Goal: Contribute content

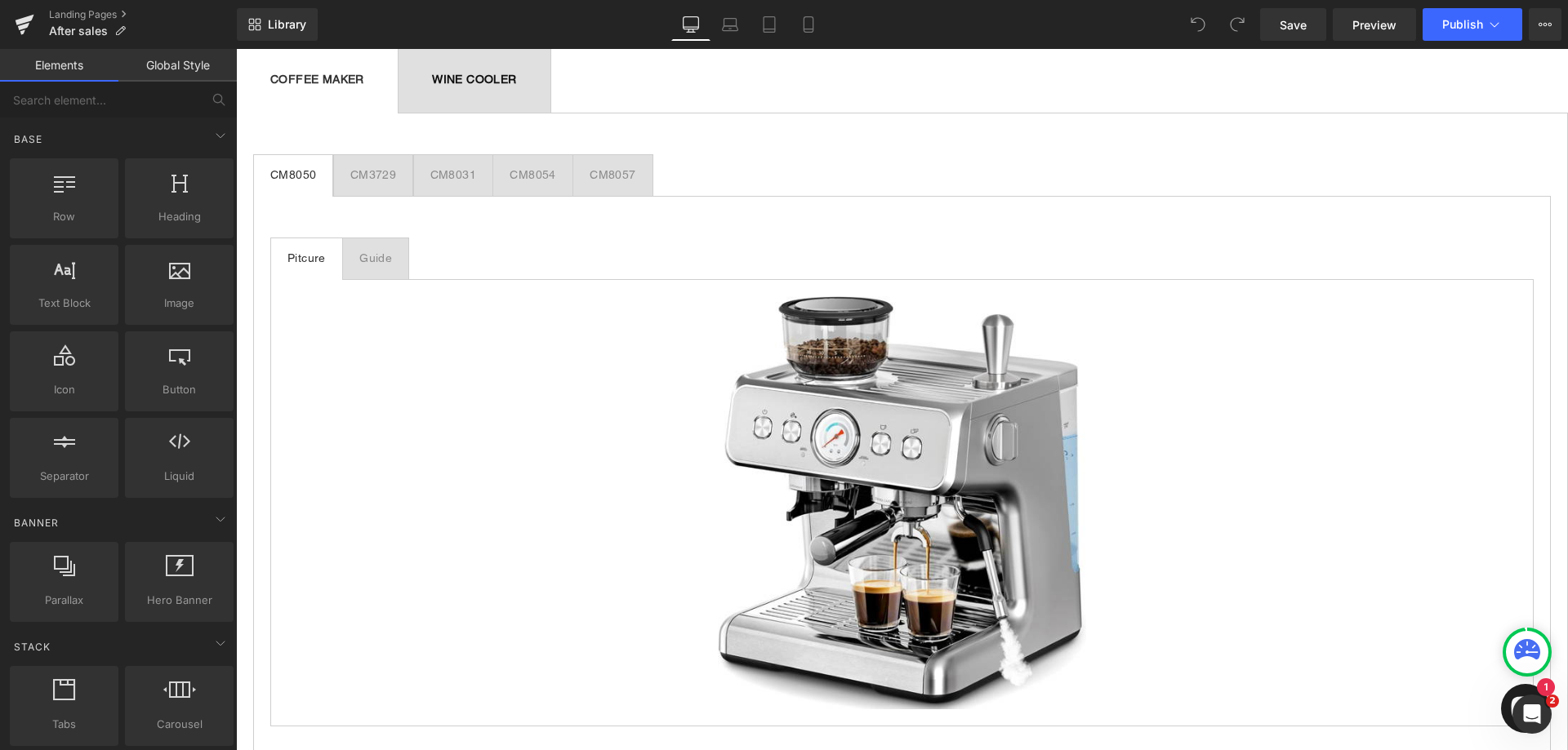
scroll to position [1225, 0]
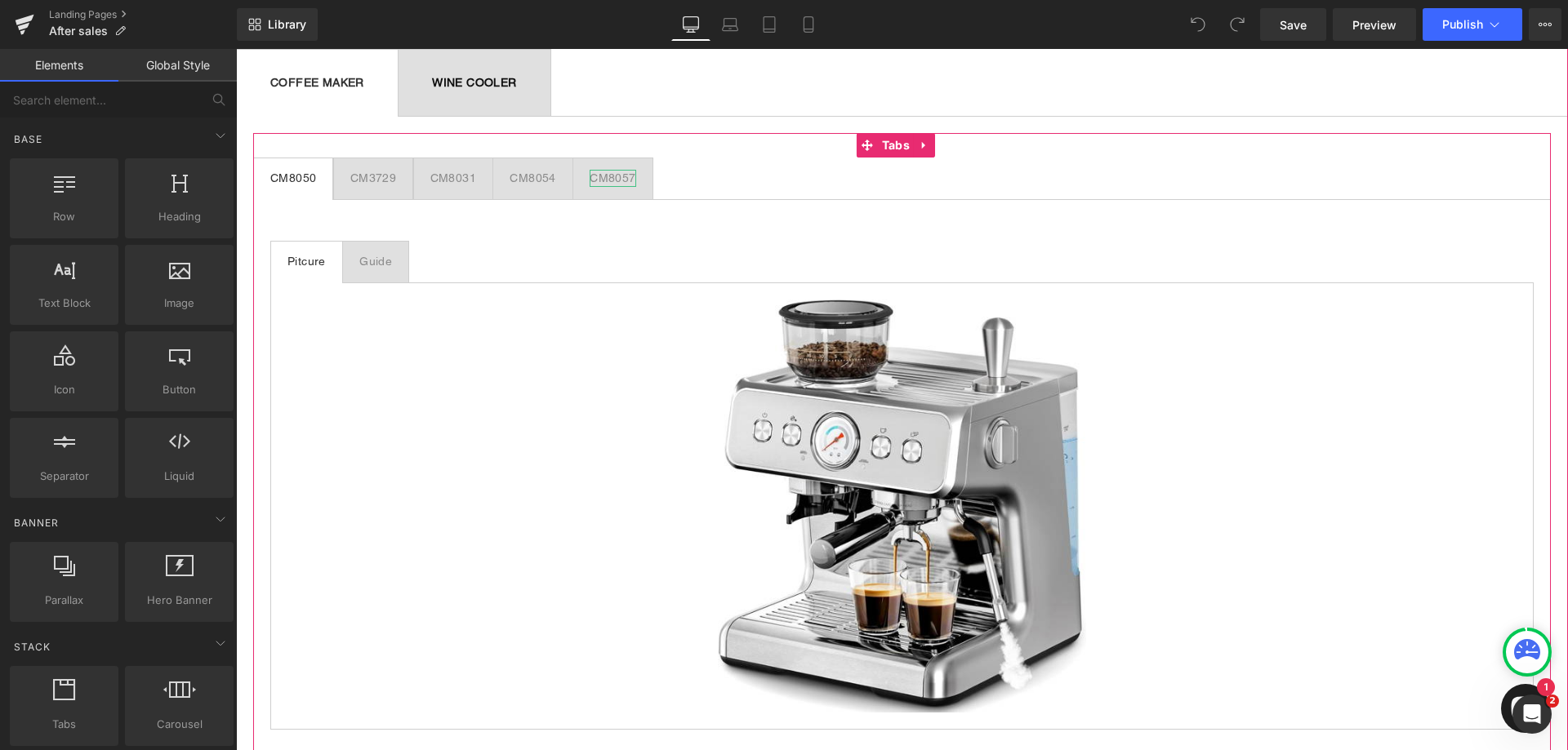
click at [610, 178] on div "CM8057" at bounding box center [612, 179] width 46 height 17
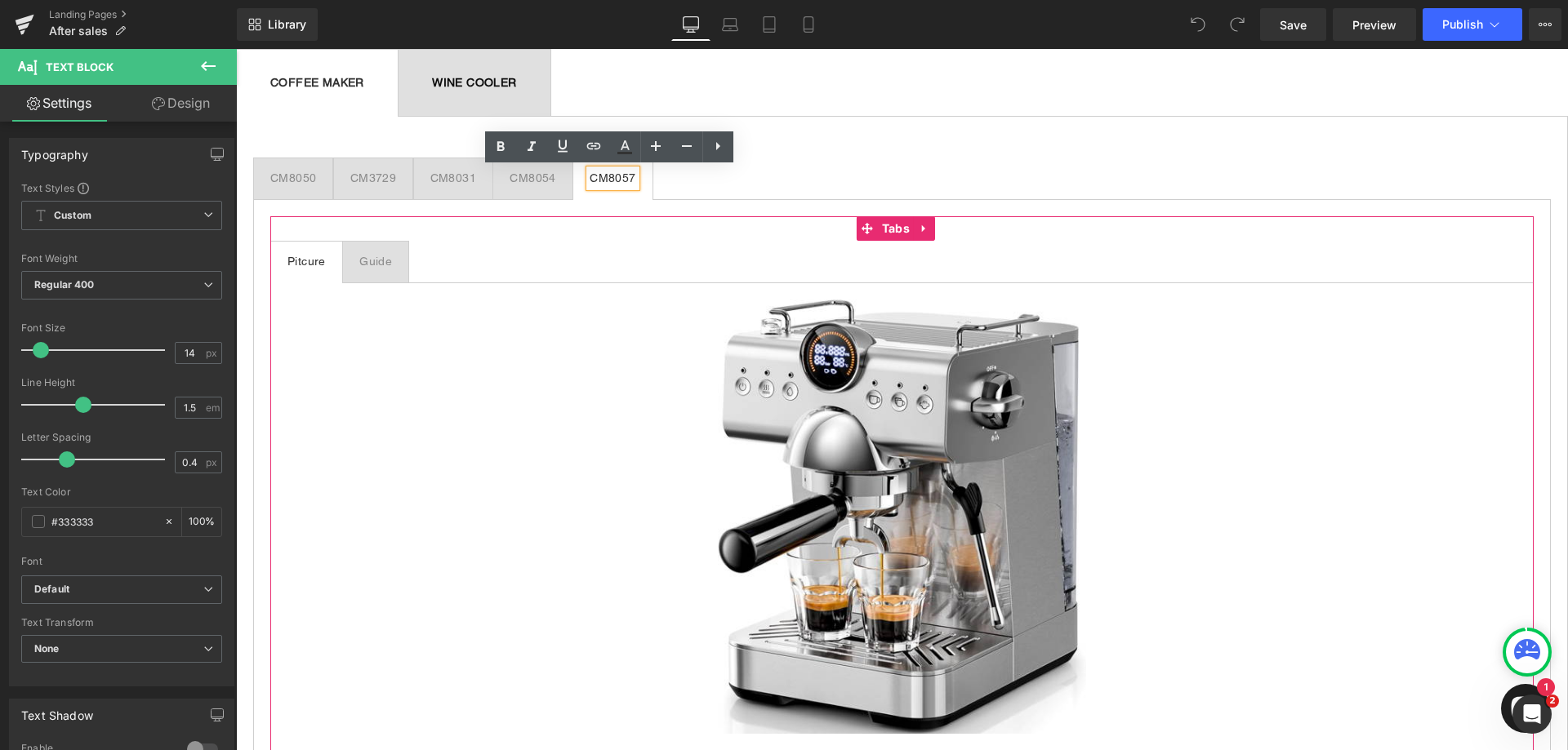
click at [370, 257] on div "Guide" at bounding box center [376, 262] width 32 height 17
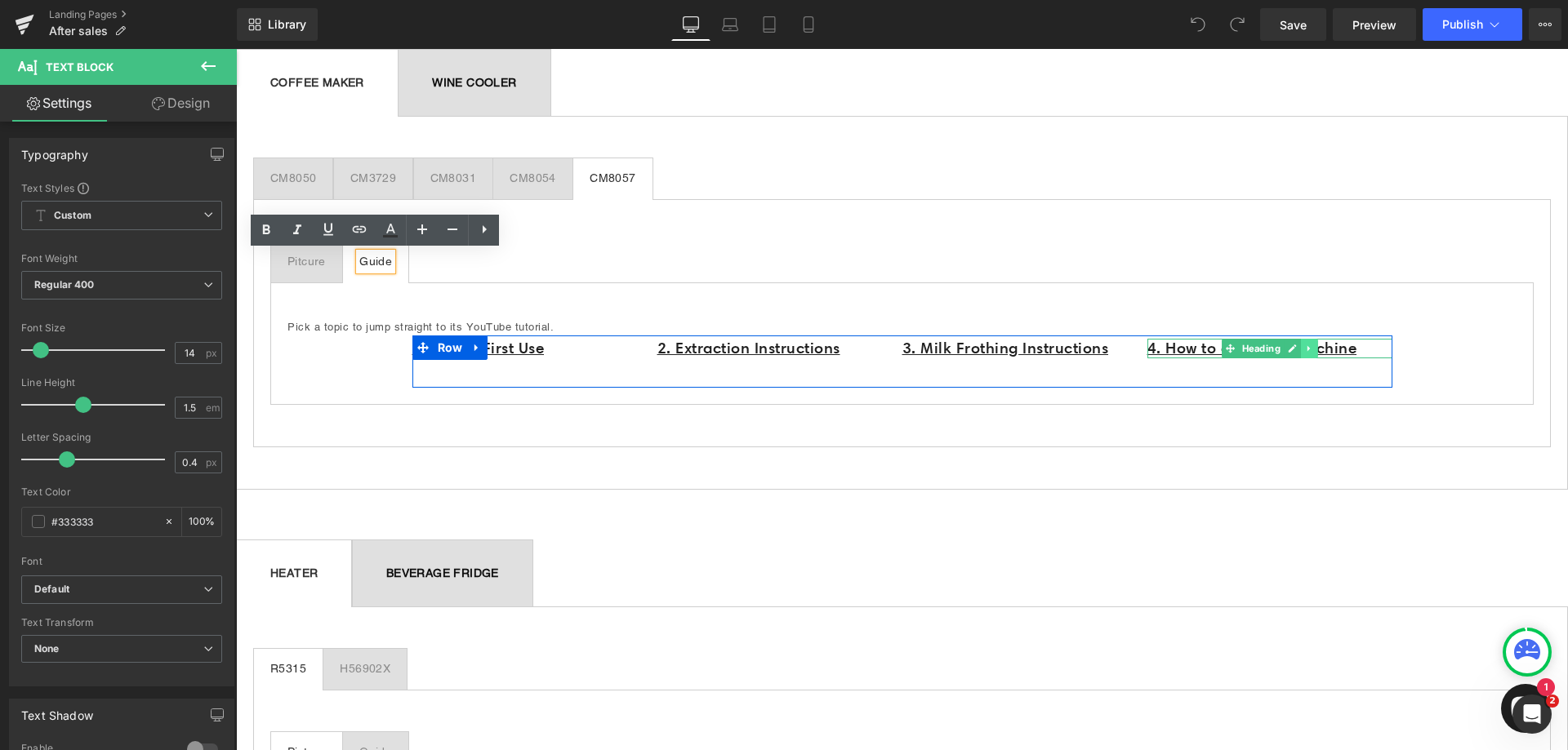
click at [1304, 352] on icon at bounding box center [1308, 349] width 9 height 10
click at [1296, 345] on icon at bounding box center [1300, 348] width 9 height 9
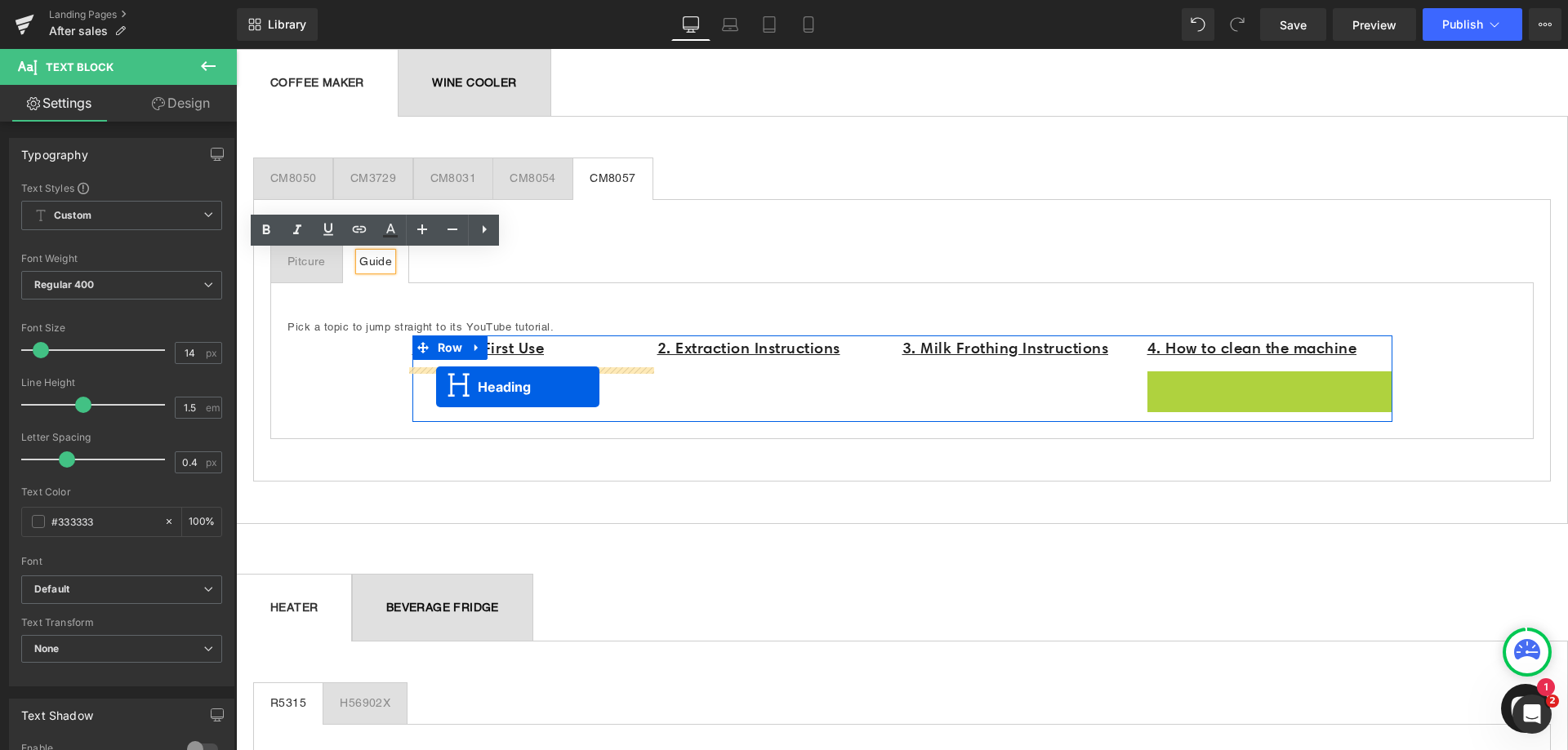
drag, startPoint x: 1218, startPoint y: 384, endPoint x: 436, endPoint y: 387, distance: 782.0
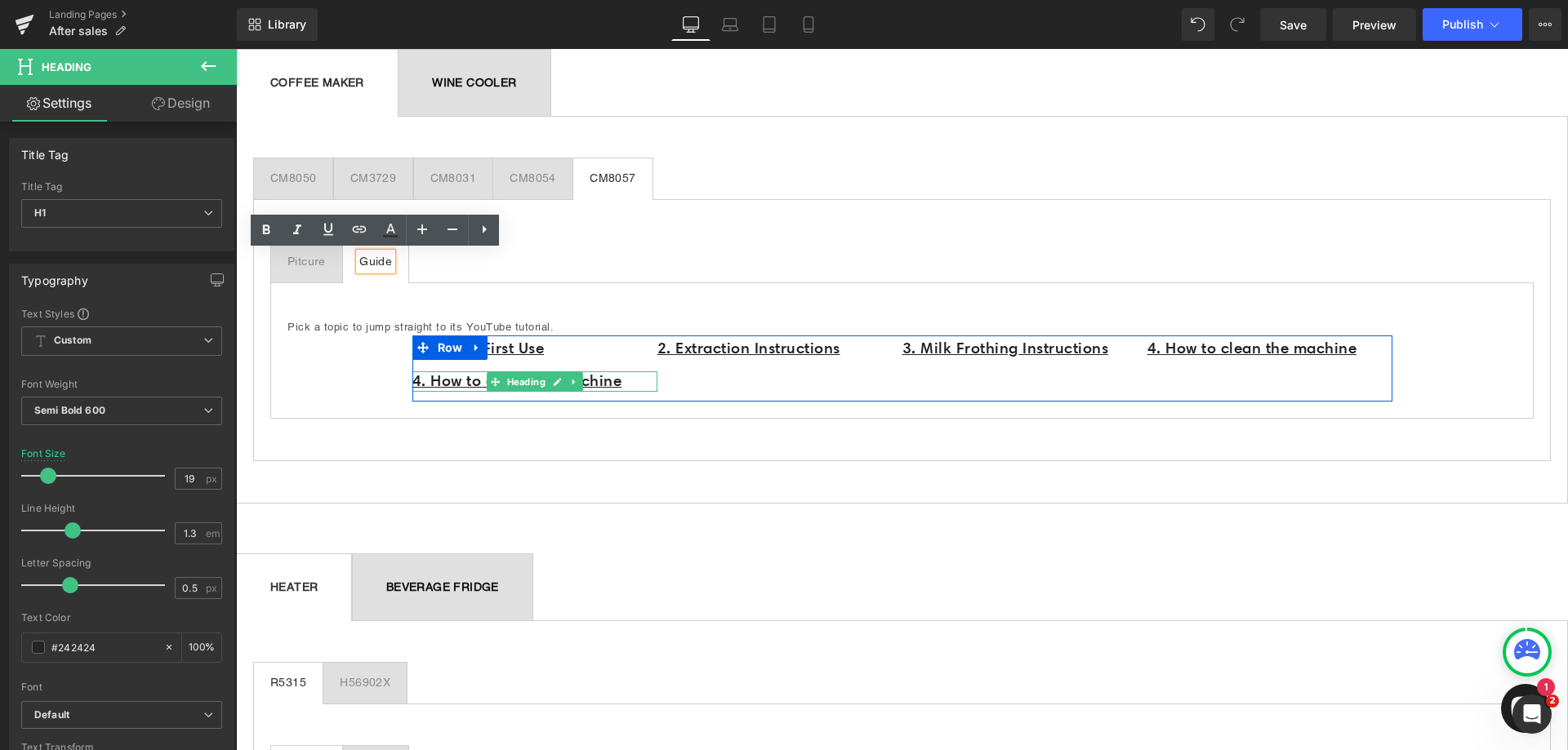
click at [634, 379] on h1 "4. How to clean the machine" at bounding box center [535, 381] width 245 height 20
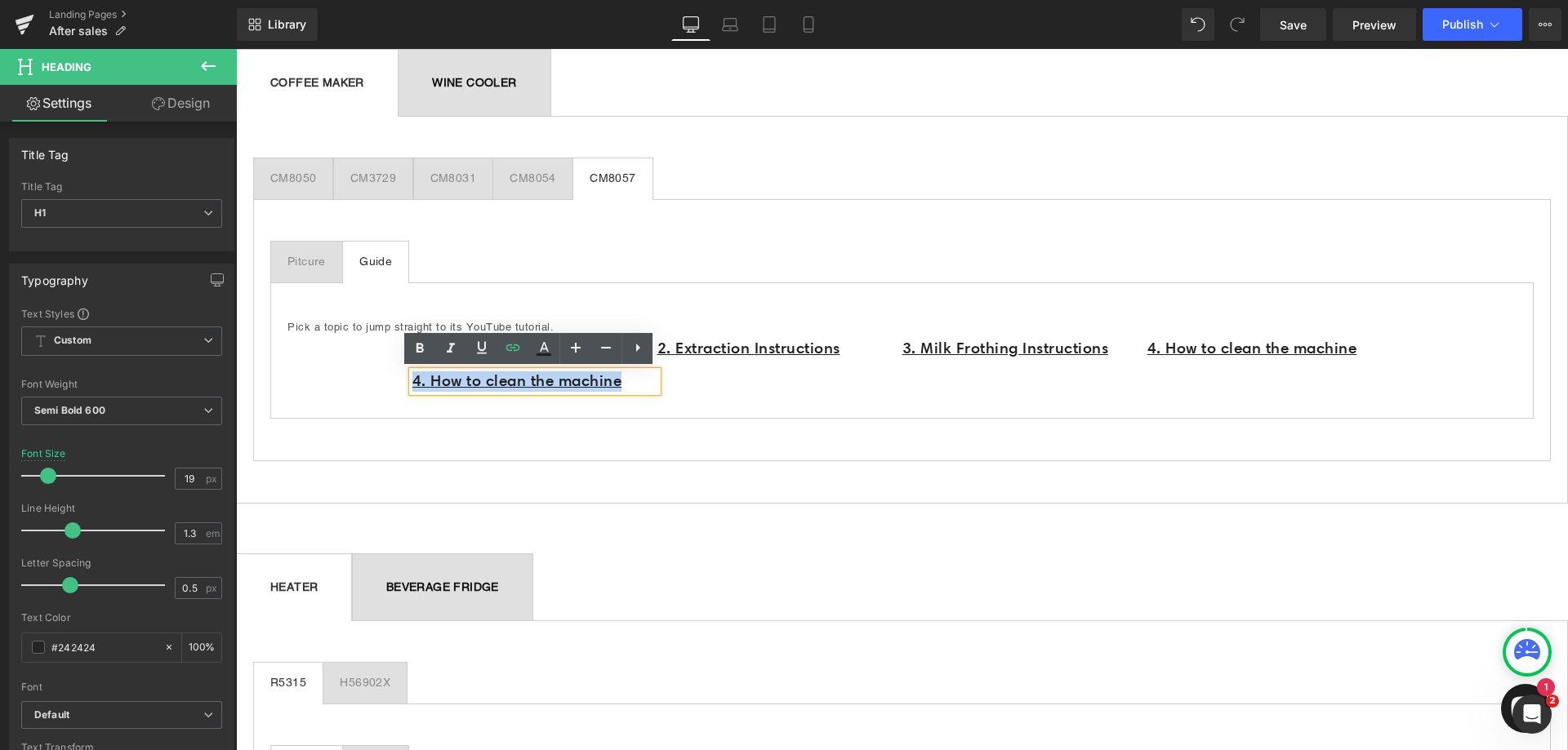
drag, startPoint x: 634, startPoint y: 379, endPoint x: 397, endPoint y: 379, distance: 237.0
click at [397, 379] on div "Pick a topic to jump straight to its YouTube tutorial. Text Block 1. Before Fir…" at bounding box center [902, 351] width 1263 height 137
paste div
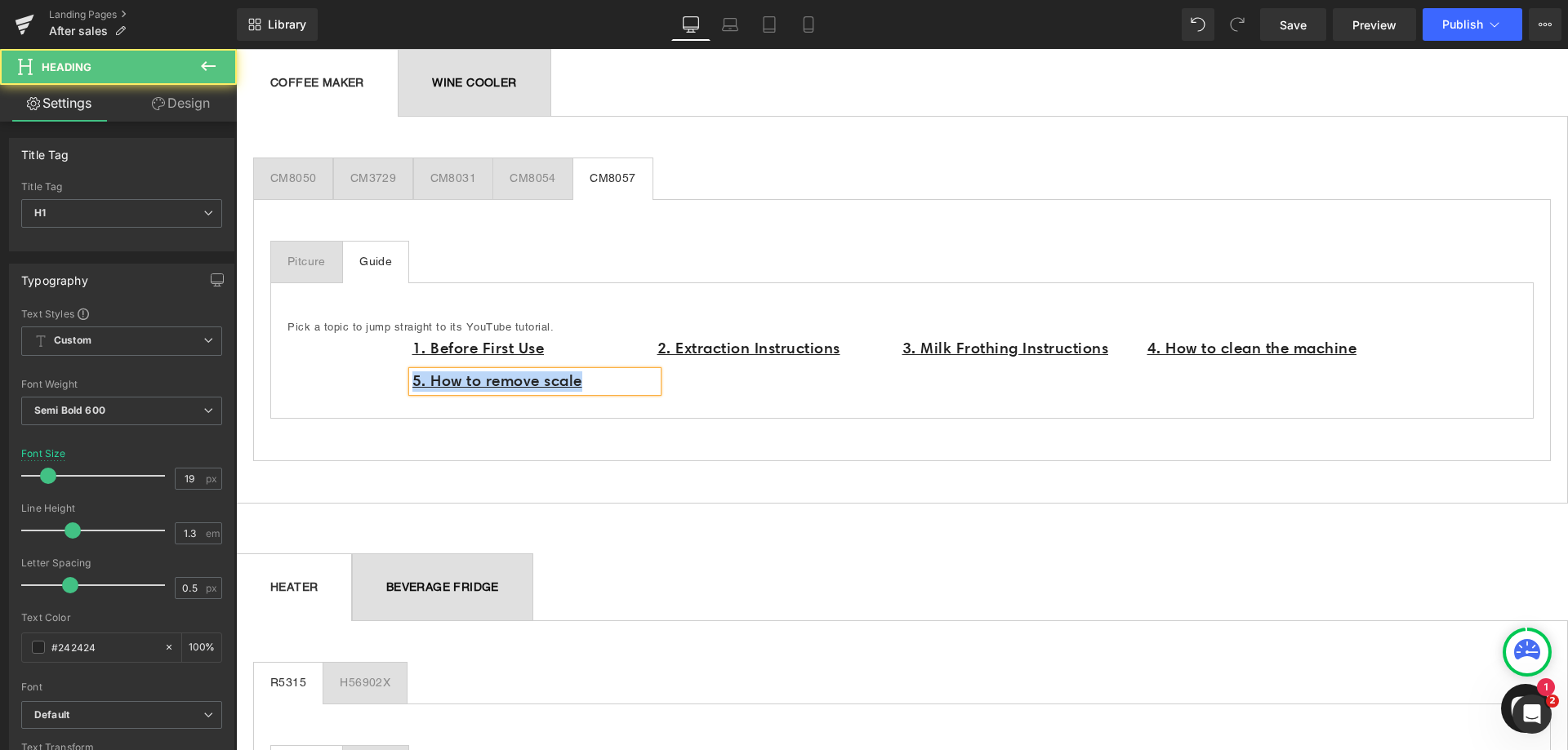
drag, startPoint x: 600, startPoint y: 380, endPoint x: 397, endPoint y: 382, distance: 203.0
click at [397, 382] on div "Pick a topic to jump straight to its YouTube tutorial. Text Block 1. Before Fir…" at bounding box center [902, 351] width 1263 height 137
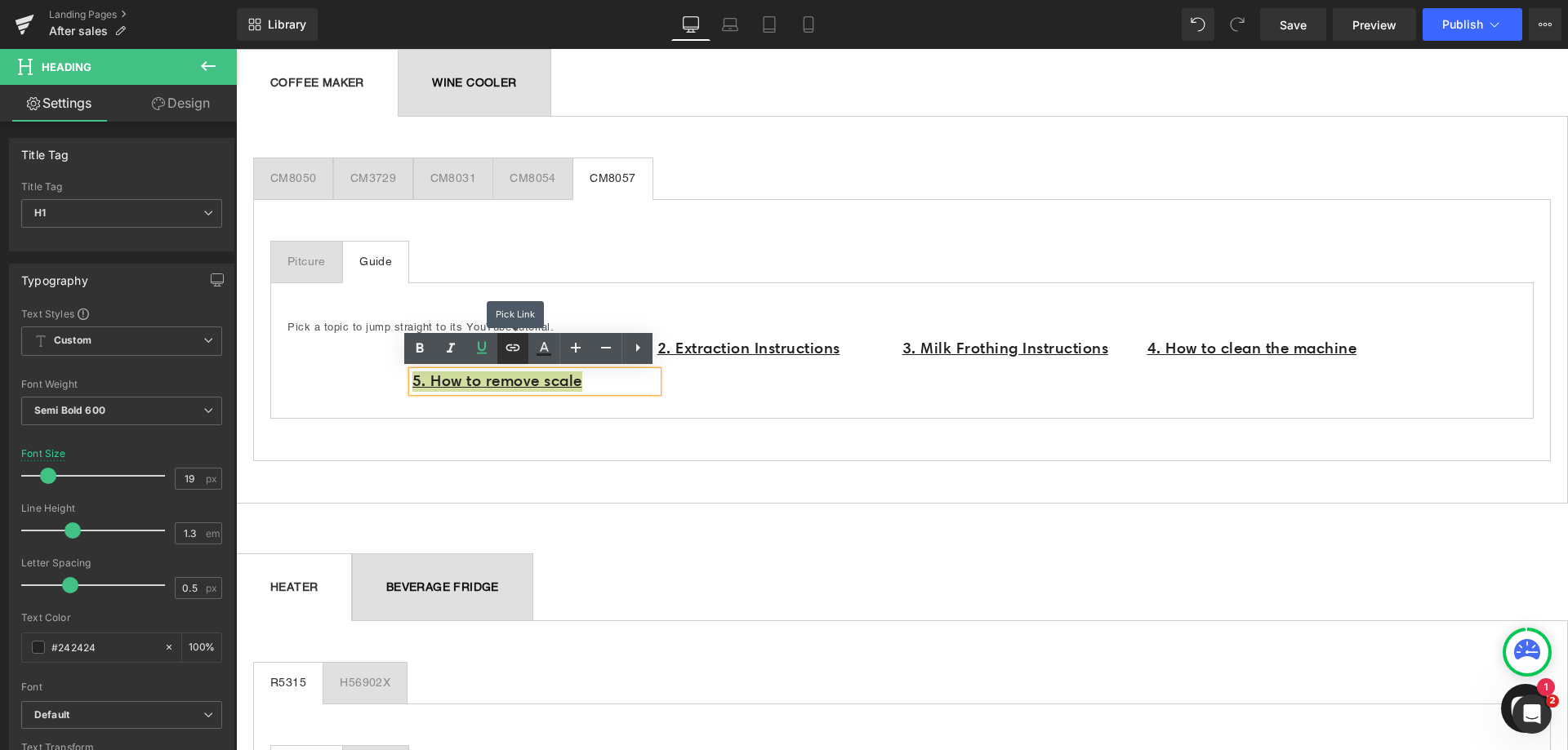
click at [512, 352] on icon at bounding box center [513, 348] width 20 height 20
click at [444, 422] on input "text" at bounding box center [449, 418] width 251 height 41
paste input "https://www.youtube.com/watch?v=zL8VMPbv_nU"
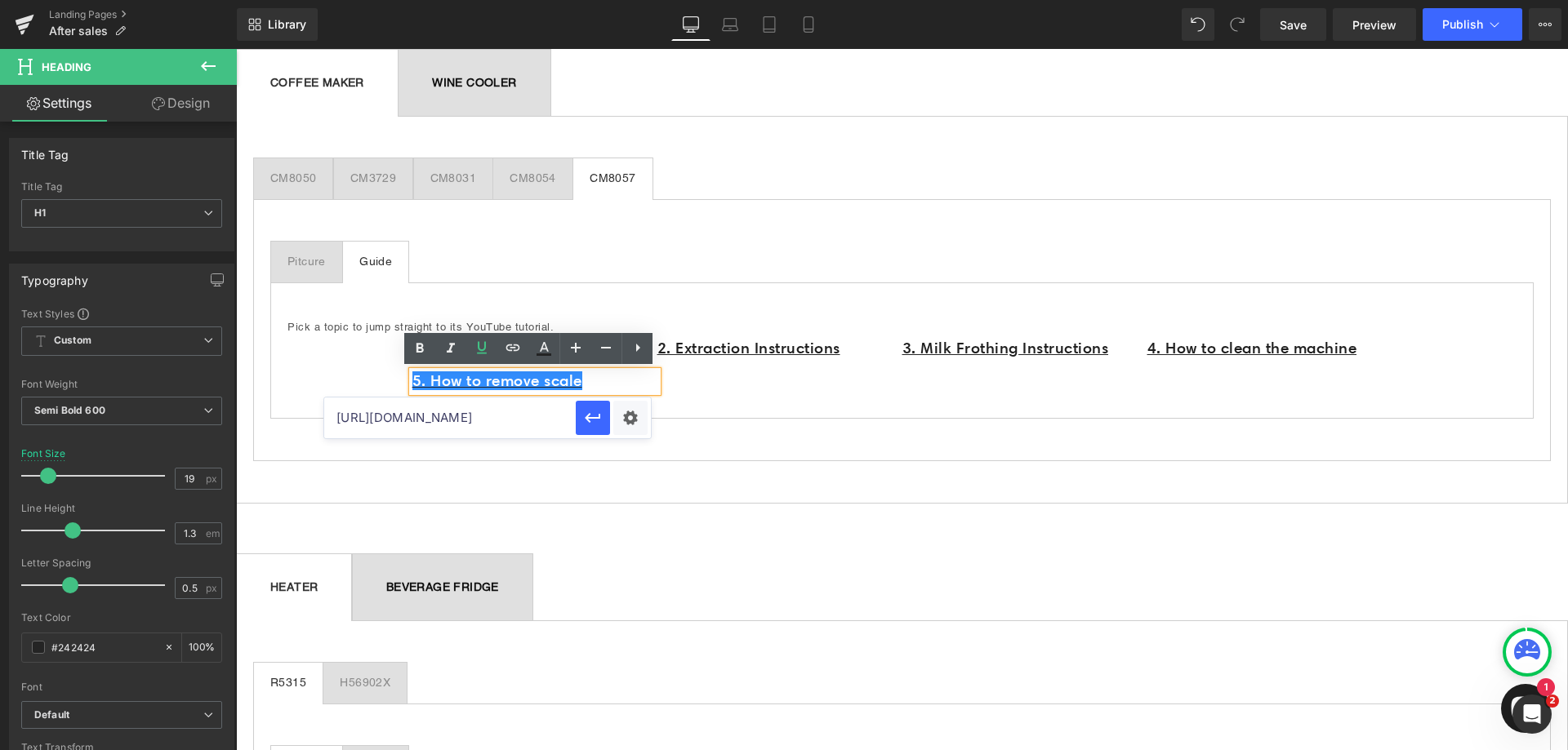
scroll to position [0, 79]
type input "https://www.youtube.com/watch?v=zL8VMPbv_nU"
click at [594, 423] on icon "button" at bounding box center [592, 418] width 20 height 20
click at [729, 396] on div "1. Before First Use Heading 5. How to remove scale Heading 2. Extraction Instru…" at bounding box center [903, 368] width 980 height 66
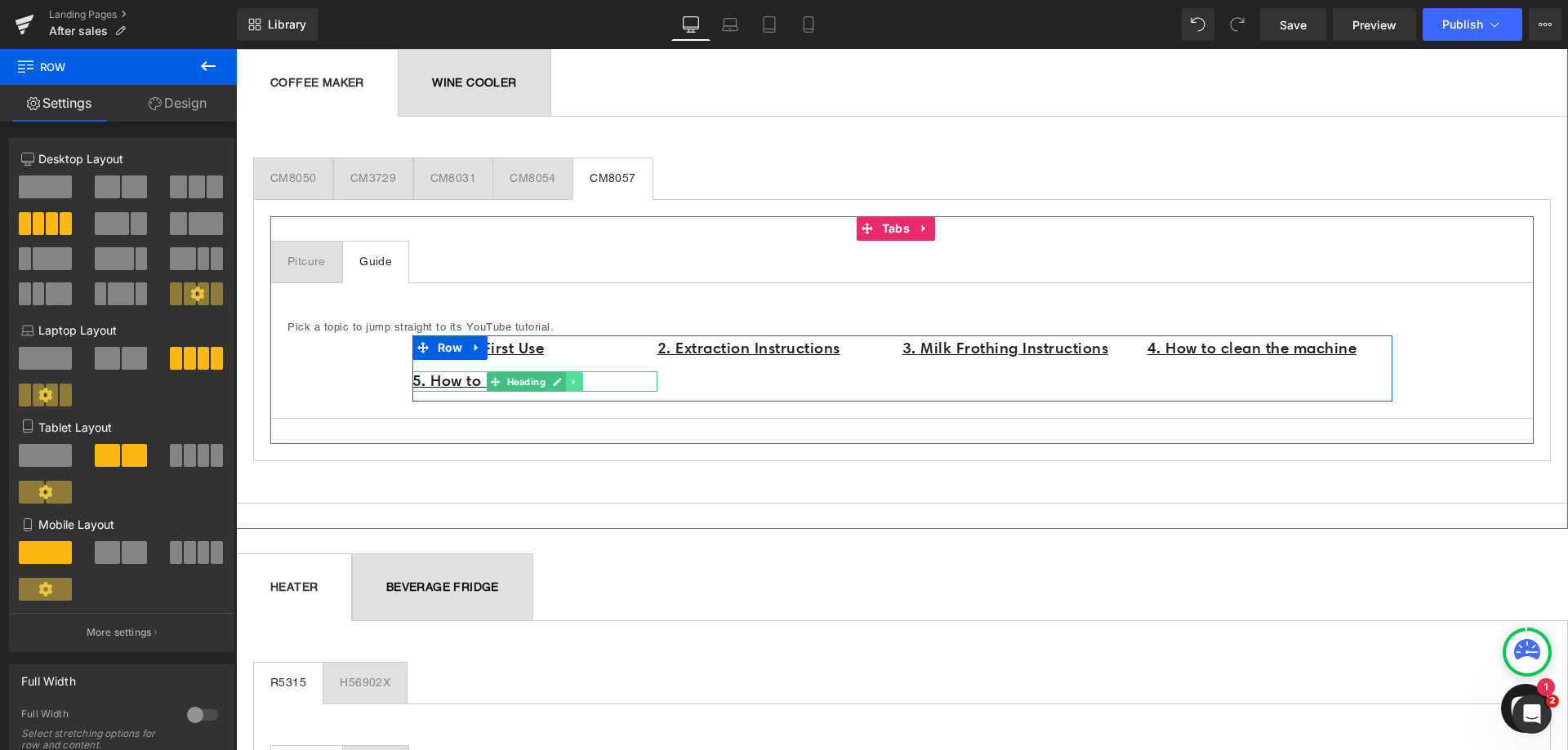
click at [571, 381] on icon at bounding box center [572, 382] width 3 height 6
click at [561, 380] on icon at bounding box center [565, 381] width 9 height 9
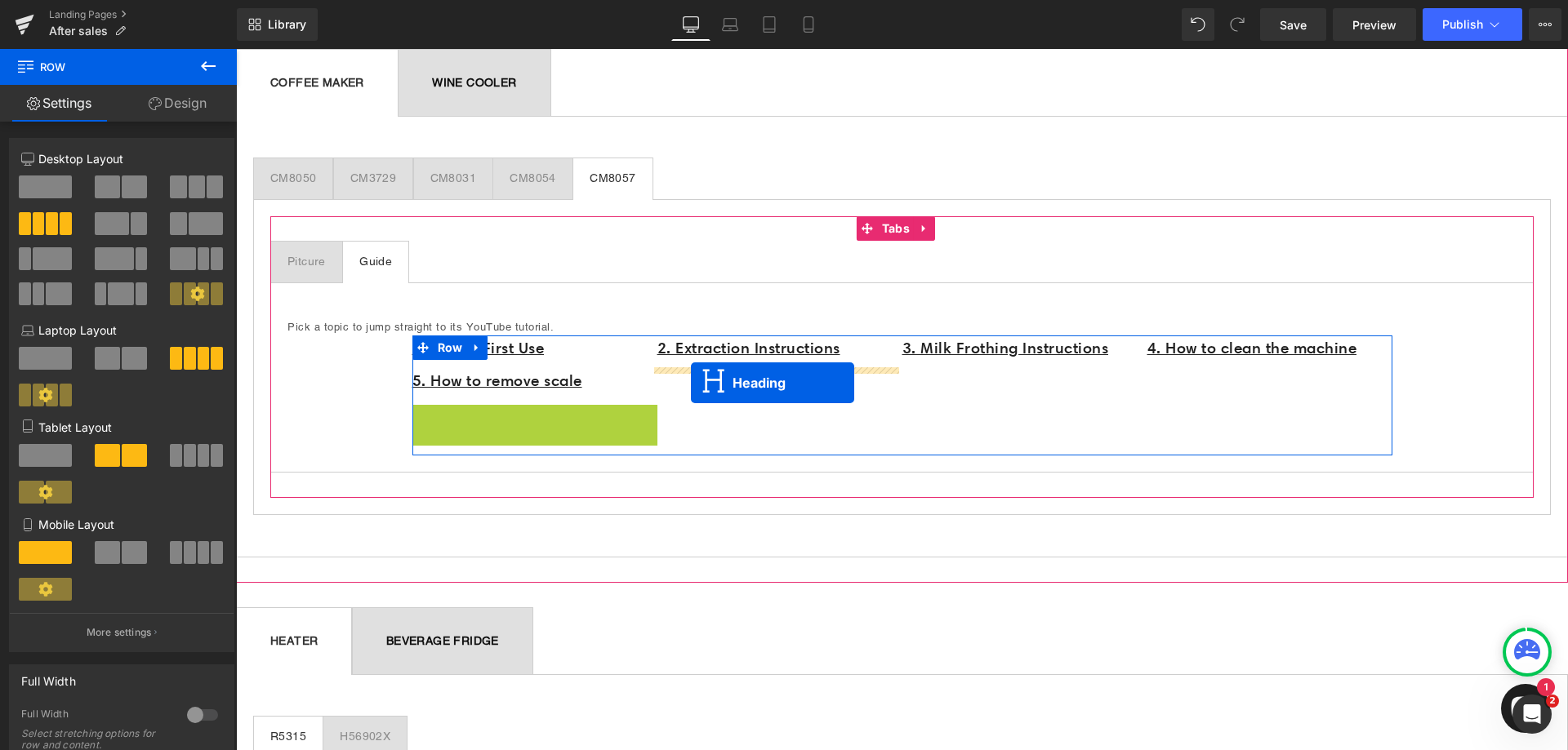
drag, startPoint x: 492, startPoint y: 413, endPoint x: 691, endPoint y: 383, distance: 201.2
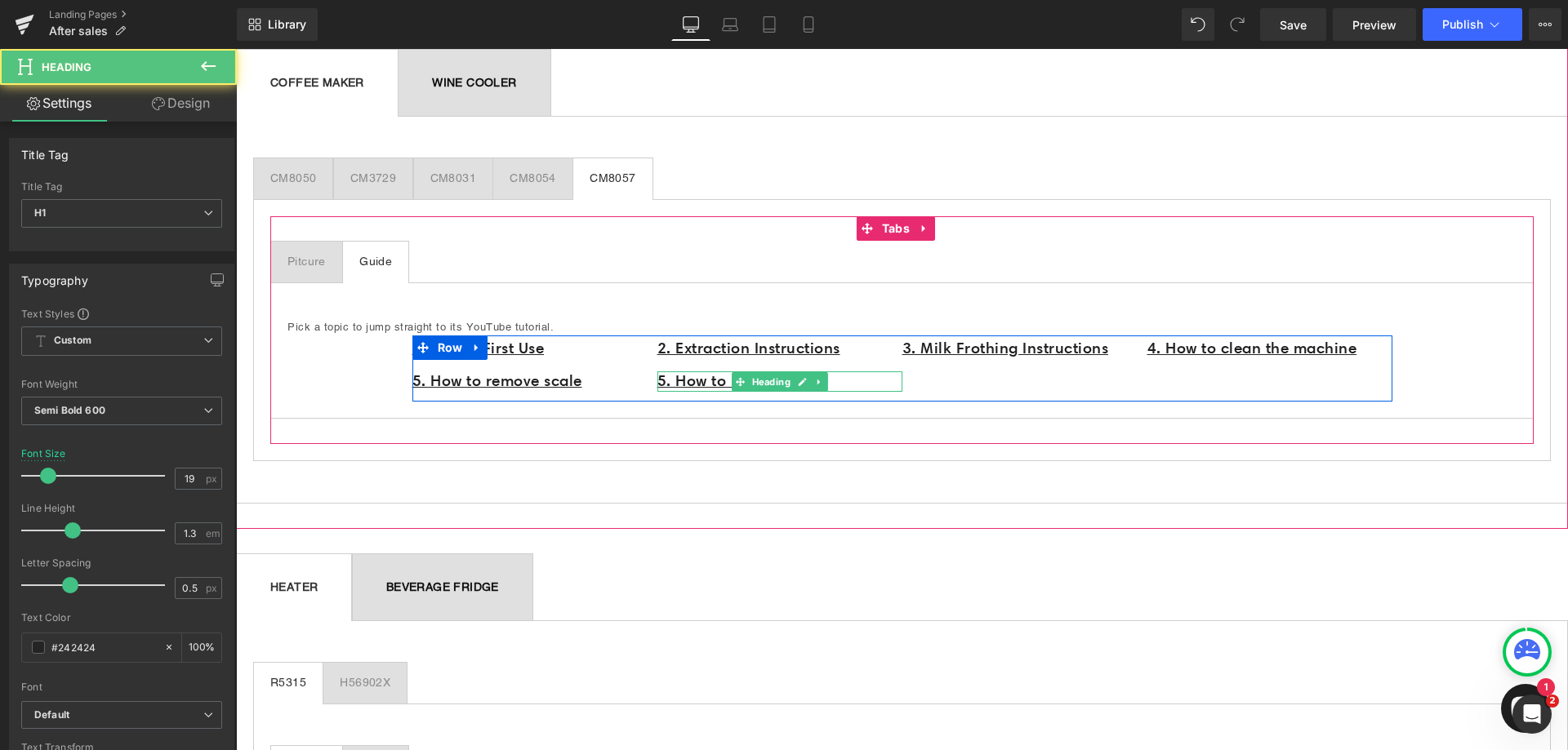
click at [840, 379] on h1 "5. How to remove scale" at bounding box center [780, 381] width 245 height 20
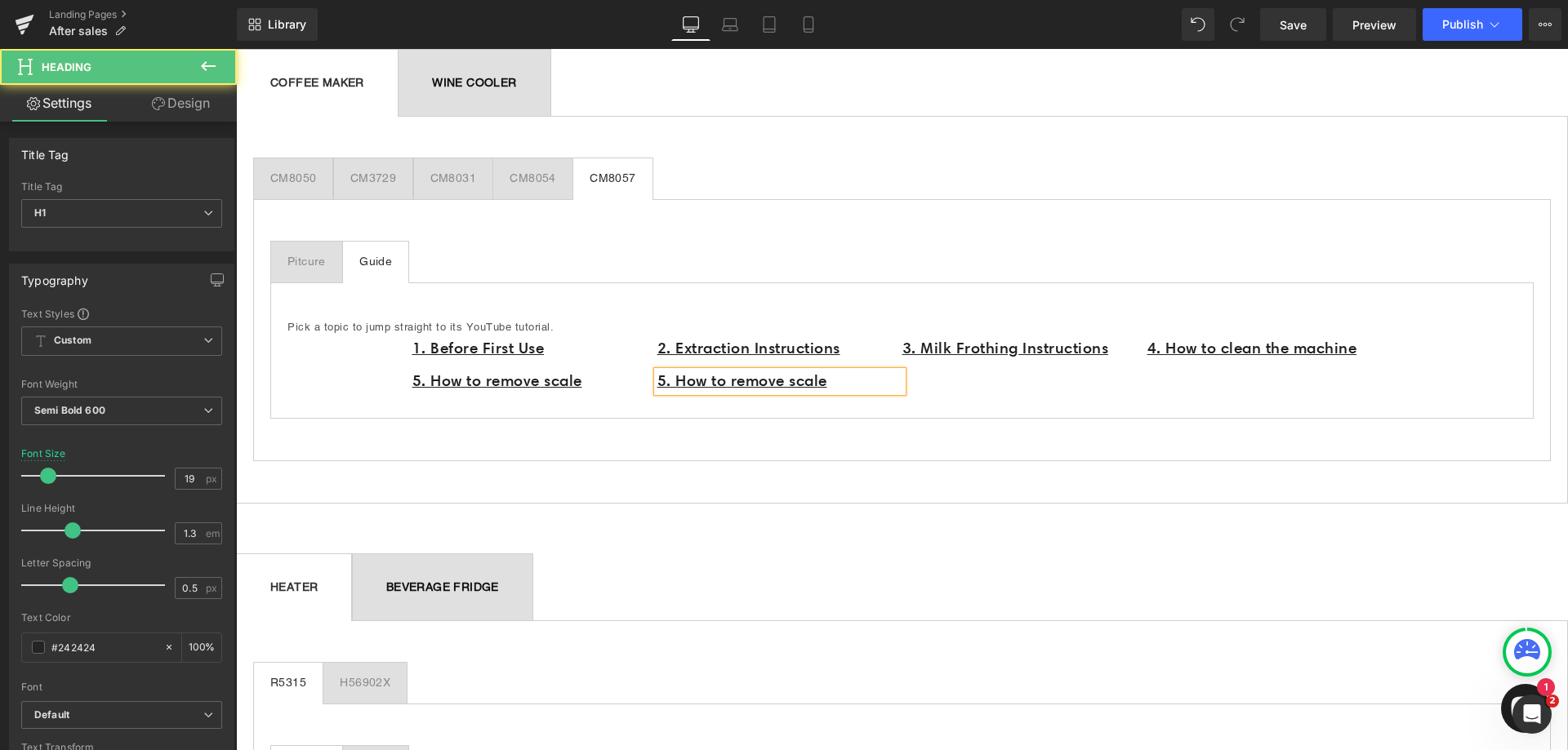
click at [840, 379] on h1 "5. How to remove scale" at bounding box center [780, 381] width 245 height 20
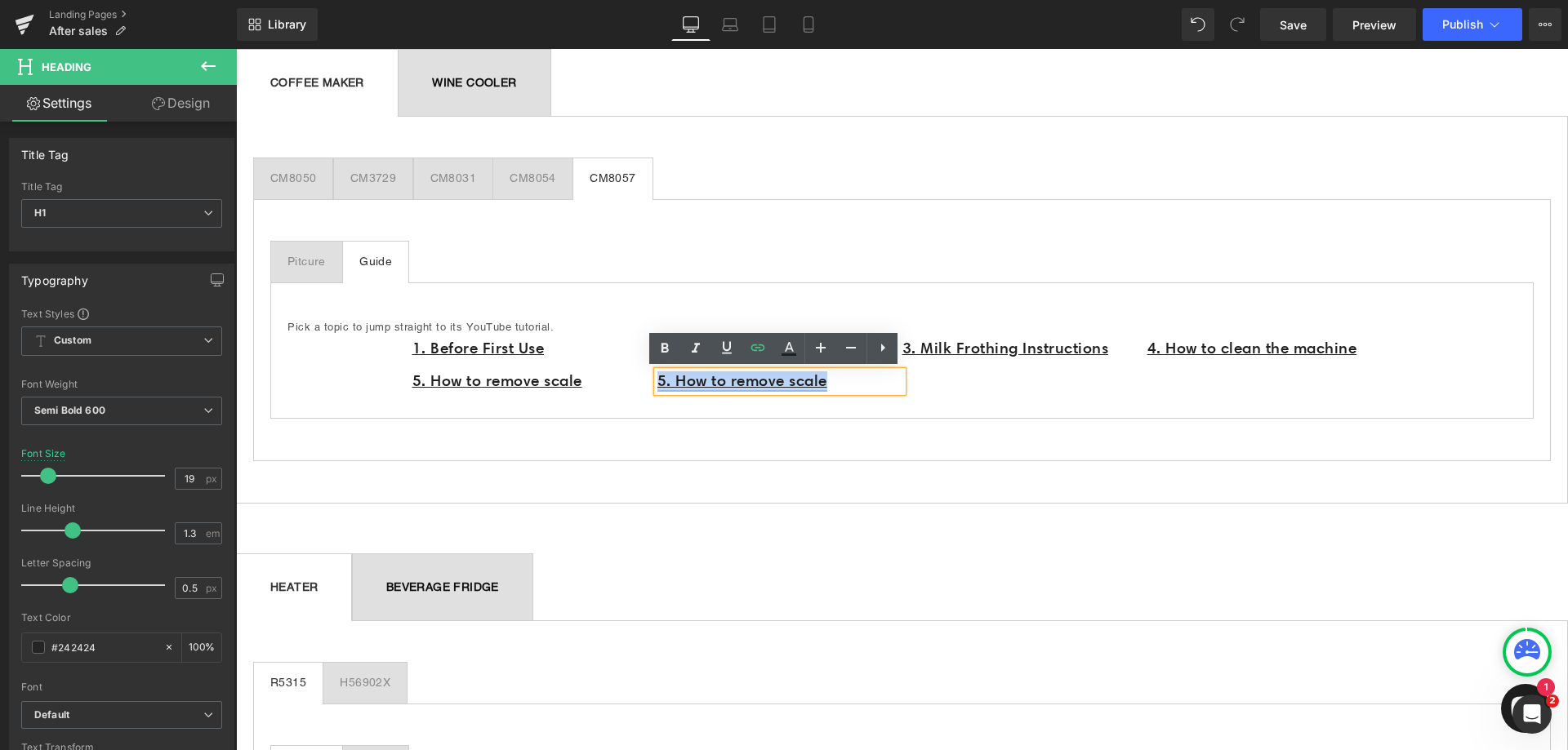
drag, startPoint x: 848, startPoint y: 379, endPoint x: 652, endPoint y: 387, distance: 196.2
click at [657, 387] on h1 "5. How to remove scale" at bounding box center [780, 381] width 245 height 20
paste div
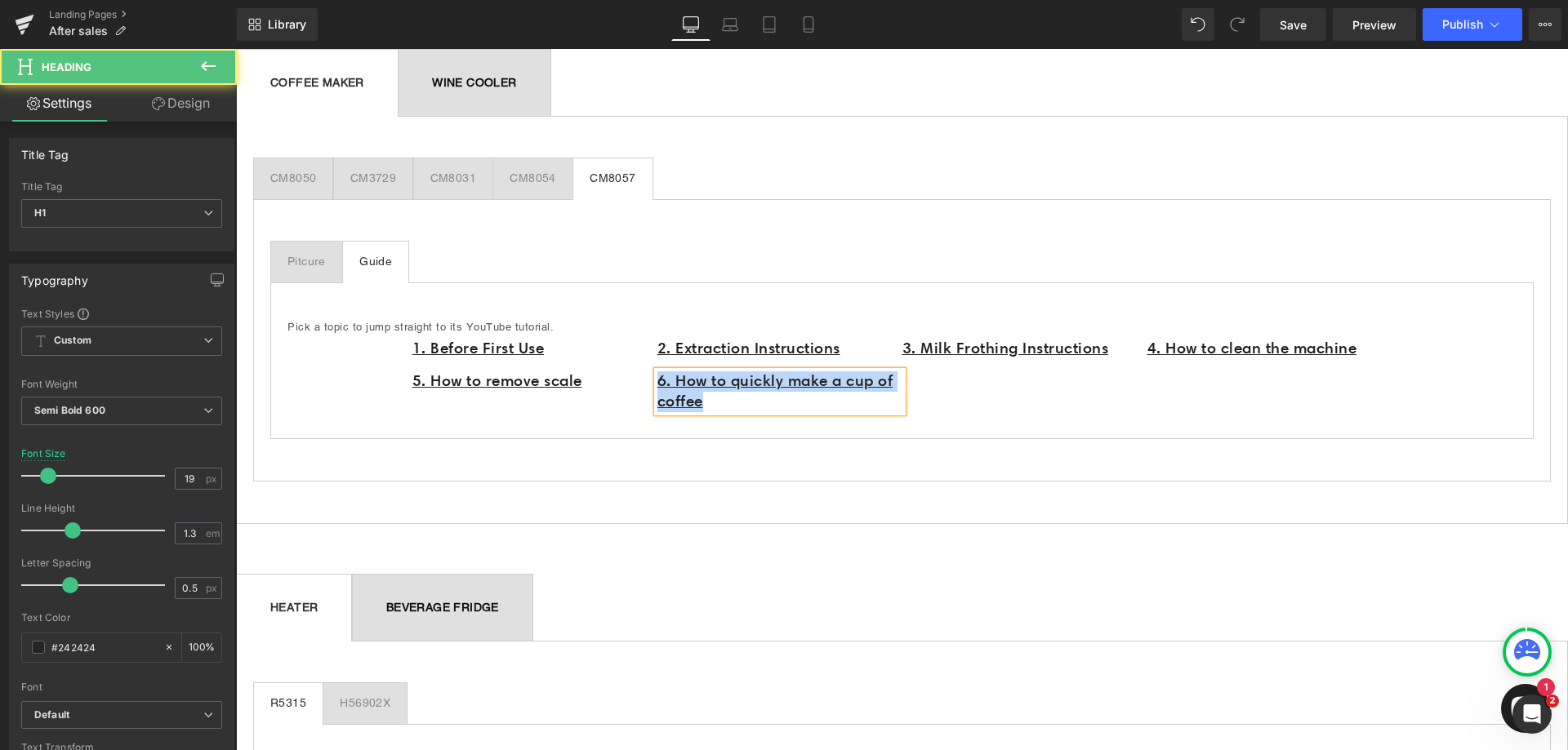
drag, startPoint x: 729, startPoint y: 403, endPoint x: 655, endPoint y: 385, distance: 76.2
click at [657, 385] on h1 "6. How to quickly make a cup of coffee" at bounding box center [780, 392] width 245 height 40
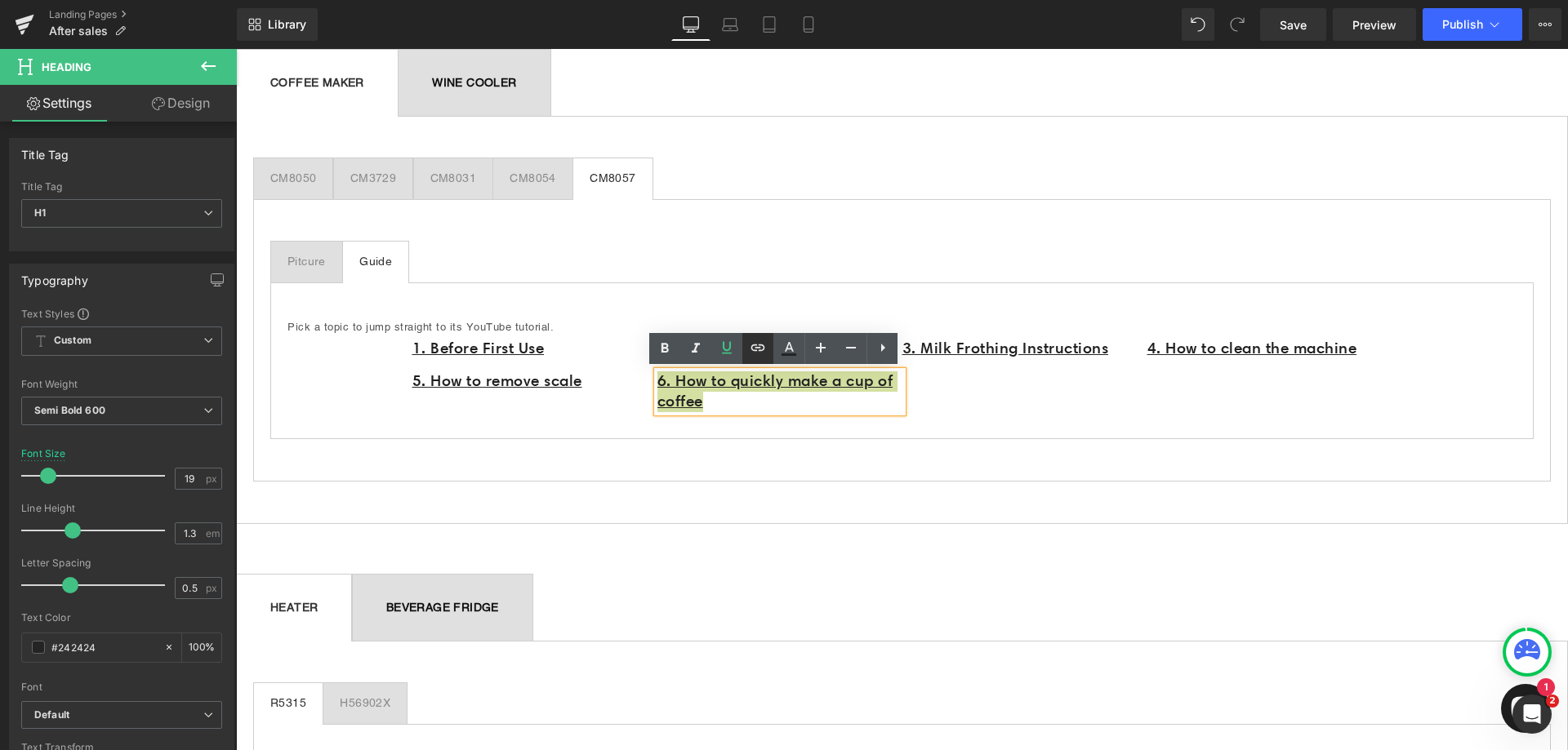
click at [767, 350] on icon at bounding box center [758, 348] width 20 height 20
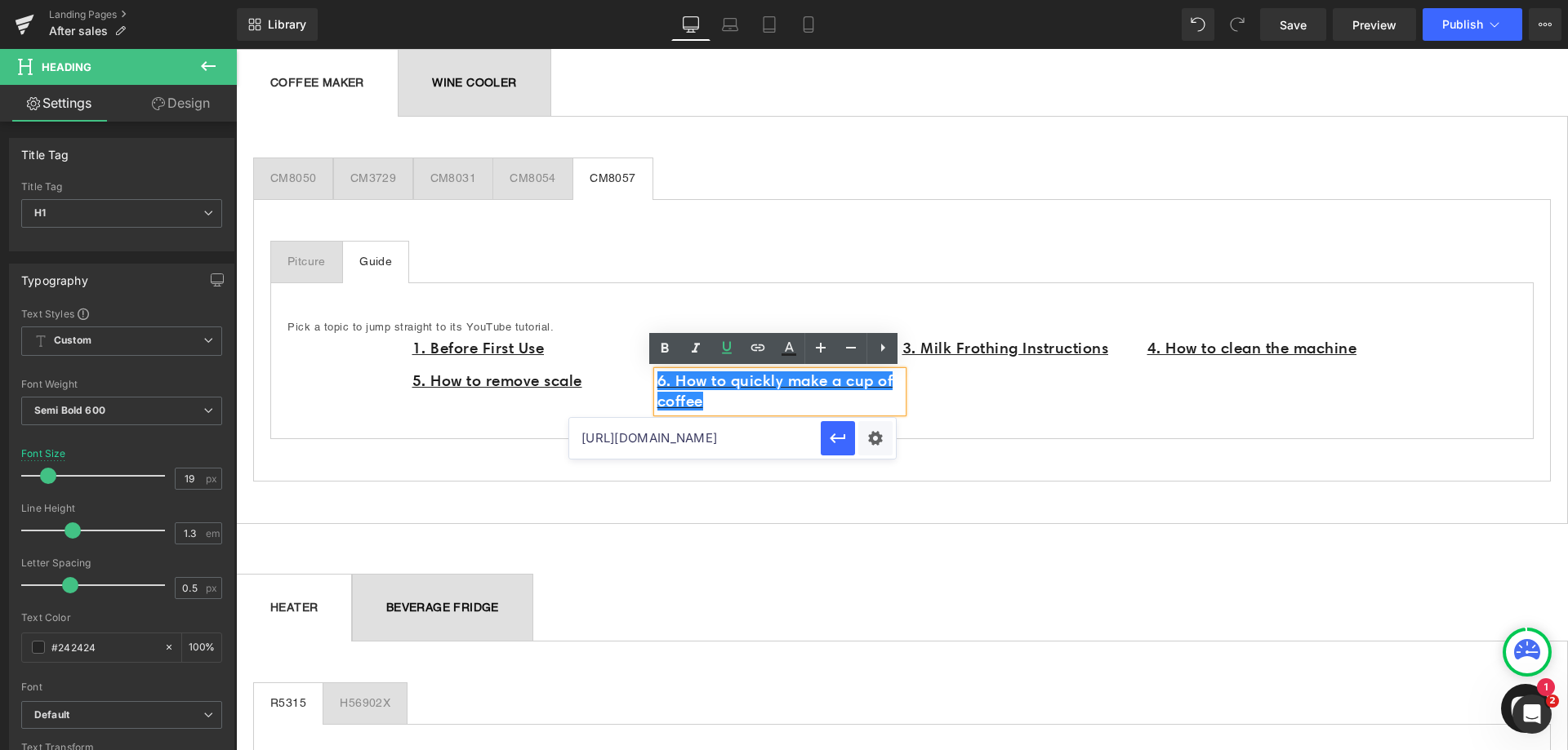
click at [736, 438] on input "https://www.youtube.com/watch?v=zL8VMPbv_nU" at bounding box center [695, 439] width 251 height 41
click at [717, 443] on input "https://www.youtube.com/watch?v=zL8VMPbv_nU" at bounding box center [695, 439] width 251 height 41
paste input "https://www.youtube.com/watch?v=Sa0fIsGnvu4"
type input "https://www.youtube.com/watch?v=Sa0fIsGnvu4"
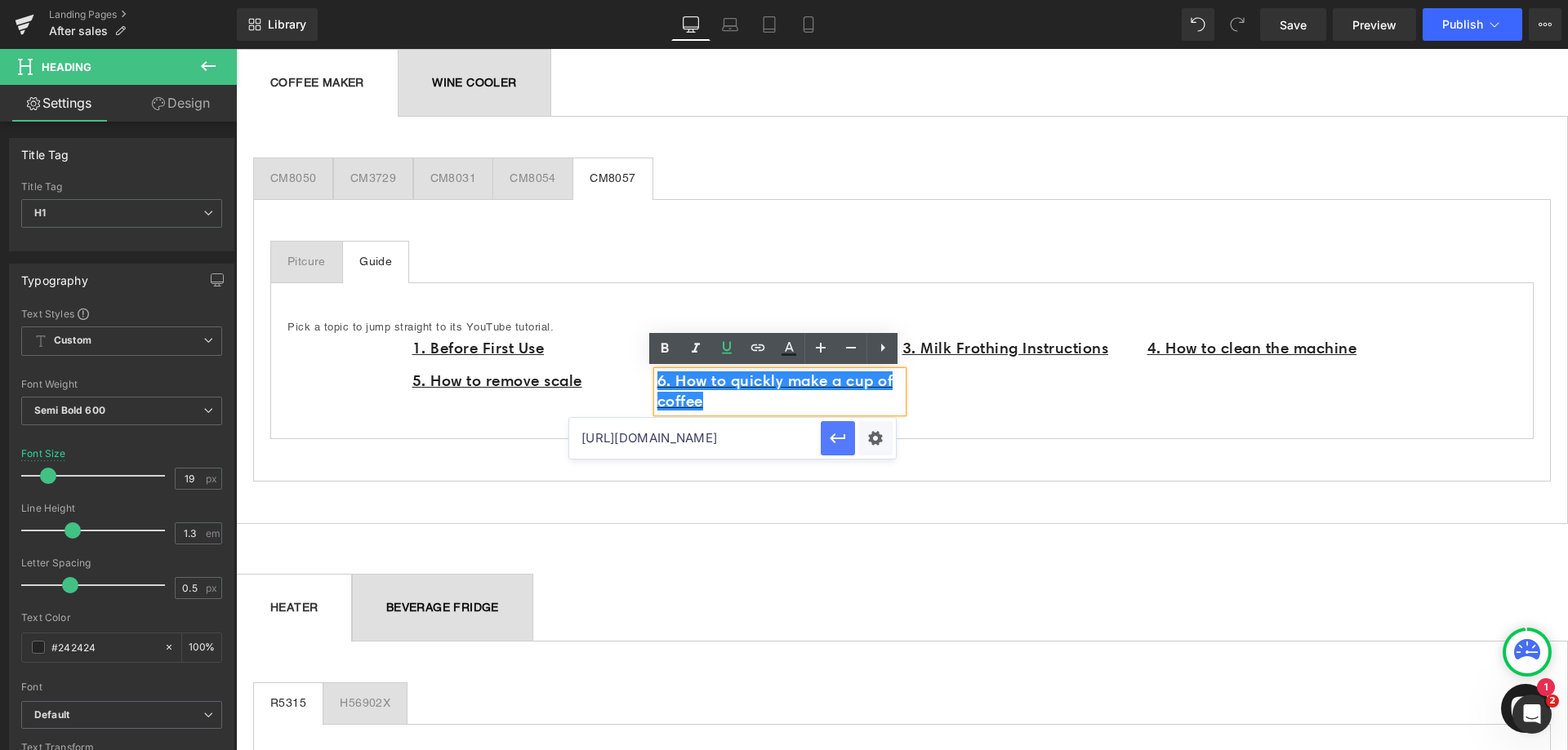
click at [837, 445] on icon "button" at bounding box center [838, 439] width 20 height 20
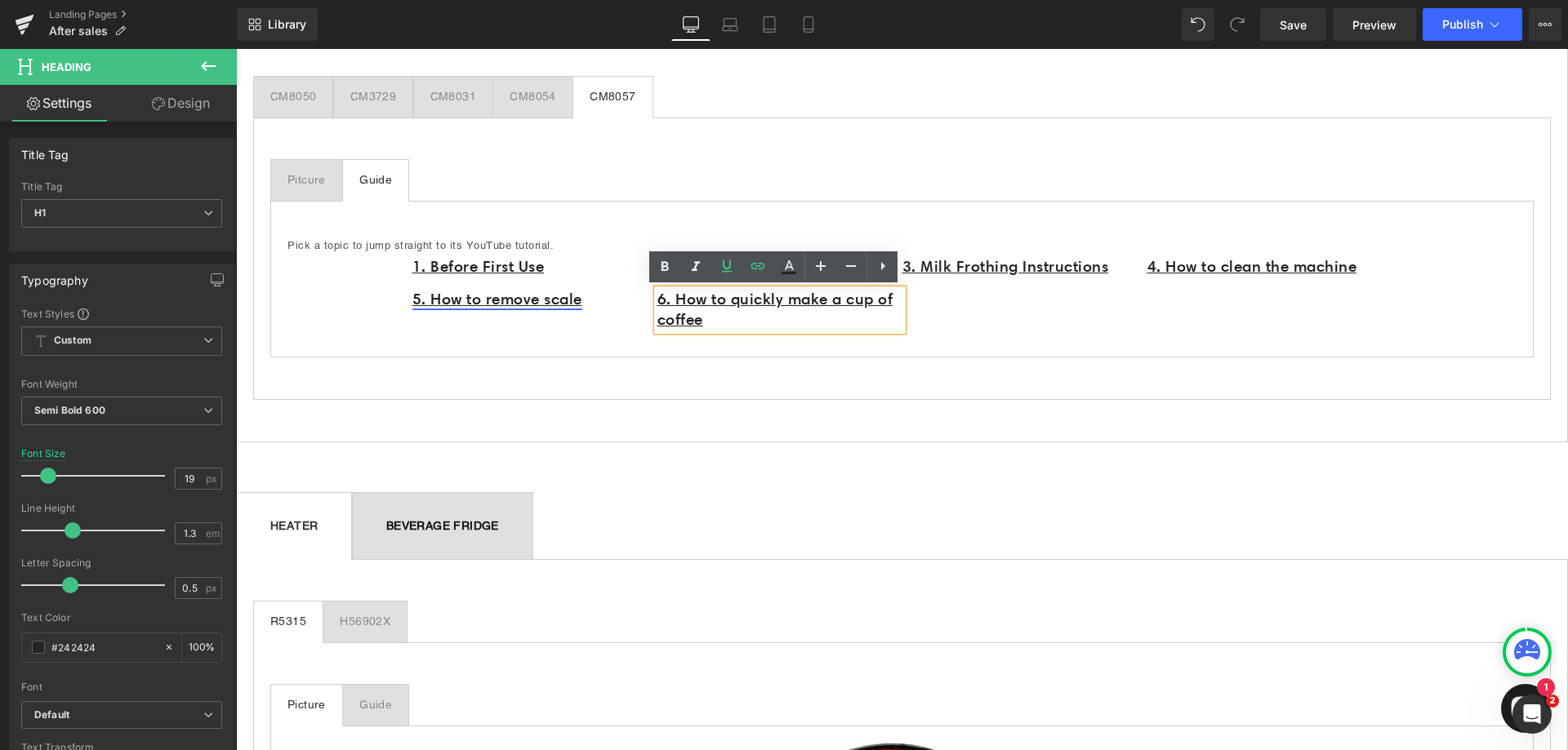
scroll to position [1061, 0]
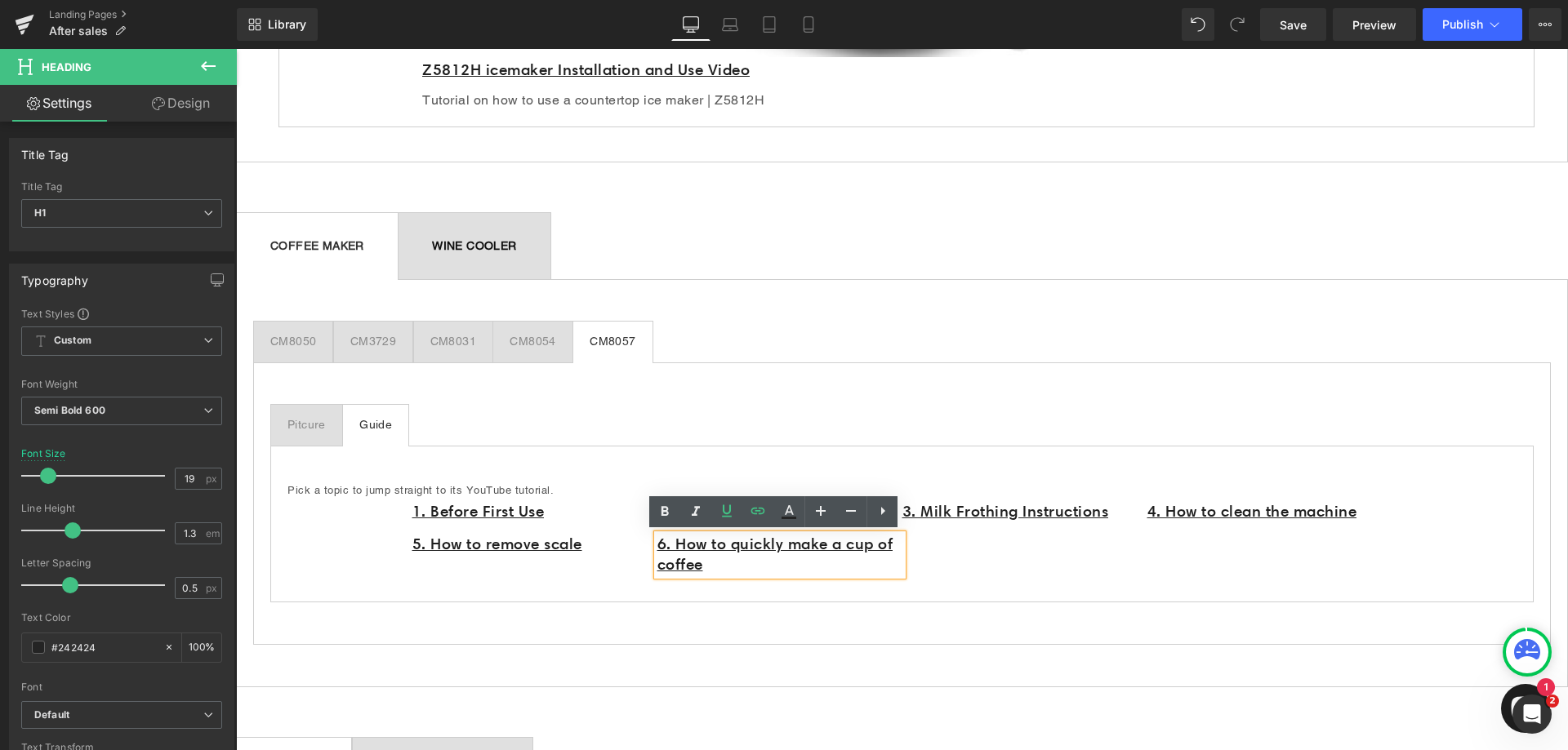
click at [677, 340] on ul "CM8050 Text Block CM3729 Text Block CM8031 Text Block CM8054 Text Block CM8057 …" at bounding box center [902, 342] width 1298 height 42
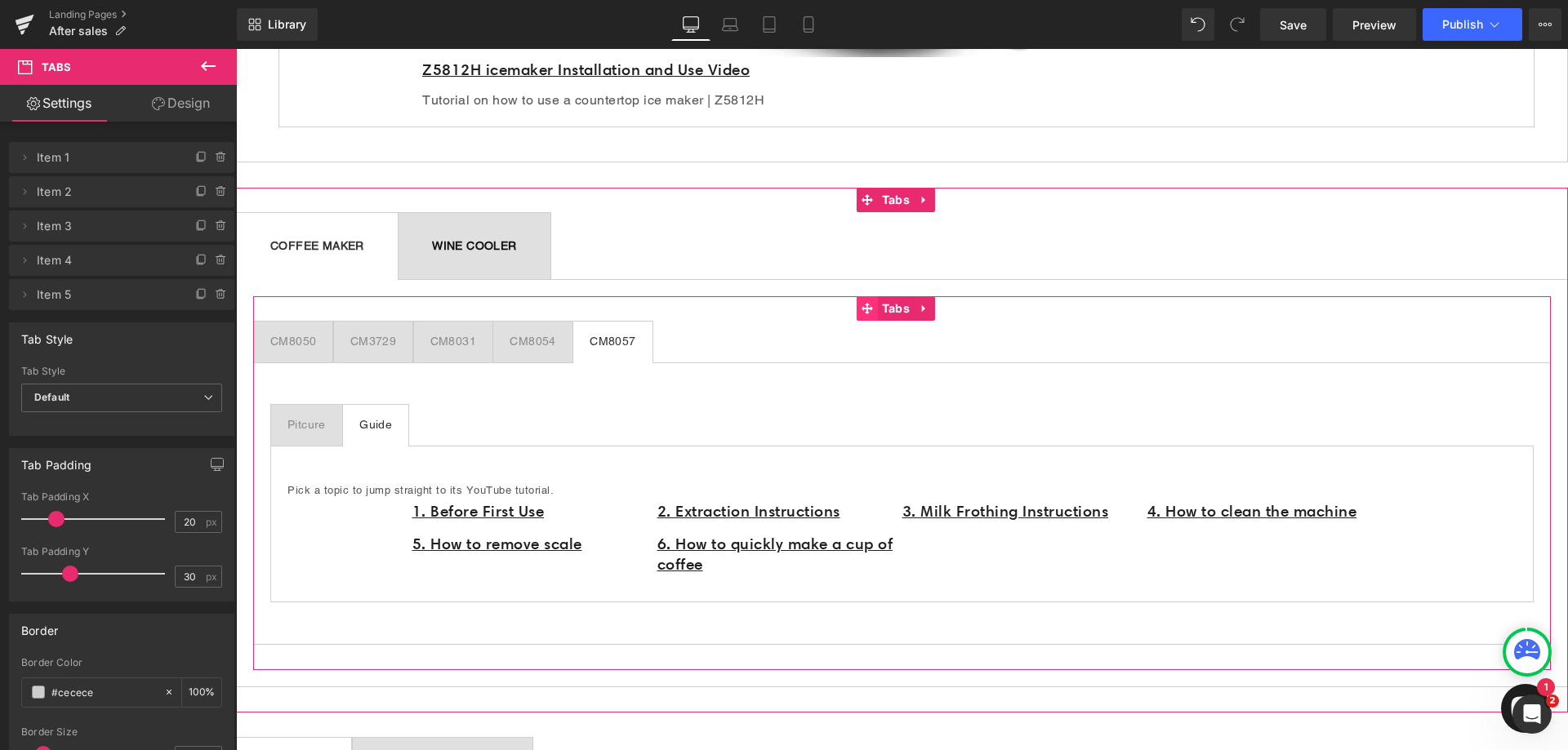
click at [874, 307] on span at bounding box center [868, 309] width 21 height 25
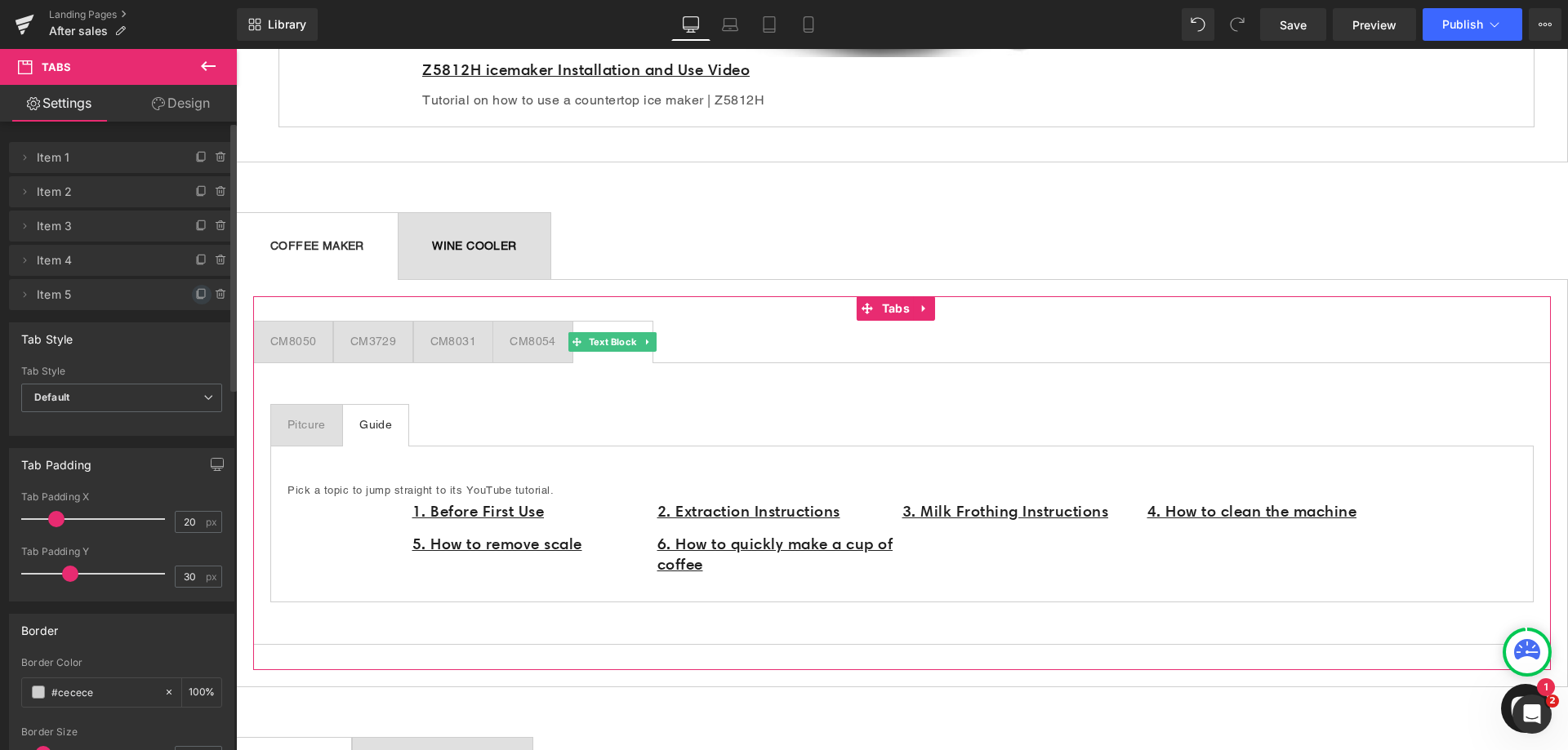
click at [196, 294] on icon at bounding box center [202, 295] width 13 height 13
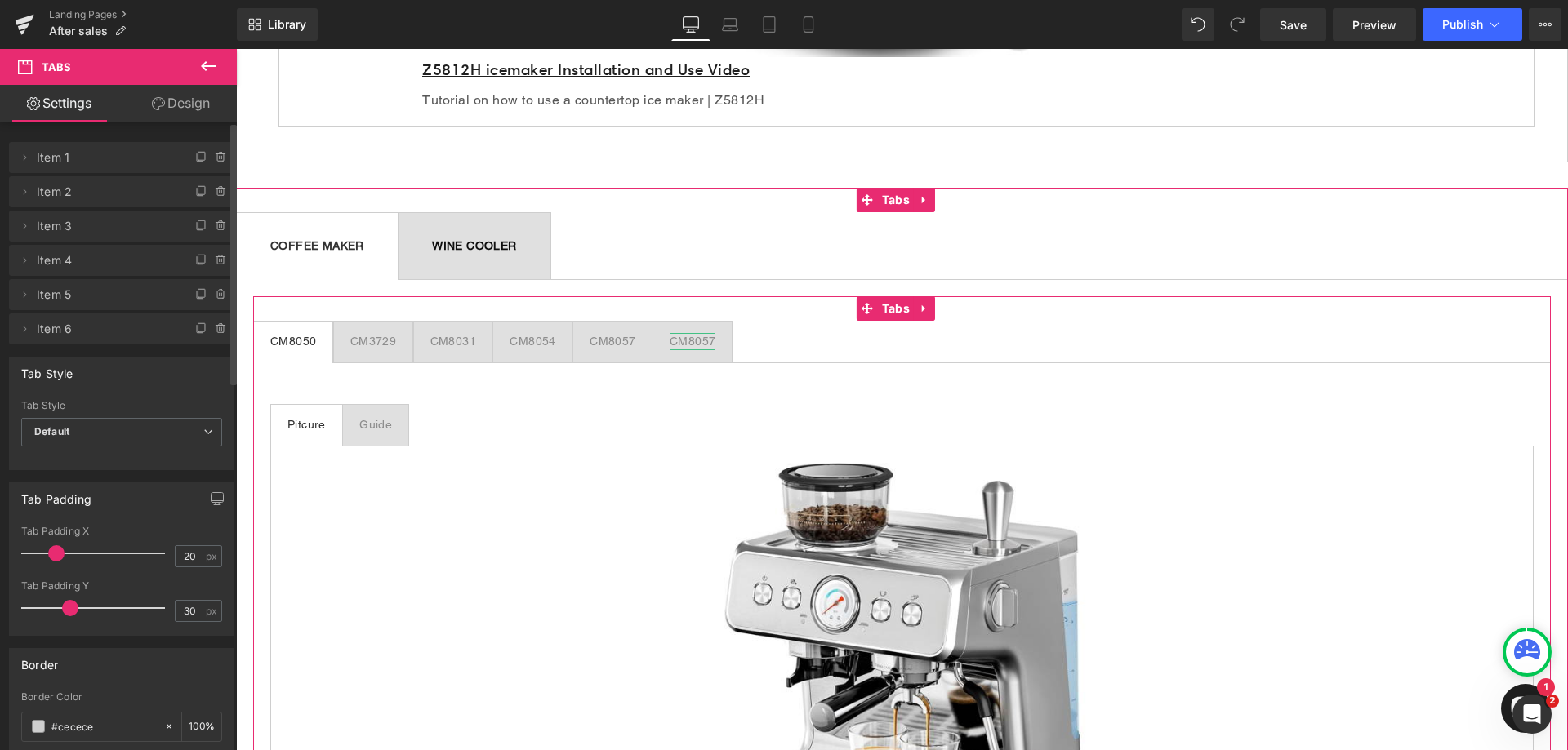
click at [691, 340] on div "CM8057" at bounding box center [693, 342] width 46 height 17
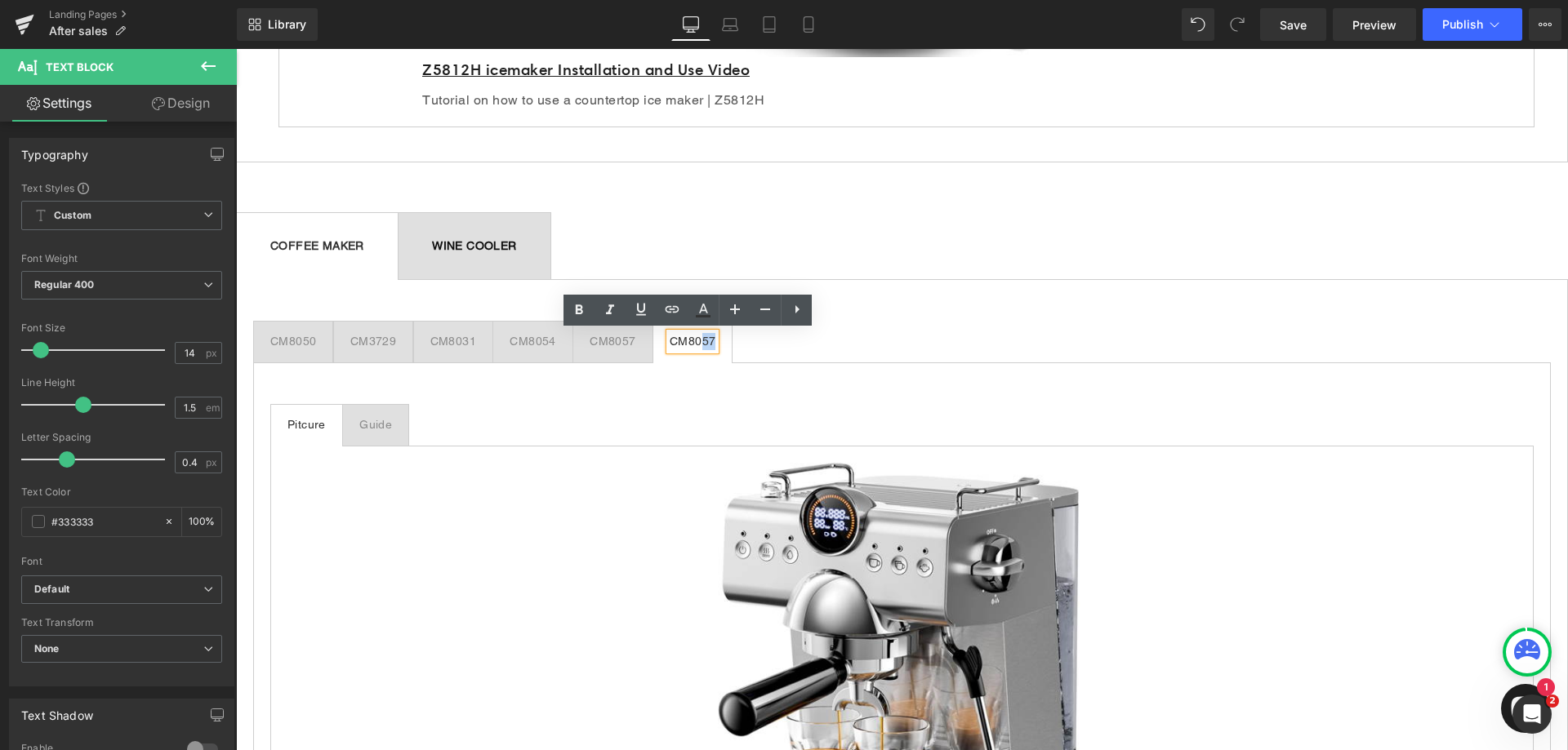
drag, startPoint x: 711, startPoint y: 339, endPoint x: 698, endPoint y: 340, distance: 13.0
click at [698, 340] on div "CM8057" at bounding box center [693, 342] width 46 height 17
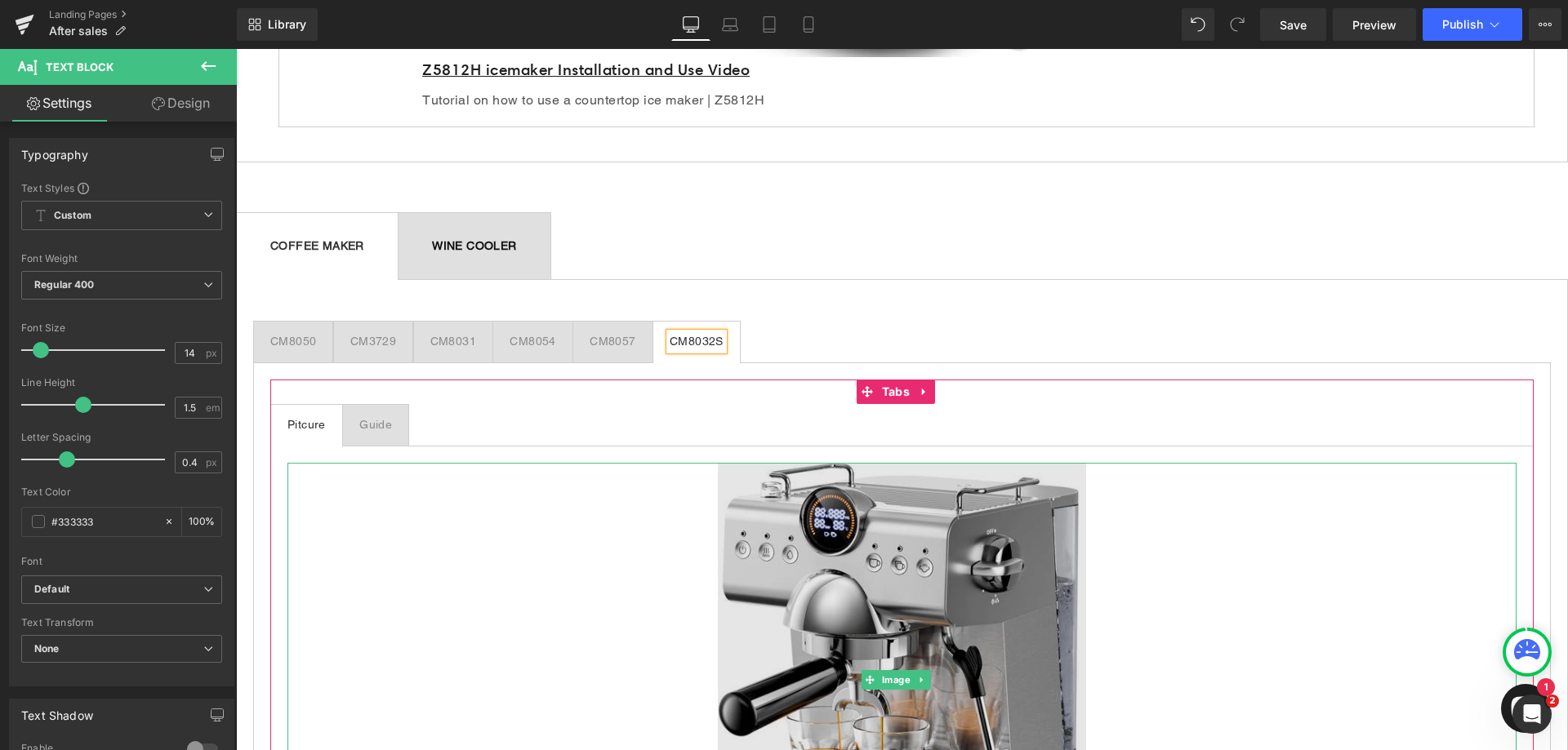
click at [879, 564] on img at bounding box center [902, 680] width 369 height 435
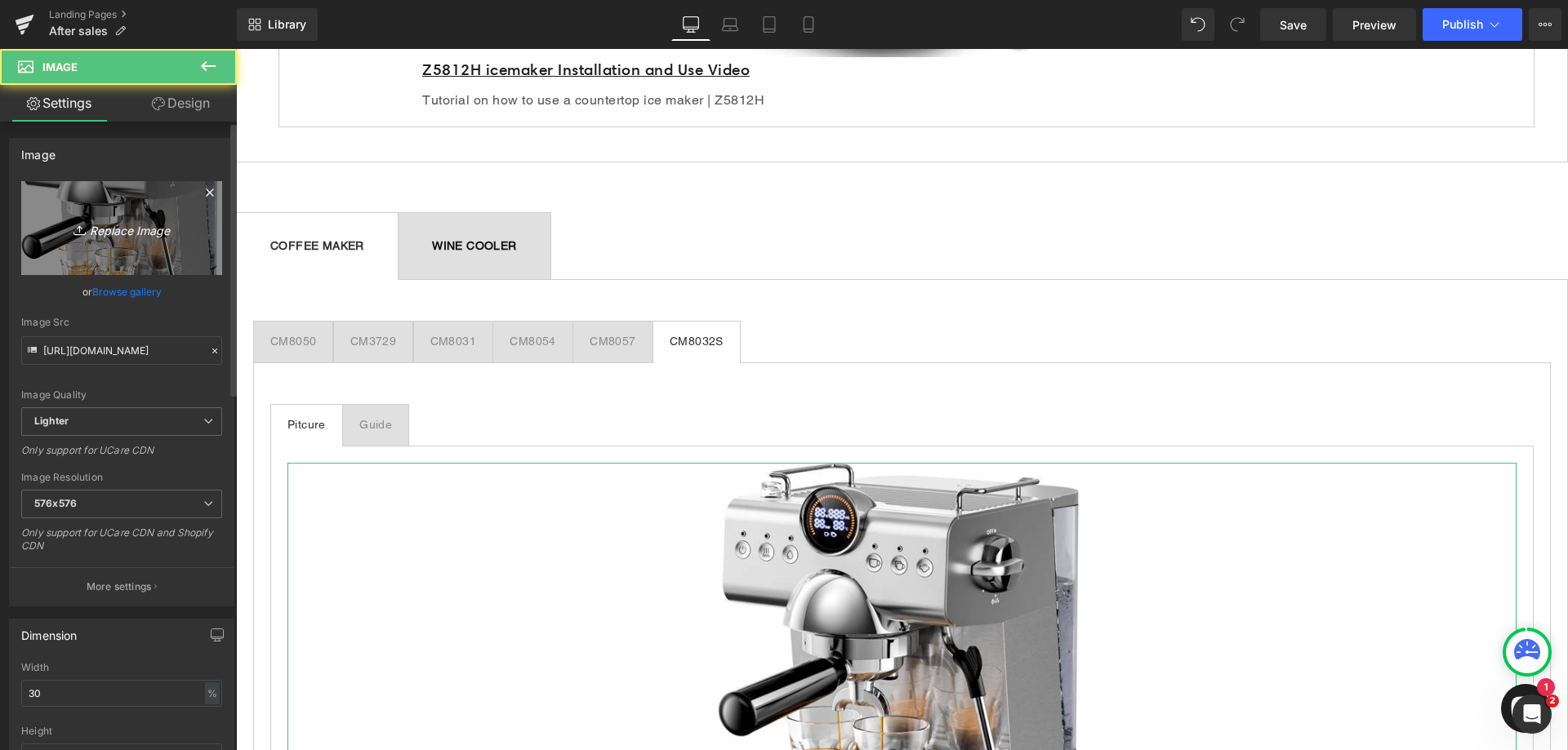
click at [118, 227] on icon "Replace Image" at bounding box center [121, 227] width 131 height 20
type input "C:\fakepath\CM8032.jpg"
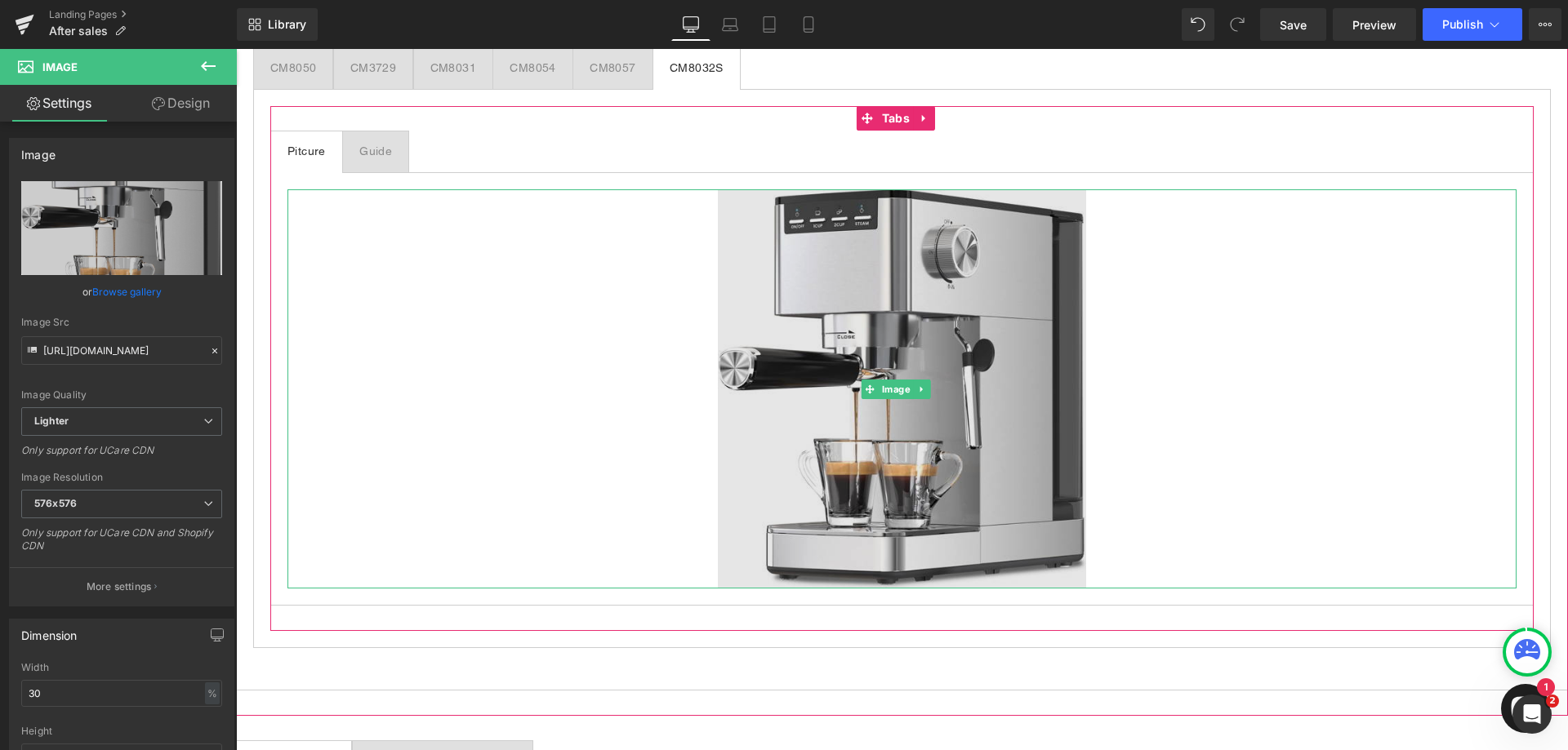
scroll to position [1307, 0]
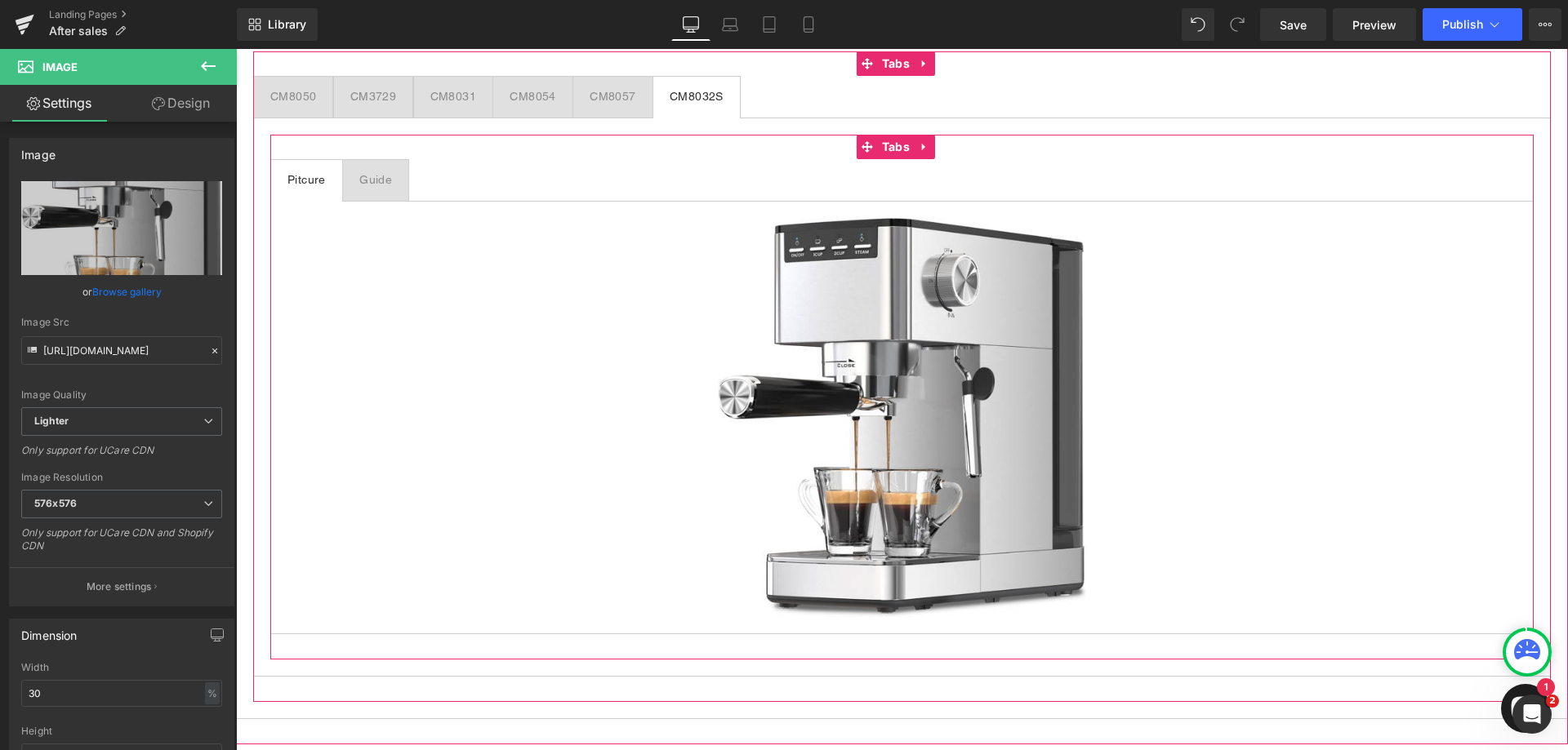
click at [392, 175] on span "Guide Text Block" at bounding box center [376, 181] width 65 height 41
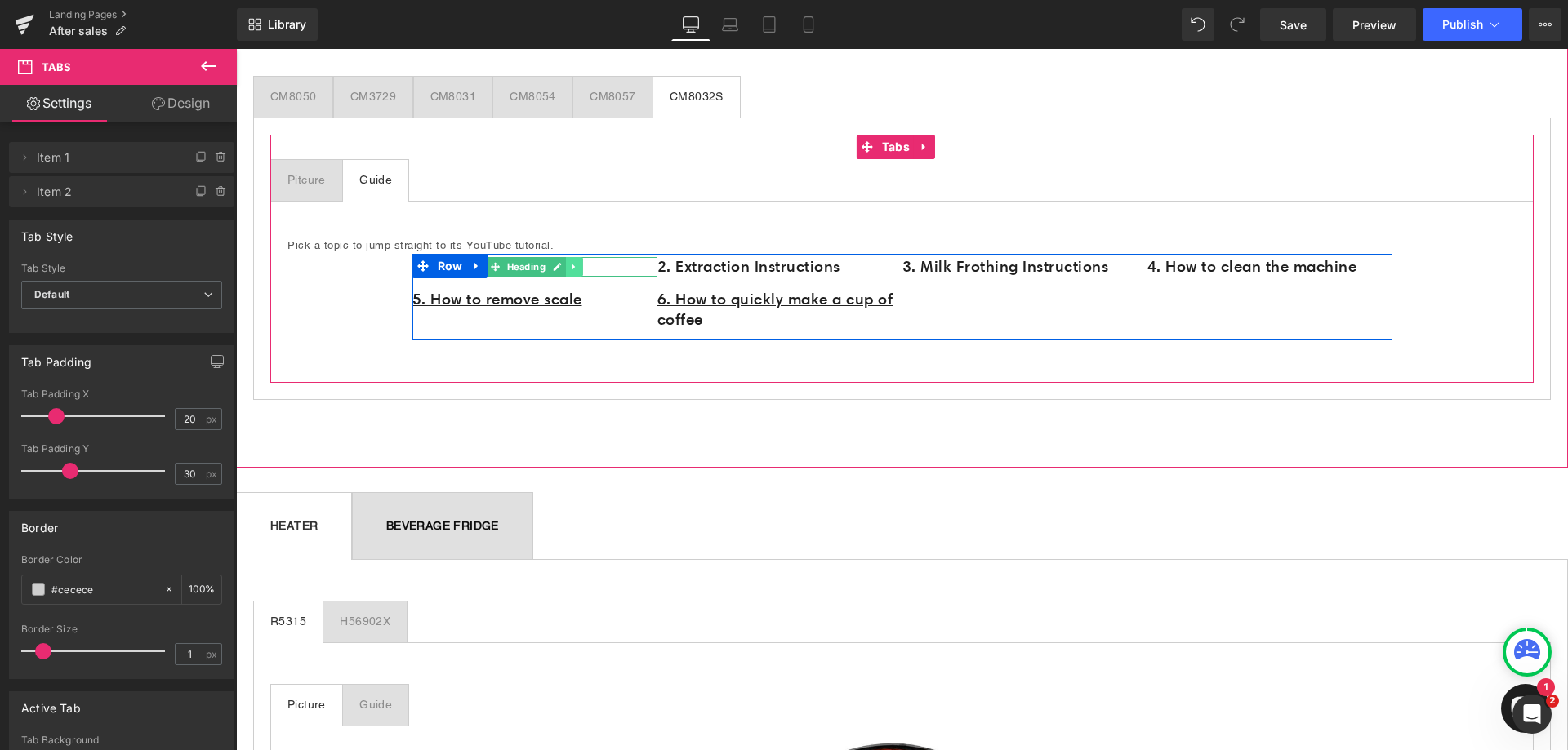
click at [571, 267] on icon at bounding box center [573, 267] width 9 height 10
click at [624, 262] on h1 "1. Before First Use" at bounding box center [535, 267] width 245 height 20
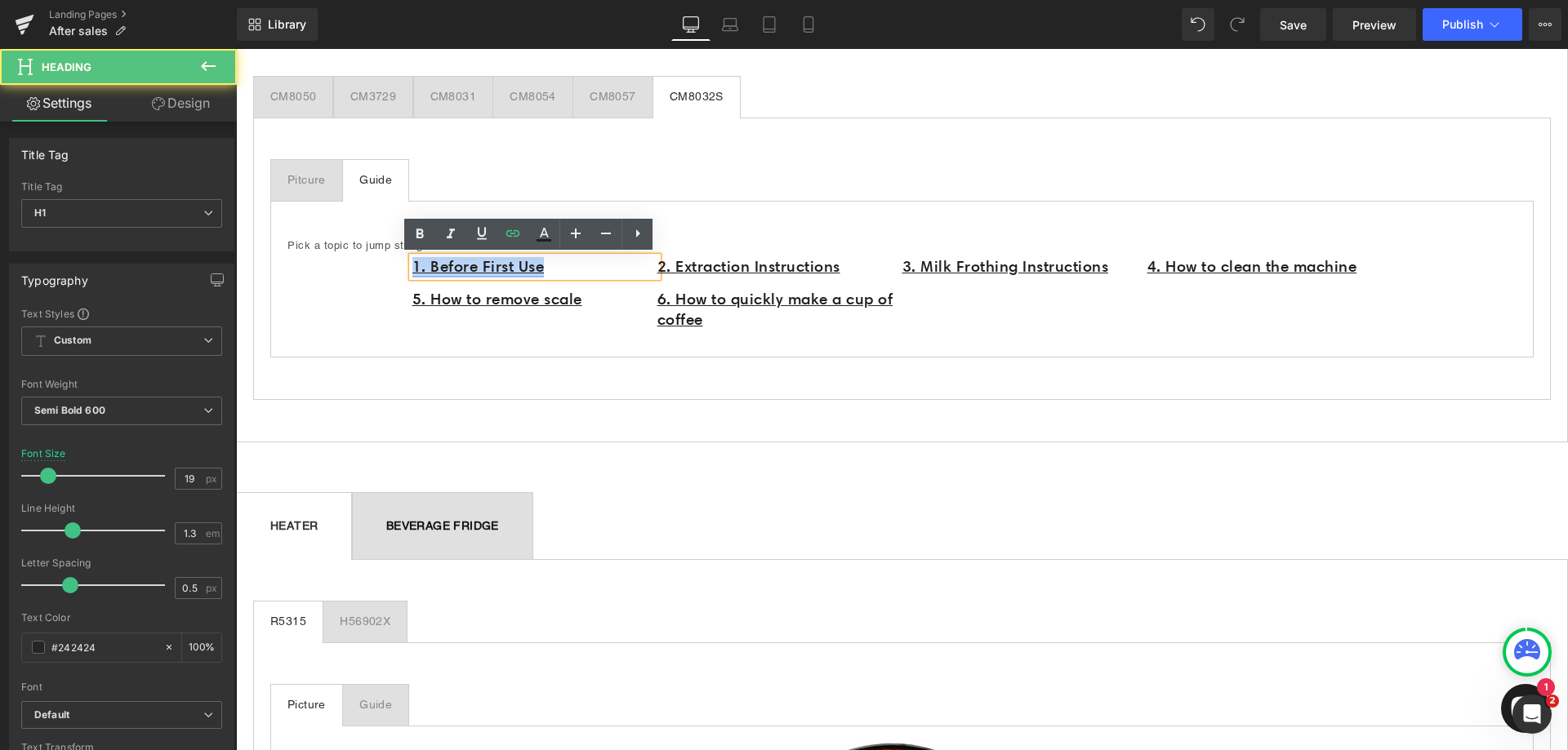
drag, startPoint x: 559, startPoint y: 268, endPoint x: 406, endPoint y: 271, distance: 153.0
click at [413, 271] on h1 "1. Before First Use" at bounding box center [535, 267] width 245 height 20
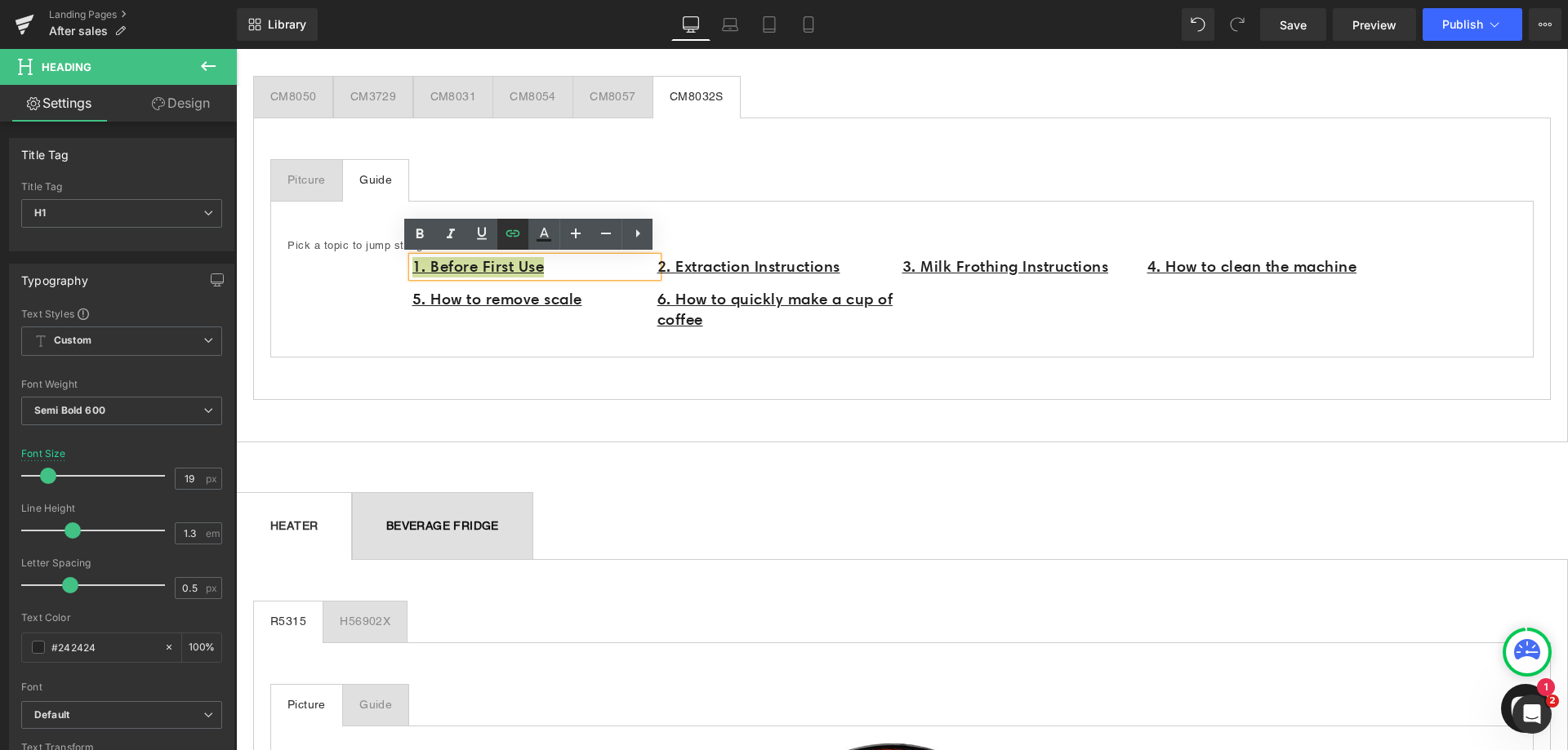
click at [514, 231] on icon at bounding box center [513, 232] width 14 height 7
click at [546, 306] on input "https://www.youtube.com/watch?v=Sa0fIsGnvu4" at bounding box center [525, 304] width 251 height 41
paste input "DgwAQ-8y_vU"
click at [657, 311] on button "button" at bounding box center [668, 304] width 34 height 34
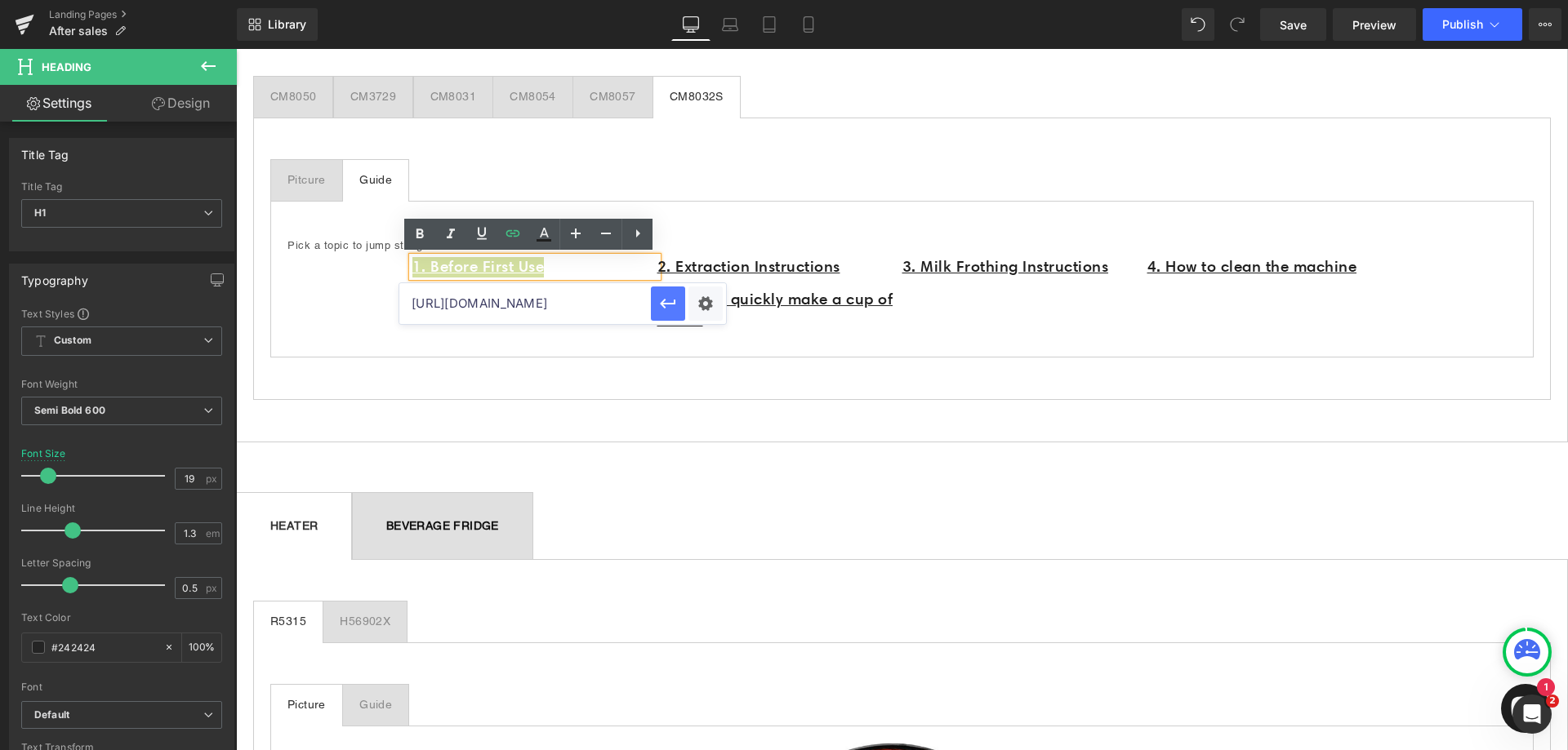
scroll to position [0, 0]
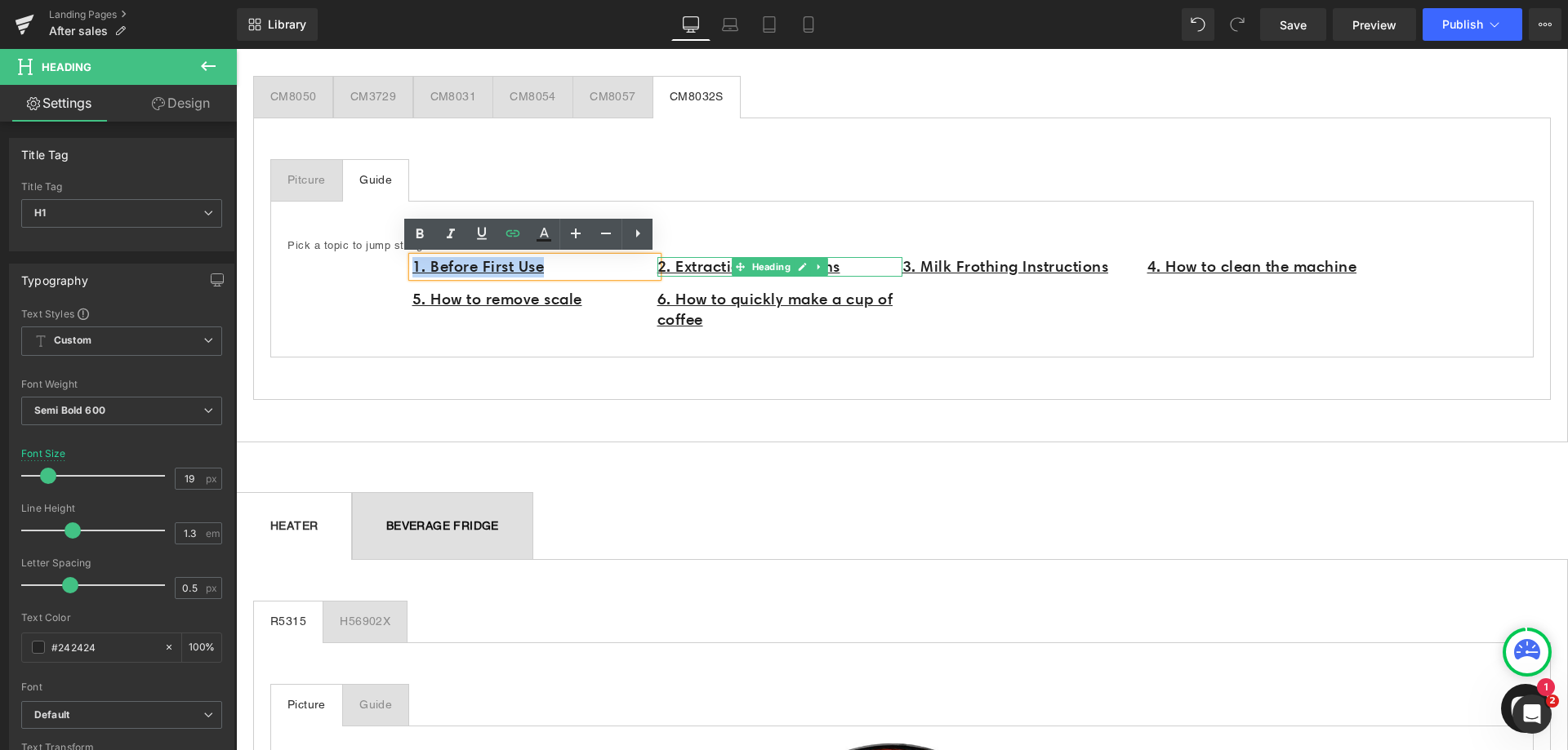
click at [860, 266] on h1 "2. Extraction Instructions" at bounding box center [780, 267] width 245 height 20
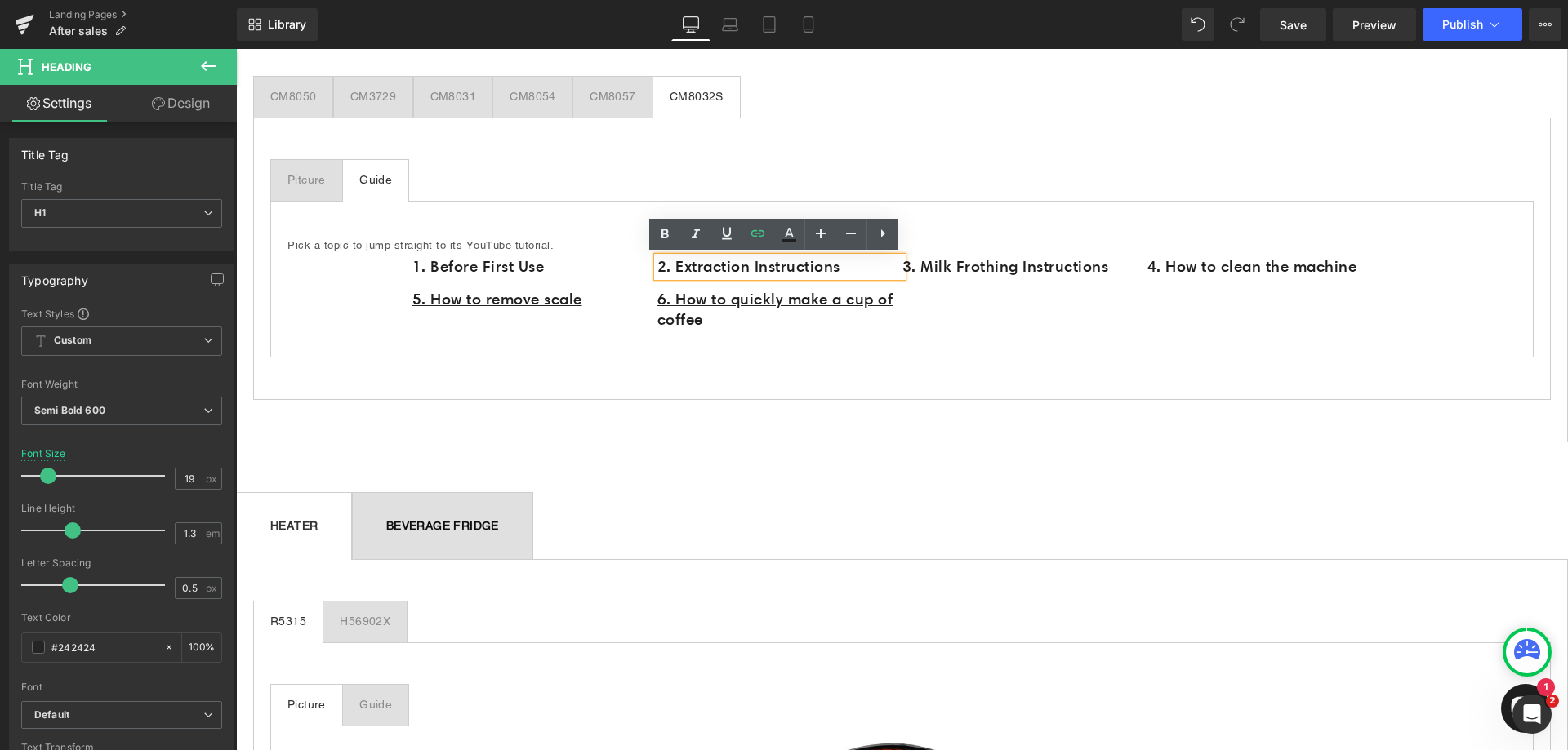
drag, startPoint x: 862, startPoint y: 266, endPoint x: 647, endPoint y: 265, distance: 215.0
click at [657, 265] on div "2. Extraction Instructions" at bounding box center [780, 267] width 245 height 20
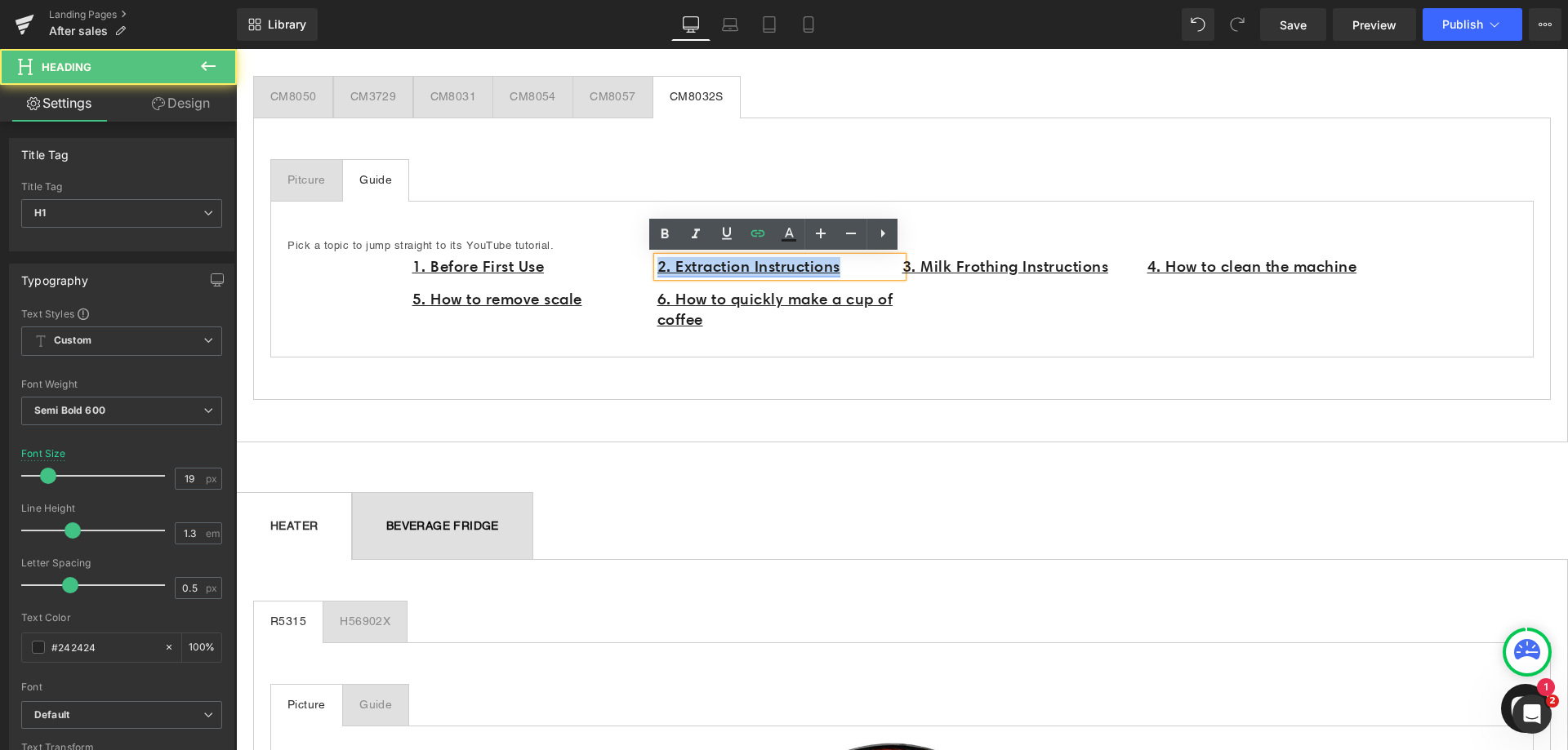
drag, startPoint x: 763, startPoint y: 271, endPoint x: 655, endPoint y: 272, distance: 108.0
click at [657, 272] on h1 "2. Extraction Instructions" at bounding box center [780, 267] width 245 height 20
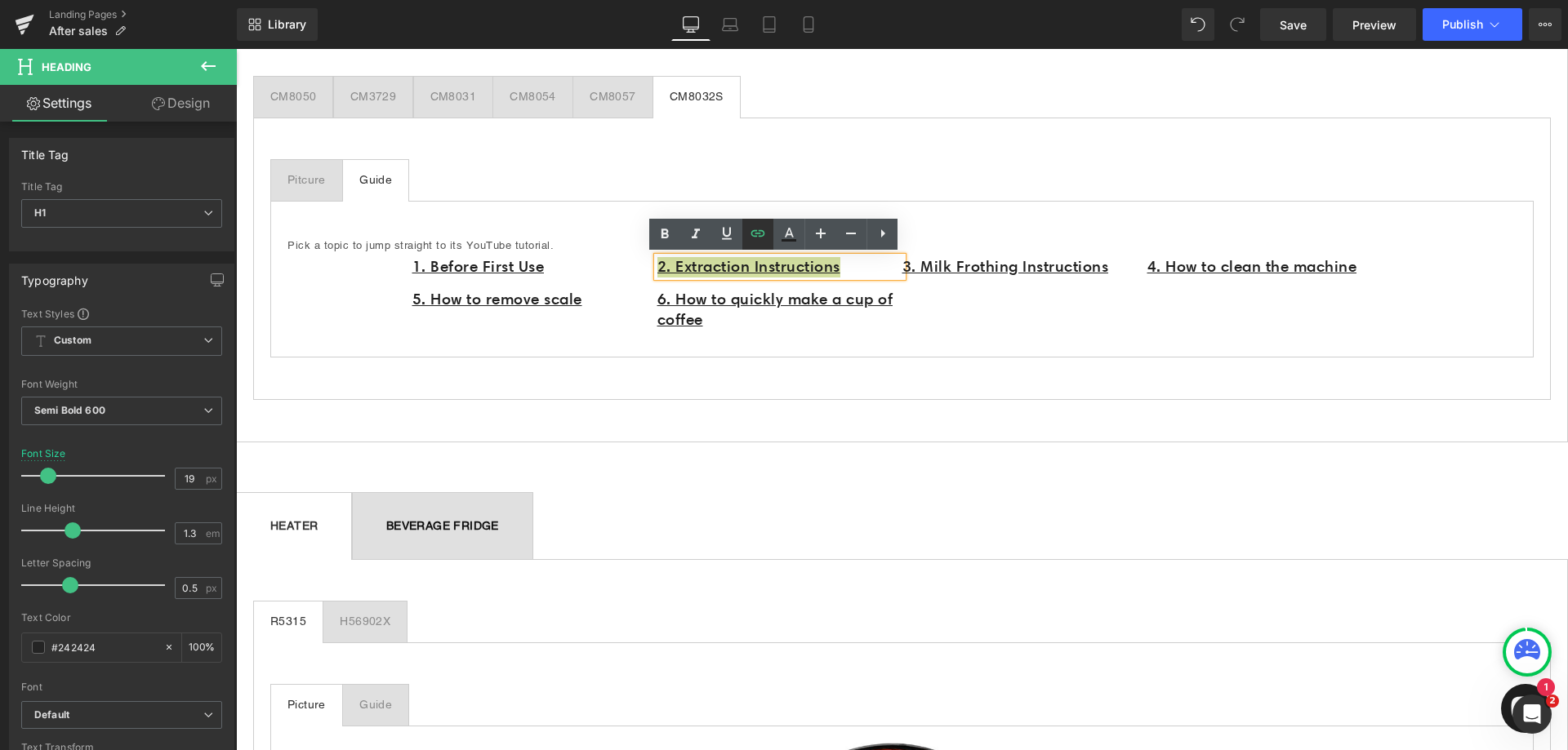
click at [763, 233] on icon at bounding box center [758, 232] width 14 height 7
click at [763, 305] on input "https://www.youtube.com/watch?v=DgwAQ-8y_vU" at bounding box center [695, 304] width 251 height 41
paste input "ht7O-TNnVdo"
type input "https://www.youtube.com/watch?v=ht7O-TNnVdo"
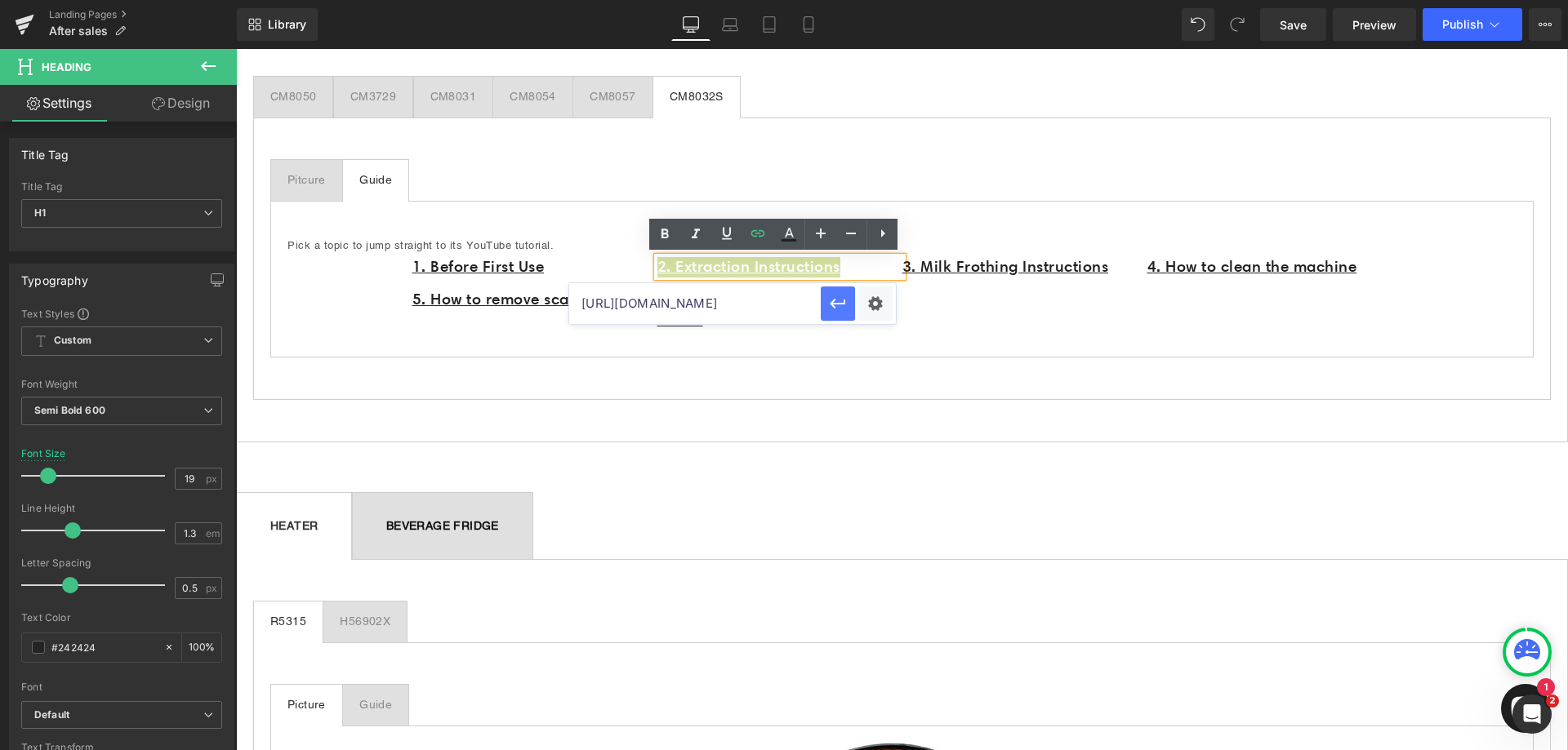
click at [835, 307] on icon "button" at bounding box center [837, 304] width 15 height 10
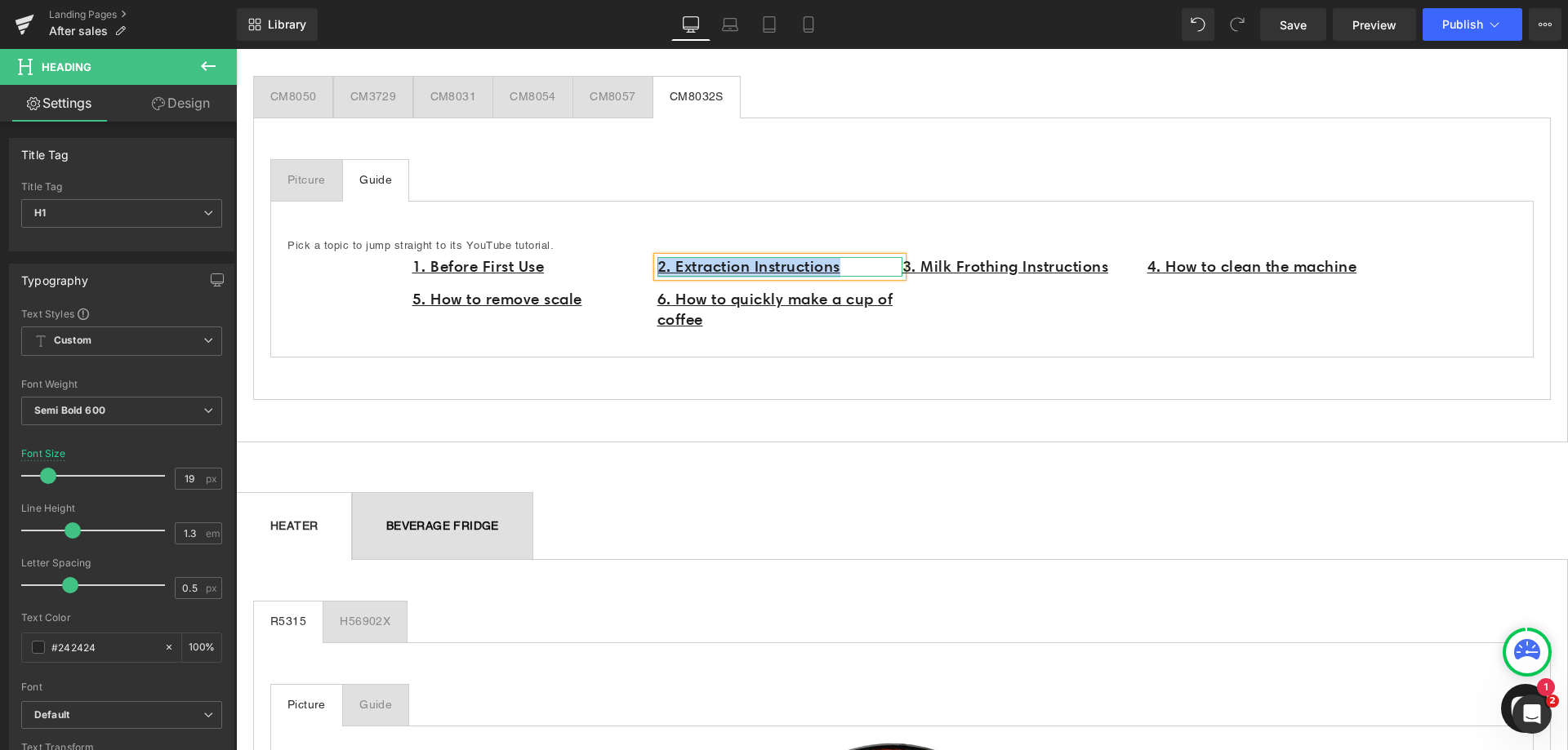
click at [854, 269] on h1 "2. Extraction Instructions" at bounding box center [780, 267] width 245 height 20
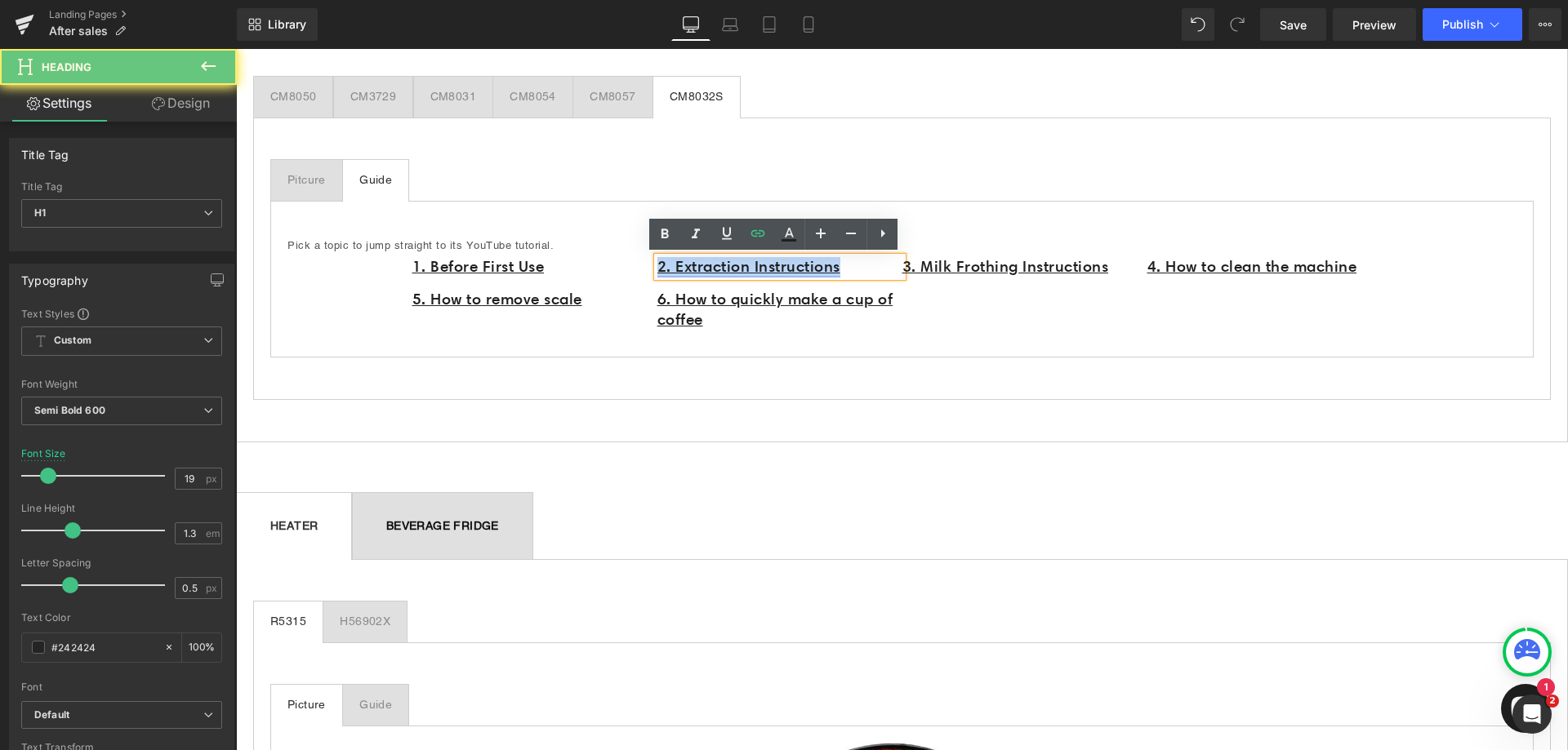
drag, startPoint x: 861, startPoint y: 264, endPoint x: 652, endPoint y: 264, distance: 209.0
click at [657, 264] on h1 "2. Extraction Instructions" at bounding box center [780, 267] width 245 height 20
paste div
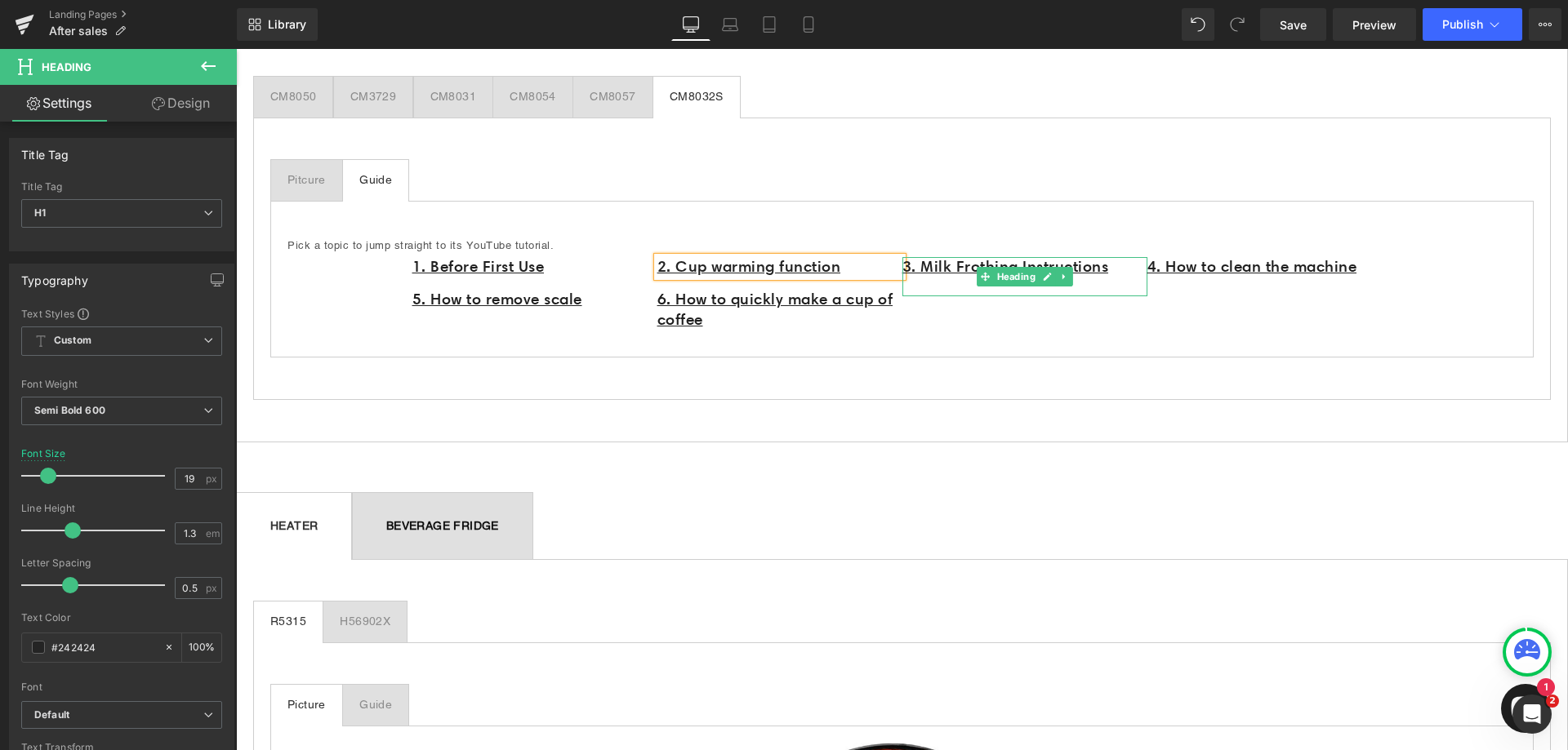
click at [1129, 267] on h1 "3. Milk Frothing Instructions" at bounding box center [1024, 267] width 245 height 20
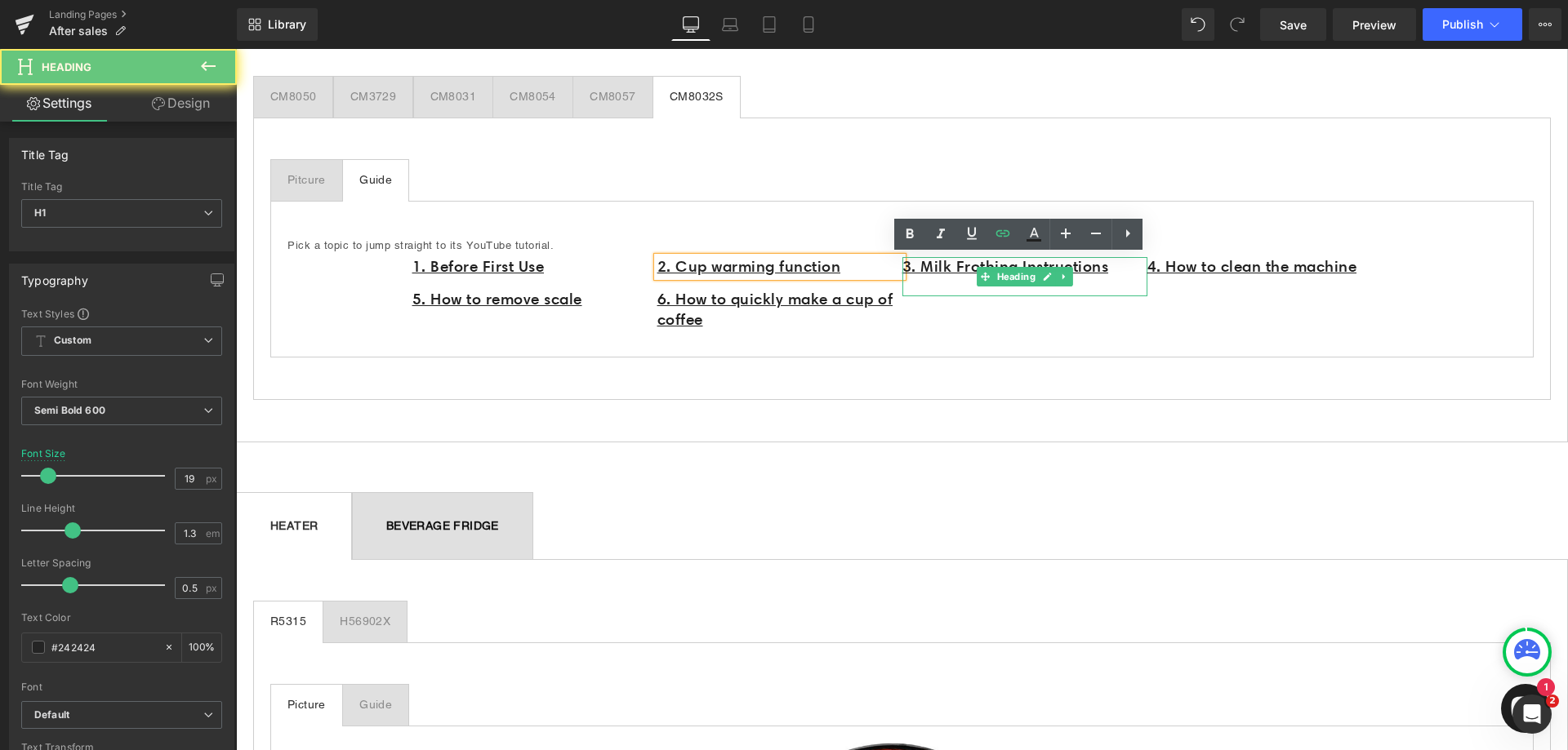
click at [1128, 268] on h1 "3. Milk Frothing Instructions" at bounding box center [1024, 267] width 245 height 20
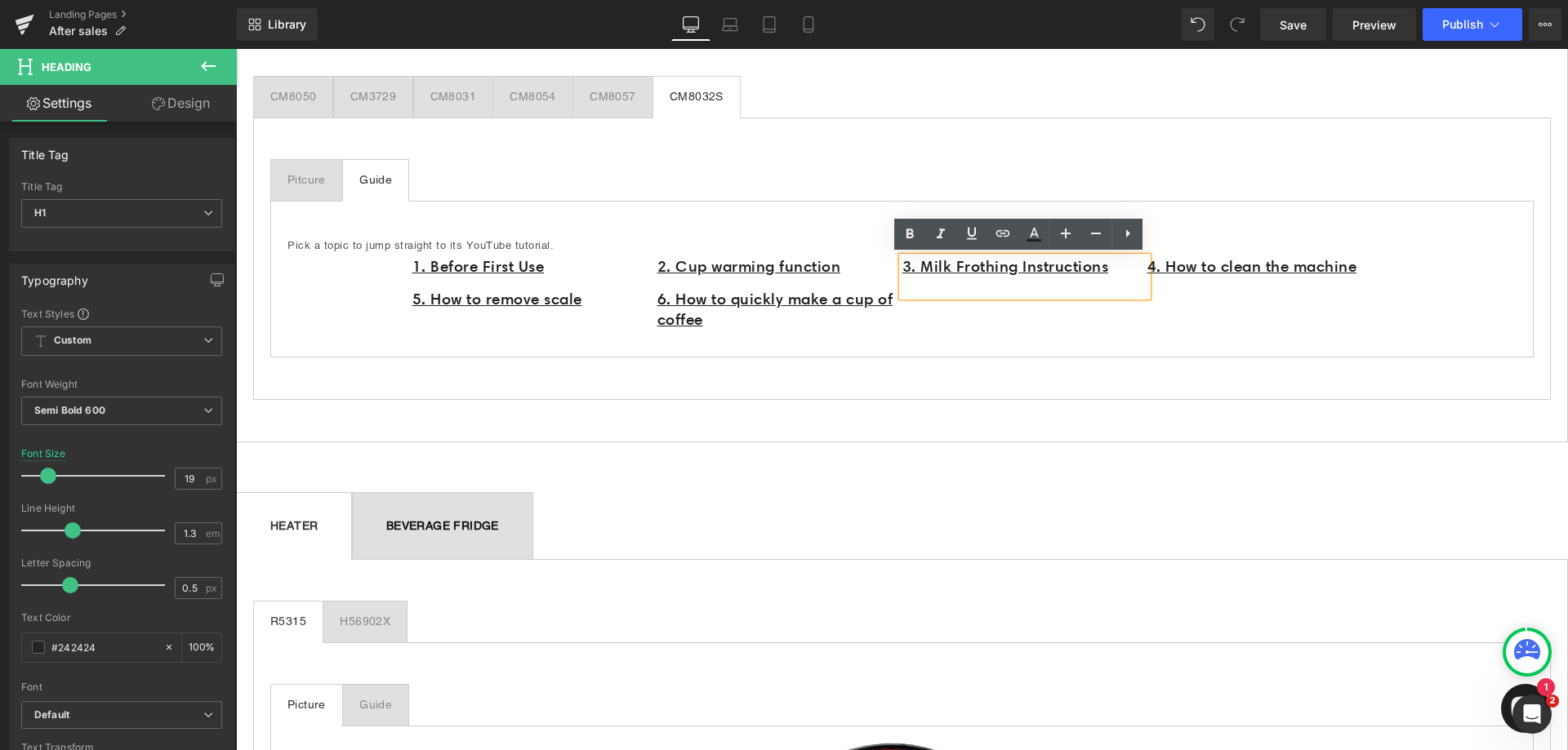
click at [1129, 268] on h1 "3. Milk Frothing Instructions" at bounding box center [1024, 267] width 245 height 20
drag, startPoint x: 1129, startPoint y: 268, endPoint x: 900, endPoint y: 270, distance: 229.0
click at [902, 270] on h1 "3. Milk Frothing Instructions" at bounding box center [1024, 267] width 245 height 20
paste div
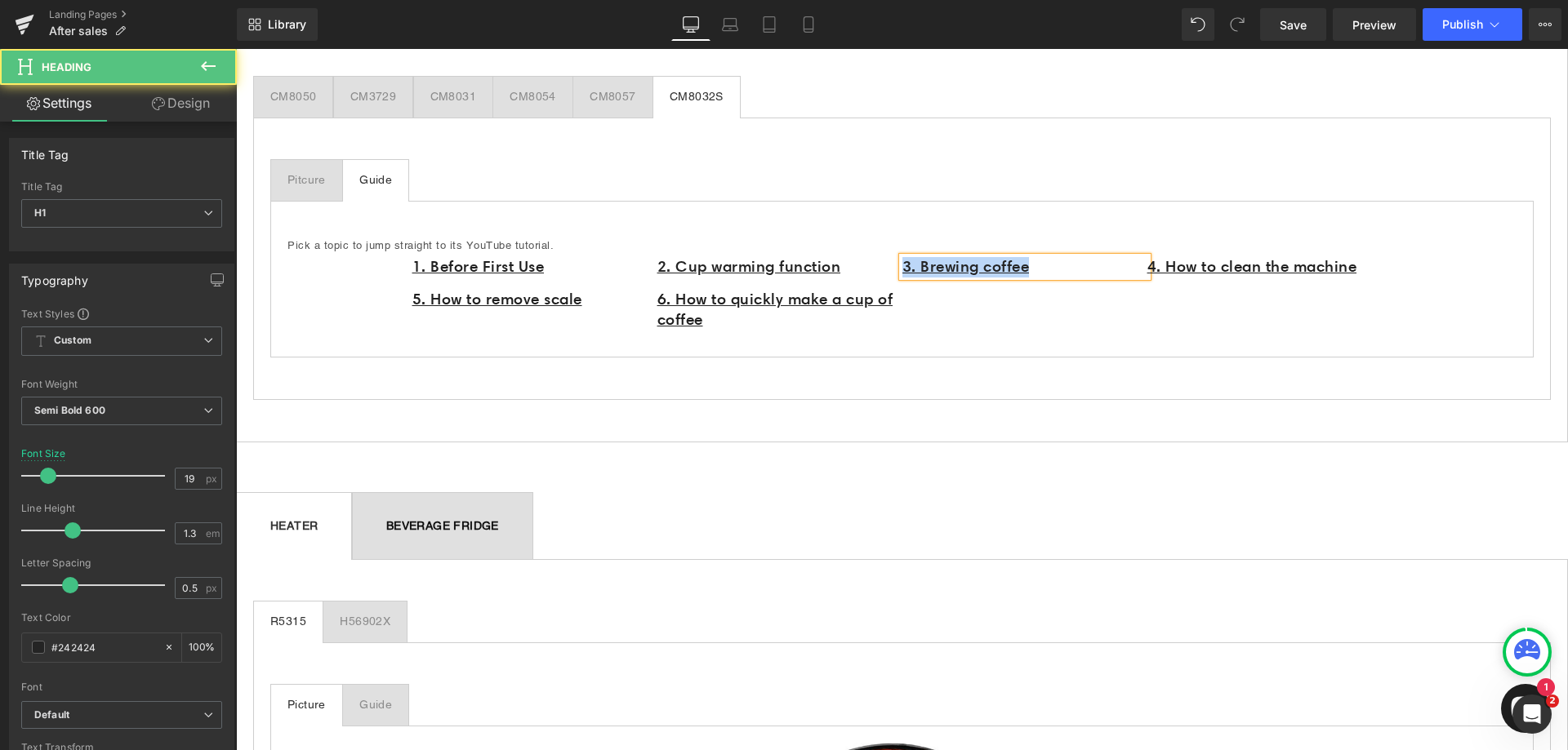
drag, startPoint x: 1048, startPoint y: 267, endPoint x: 899, endPoint y: 268, distance: 149.0
click at [902, 268] on h1 "3. Brewing coffee" at bounding box center [1024, 267] width 245 height 20
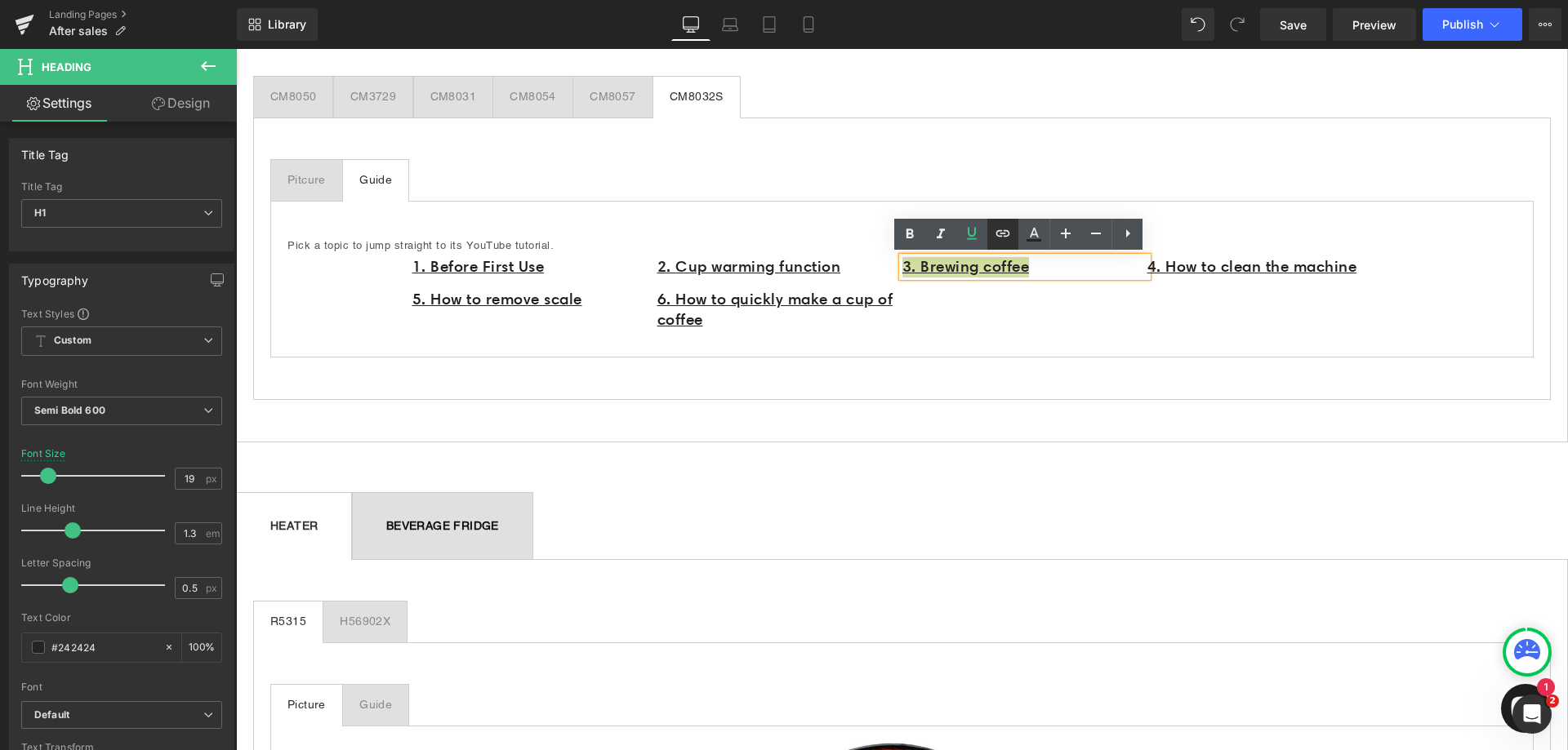
click at [1005, 238] on icon at bounding box center [1002, 233] width 20 height 20
click at [970, 305] on input "https://www.youtube.com/watch?v=ht7O-TNnVdo" at bounding box center [1015, 304] width 251 height 41
paste input "https://www.youtube.com/watch?v=YMeRrRfWm-0"
type input "https://www.youtube.com/watch?v=YMeRrRfWm-0"
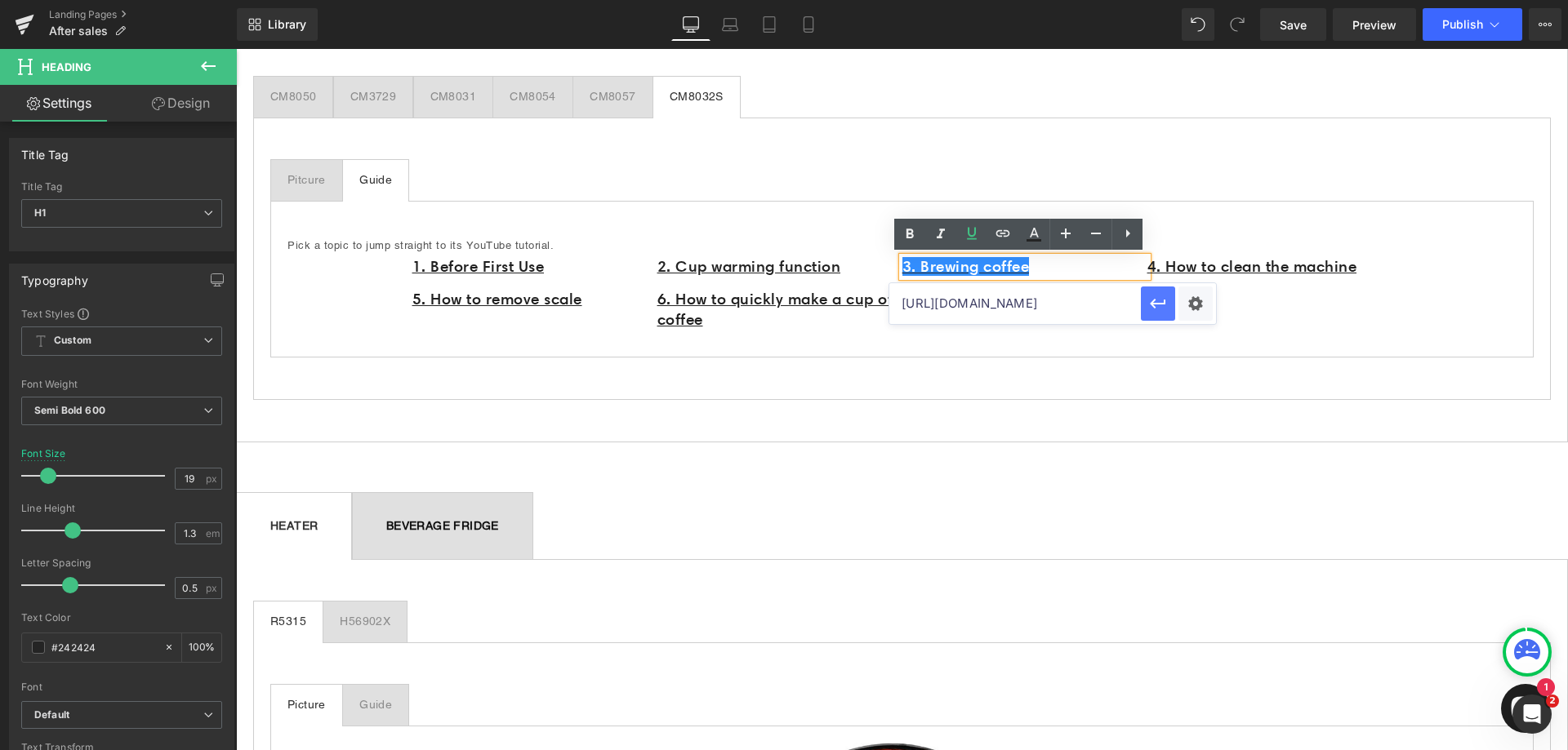
click at [1150, 312] on icon "button" at bounding box center [1158, 304] width 20 height 20
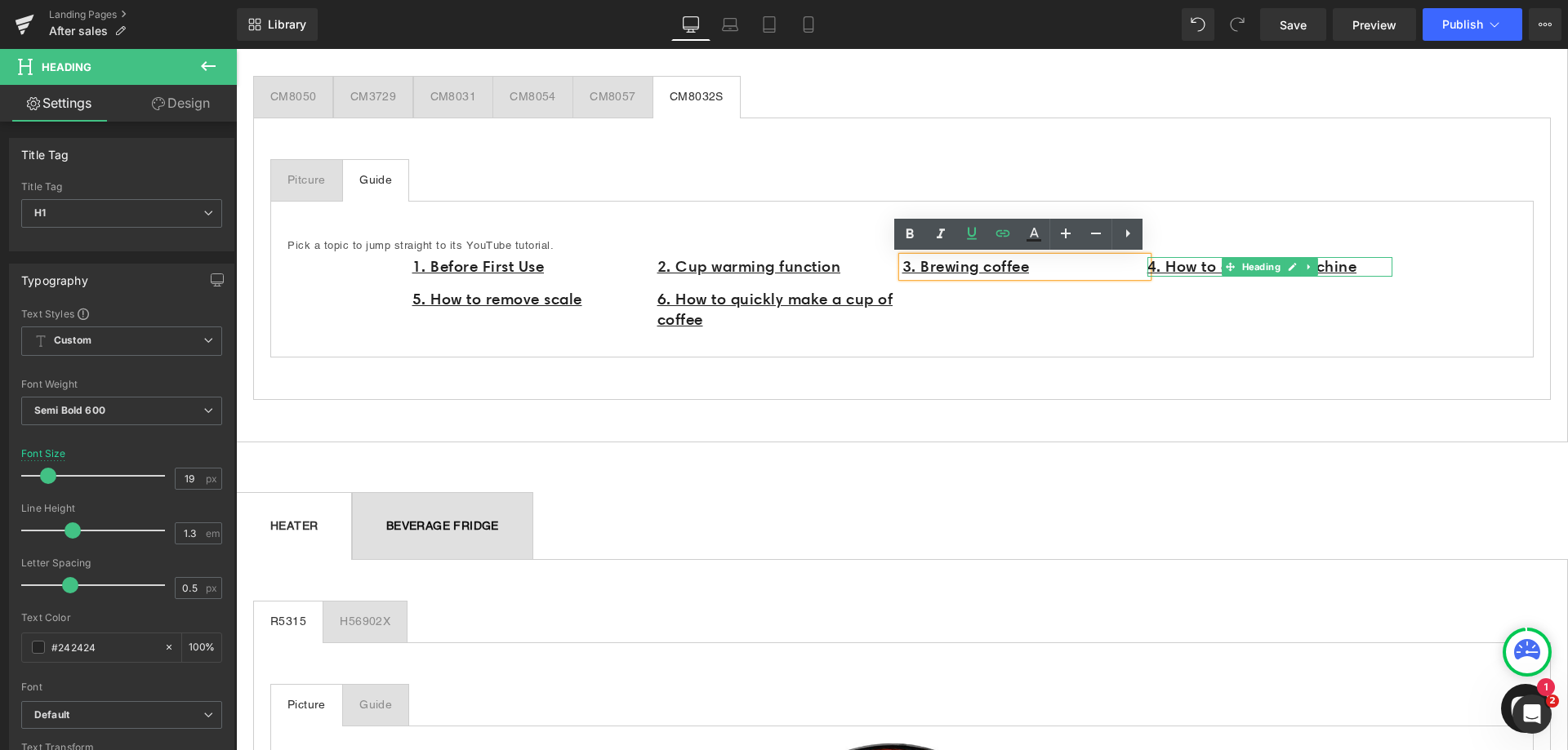
click at [1372, 263] on h1 "4. How to clean the machine" at bounding box center [1270, 267] width 245 height 20
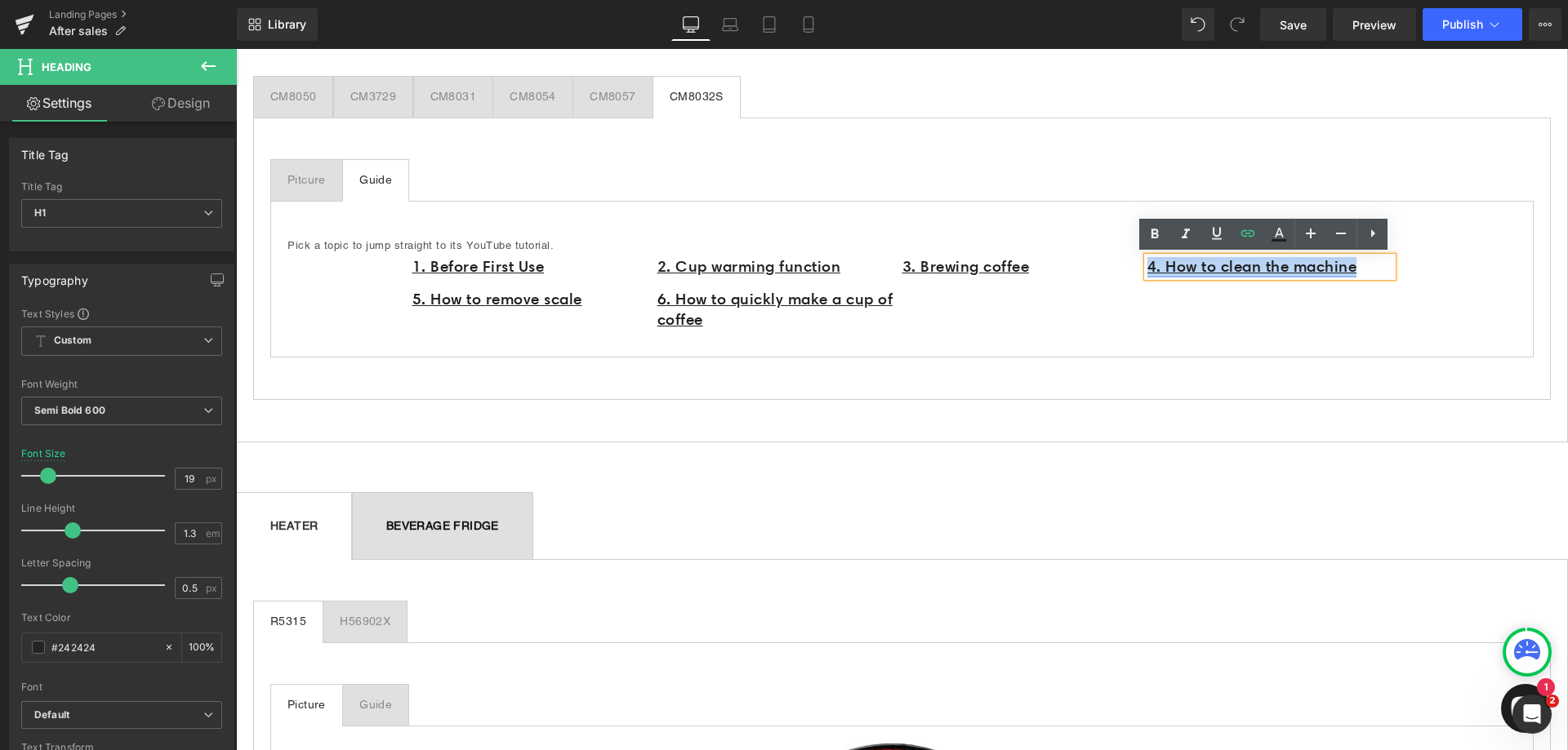
drag, startPoint x: 1372, startPoint y: 267, endPoint x: 1144, endPoint y: 272, distance: 228.1
click at [1148, 272] on h1 "4. How to clean the machine" at bounding box center [1270, 267] width 245 height 20
paste div
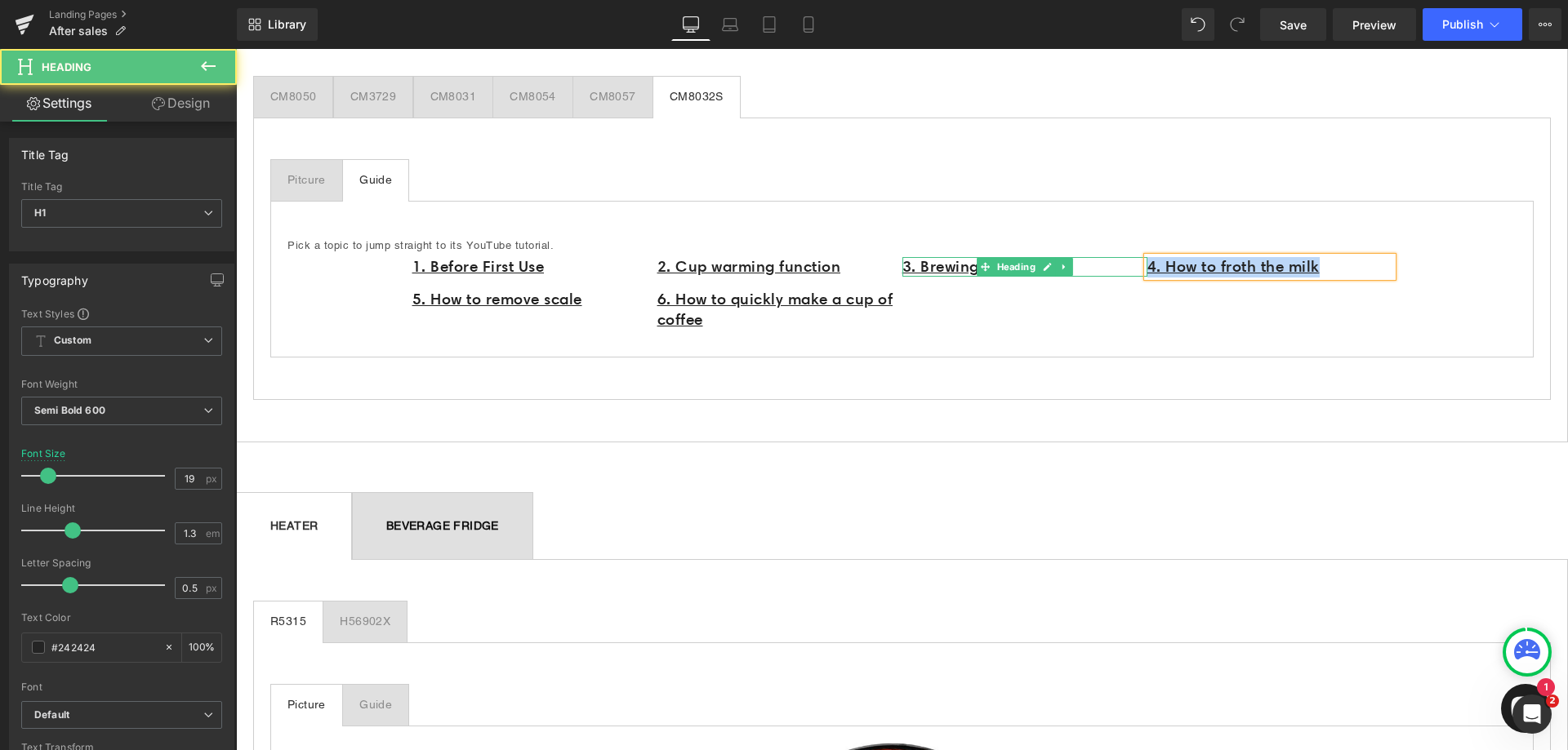
drag, startPoint x: 1332, startPoint y: 268, endPoint x: 1132, endPoint y: 267, distance: 200.0
click at [1132, 267] on div "1. Before First Use Heading 5. How to remove scale Heading 2. Cup warming funct…" at bounding box center [903, 297] width 980 height 87
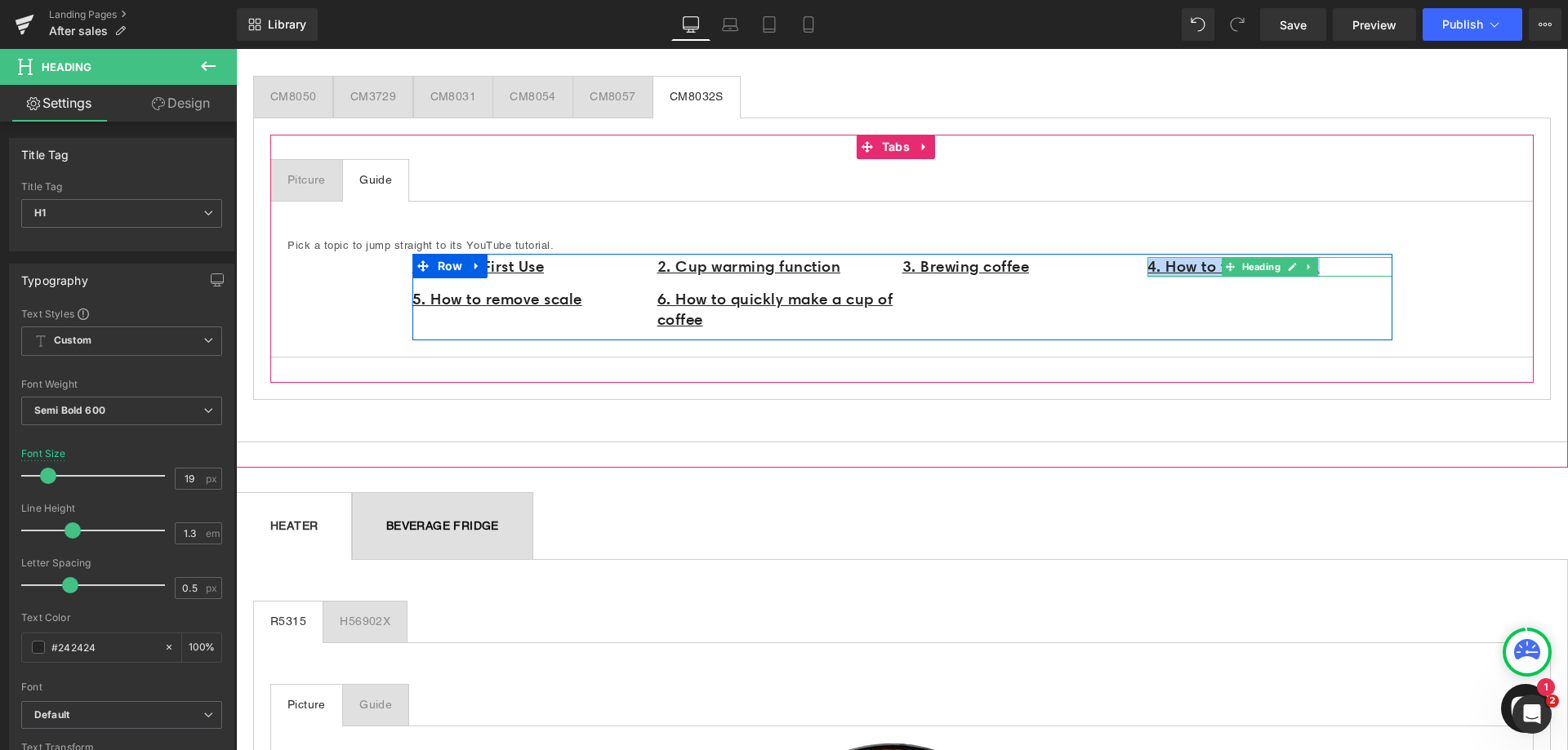
click at [1348, 262] on h1 "4. How to froth the milk" at bounding box center [1270, 267] width 245 height 20
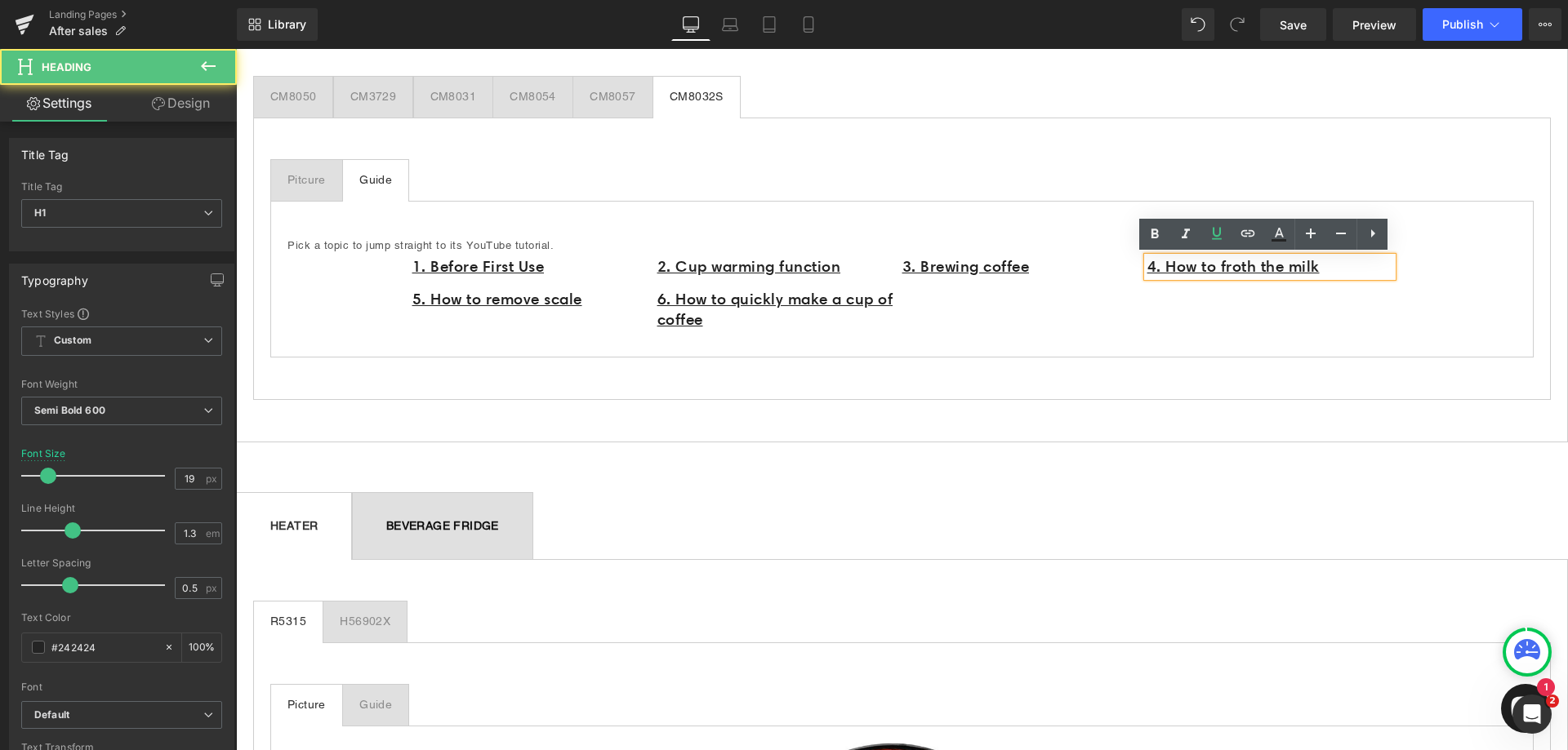
drag, startPoint x: 1347, startPoint y: 271, endPoint x: 1140, endPoint y: 267, distance: 207.0
click at [1148, 267] on div "4. How to froth the milk" at bounding box center [1270, 267] width 245 height 20
drag, startPoint x: 1144, startPoint y: 268, endPoint x: 1347, endPoint y: 265, distance: 203.0
click at [1347, 265] on h1 "4. How to froth the milk" at bounding box center [1270, 267] width 245 height 20
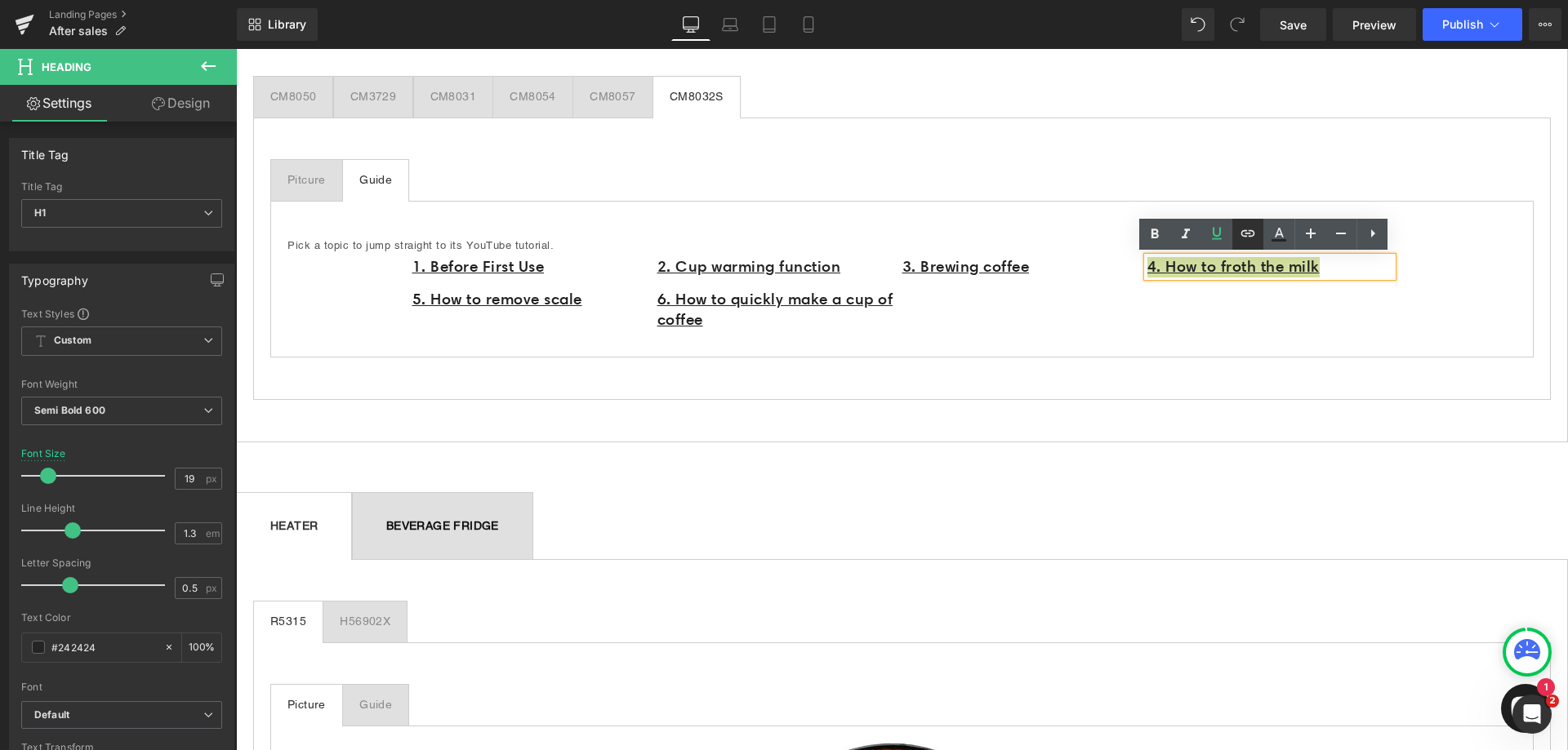
click at [1244, 236] on icon at bounding box center [1248, 232] width 14 height 7
click at [1194, 307] on input "https://www.youtube.com/watch?v=YMeRrRfWm-0" at bounding box center [1185, 304] width 251 height 41
paste input "https://www.youtube.com/watch?v=sFBs3nN64nc"
type input "https://www.youtube.com/watch?v=sFBs3nN64nc"
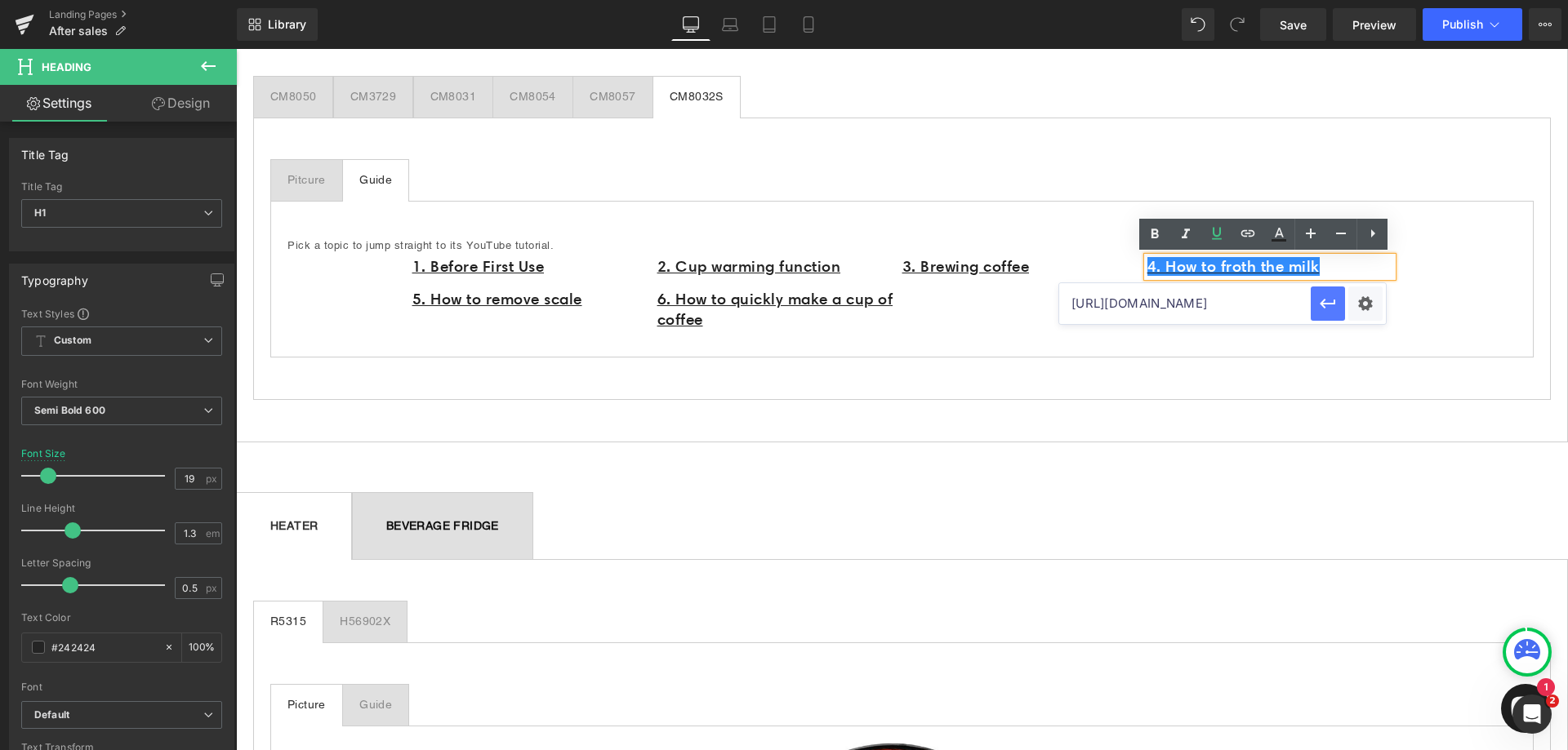
click at [1333, 307] on icon "button" at bounding box center [1328, 304] width 20 height 20
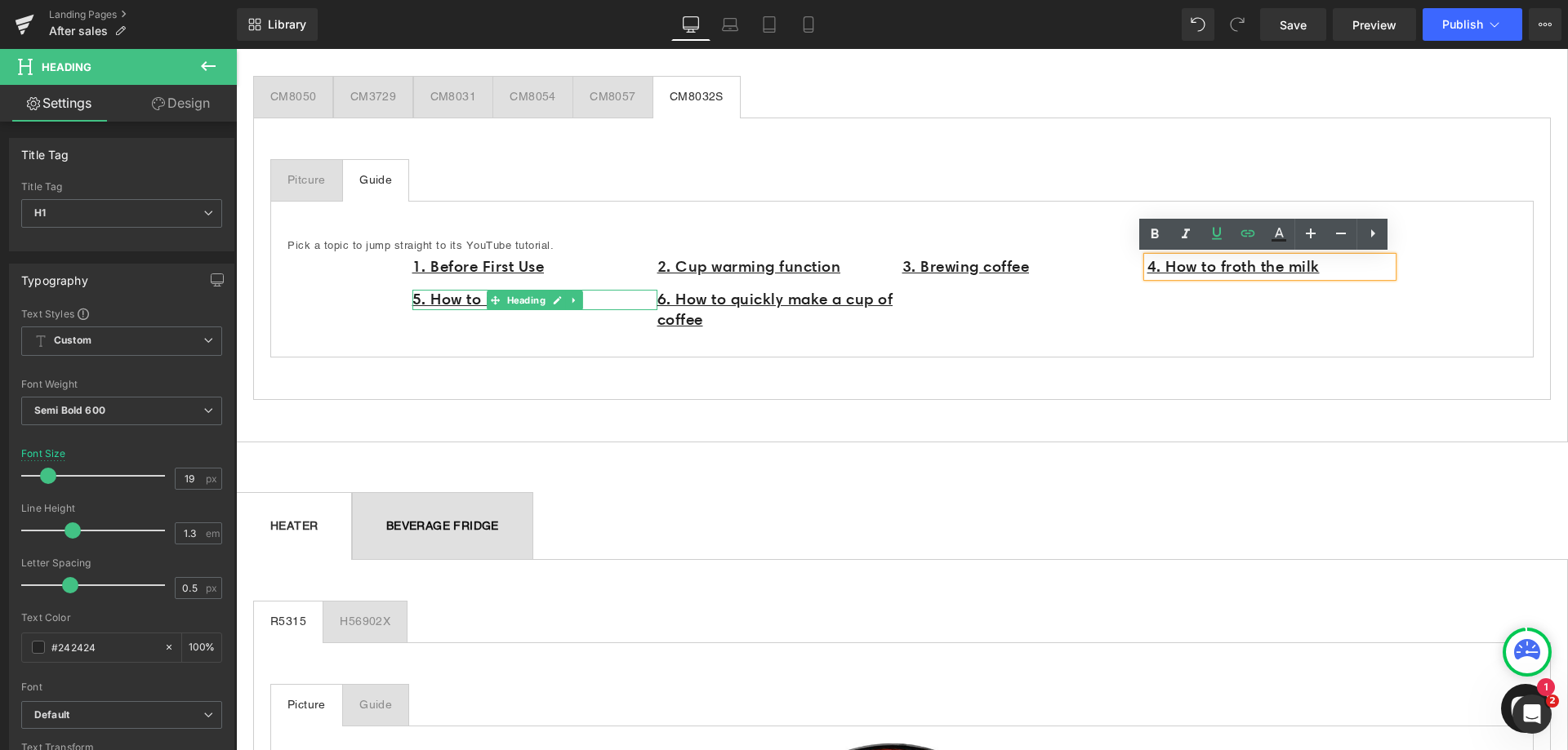
click at [609, 299] on h1 "5. How to remove scale" at bounding box center [535, 299] width 245 height 20
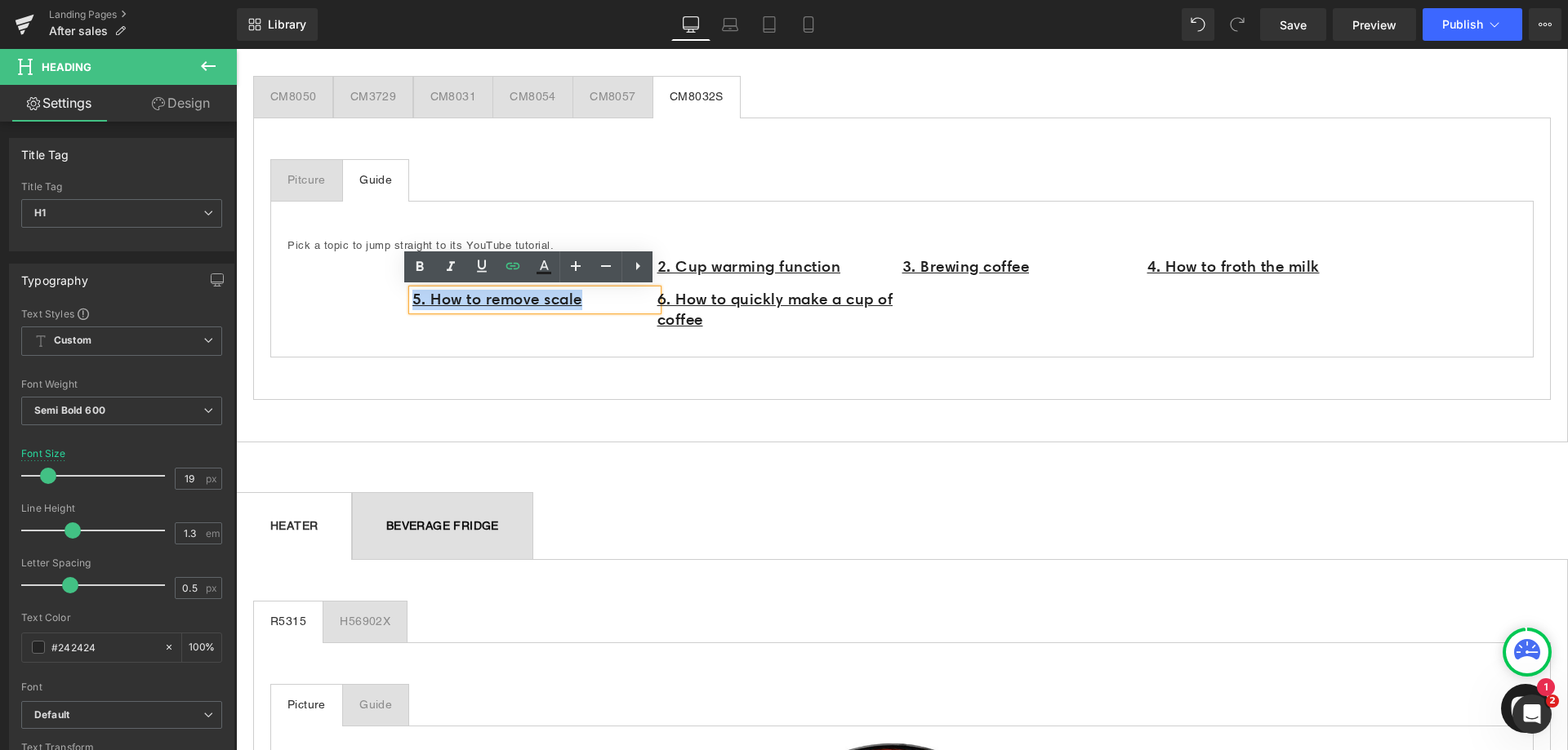
drag, startPoint x: 580, startPoint y: 305, endPoint x: 396, endPoint y: 305, distance: 184.0
click at [396, 305] on div "Pick a topic to jump straight to its YouTube tutorial. Text Block 1. Before Fir…" at bounding box center [902, 279] width 1263 height 157
paste div
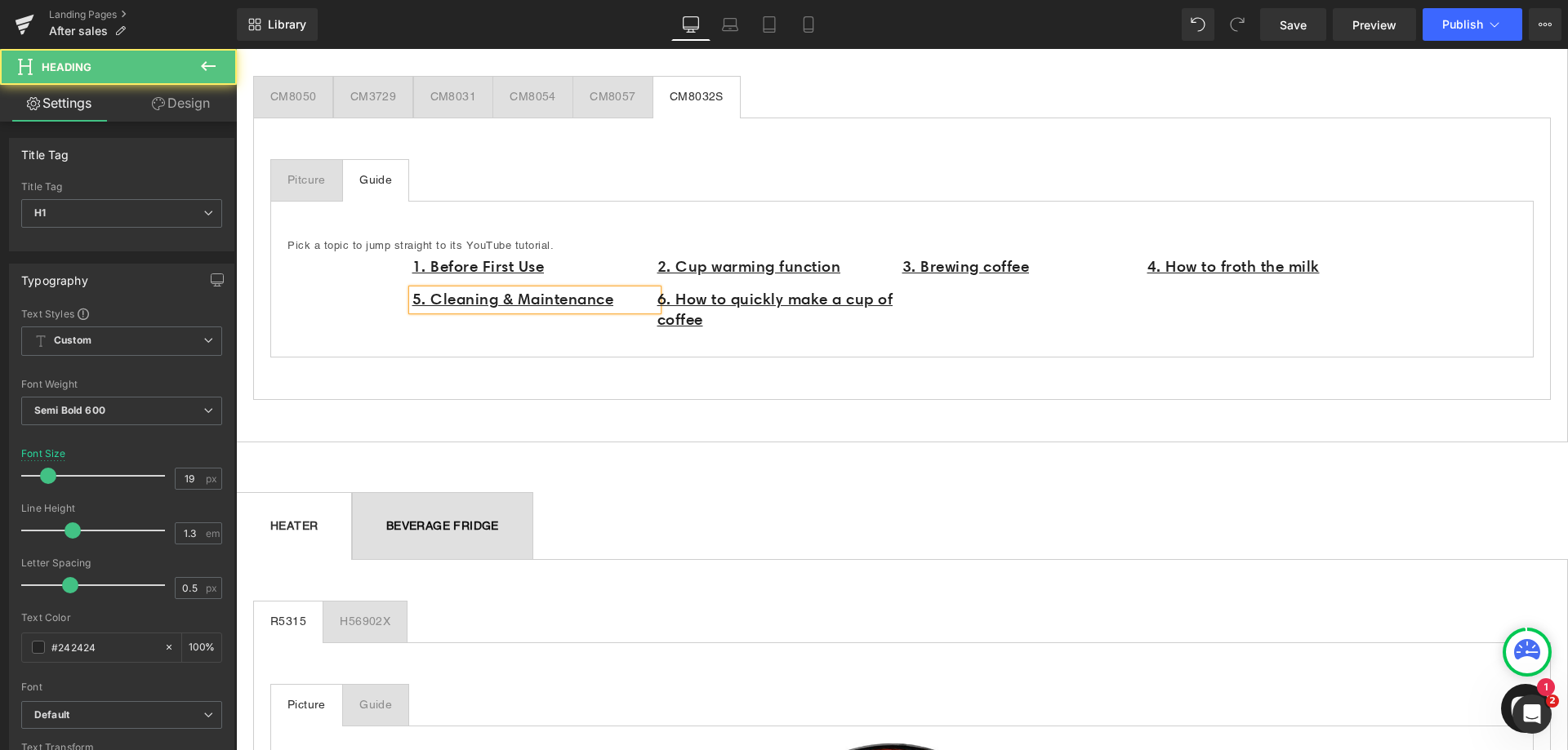
drag, startPoint x: 601, startPoint y: 301, endPoint x: 402, endPoint y: 301, distance: 199.0
click at [413, 301] on div "5. Cleaning & Maintenance" at bounding box center [535, 299] width 245 height 20
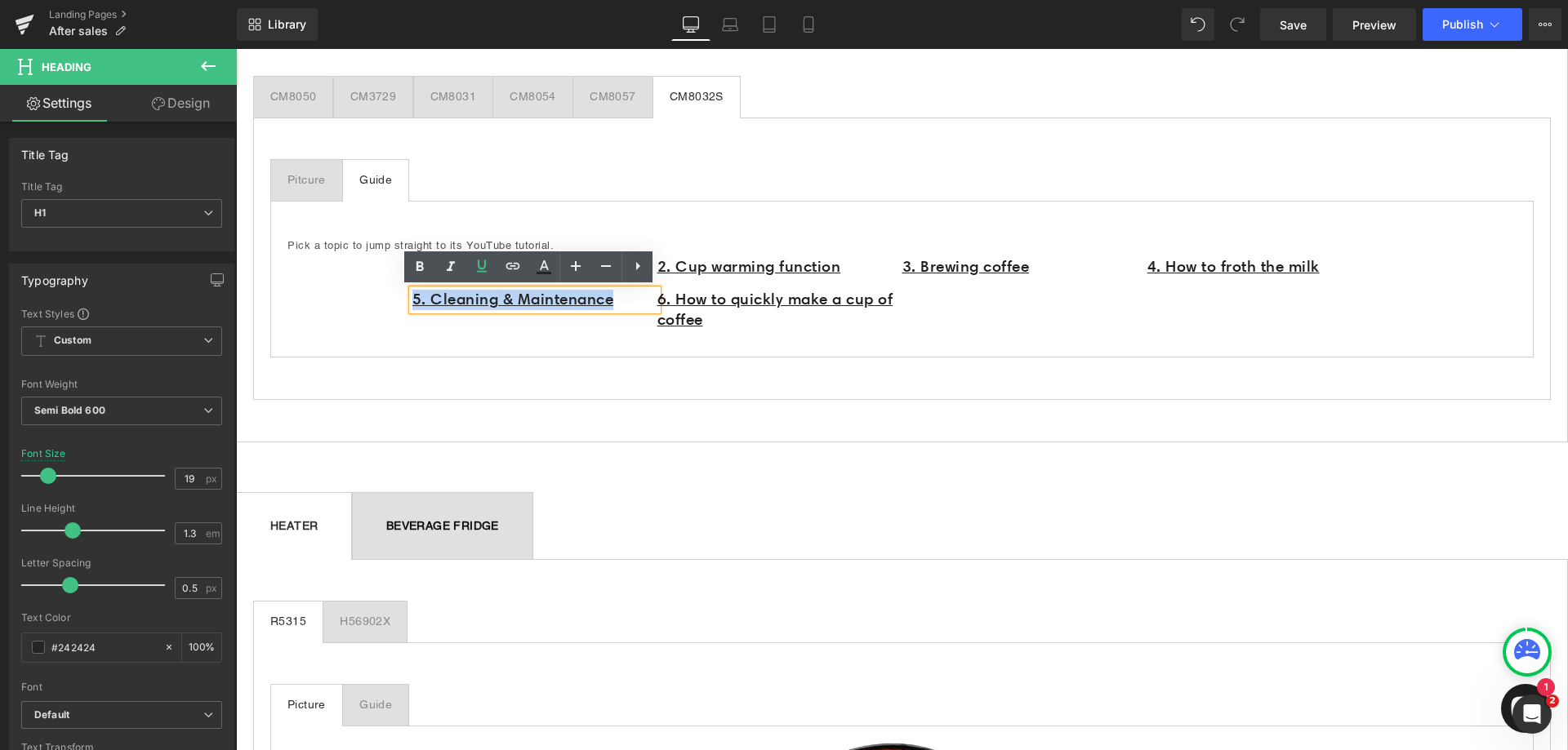
drag, startPoint x: 403, startPoint y: 301, endPoint x: 397, endPoint y: 293, distance: 10.0
click at [397, 293] on div "Pick a topic to jump straight to its YouTube tutorial. Text Block 1. Before Fir…" at bounding box center [902, 279] width 1263 height 157
click at [514, 264] on icon at bounding box center [513, 266] width 14 height 7
click at [497, 333] on input "https://www.youtube.com/watch?v=sFBs3nN64nc" at bounding box center [449, 336] width 251 height 41
paste input "https://www.youtube.com/watch?v=nlreqBXFLjg"
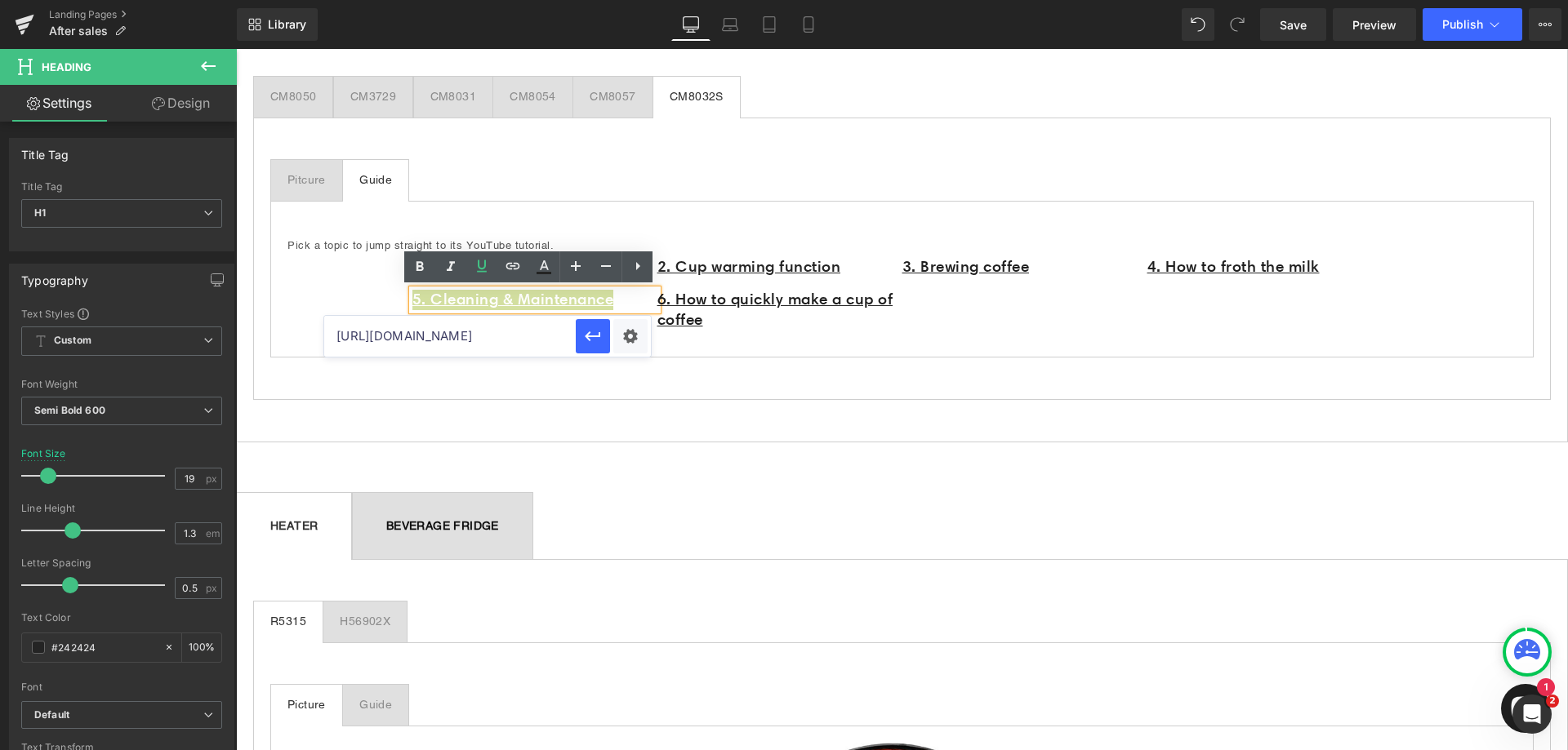
scroll to position [0, 65]
type input "https://www.youtube.com/watch?v=nlreqBXFLjg"
click at [602, 342] on icon "button" at bounding box center [592, 336] width 20 height 20
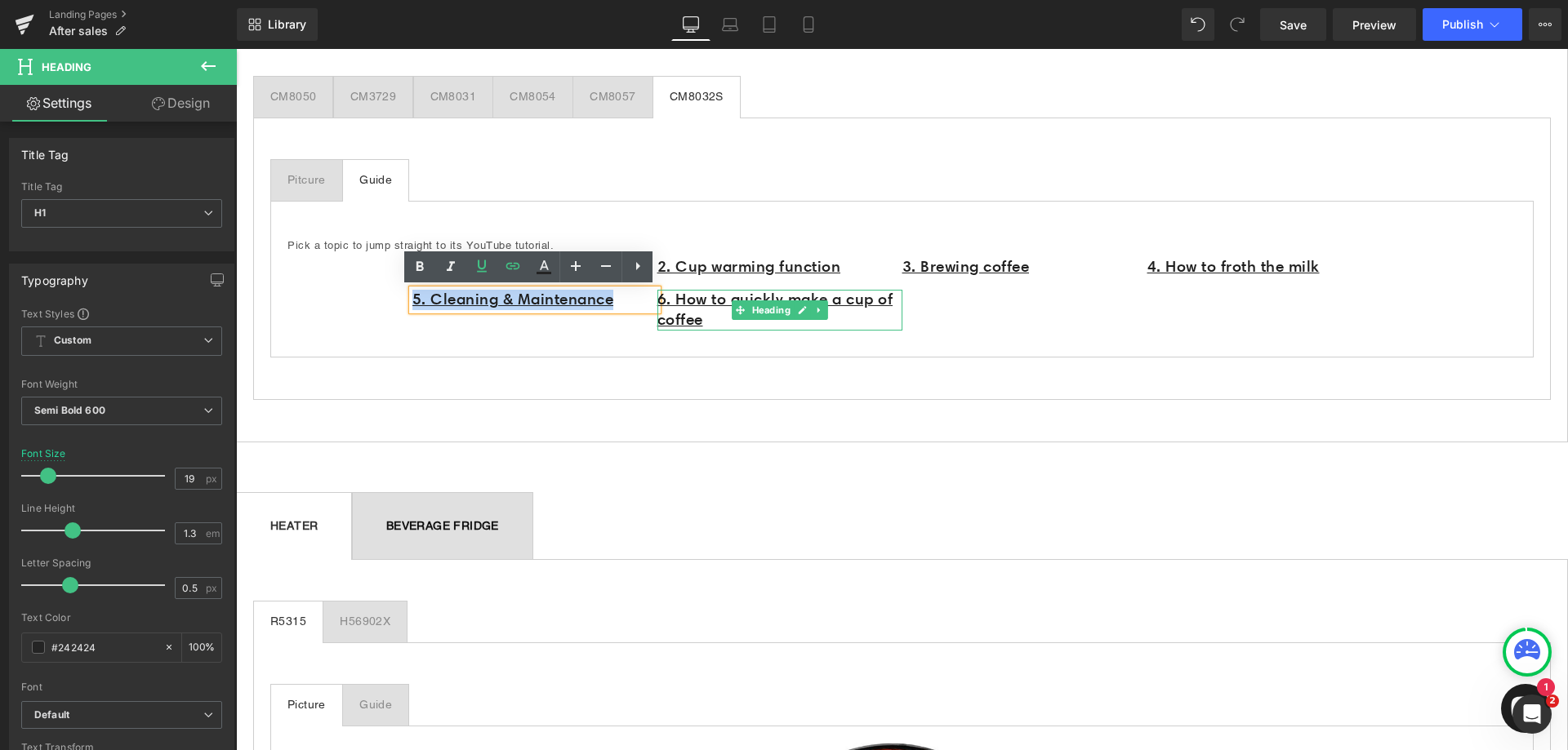
click at [734, 321] on h1 "6. How to quickly make a cup of coffee" at bounding box center [780, 310] width 245 height 40
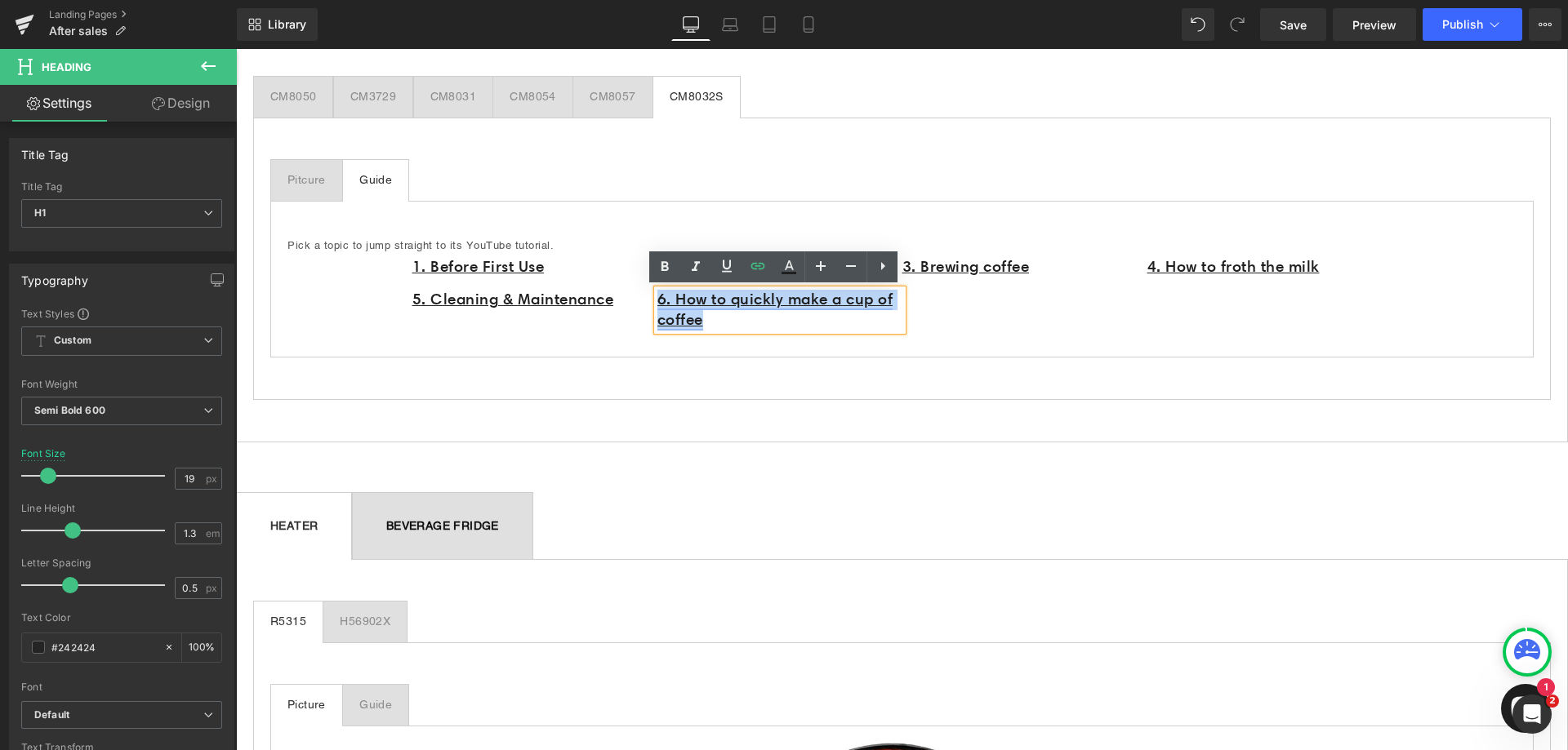
drag, startPoint x: 734, startPoint y: 326, endPoint x: 653, endPoint y: 307, distance: 83.2
click at [657, 307] on h1 "6. How to quickly make a cup of coffee" at bounding box center [780, 310] width 245 height 40
paste div
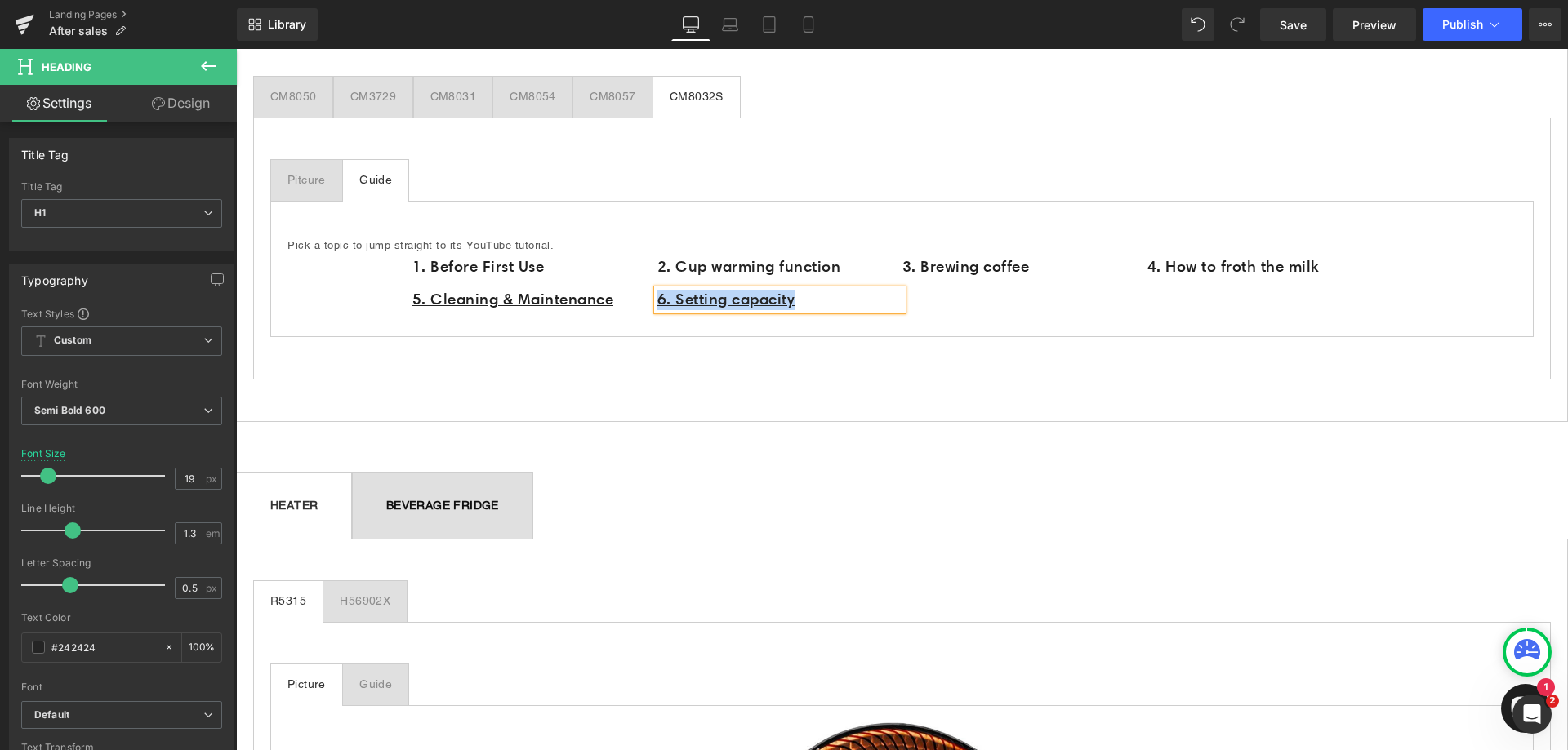
drag, startPoint x: 826, startPoint y: 307, endPoint x: 654, endPoint y: 305, distance: 172.0
click at [657, 305] on h1 "6. Setting capacity" at bounding box center [780, 299] width 245 height 20
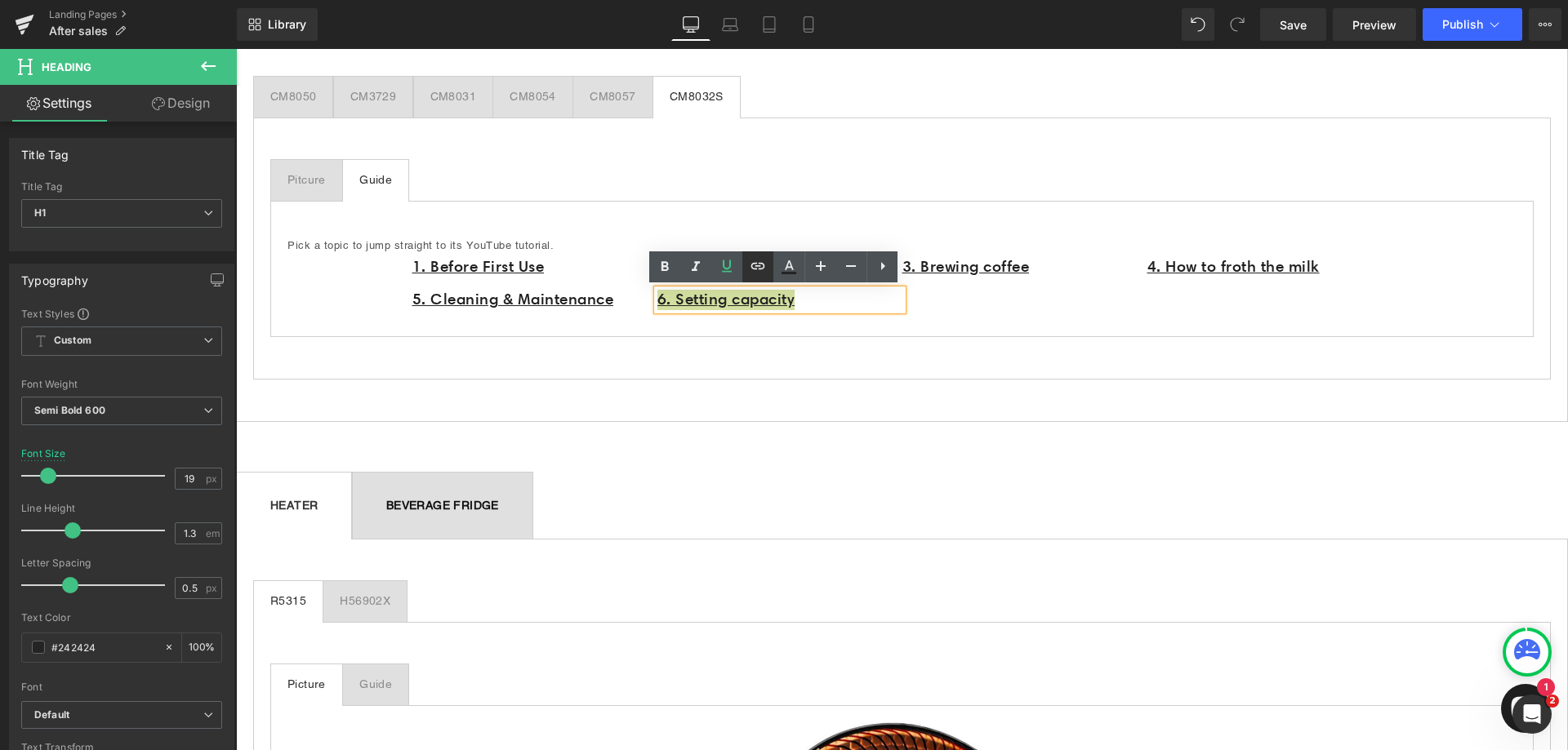
click at [758, 267] on icon at bounding box center [758, 266] width 14 height 7
click at [712, 343] on input "https://www.youtube.com/watch?v=nlreqBXFLjg" at bounding box center [769, 336] width 251 height 41
paste input "https://www.youtube.com/watch?v=3mqTgIRp7MA"
type input "https://www.youtube.com/watch?v=3mqTgIRp7MA"
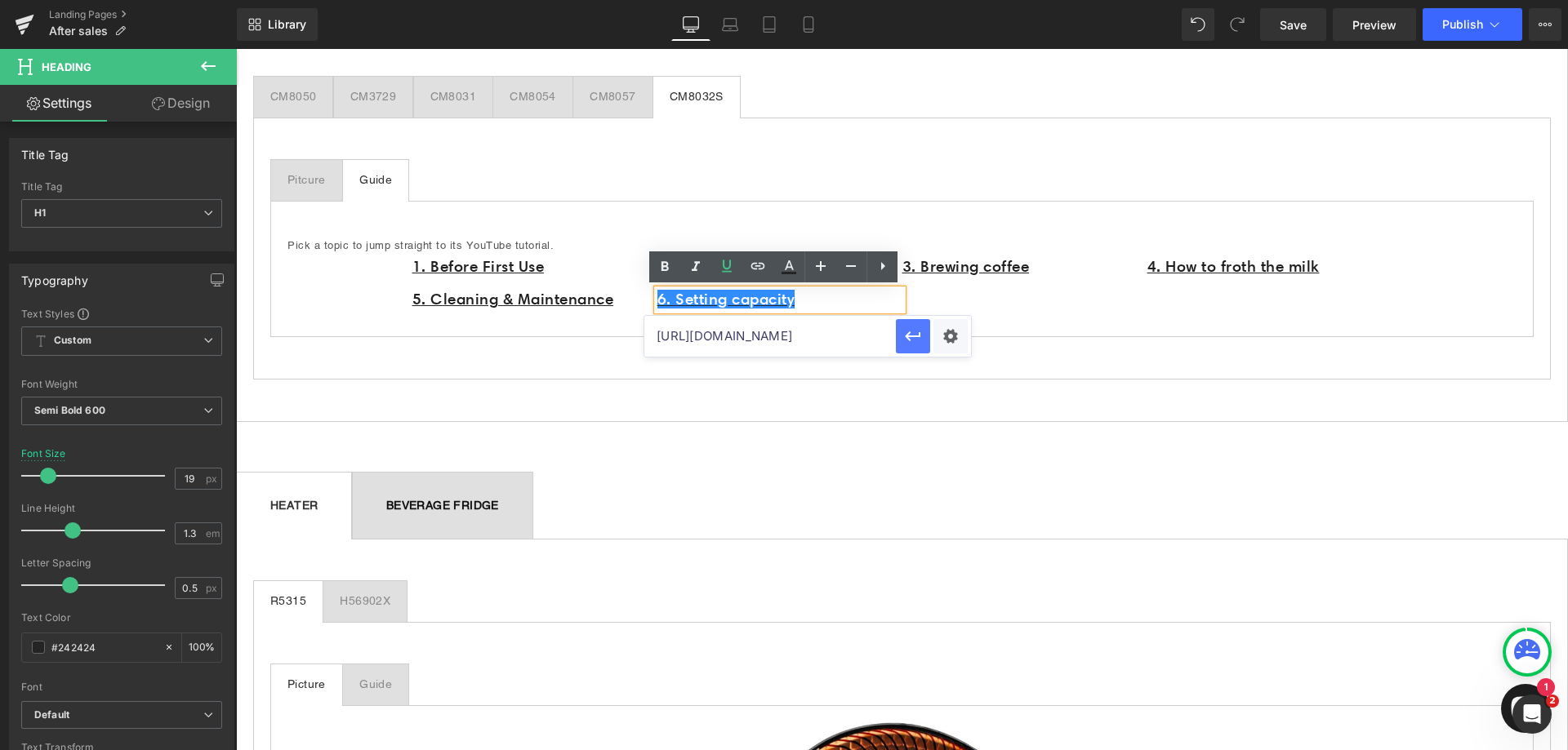
drag, startPoint x: 925, startPoint y: 334, endPoint x: 688, endPoint y: 284, distance: 242.2
click at [925, 334] on button "button" at bounding box center [913, 336] width 34 height 34
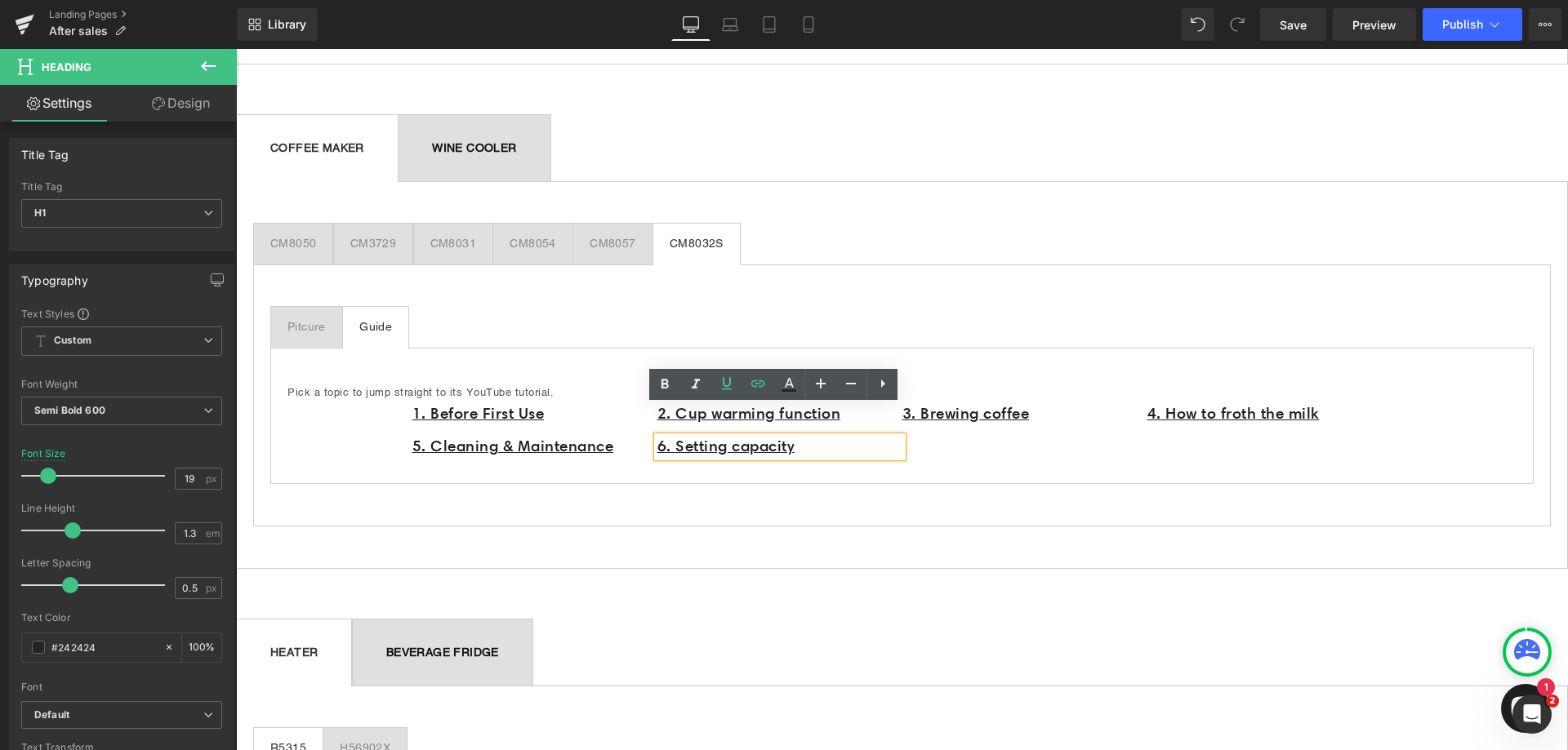
scroll to position [1144, 0]
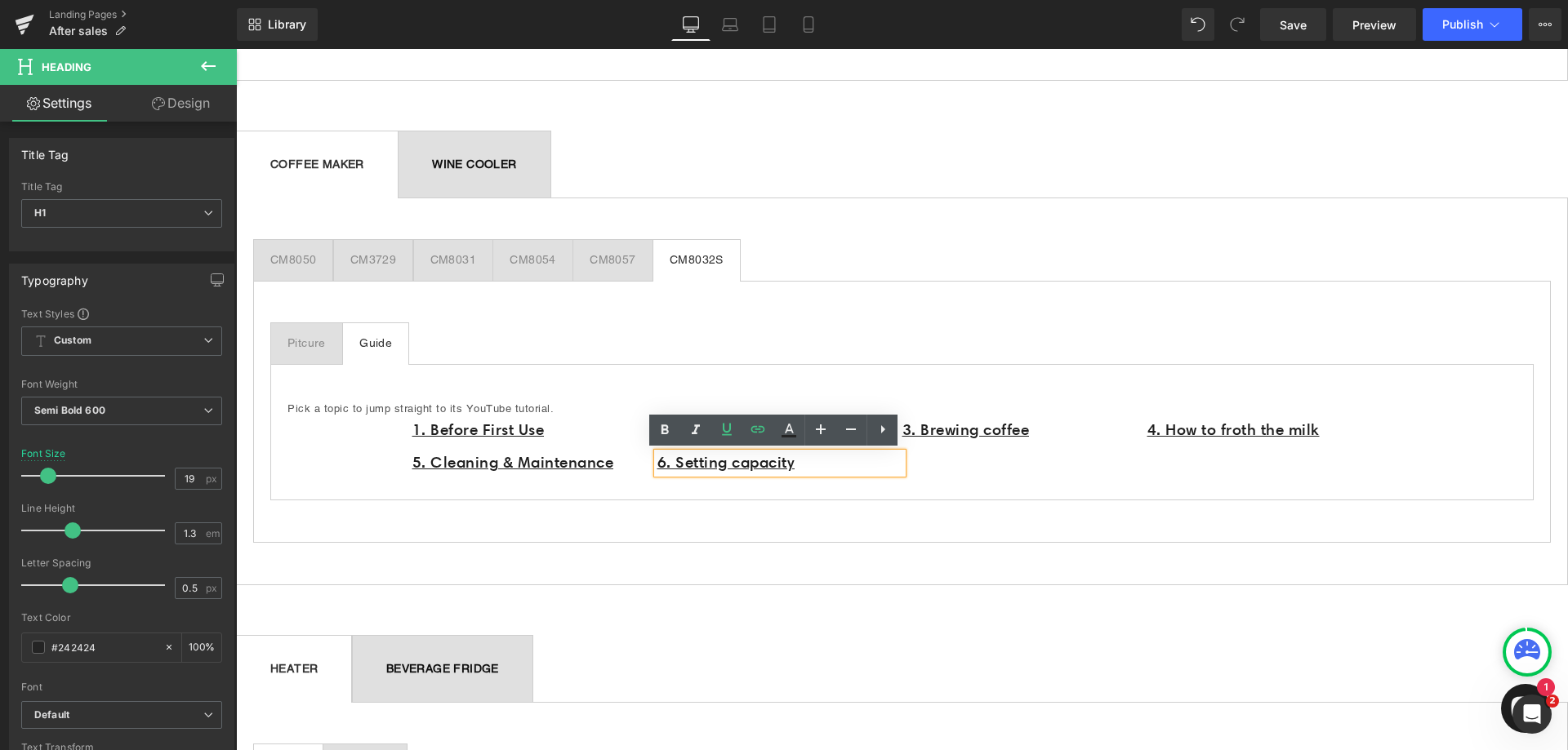
click at [779, 245] on ul "CM8050 Text Block CM3729 Text Block CM8031 Text Block CM8054 Text Block CM8057 …" at bounding box center [902, 260] width 1298 height 42
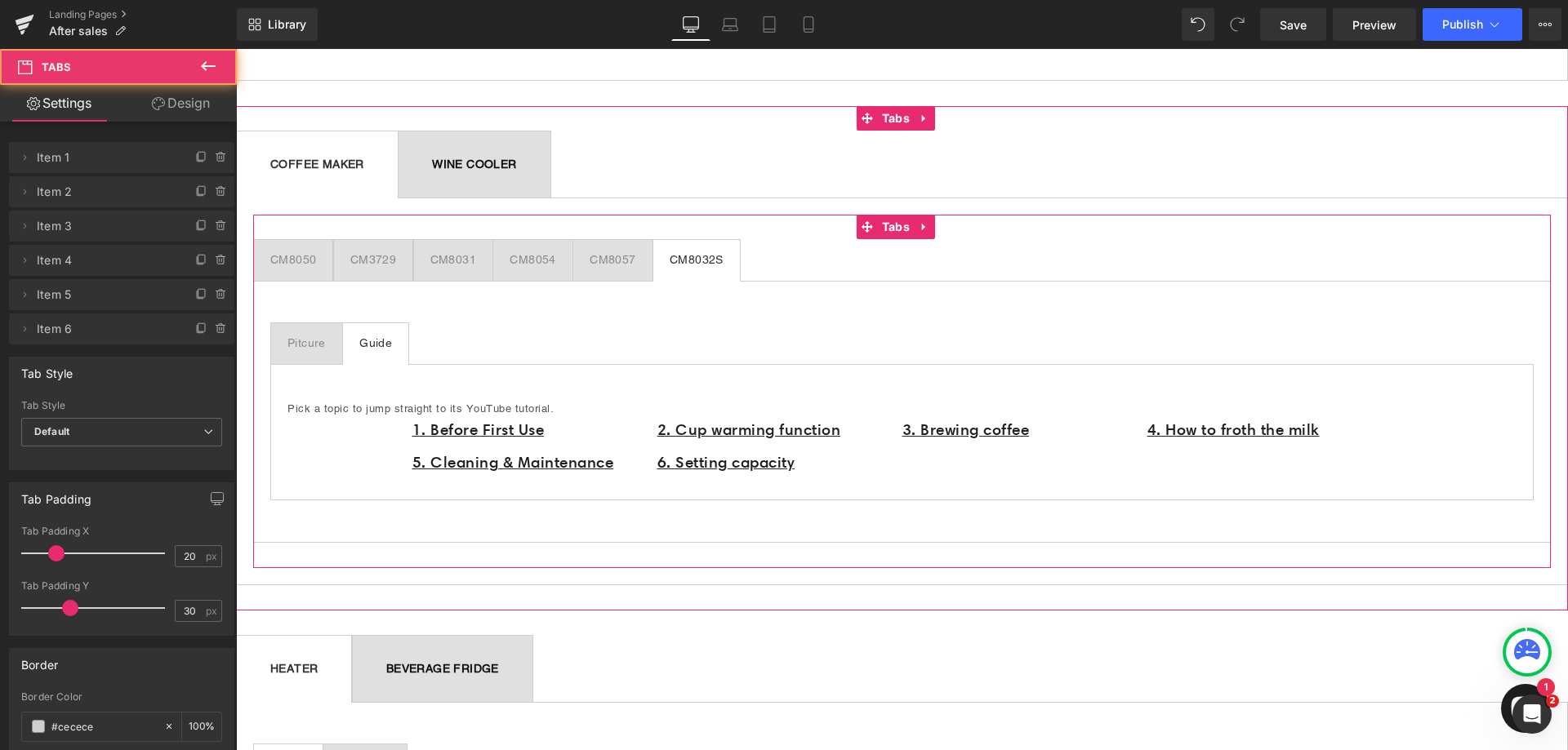
click at [750, 258] on ul "CM8050 Text Block CM3729 Text Block CM8031 Text Block CM8054 Text Block CM8057 …" at bounding box center [902, 260] width 1298 height 42
click at [907, 217] on span "Tabs" at bounding box center [896, 227] width 36 height 25
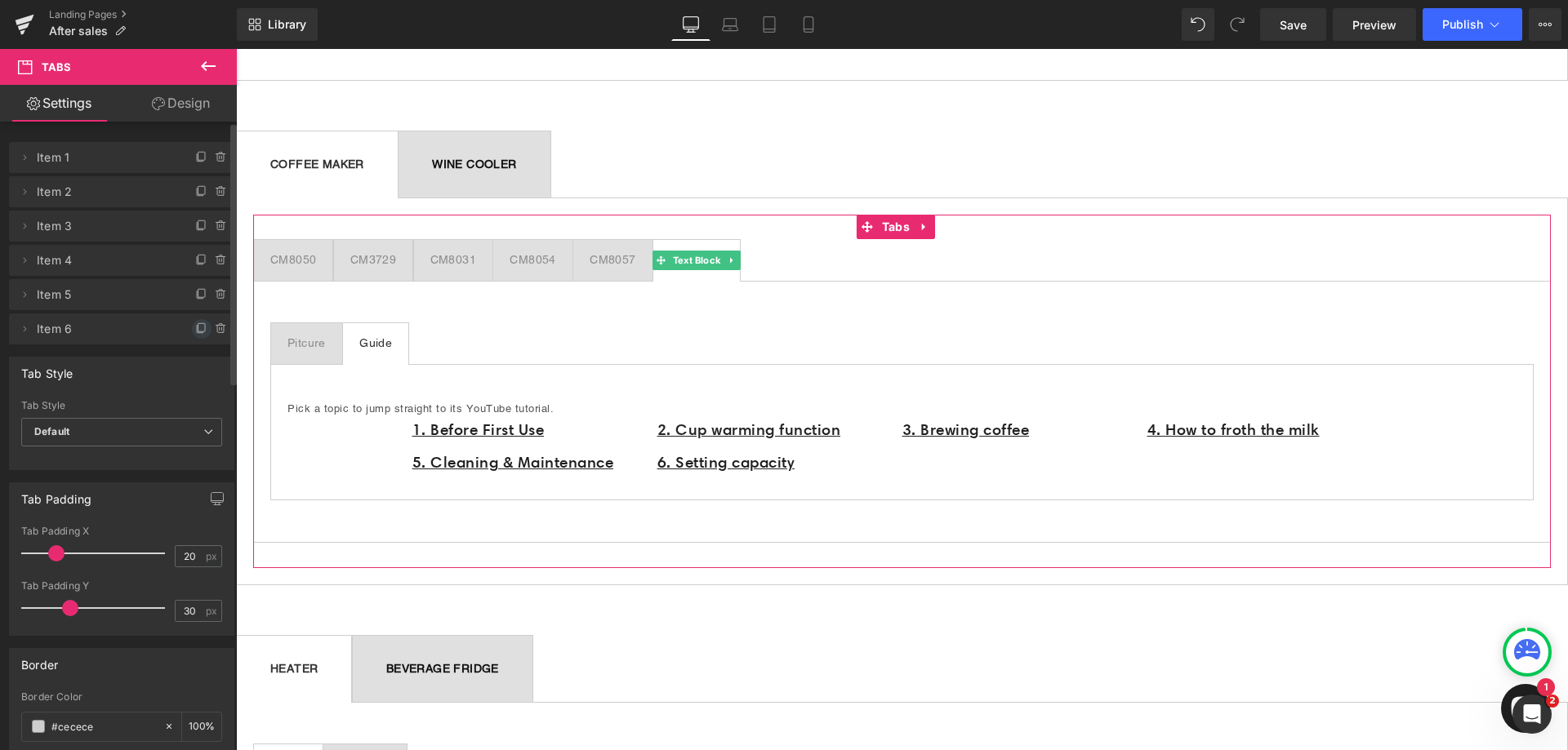
click at [195, 328] on icon at bounding box center [202, 330] width 13 height 13
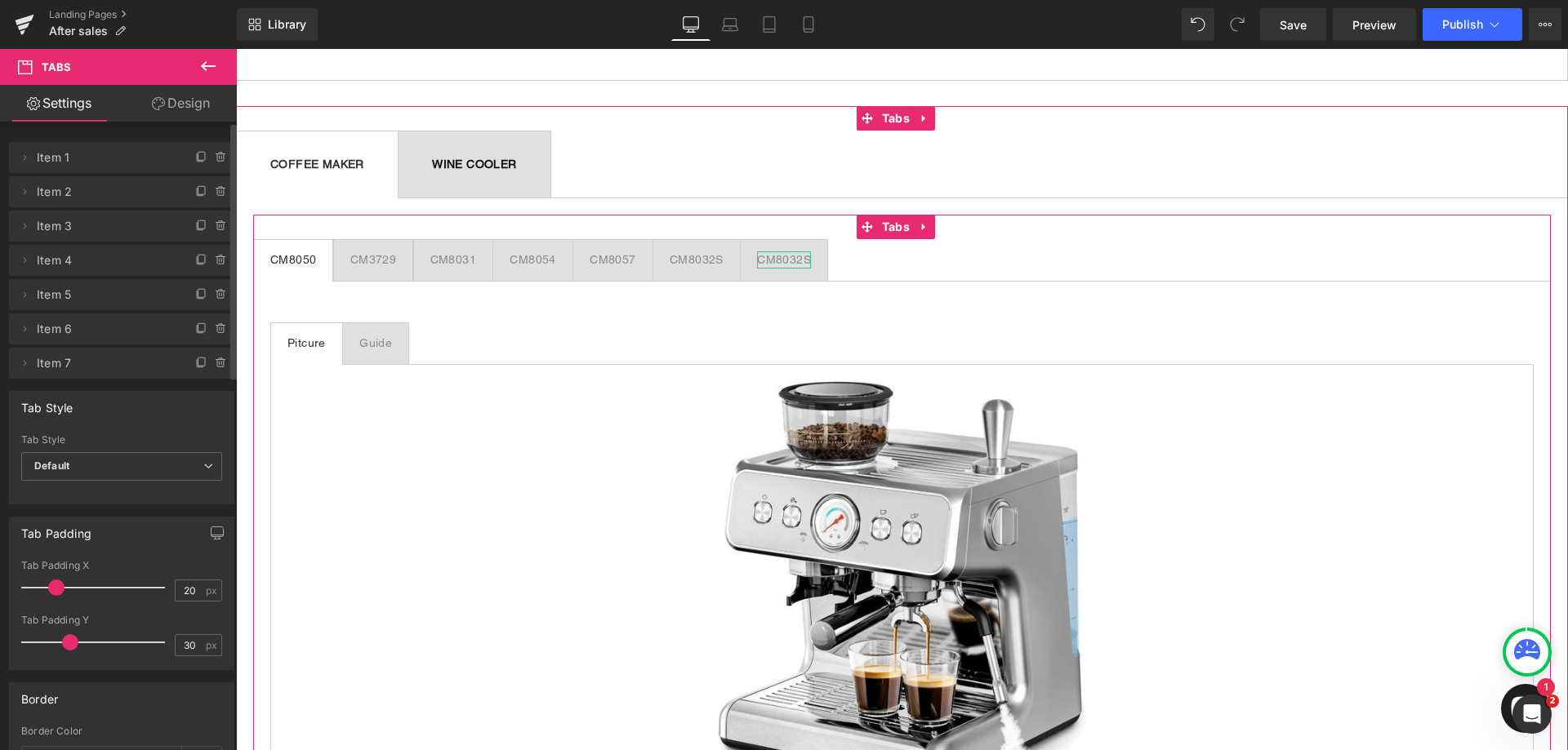
click at [787, 261] on div "CM8032S" at bounding box center [784, 260] width 54 height 17
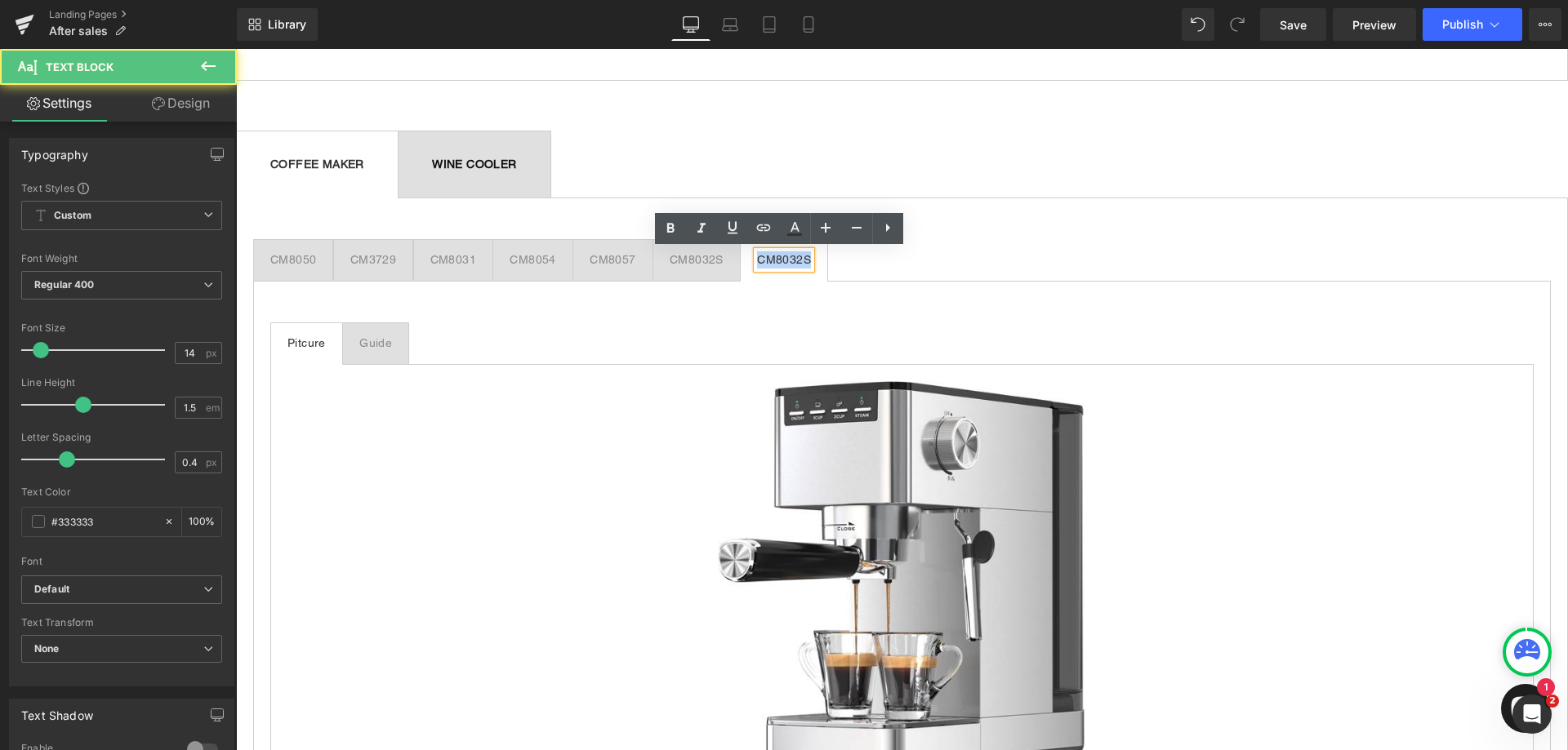
drag, startPoint x: 808, startPoint y: 256, endPoint x: 753, endPoint y: 262, distance: 55.3
click at [757, 262] on div "CM8032S" at bounding box center [784, 260] width 54 height 17
paste div
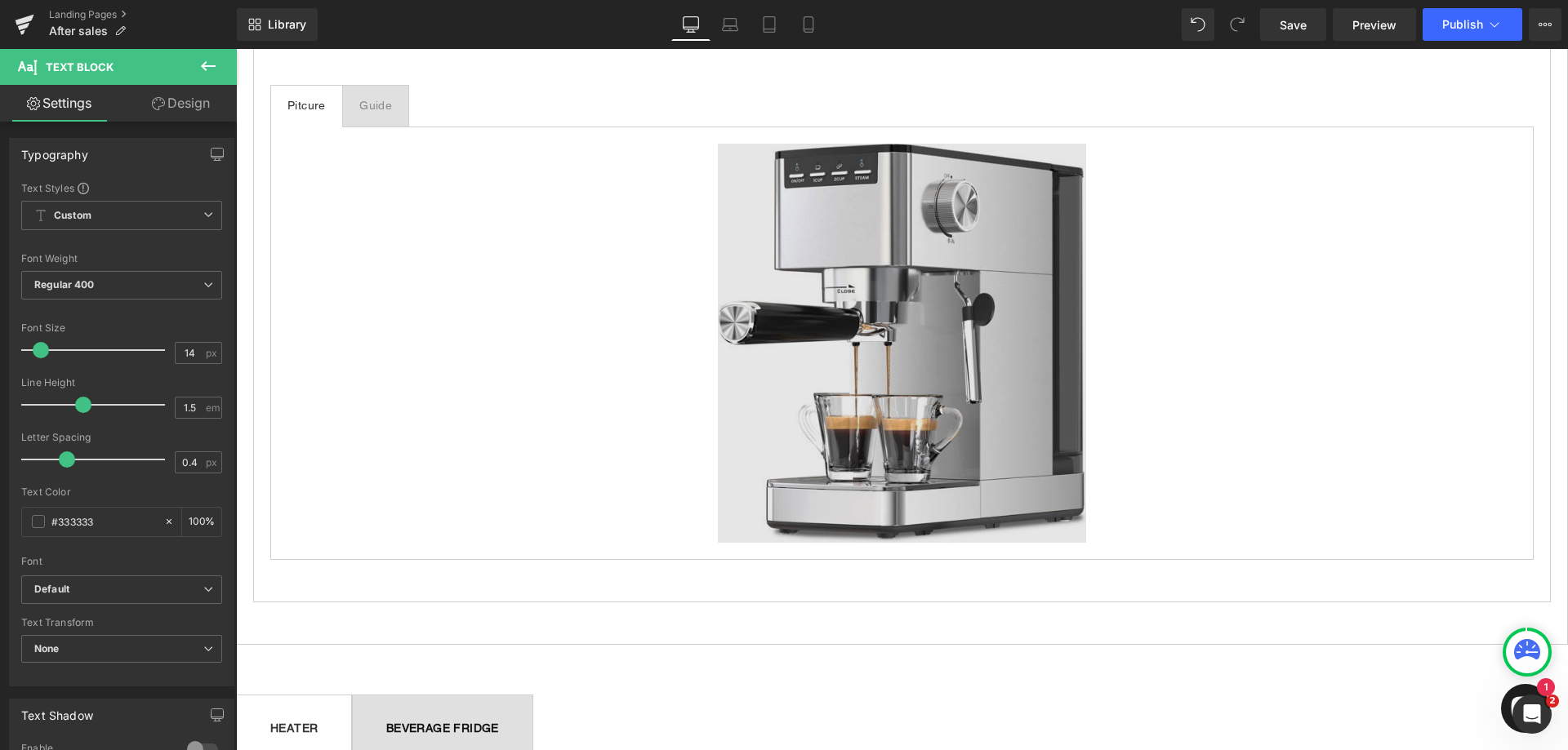
scroll to position [1388, 0]
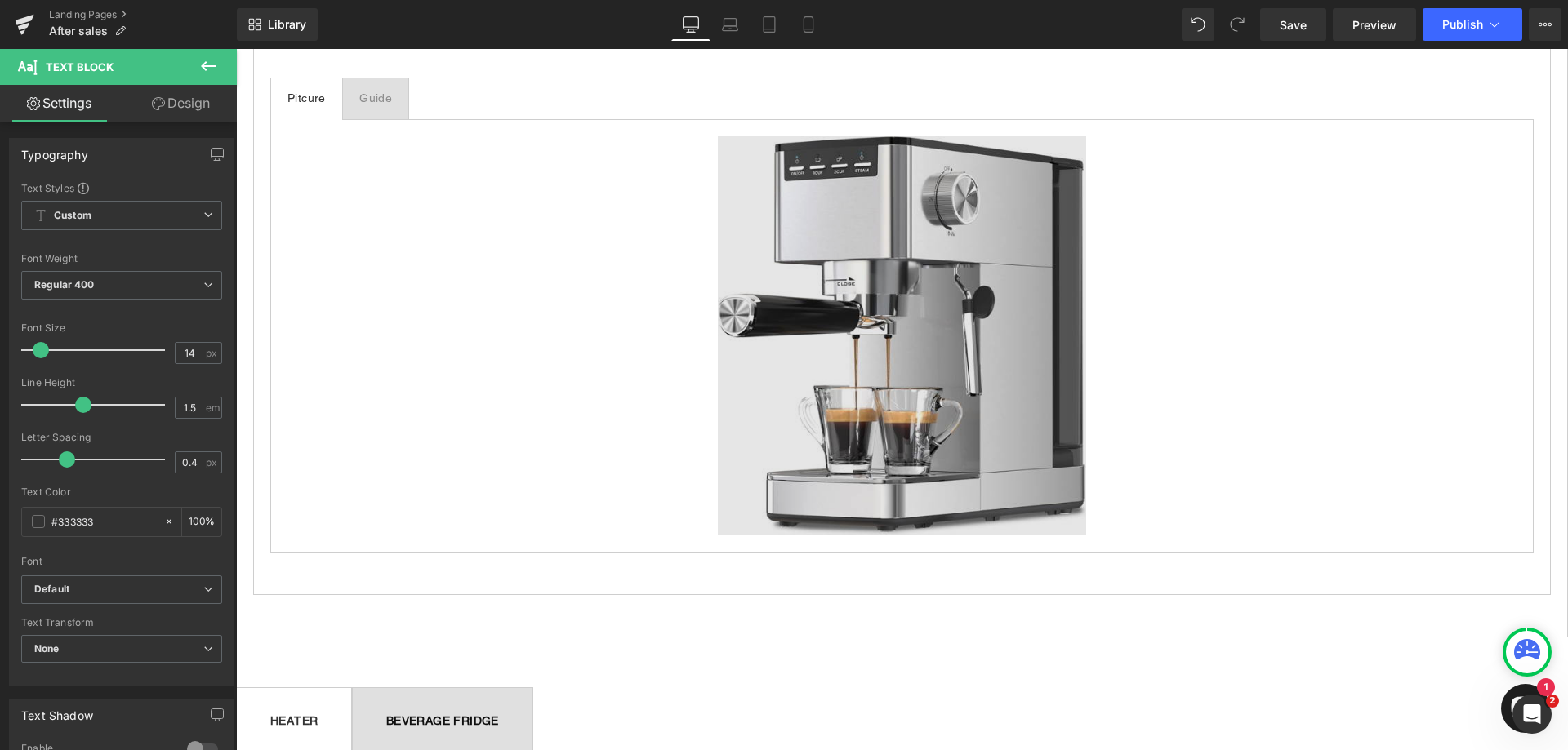
click at [910, 368] on img at bounding box center [902, 336] width 369 height 399
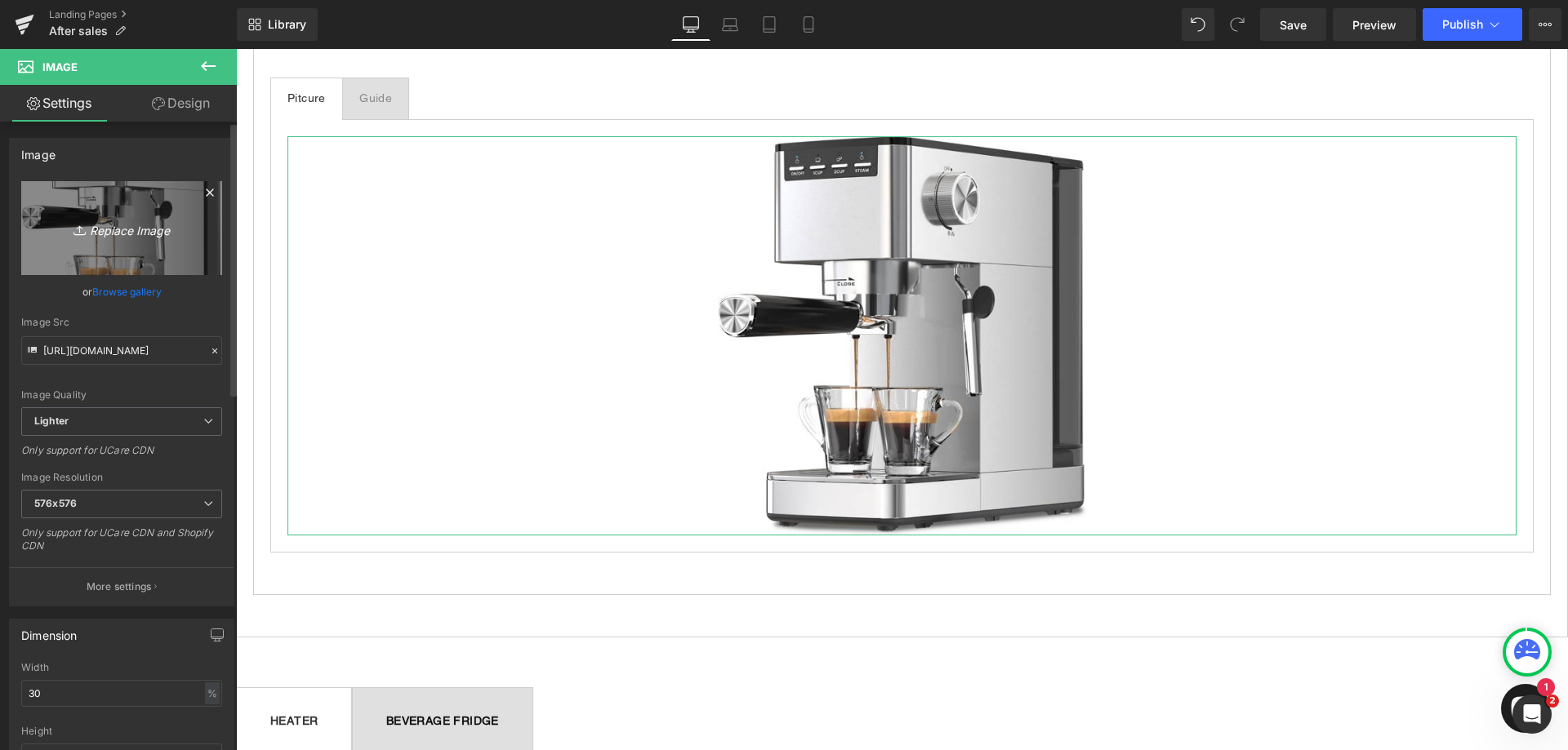
click at [134, 233] on icon "Replace Image" at bounding box center [121, 227] width 131 height 20
type input "C:\fakepath\CM8025.jpg"
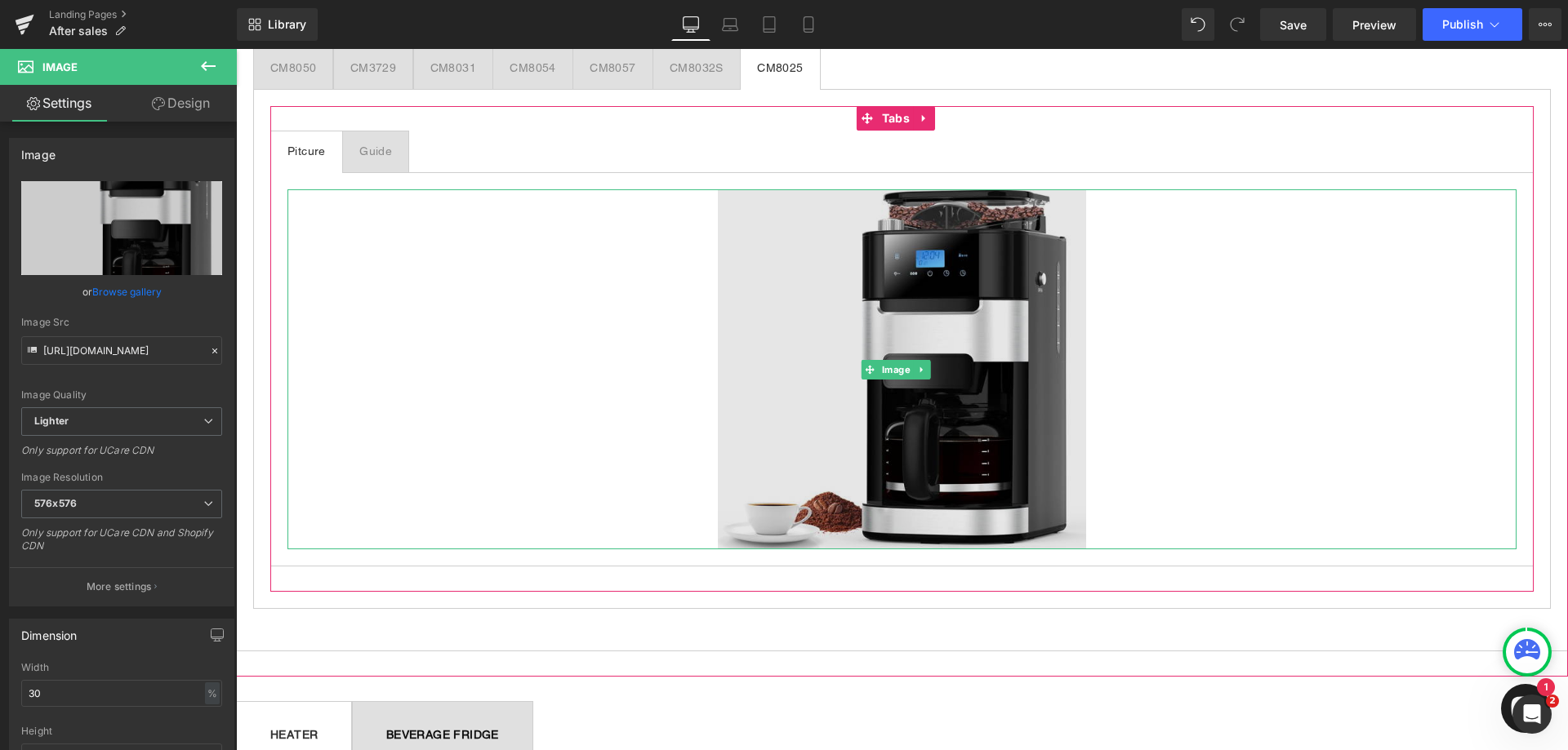
scroll to position [1307, 0]
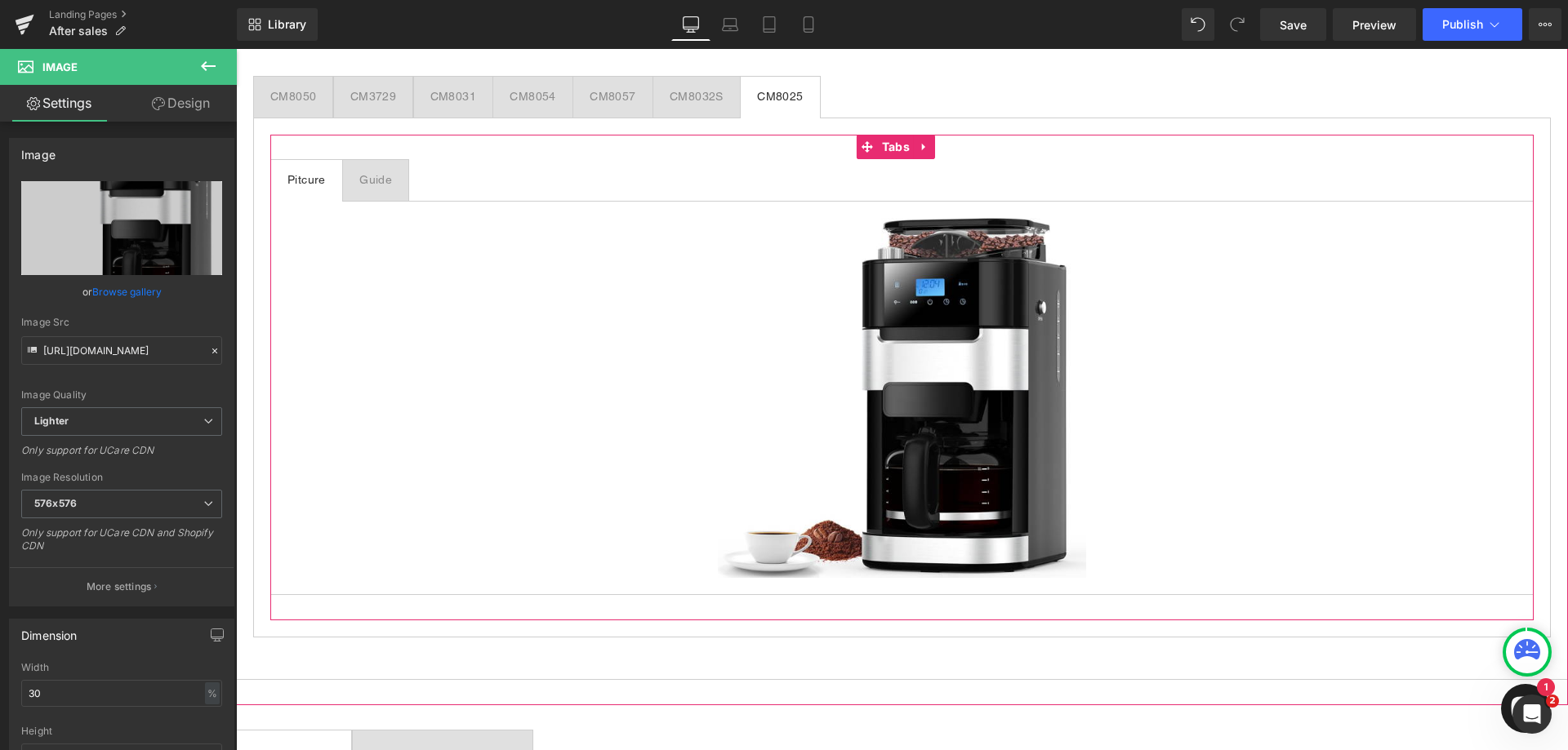
click at [357, 177] on span "Guide Text Block" at bounding box center [376, 181] width 65 height 41
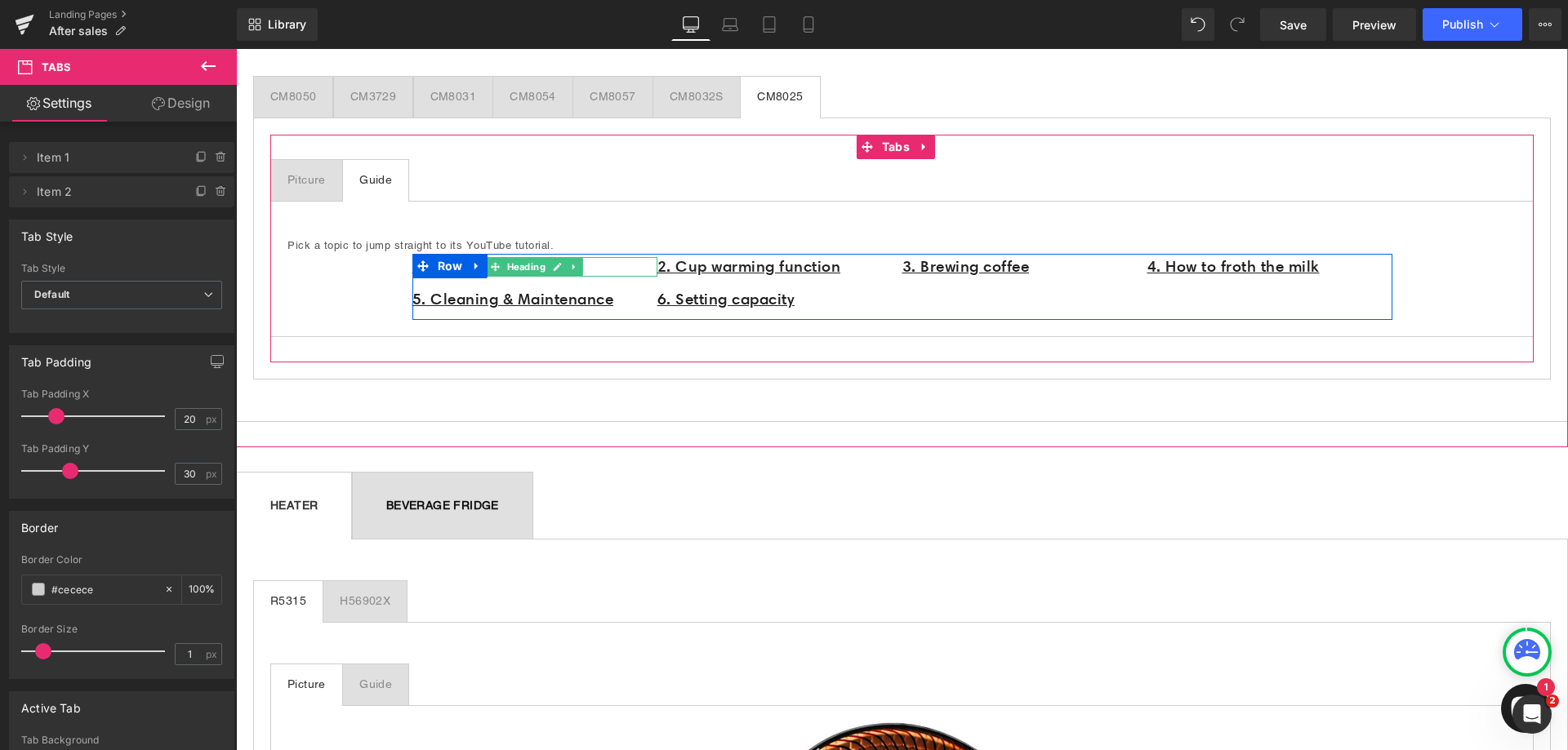
click at [584, 267] on h1 "1. Before First Use" at bounding box center [535, 267] width 245 height 20
click at [585, 267] on h1 "1. Before First Use" at bounding box center [535, 267] width 245 height 20
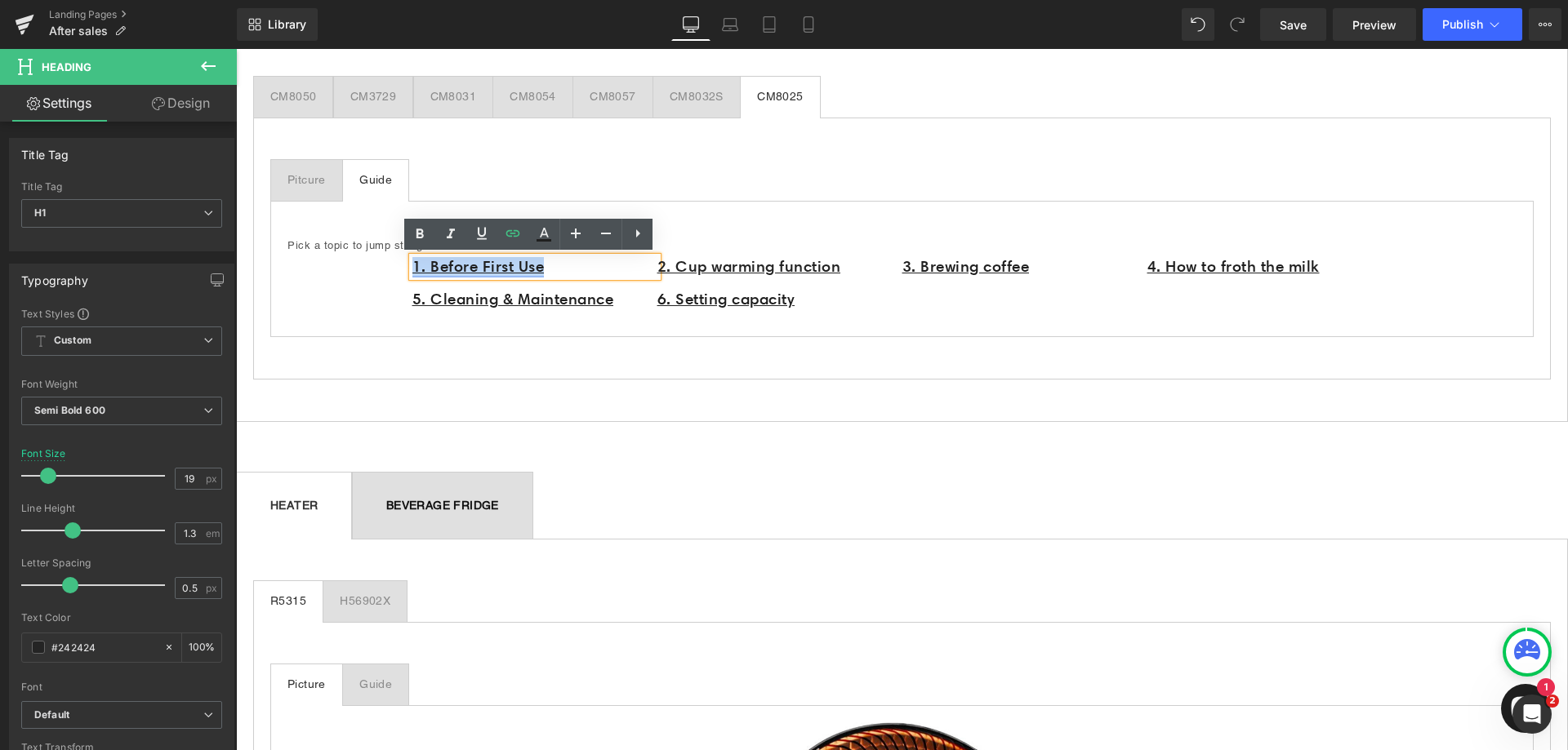
drag, startPoint x: 479, startPoint y: 261, endPoint x: 408, endPoint y: 267, distance: 71.3
click at [413, 267] on h1 "1. Before First Use" at bounding box center [535, 267] width 245 height 20
paste div
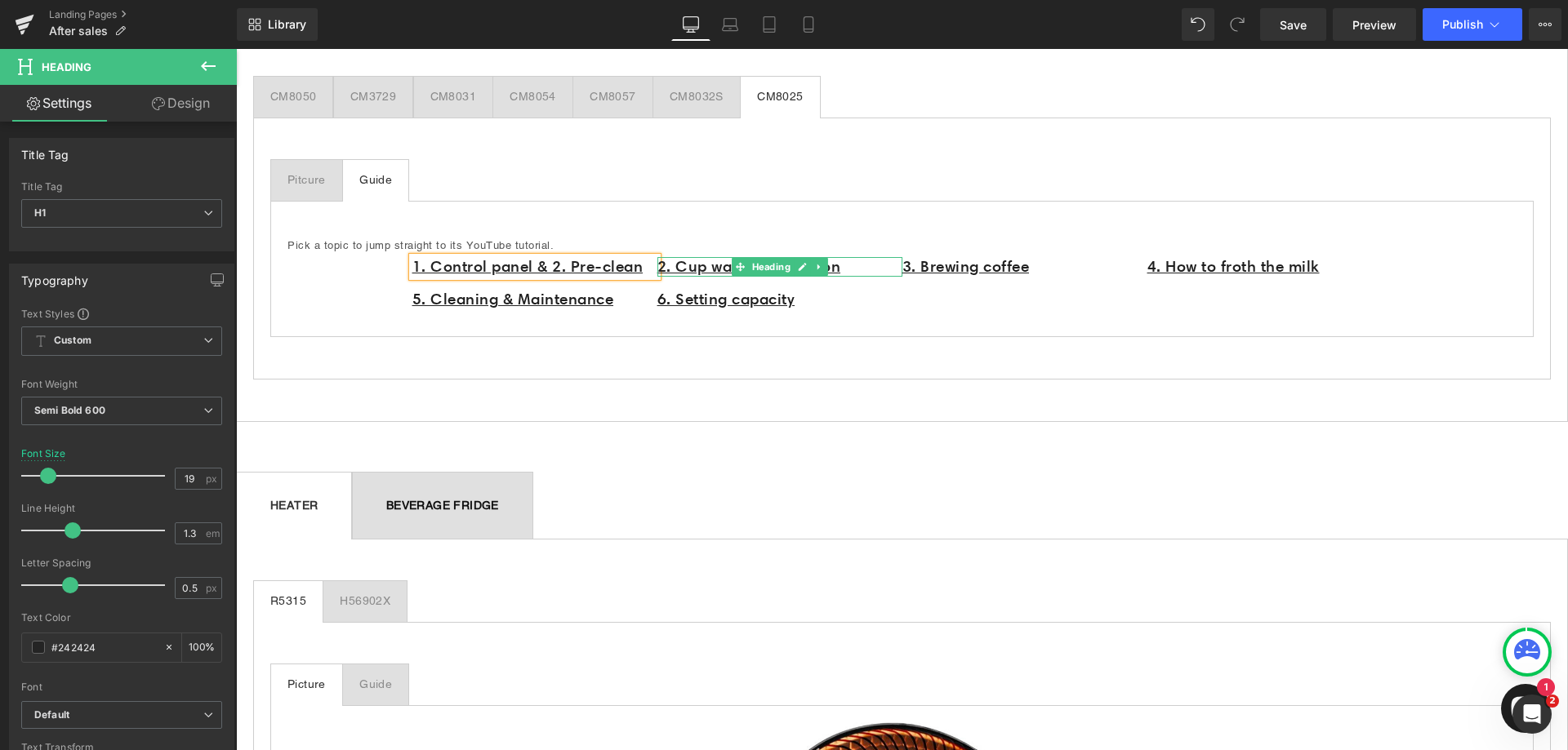
click at [861, 265] on h1 "2. Cup warming function" at bounding box center [780, 267] width 245 height 20
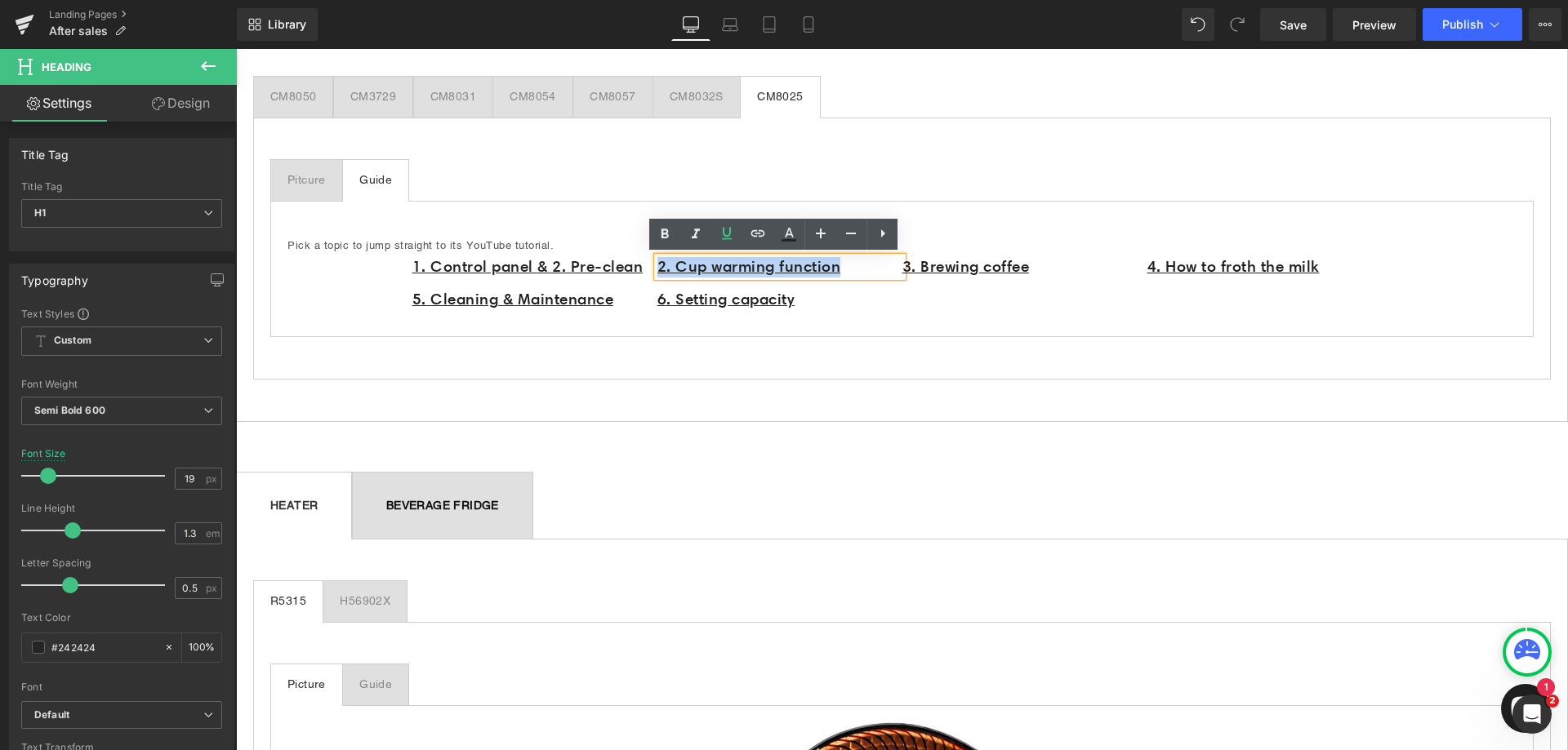
drag, startPoint x: 861, startPoint y: 267, endPoint x: 655, endPoint y: 265, distance: 206.0
click at [657, 265] on h1 "2. Cup warming function" at bounding box center [780, 267] width 245 height 20
paste div
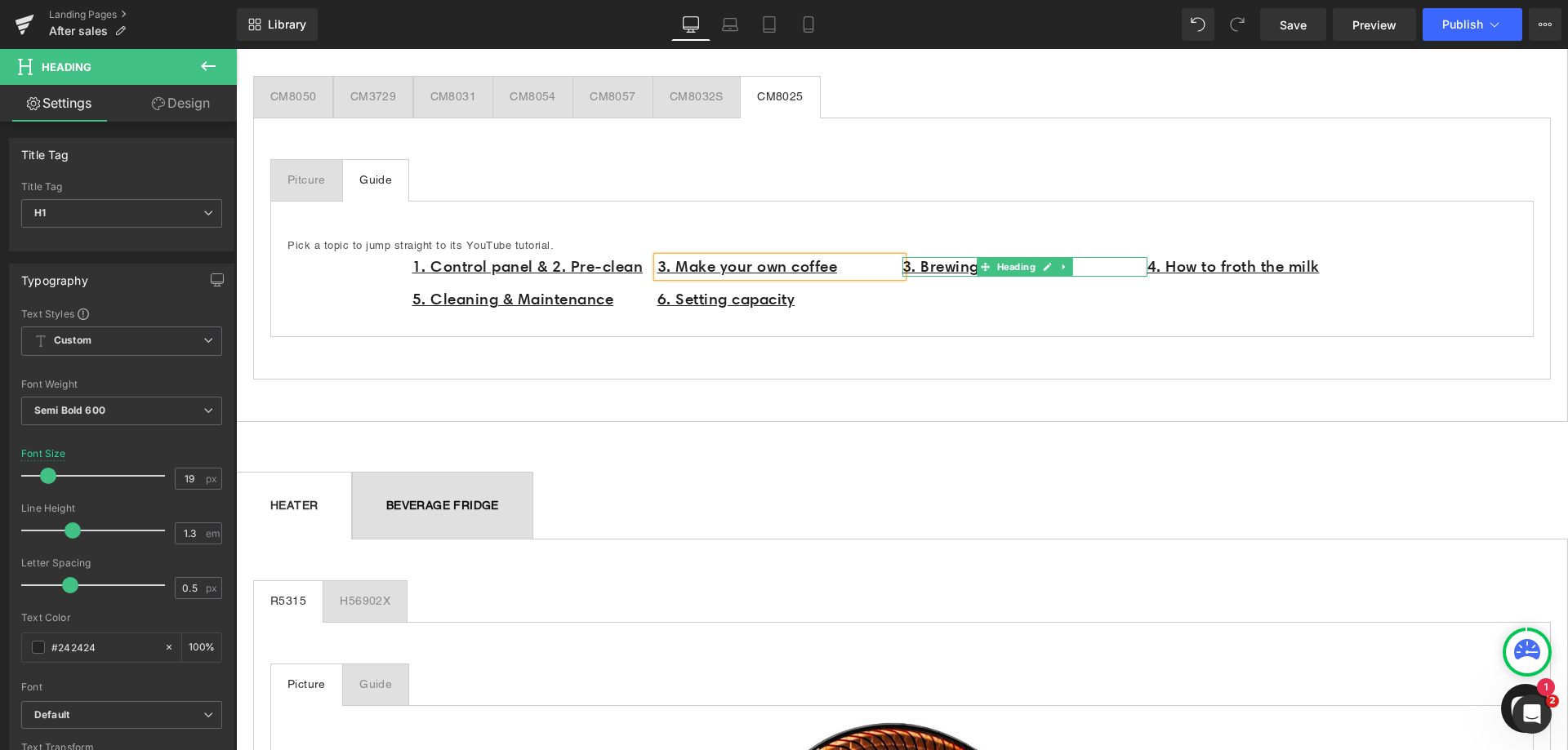
click at [1083, 267] on h1 "3. Brewing coffee" at bounding box center [1024, 267] width 245 height 20
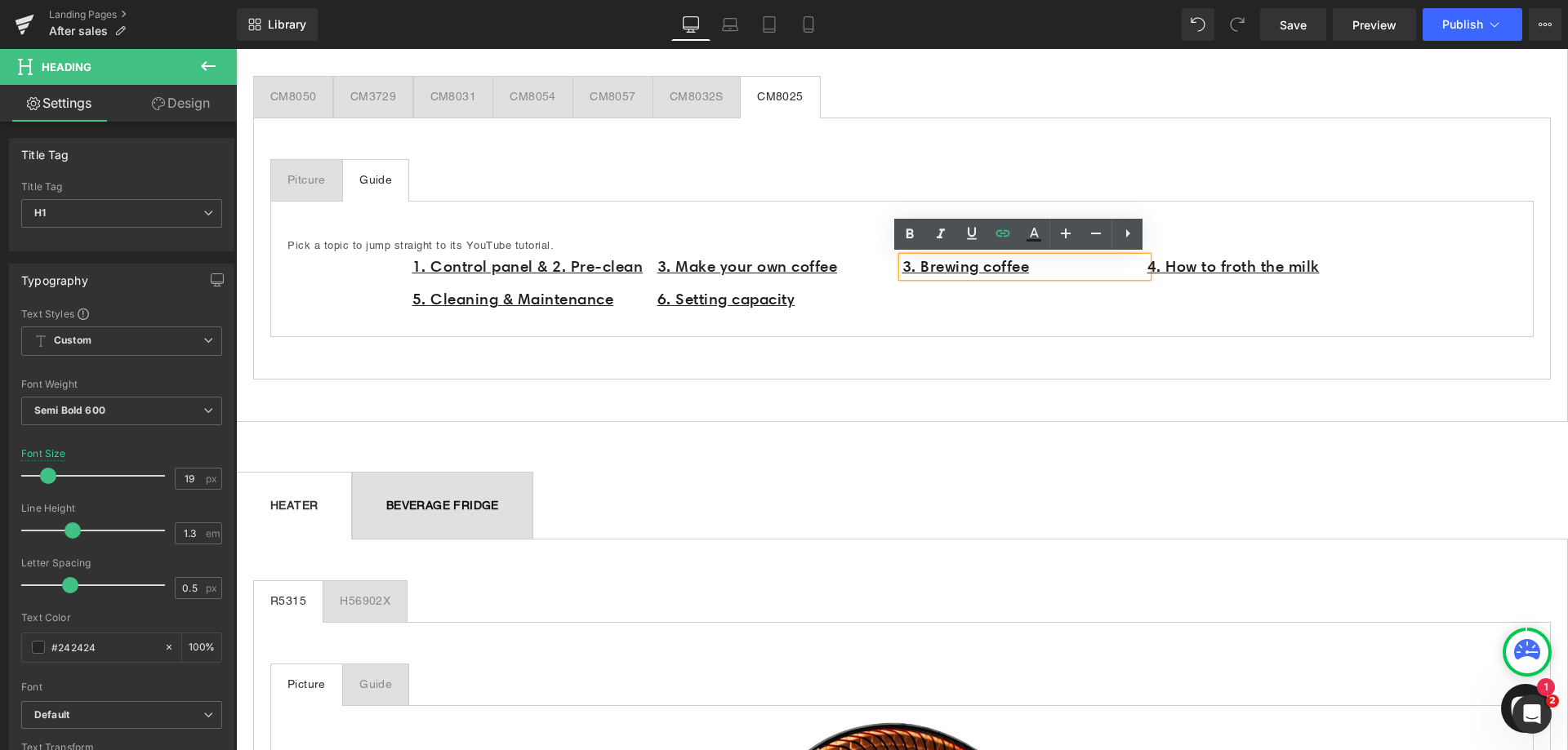
drag, startPoint x: 1068, startPoint y: 261, endPoint x: 895, endPoint y: 268, distance: 173.1
click at [902, 268] on div "3. Brewing coffee" at bounding box center [1024, 267] width 245 height 20
click at [902, 267] on div "3. Brewing coffee" at bounding box center [1024, 267] width 245 height 20
paste div
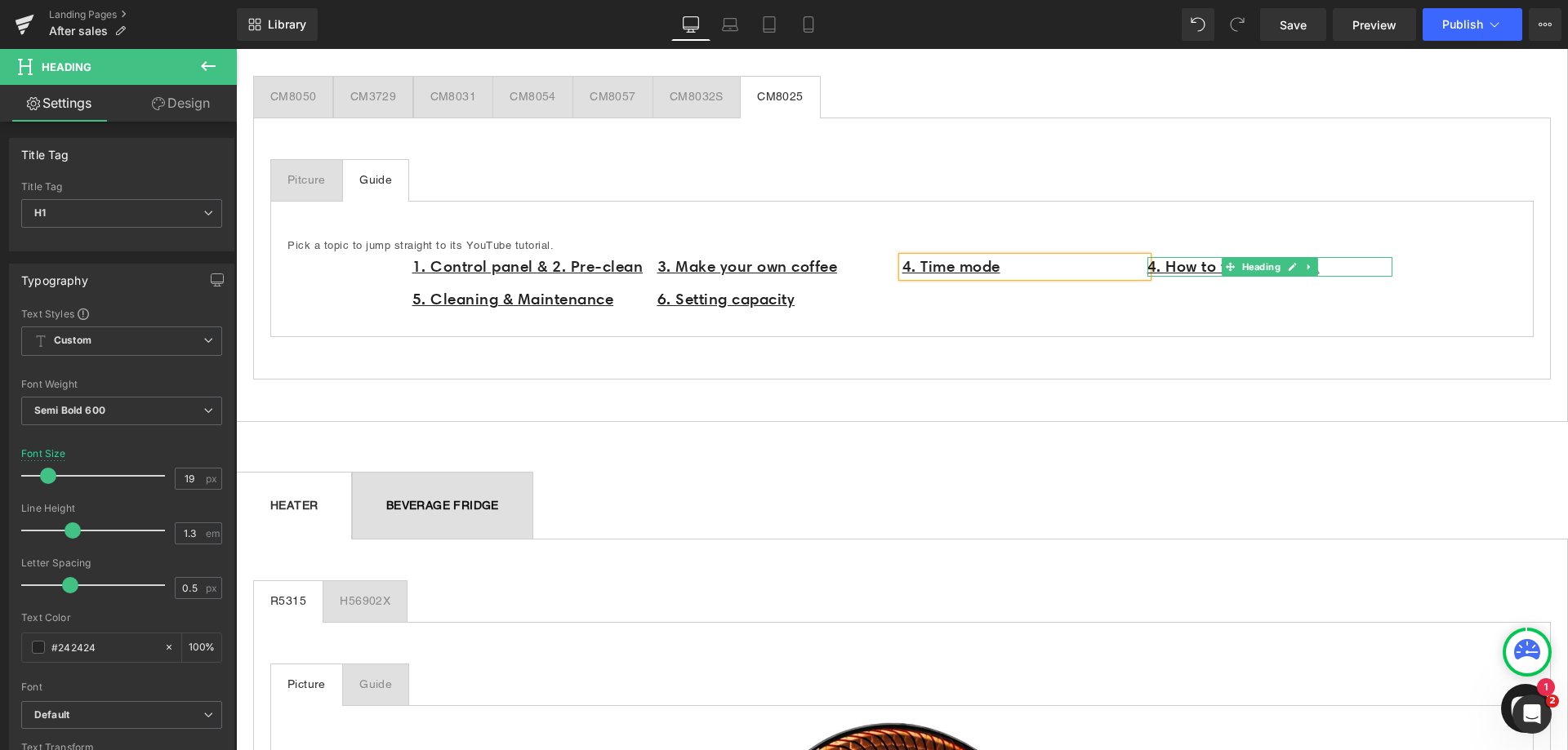
click at [1343, 264] on h1 "4. How to froth the milk" at bounding box center [1270, 267] width 245 height 20
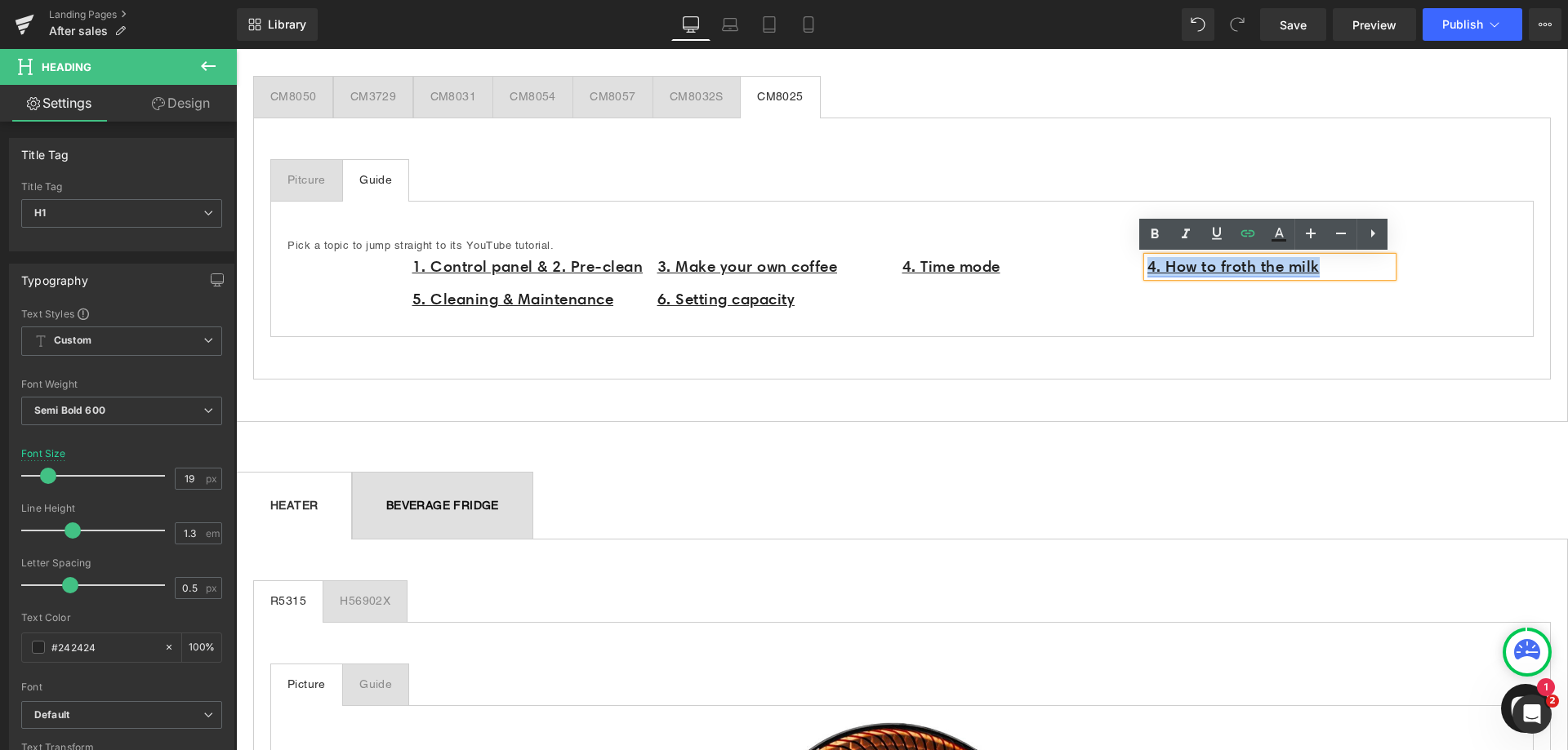
drag, startPoint x: 1346, startPoint y: 264, endPoint x: 1145, endPoint y: 271, distance: 201.1
click at [1148, 271] on h1 "4. How to froth the milk" at bounding box center [1270, 267] width 245 height 20
paste div
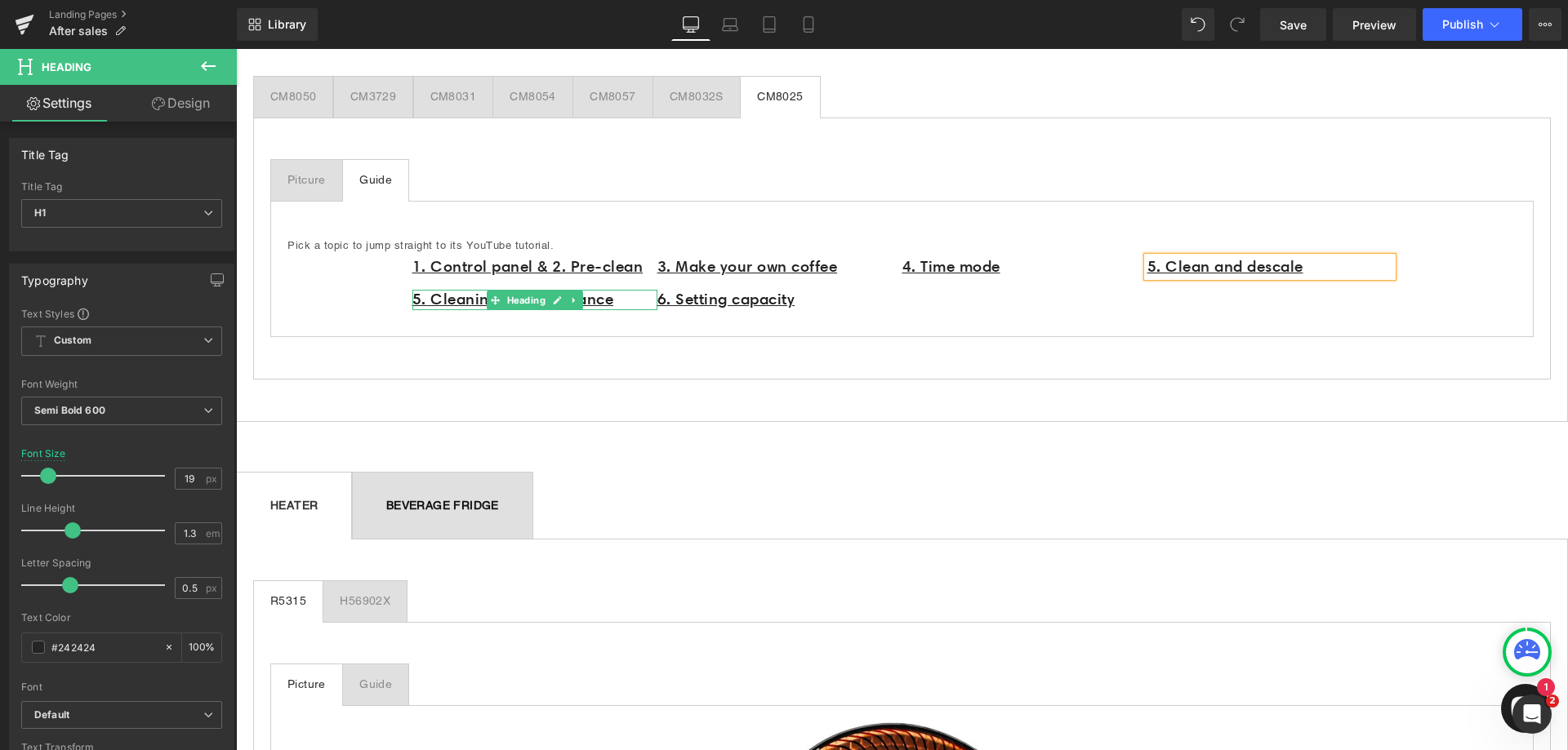
click at [621, 299] on h1 "5. Cleaning & Maintenance" at bounding box center [535, 299] width 245 height 20
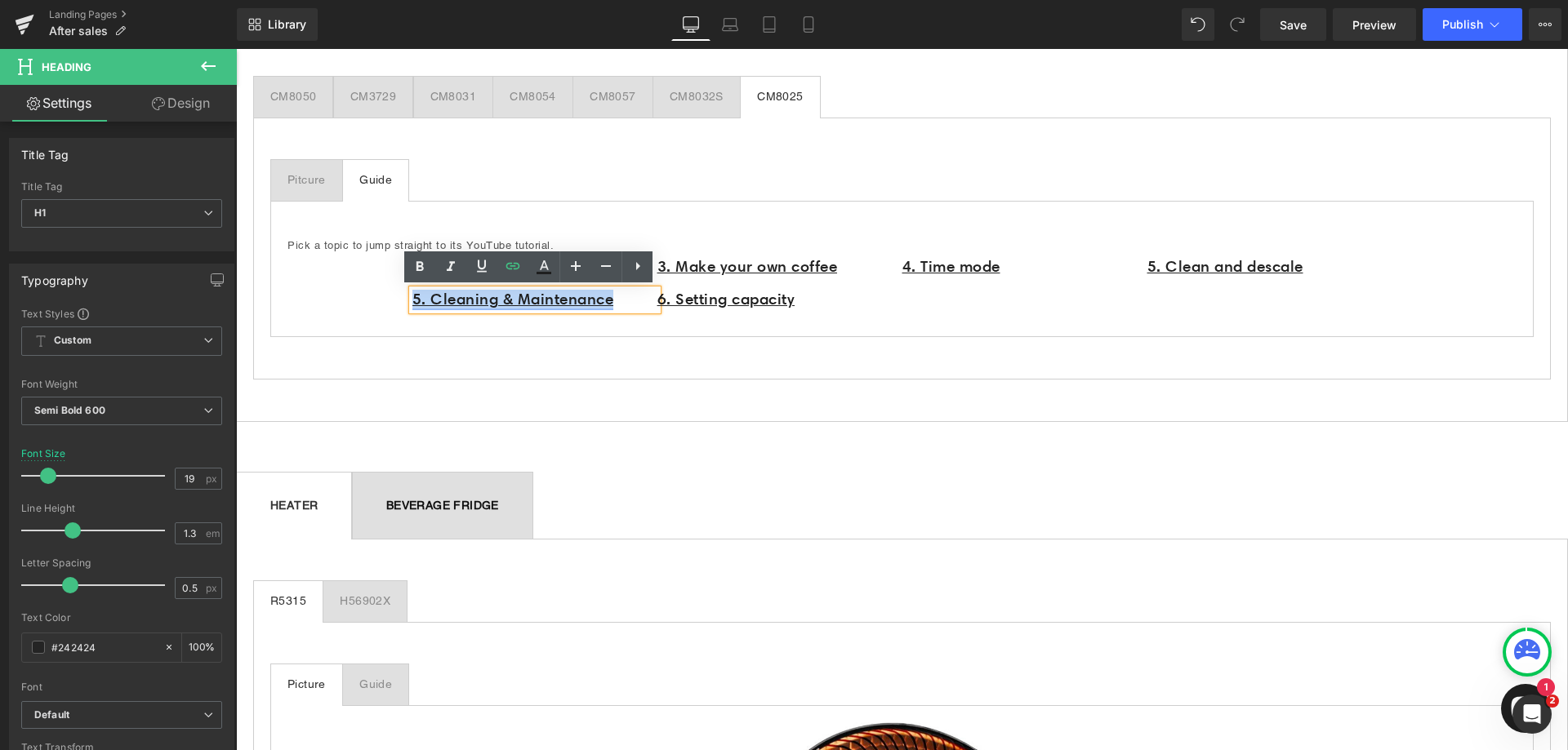
drag, startPoint x: 604, startPoint y: 301, endPoint x: 408, endPoint y: 298, distance: 196.0
click at [413, 298] on h1 "5. Cleaning & Maintenance" at bounding box center [535, 299] width 245 height 20
paste div
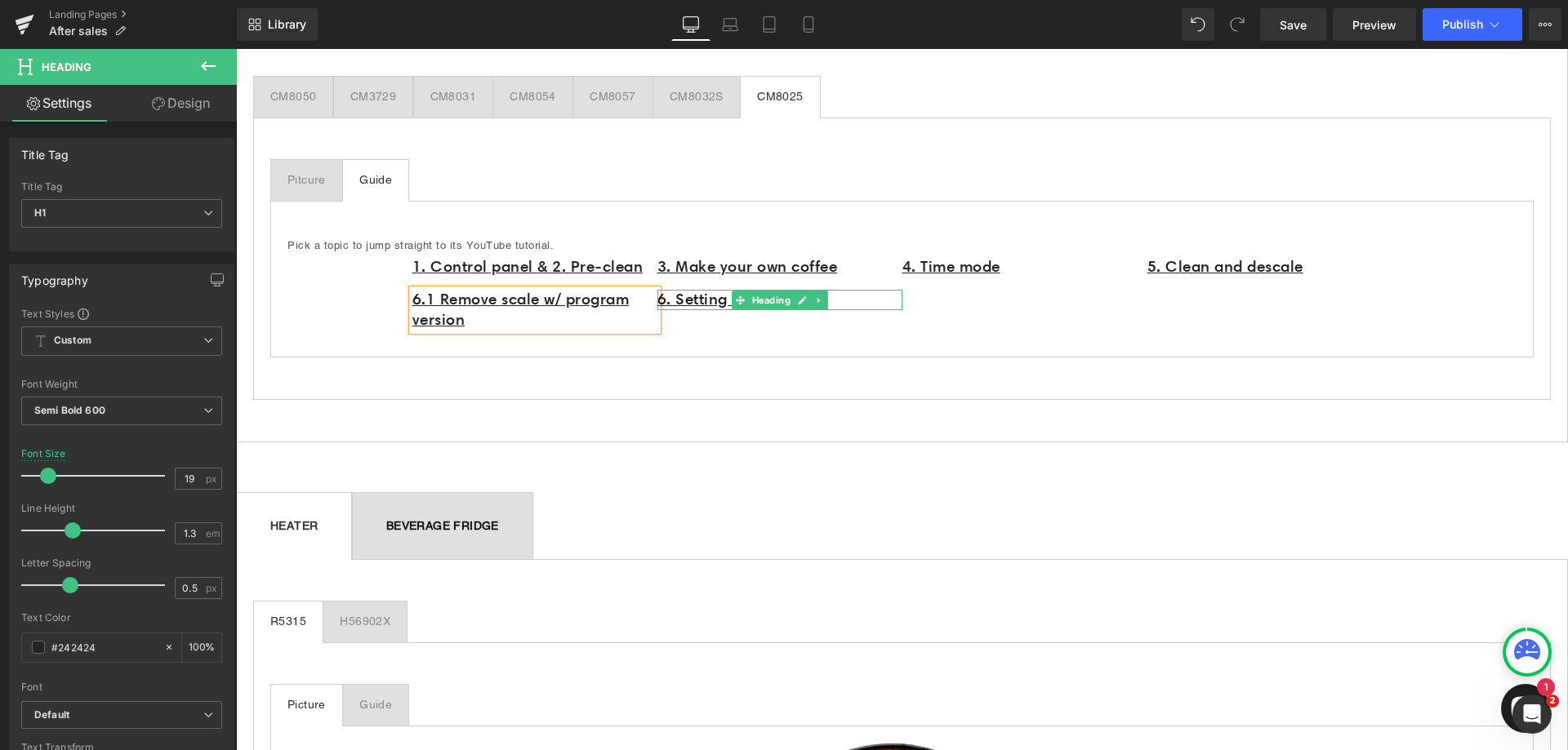
click at [836, 301] on h1 "6. Setting capacity" at bounding box center [780, 299] width 245 height 20
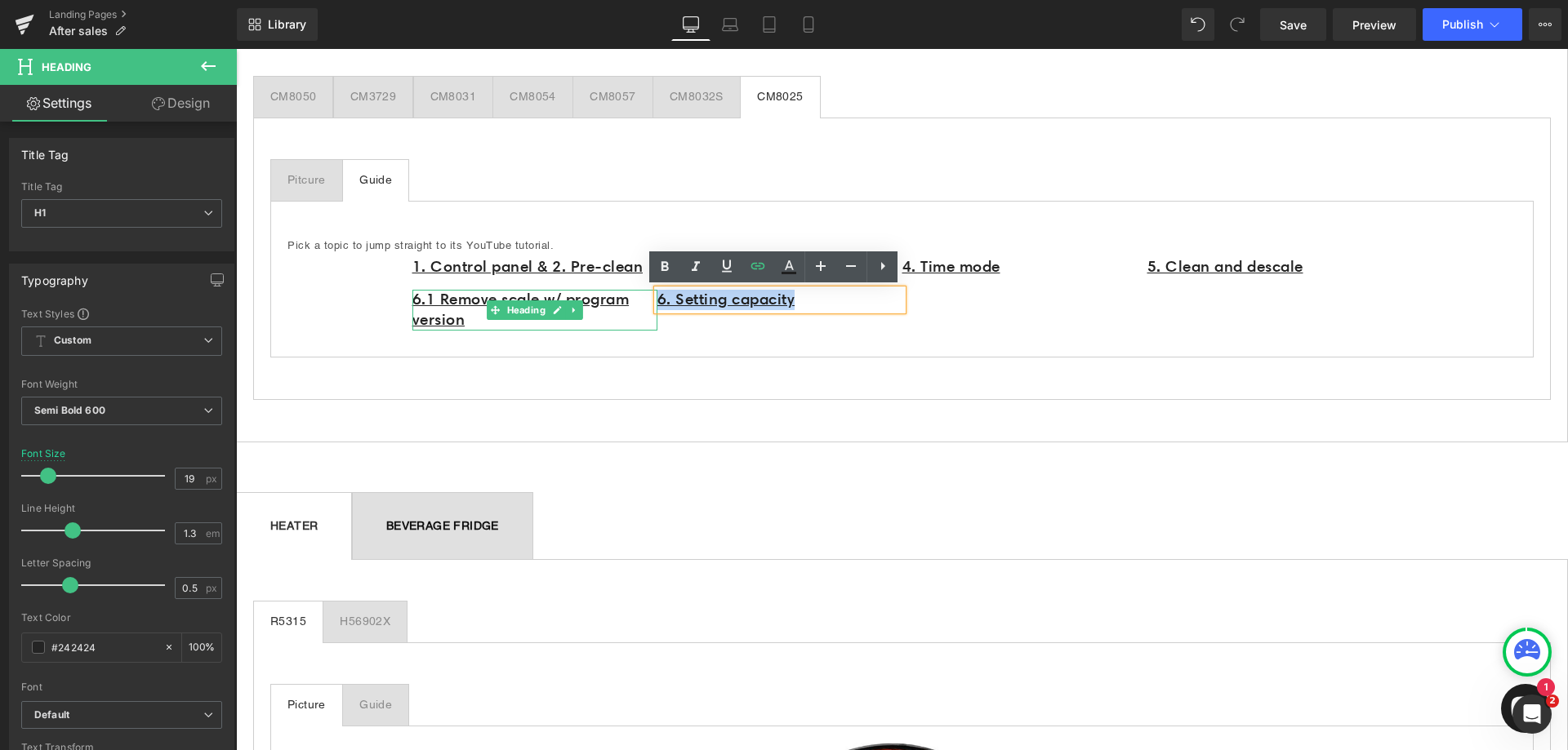
drag, startPoint x: 728, startPoint y: 300, endPoint x: 639, endPoint y: 297, distance: 89.1
click at [639, 297] on div "1. Control panel & 2. Pre-clean Heading 6.1 Remove scale w/ program version Hea…" at bounding box center [903, 297] width 980 height 87
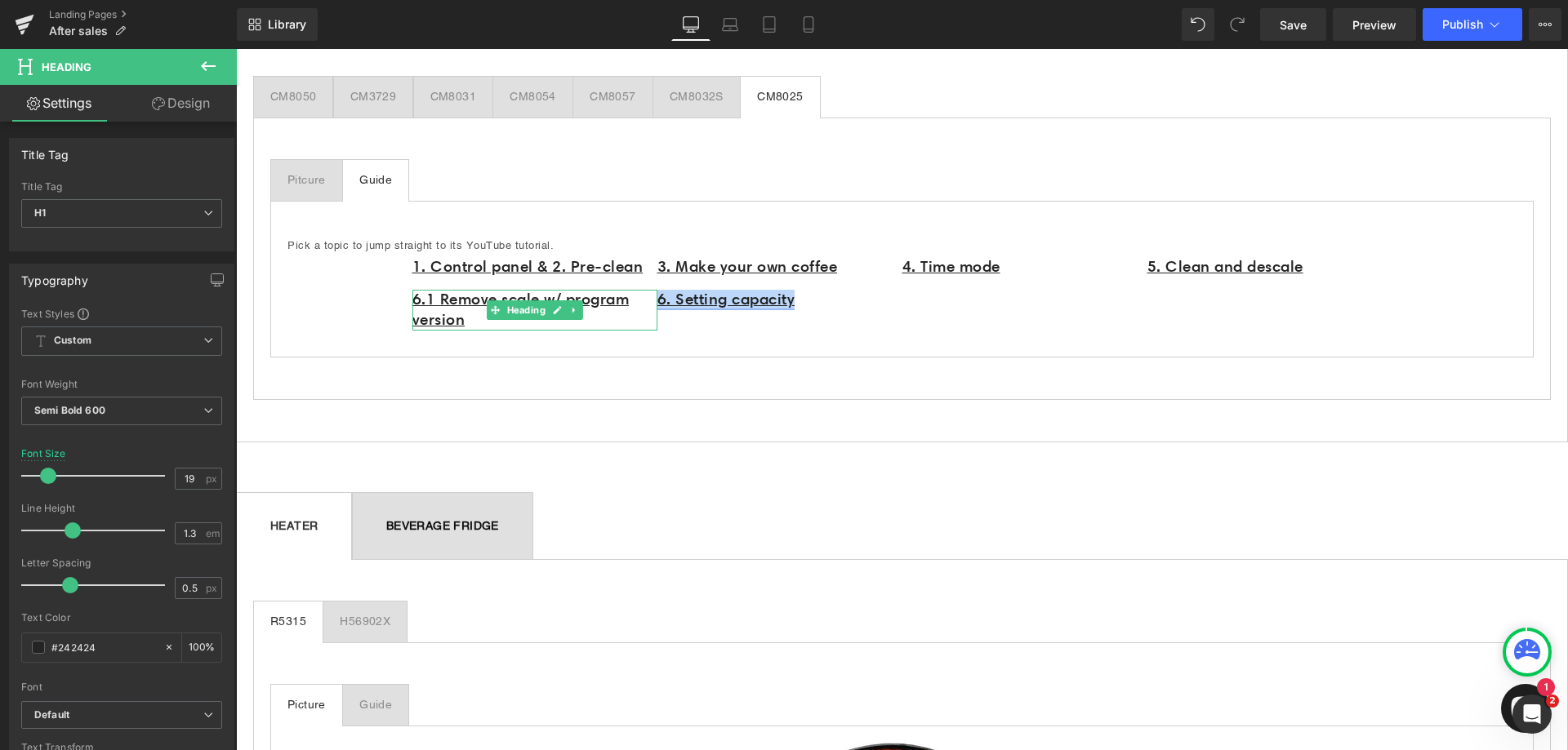
paste div
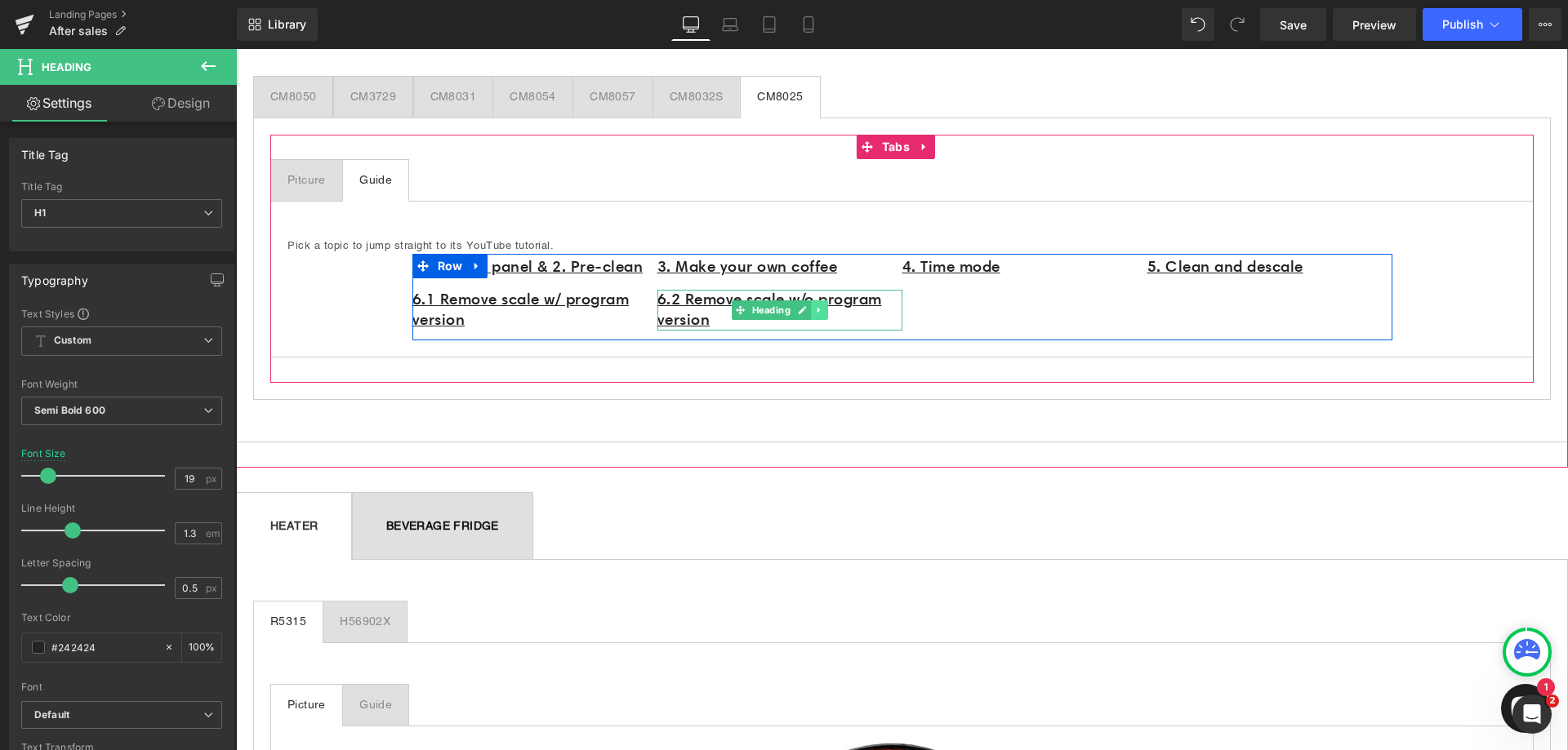
click at [817, 310] on icon at bounding box center [818, 311] width 3 height 6
click at [806, 309] on icon at bounding box center [810, 310] width 9 height 9
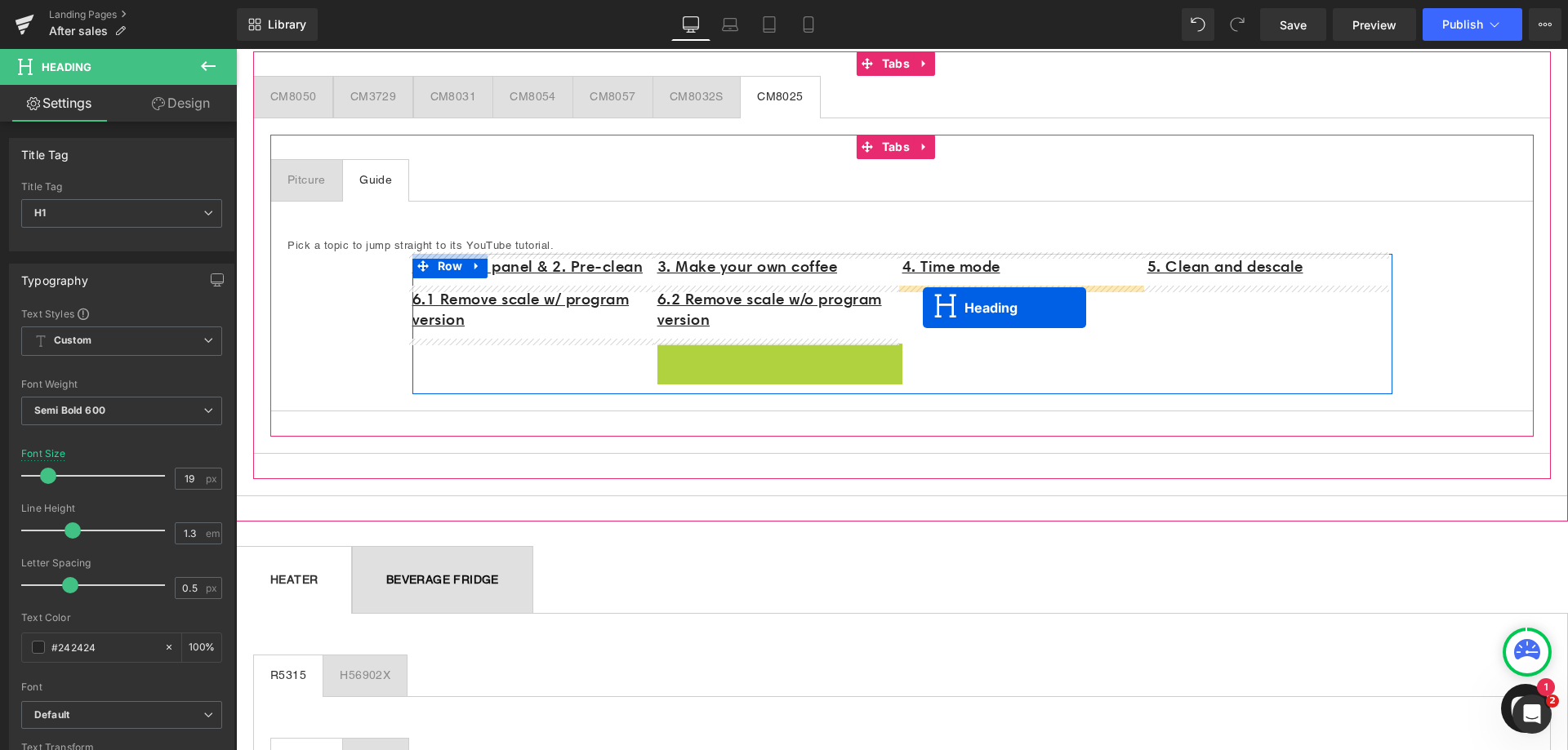
drag, startPoint x: 735, startPoint y: 362, endPoint x: 923, endPoint y: 309, distance: 195.3
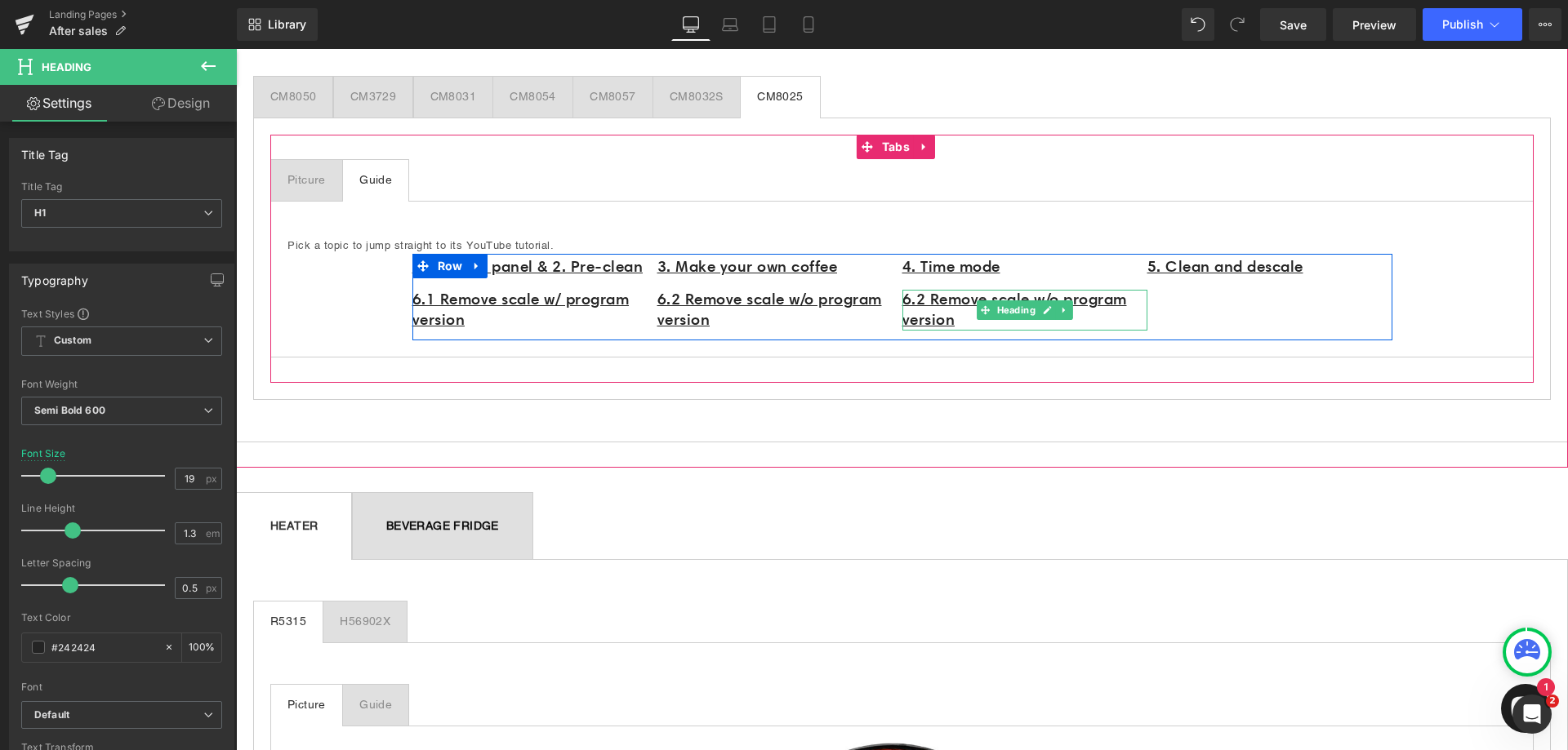
click at [969, 322] on h1 "6.2 Remove scale w/o program version" at bounding box center [1024, 310] width 245 height 40
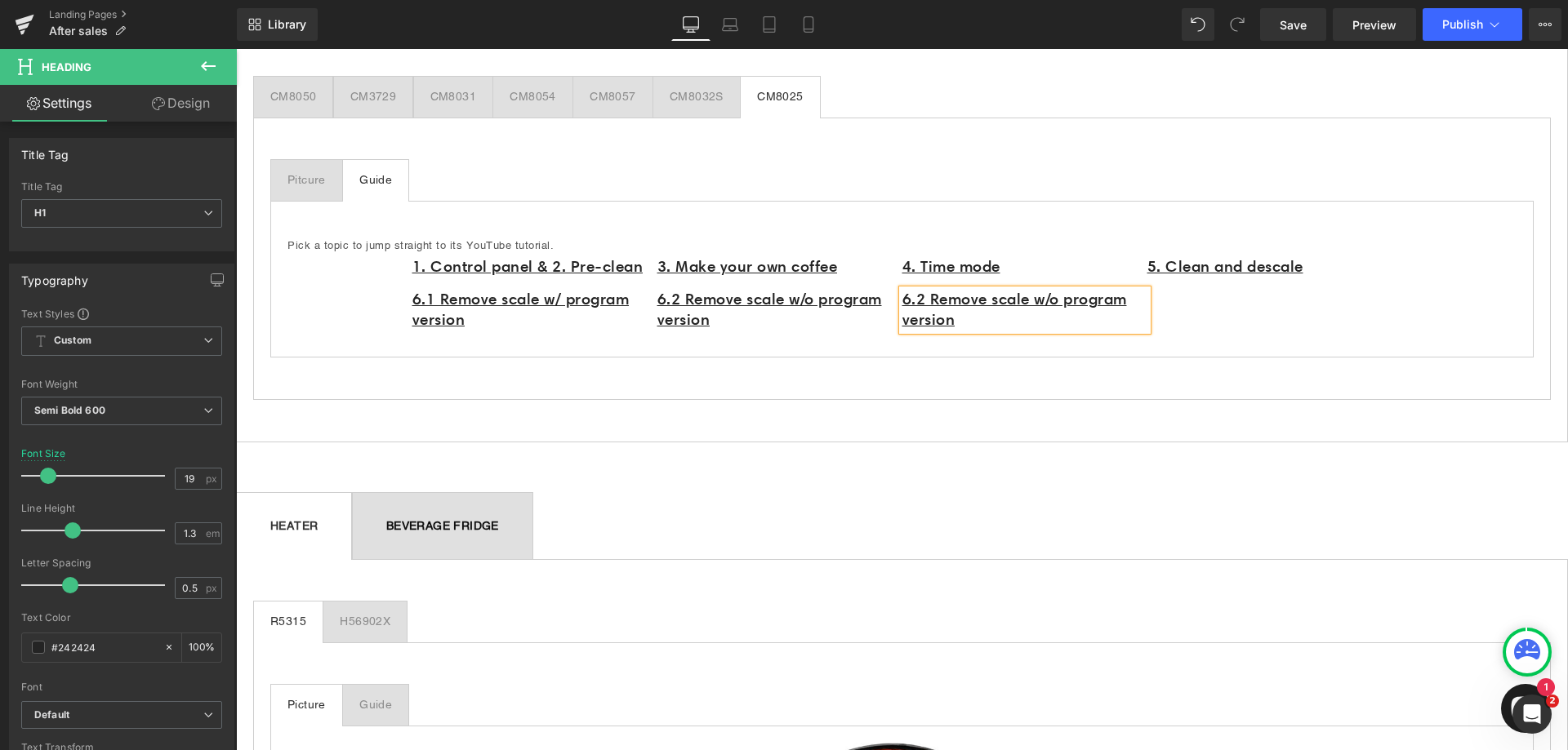
click at [969, 322] on h1 "6.2 Remove scale w/o program version" at bounding box center [1024, 310] width 245 height 40
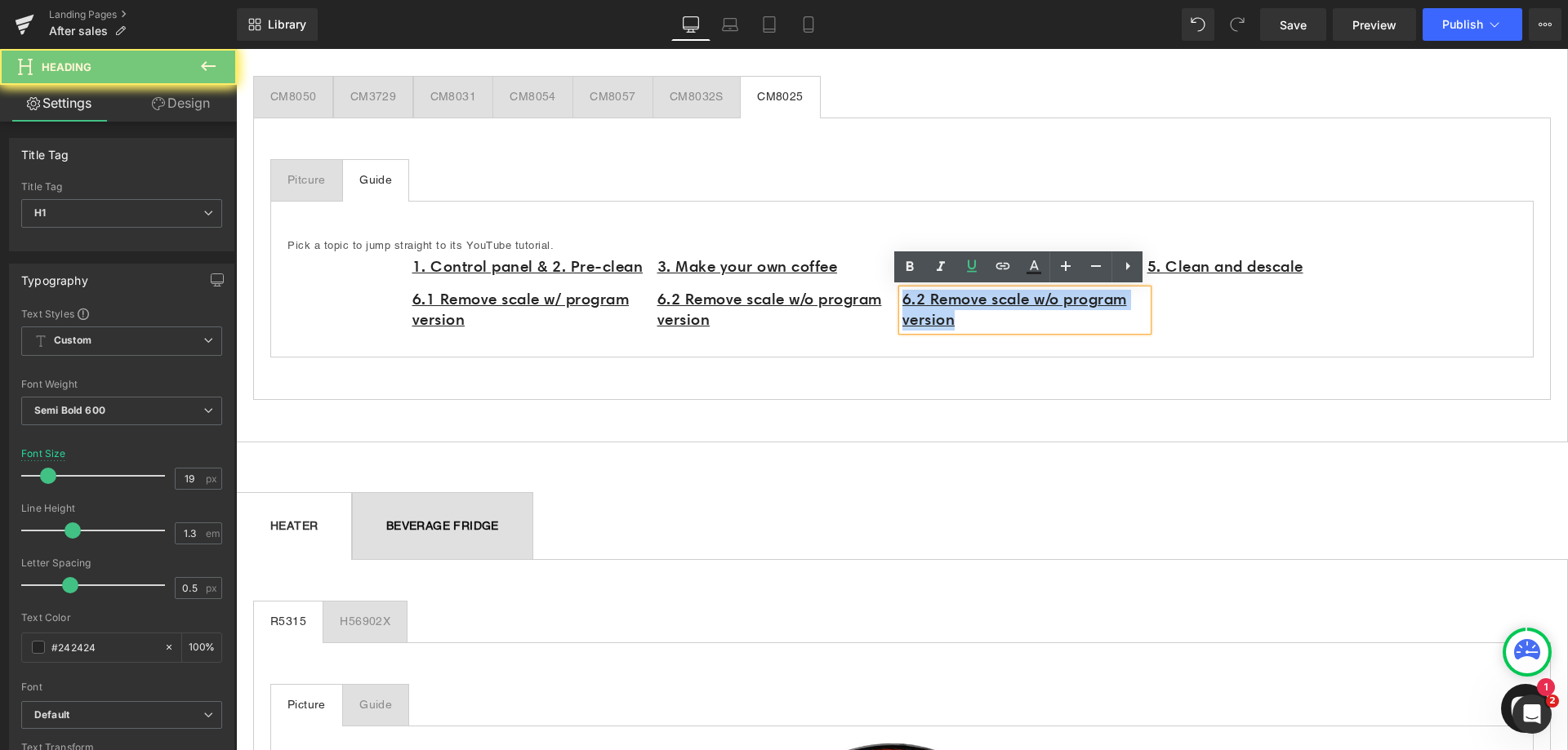
drag, startPoint x: 968, startPoint y: 321, endPoint x: 906, endPoint y: 304, distance: 64.3
click at [906, 304] on h1 "6.2 Remove scale w/o program version" at bounding box center [1024, 310] width 245 height 40
paste div
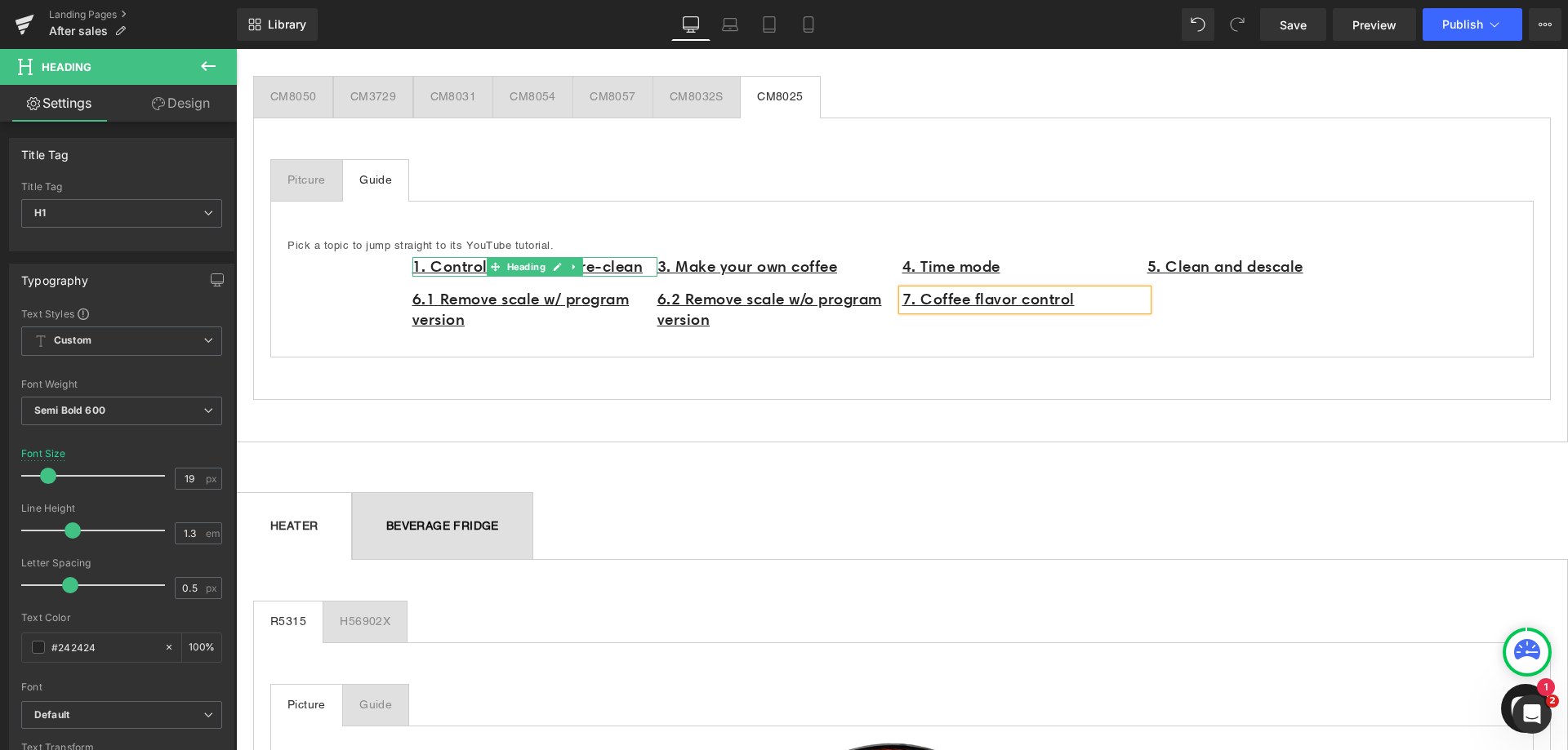
click at [634, 268] on u "1. Control panel & 2. Pre-clean" at bounding box center [528, 267] width 231 height 19
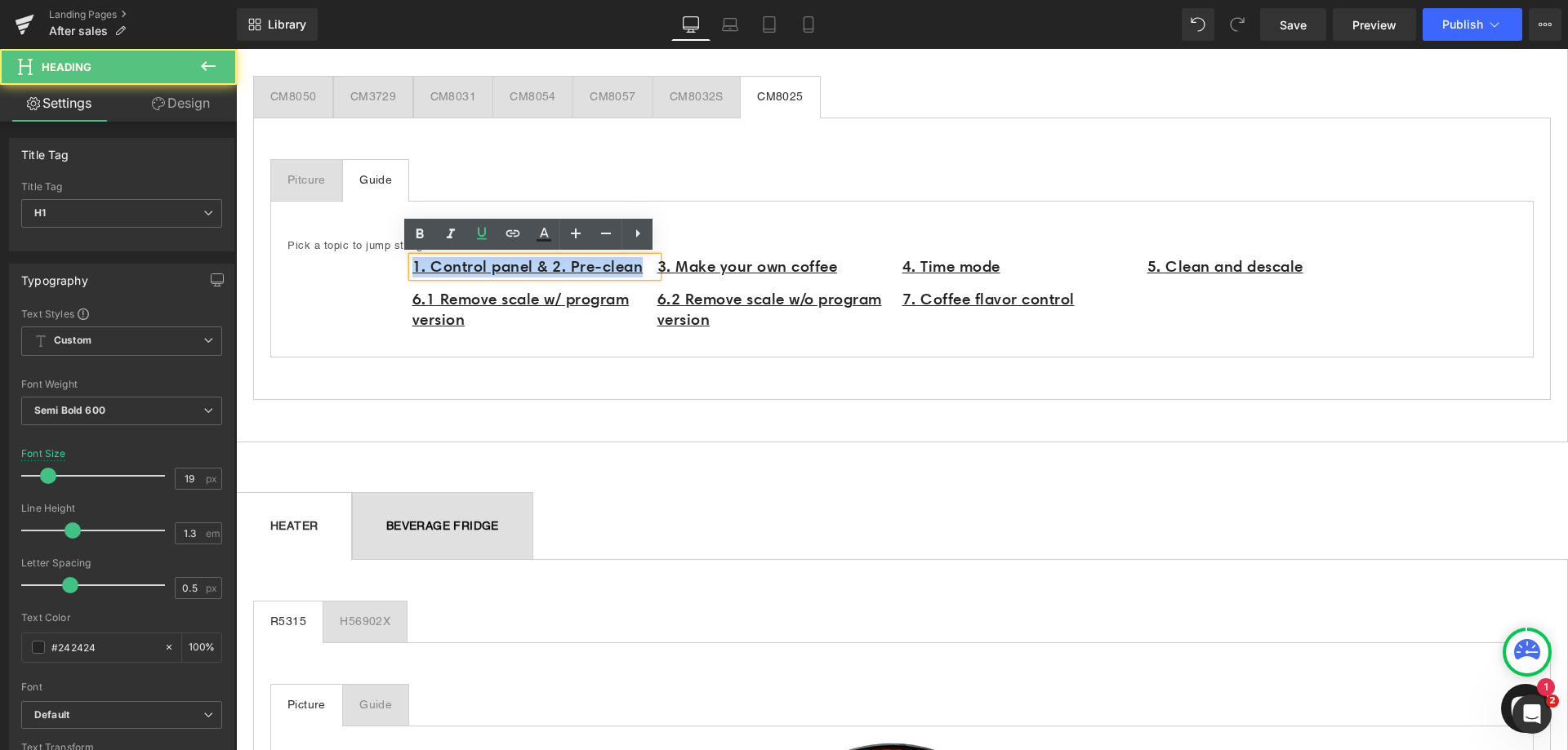
drag, startPoint x: 647, startPoint y: 268, endPoint x: 389, endPoint y: 267, distance: 258.0
click at [389, 267] on div "Pick a topic to jump straight to its YouTube tutorial. Text Block 1. Control pa…" at bounding box center [902, 279] width 1263 height 157
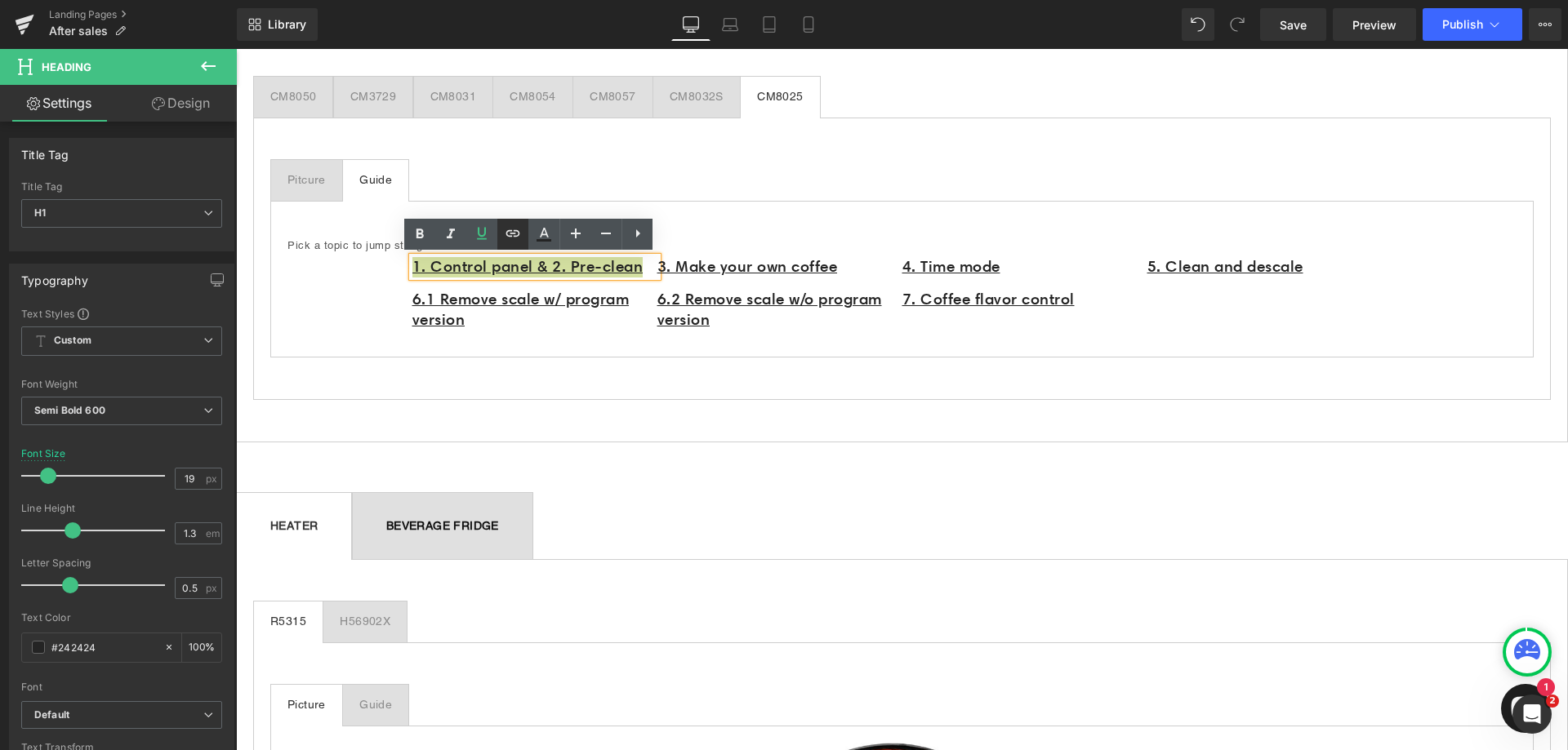
drag, startPoint x: 519, startPoint y: 229, endPoint x: 525, endPoint y: 242, distance: 14.3
click at [519, 229] on icon at bounding box center [513, 233] width 20 height 20
click at [461, 305] on input "https://www.youtube.com/watch?v=3mqTgIRp7MA" at bounding box center [449, 304] width 251 height 41
paste input "https://www.youtube.com/watch?v=YvlIfYJJm-g"
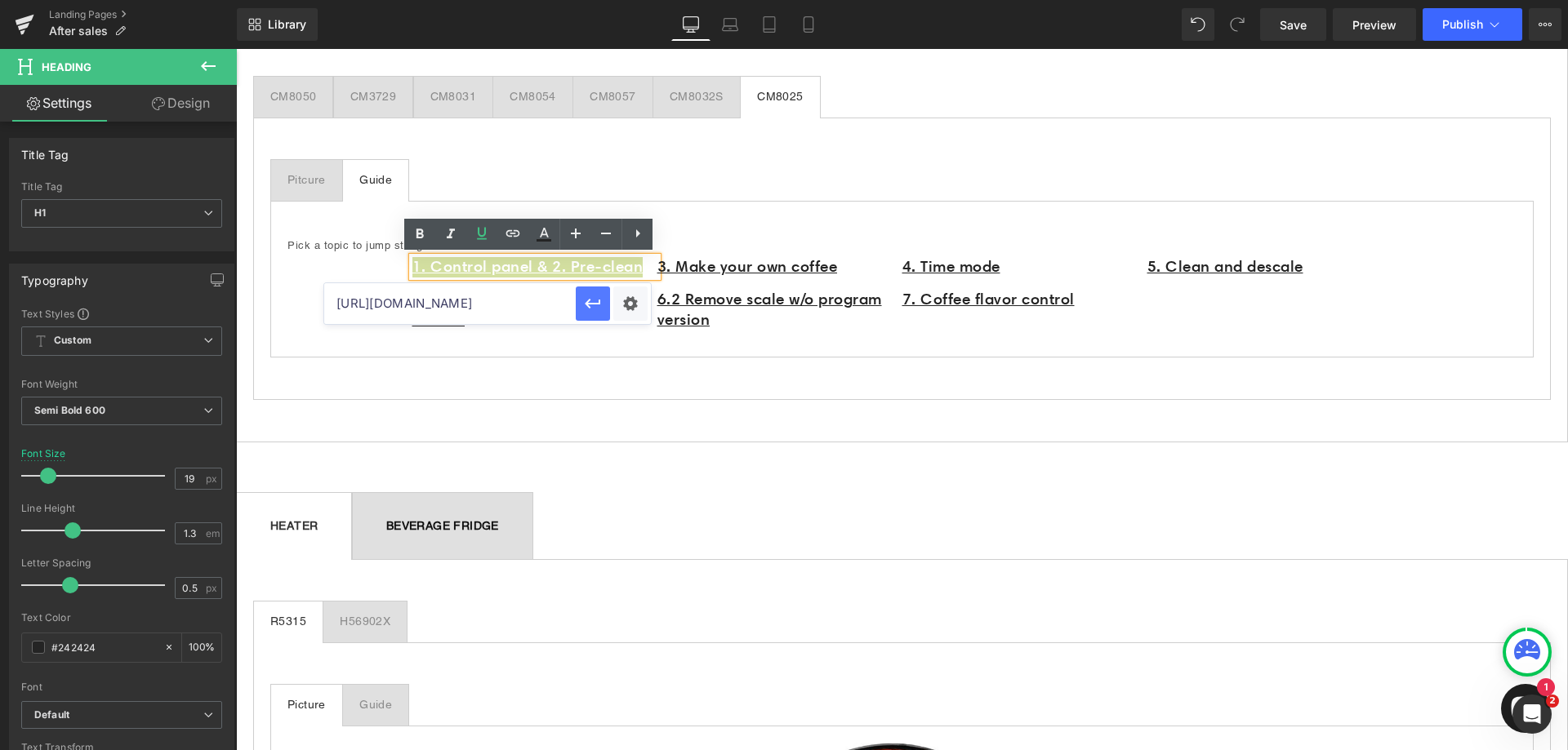
type input "https://www.youtube.com/watch?v=YvlIfYJJm-g"
click at [591, 305] on icon "button" at bounding box center [592, 304] width 20 height 20
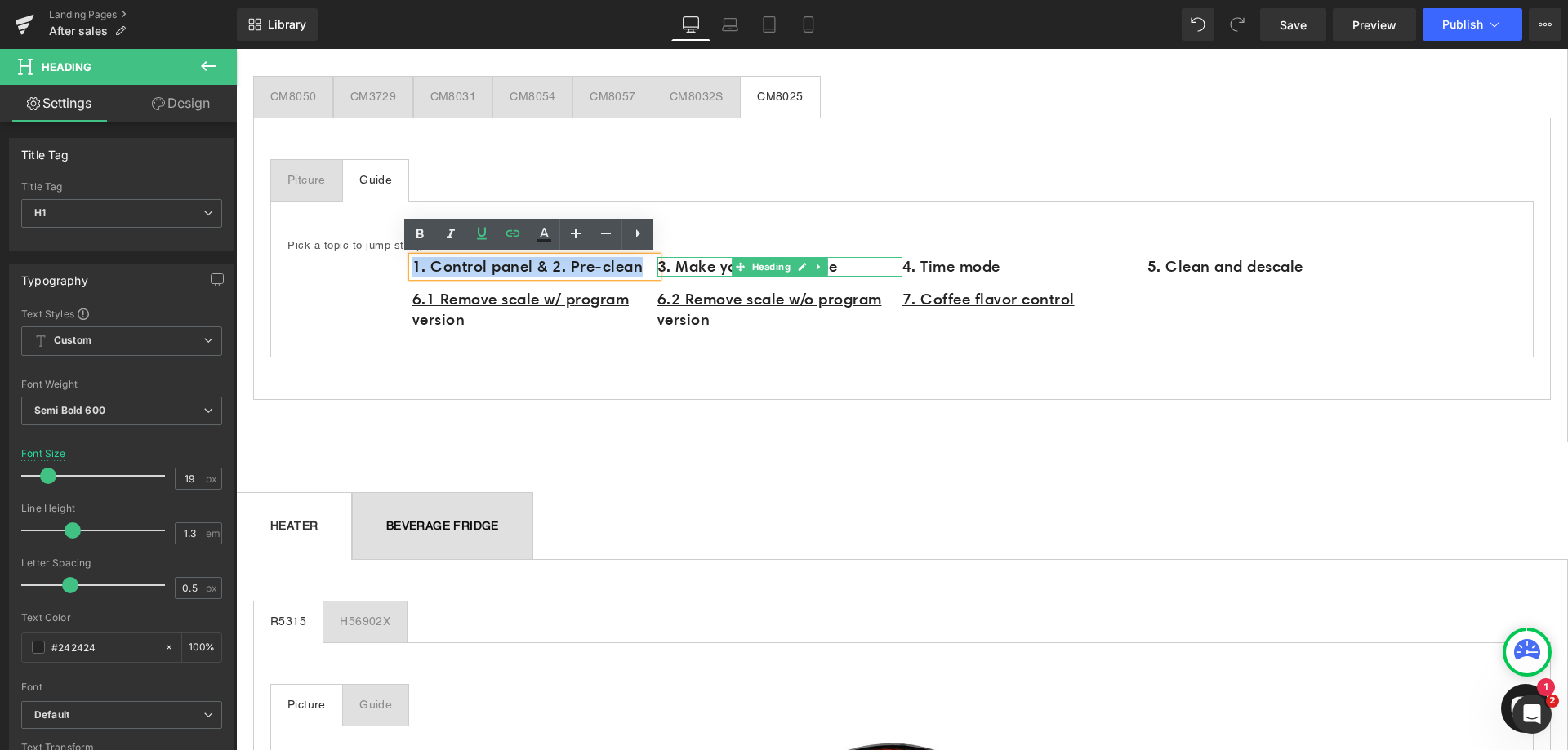
click at [863, 270] on h1 "3. Make your own coffee" at bounding box center [780, 267] width 245 height 20
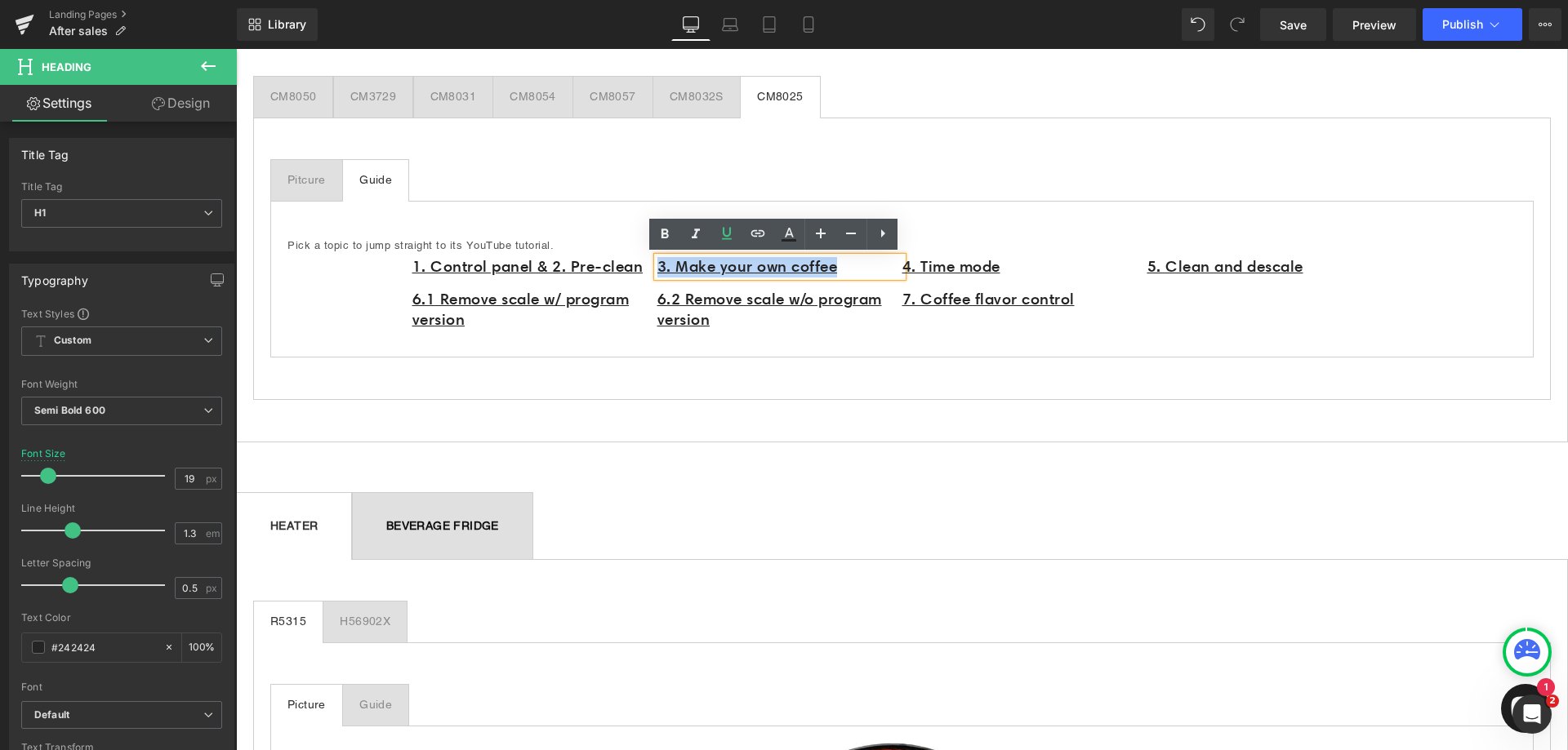
drag, startPoint x: 751, startPoint y: 269, endPoint x: 654, endPoint y: 267, distance: 97.0
click at [657, 267] on h1 "3. Make your own coffee" at bounding box center [780, 267] width 245 height 20
click at [759, 232] on icon at bounding box center [758, 233] width 20 height 20
click at [735, 302] on input "https://www.youtube.com/watch?v=YvlIfYJJm-g" at bounding box center [695, 304] width 251 height 41
paste input "https://www.youtube.com/watch?v=5PLKe4UNeWg"
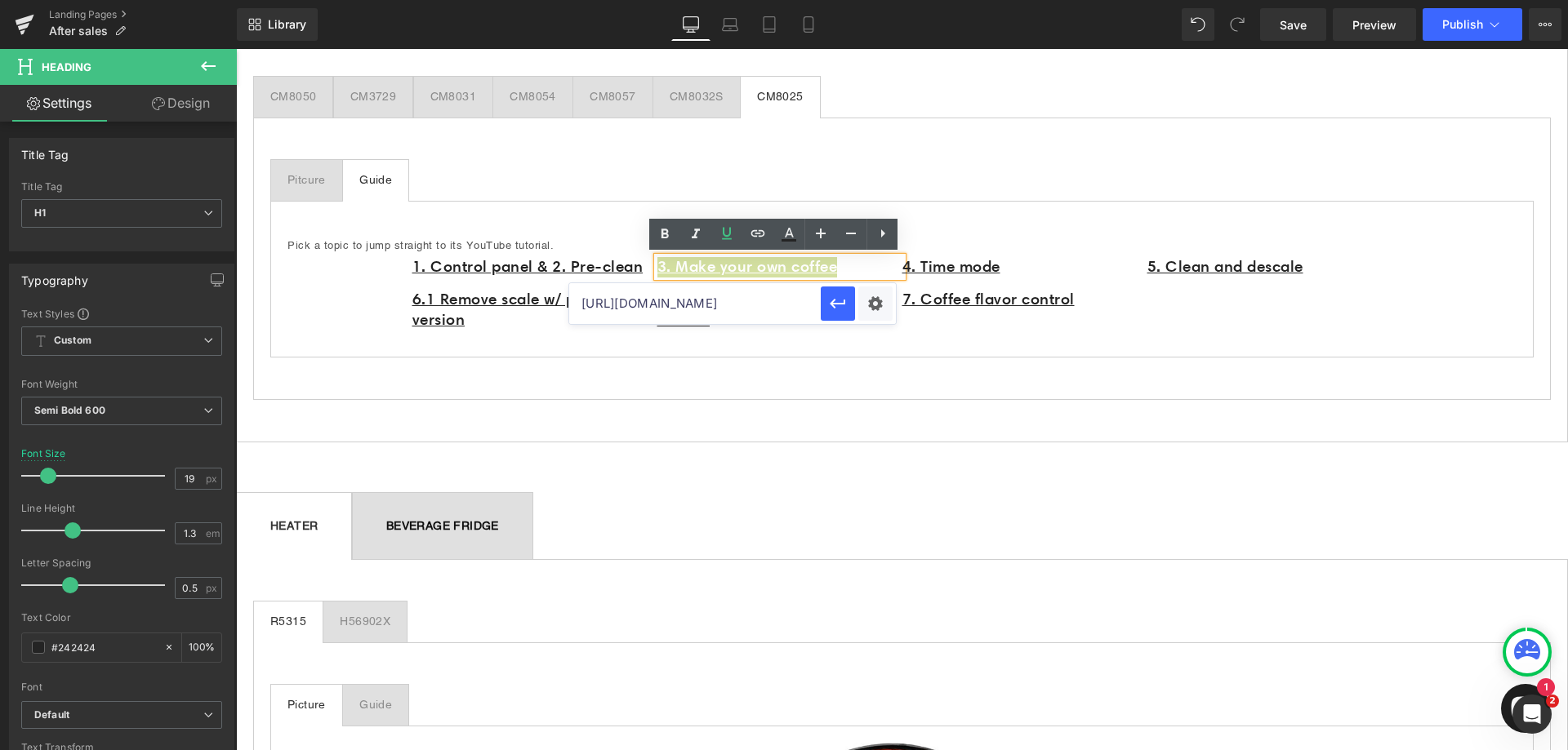
scroll to position [0, 84]
type input "https://www.youtube.com/watch?v=5PLKe4UNeWg"
click at [840, 305] on icon "button" at bounding box center [838, 304] width 20 height 20
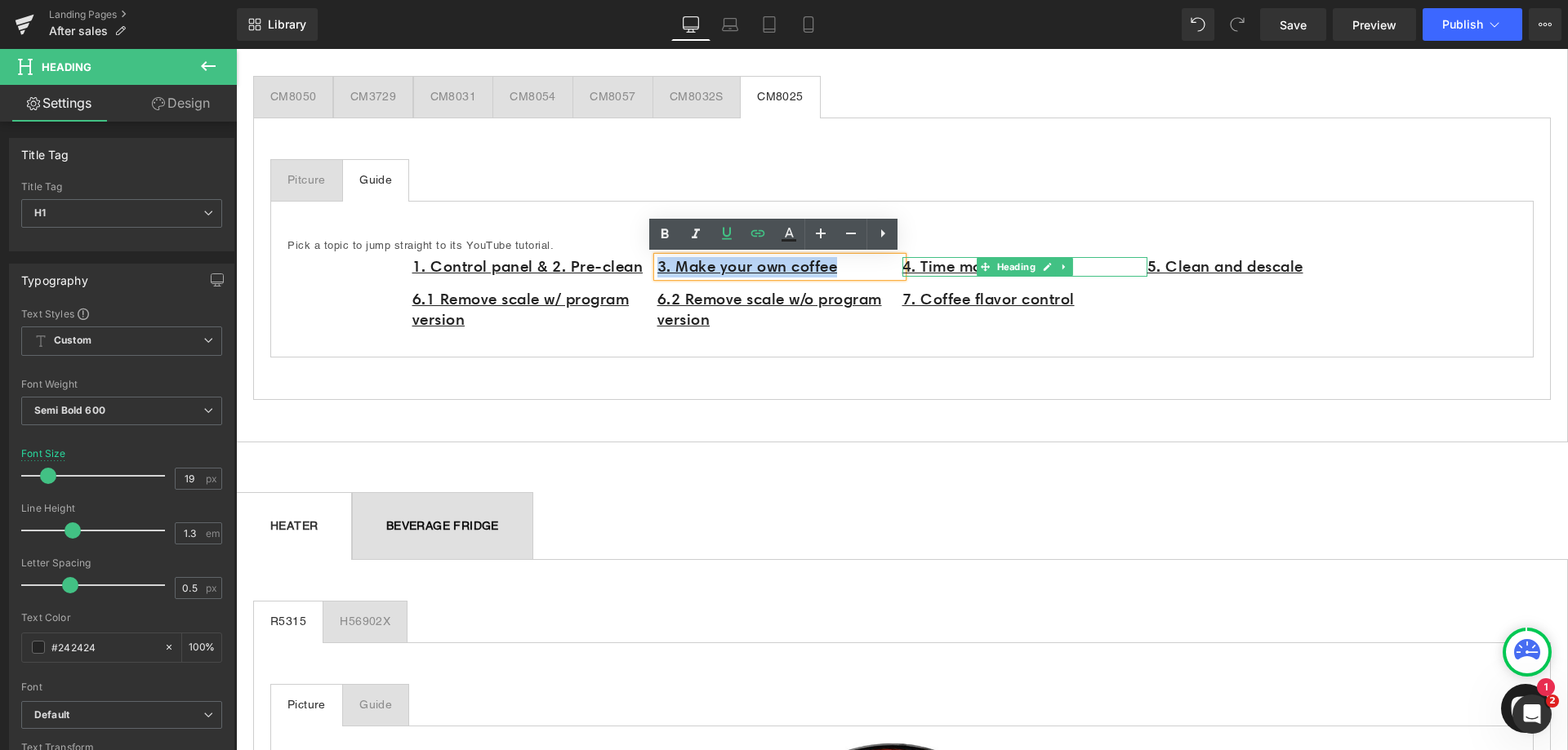
click at [1103, 265] on h1 "4. Time mode" at bounding box center [1024, 267] width 245 height 20
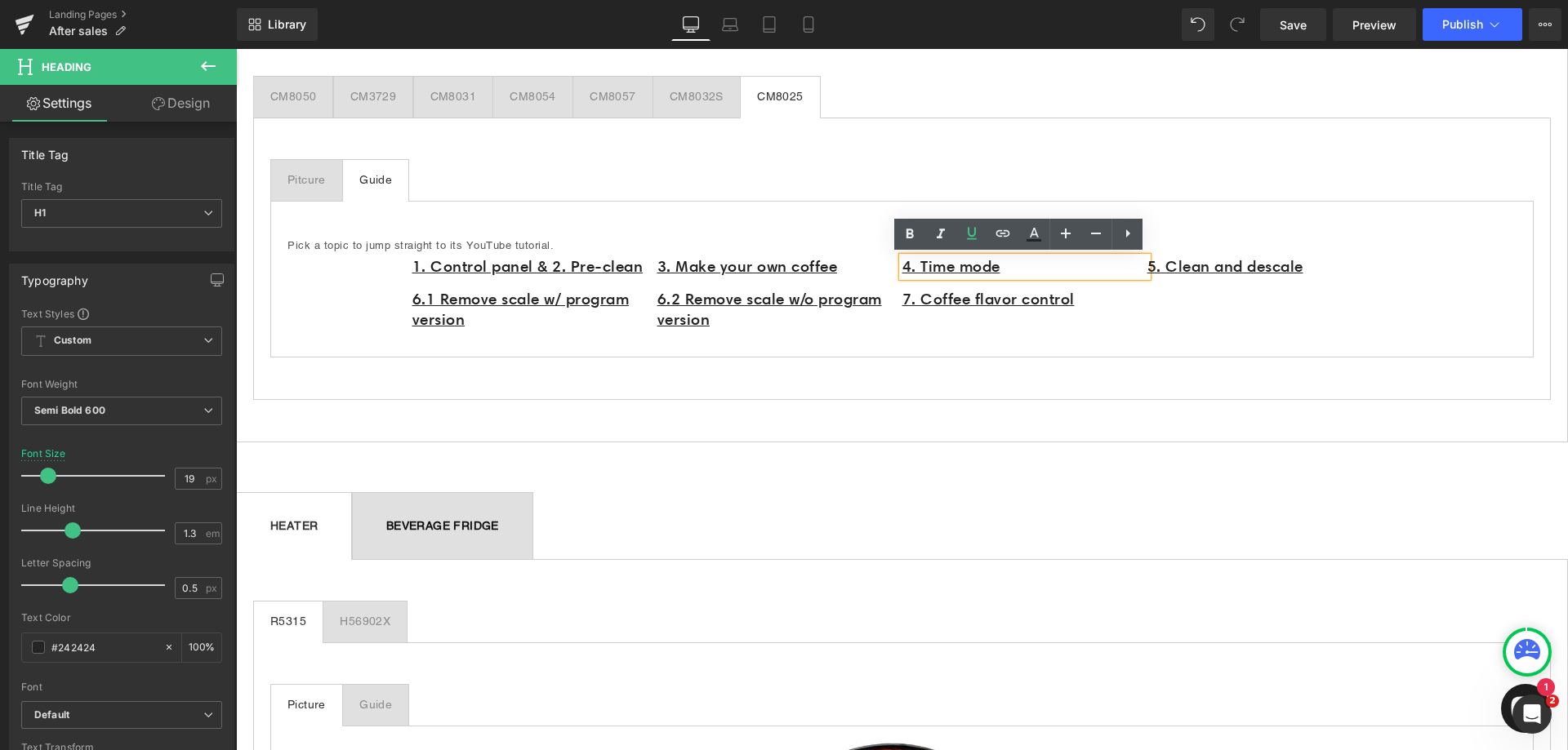
drag, startPoint x: 968, startPoint y: 268, endPoint x: 895, endPoint y: 267, distance: 73.0
click at [902, 267] on div "4. Time mode" at bounding box center [1024, 267] width 245 height 20
drag, startPoint x: 1015, startPoint y: 268, endPoint x: 899, endPoint y: 268, distance: 116.0
click at [902, 268] on h1 "4. Time mode" at bounding box center [1024, 267] width 245 height 20
click at [1007, 228] on icon at bounding box center [1002, 233] width 20 height 20
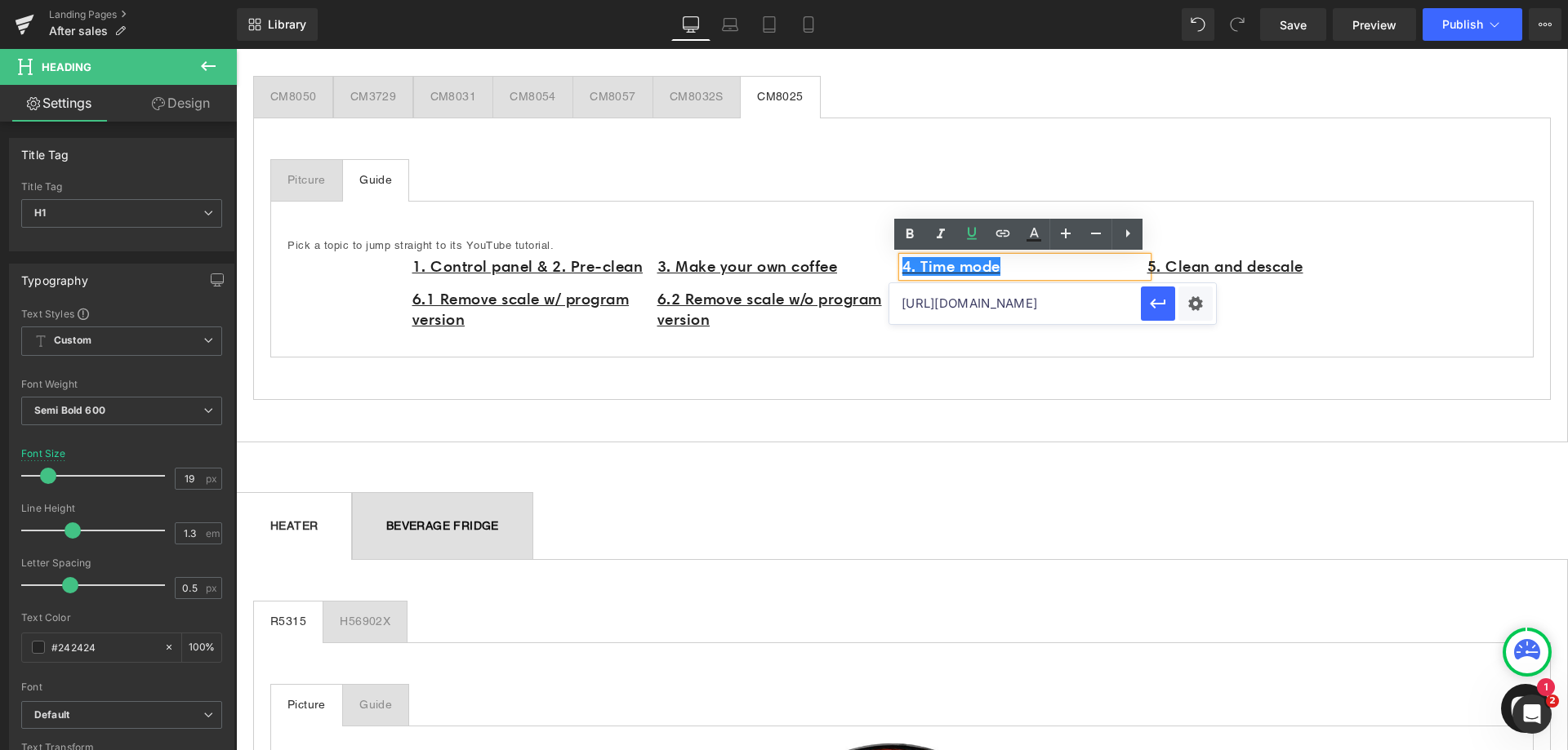
click at [1003, 301] on input "https://www.youtube.com/watch?v=5PLKe4UNeWg" at bounding box center [1015, 304] width 251 height 41
paste input "https://www.youtube.com/watch?v=BCAXfoiSqu8"
type input "https://www.youtube.com/watch?v=BCAXfoiSqu8"
click at [1158, 310] on icon "button" at bounding box center [1158, 304] width 20 height 20
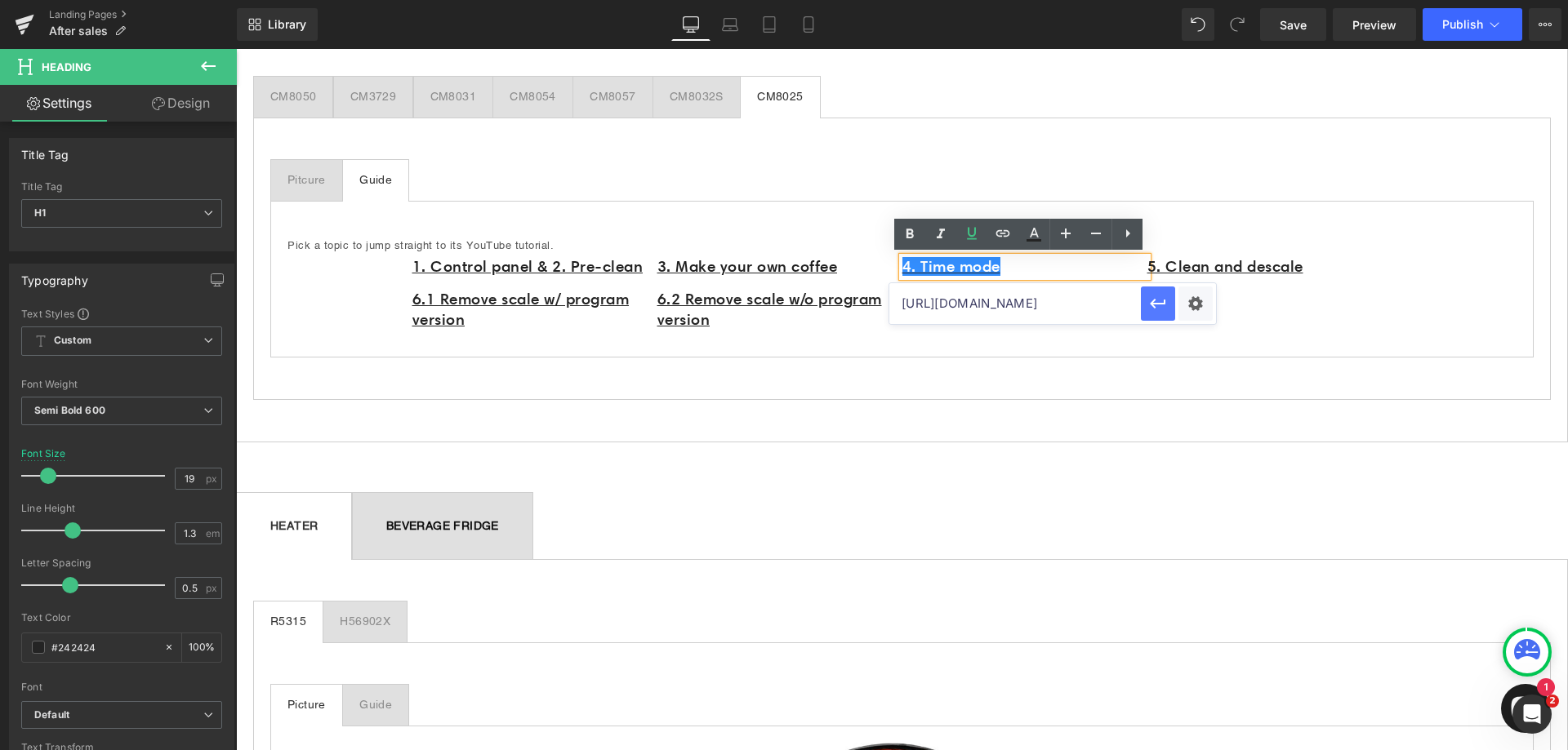
scroll to position [0, 0]
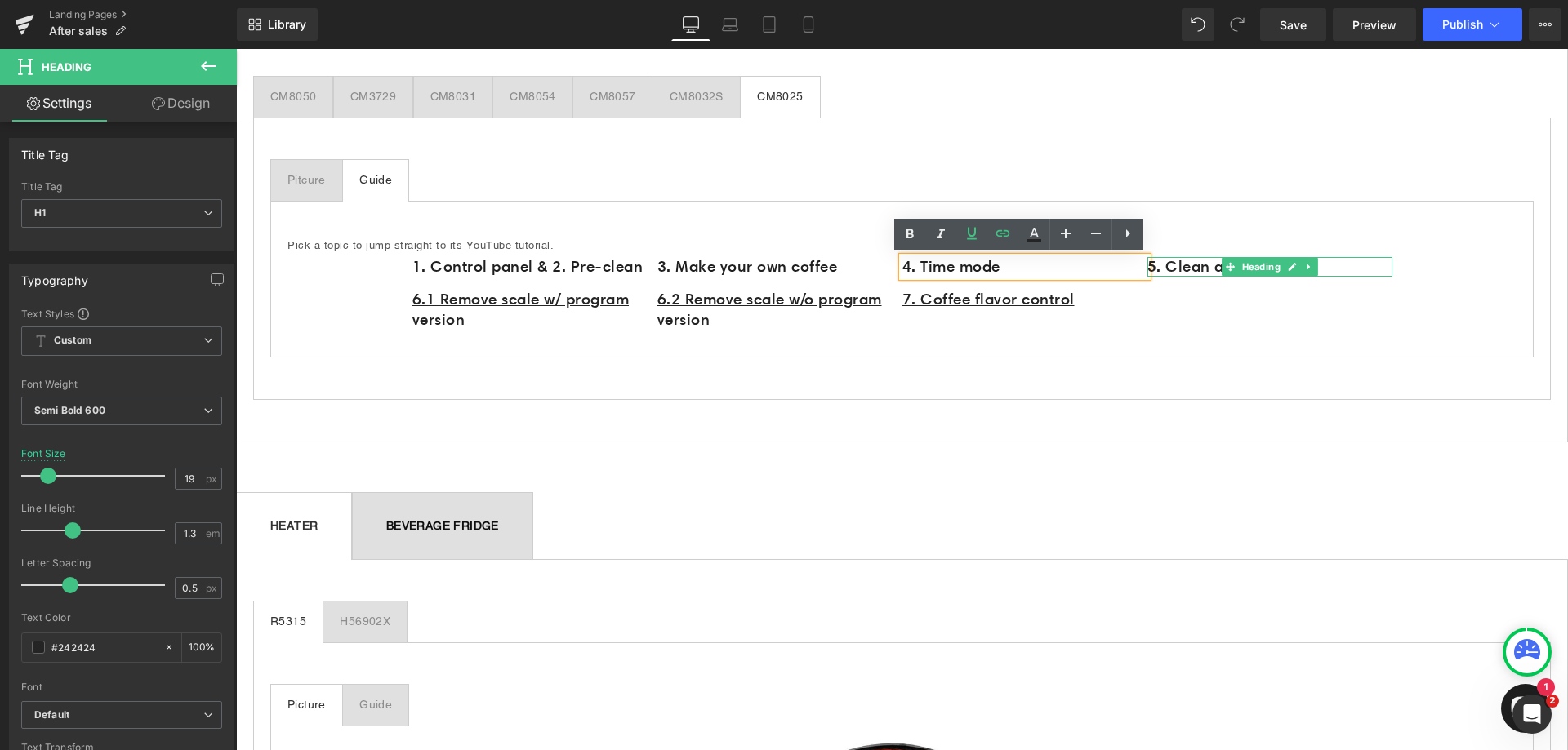
click at [1334, 263] on h1 "5. Clean and descale" at bounding box center [1270, 267] width 245 height 20
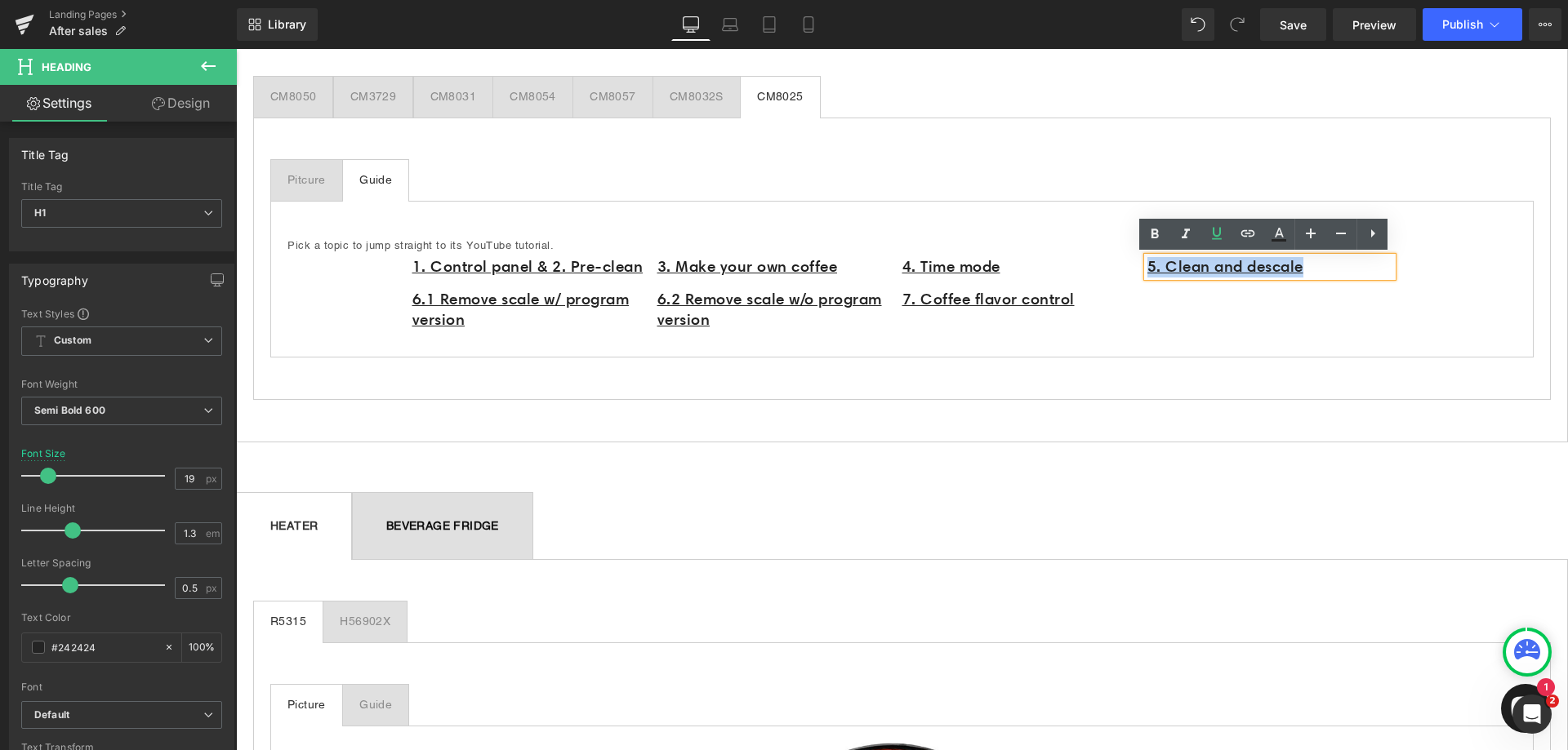
drag, startPoint x: 1335, startPoint y: 267, endPoint x: 1143, endPoint y: 266, distance: 192.0
click at [1148, 266] on h1 "5. Clean and descale" at bounding box center [1270, 267] width 245 height 20
click at [1257, 234] on icon at bounding box center [1248, 233] width 20 height 20
click at [1189, 309] on input "https://www.youtube.com/watch?v=BCAXfoiSqu8" at bounding box center [1259, 304] width 251 height 41
paste input "https://www.youtube.com/watch?v=advD2rjKwS0"
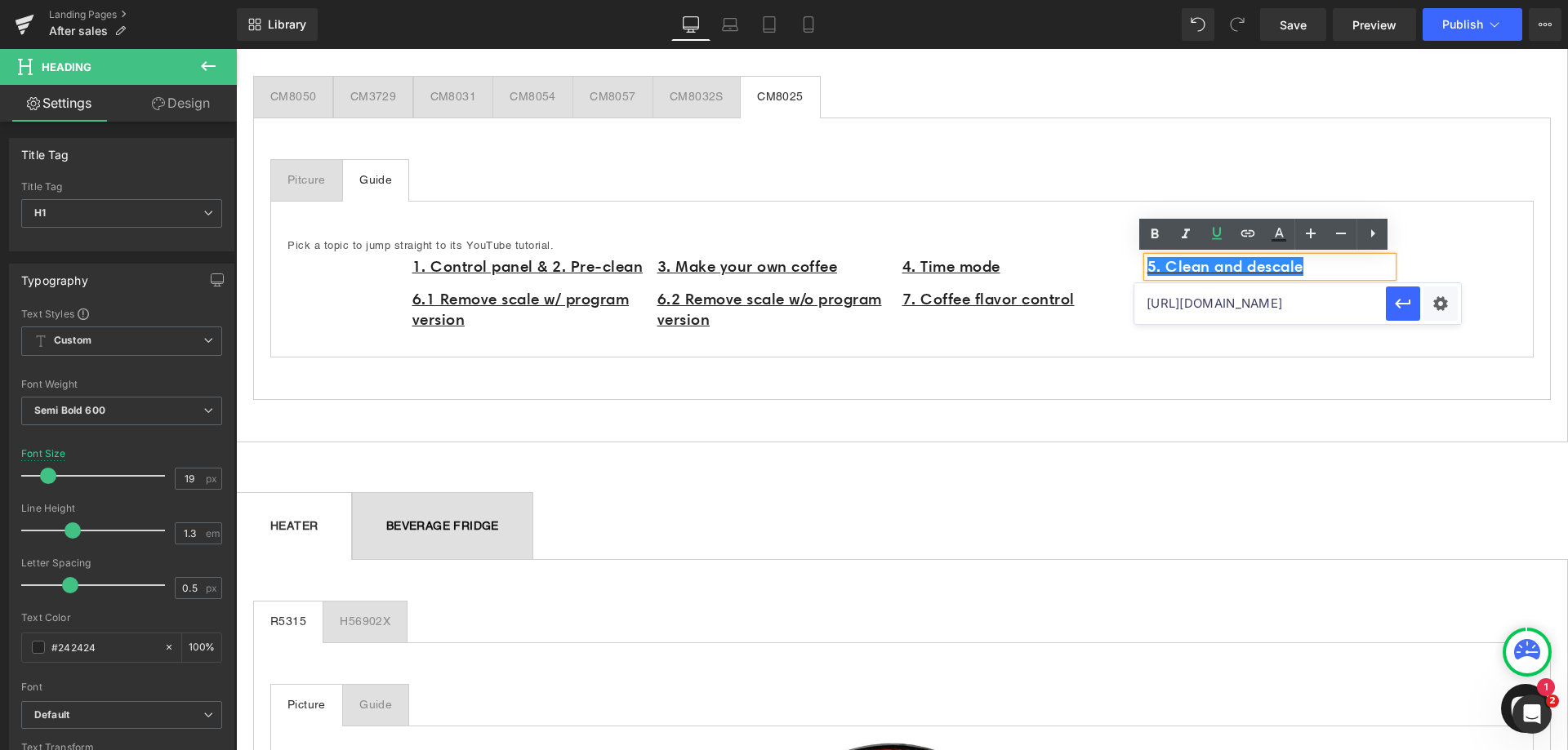
scroll to position [0, 74]
type input "https://www.youtube.com/watch?v=advD2rjKwS0"
click at [1401, 305] on icon "button" at bounding box center [1403, 304] width 20 height 20
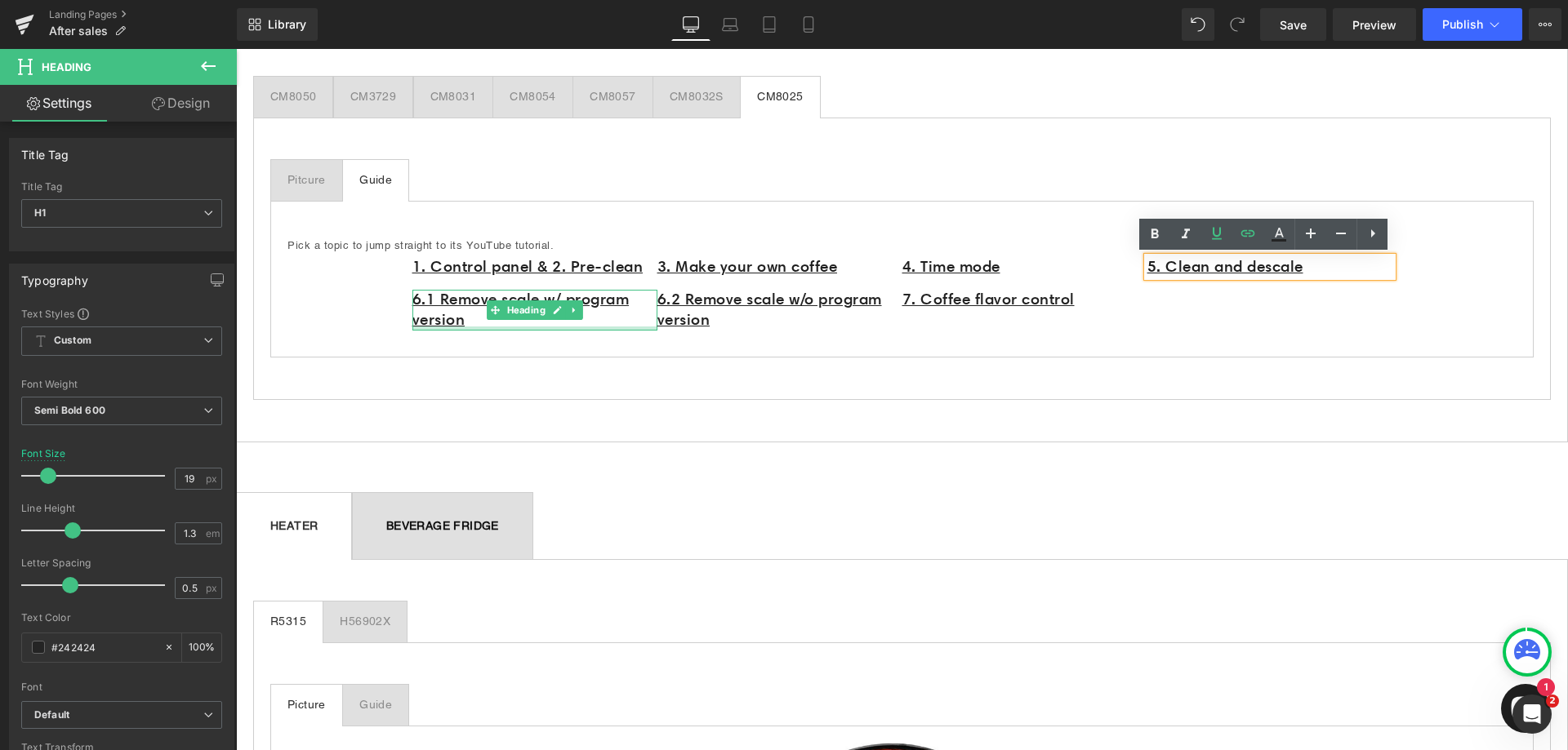
click at [469, 318] on div "6.1 Remove scale w/ program version Heading" at bounding box center [535, 310] width 245 height 40
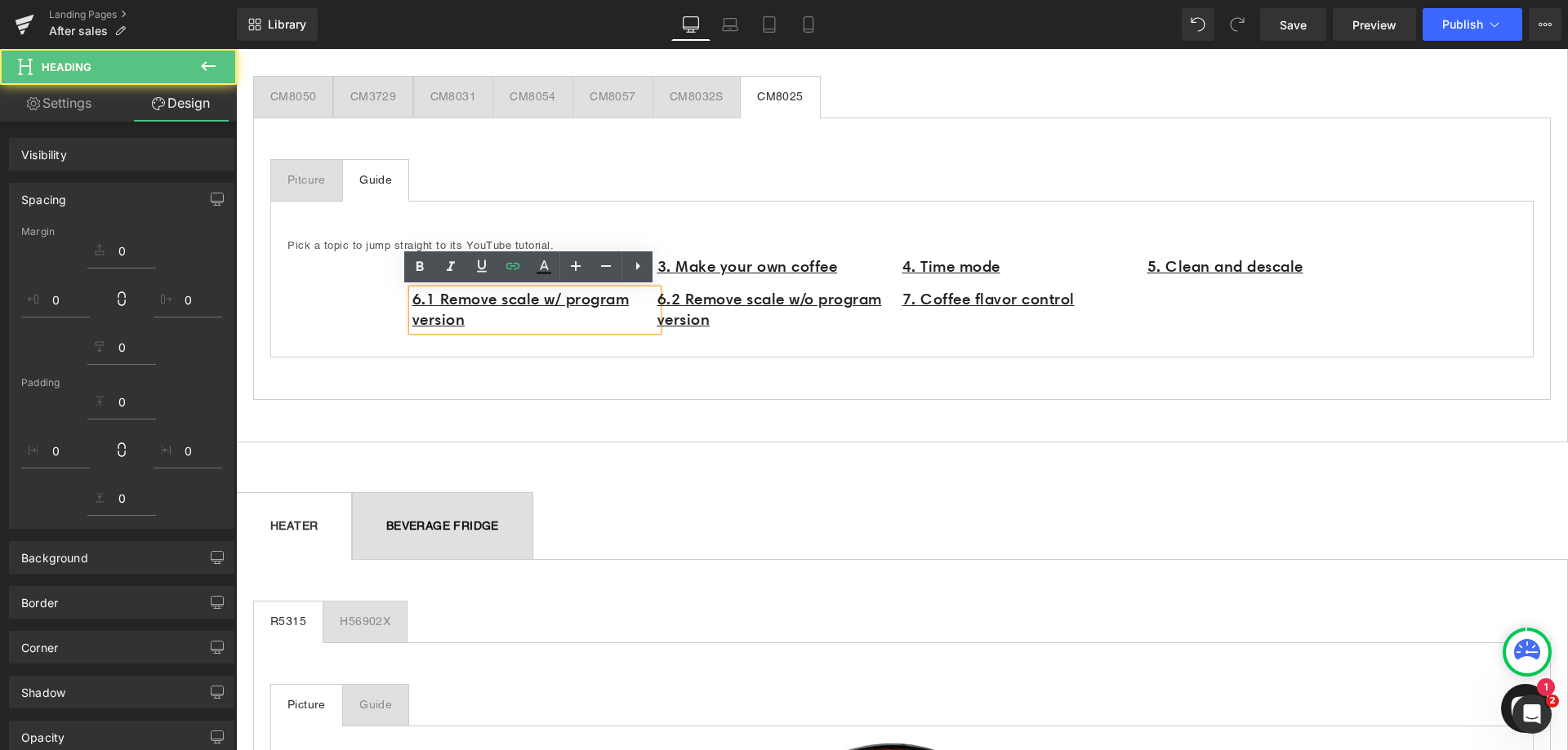
click at [469, 318] on h1 "6.1 Remove scale w/ program version" at bounding box center [535, 310] width 245 height 40
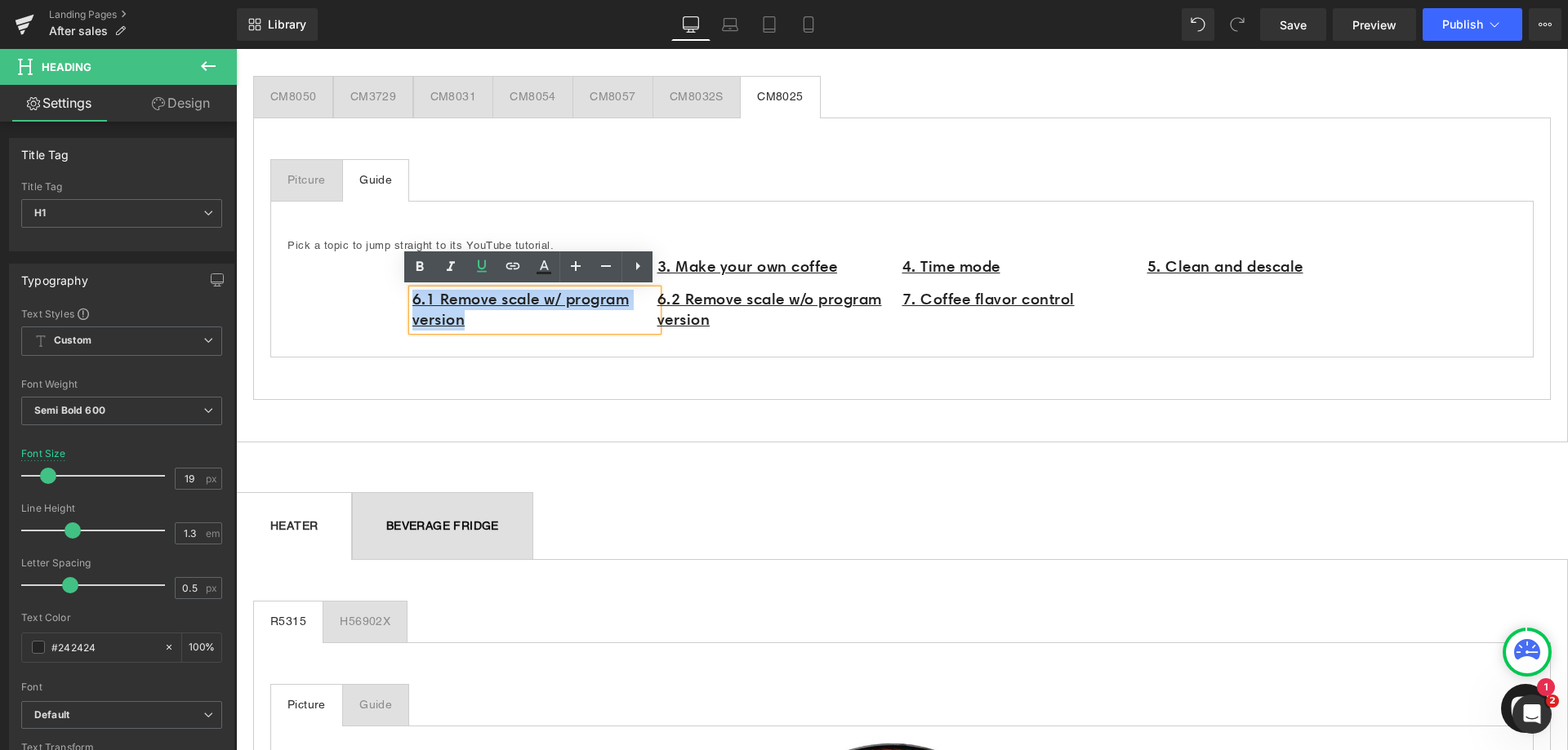
drag, startPoint x: 470, startPoint y: 323, endPoint x: 412, endPoint y: 303, distance: 61.4
click at [413, 304] on h1 "6.1 Remove scale w/ program version" at bounding box center [535, 310] width 245 height 40
click at [515, 267] on icon at bounding box center [513, 266] width 20 height 20
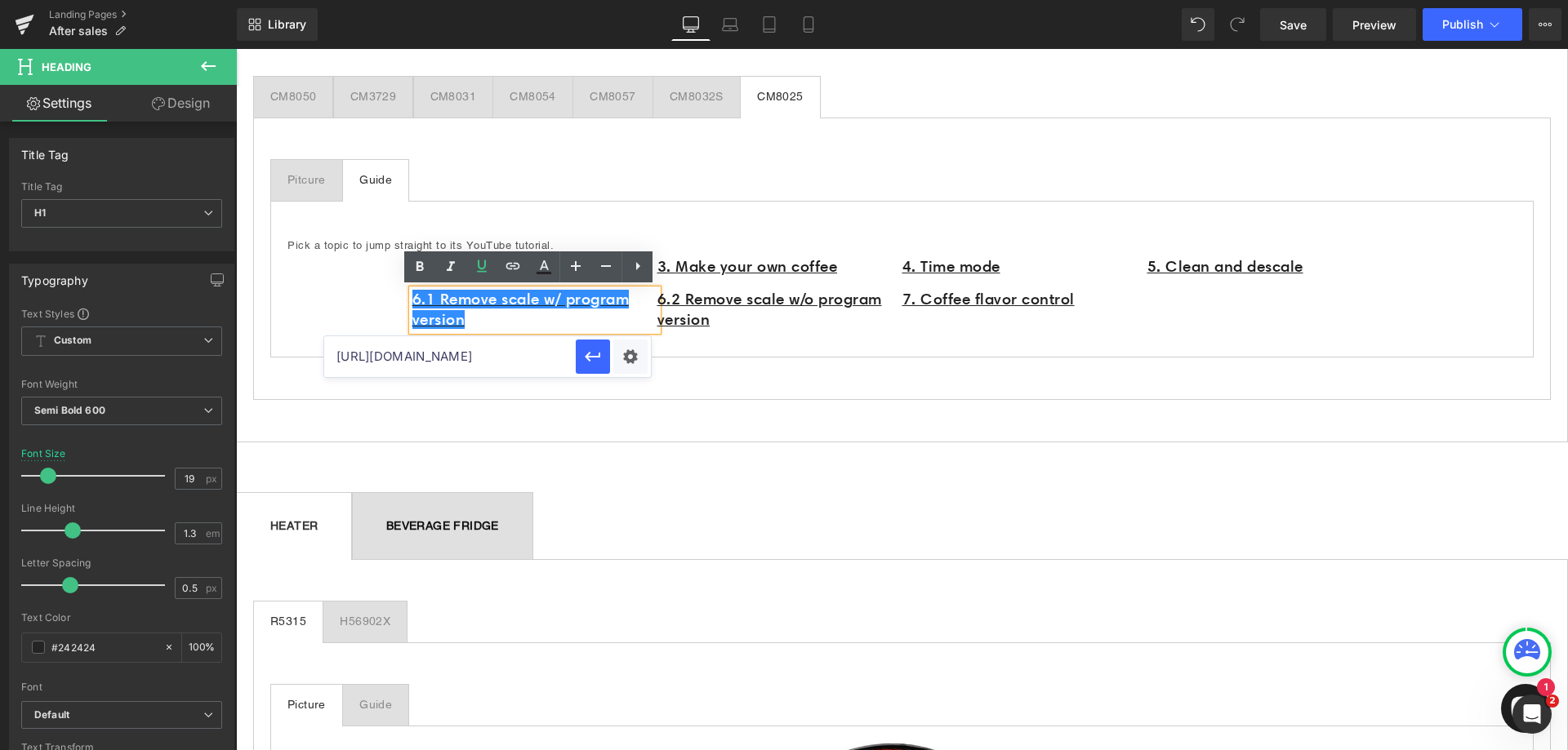
click at [429, 362] on input "https://www.youtube.com/watch?v=advD2rjKwS0" at bounding box center [449, 356] width 251 height 41
paste input "https://www.youtube.com/watch?v=IKLY1xNPUxc"
type input "https://www.youtube.com/watch?v=IKLY1xNPUxc"
click at [592, 361] on icon "button" at bounding box center [592, 356] width 20 height 20
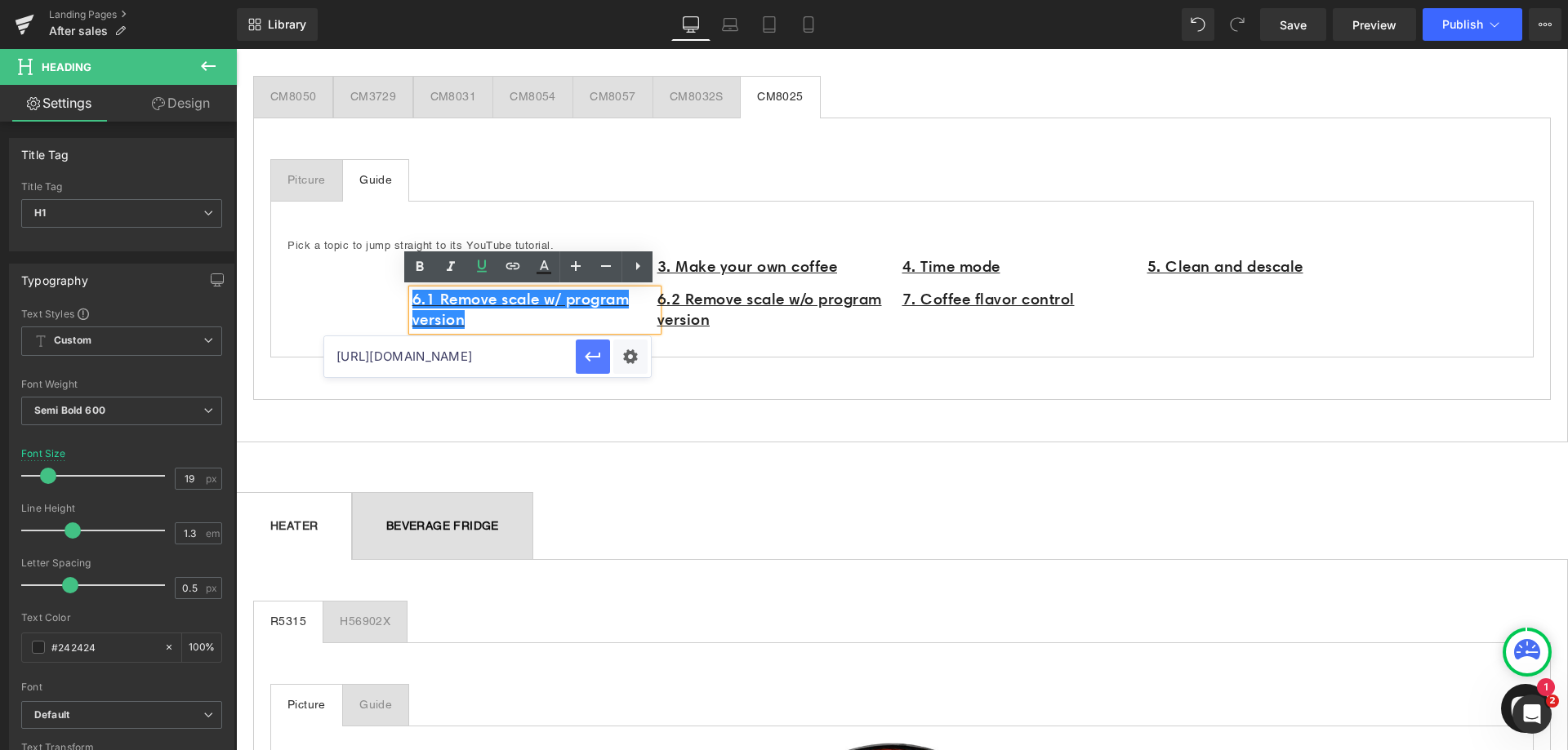
scroll to position [0, 0]
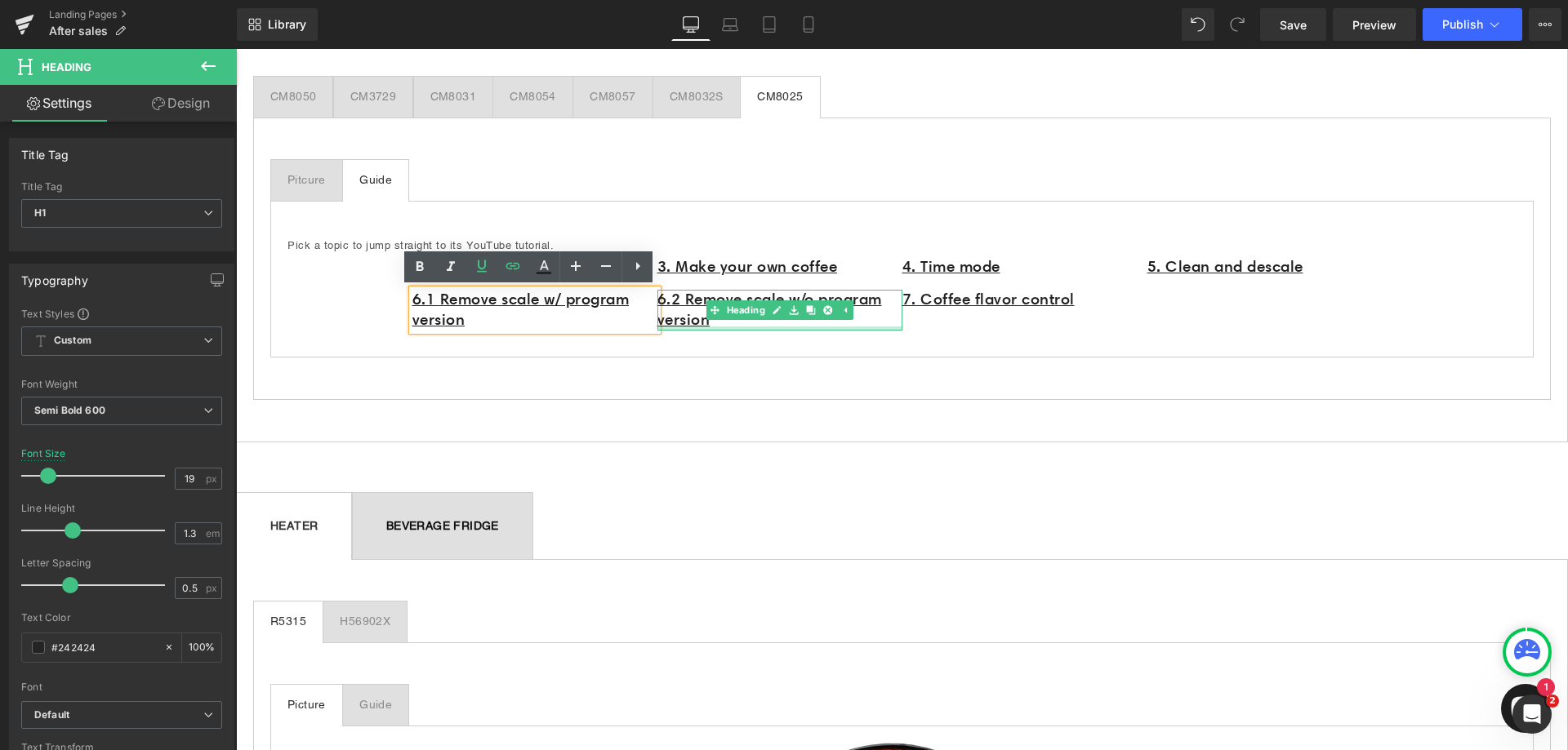
click at [735, 329] on div at bounding box center [780, 329] width 245 height 4
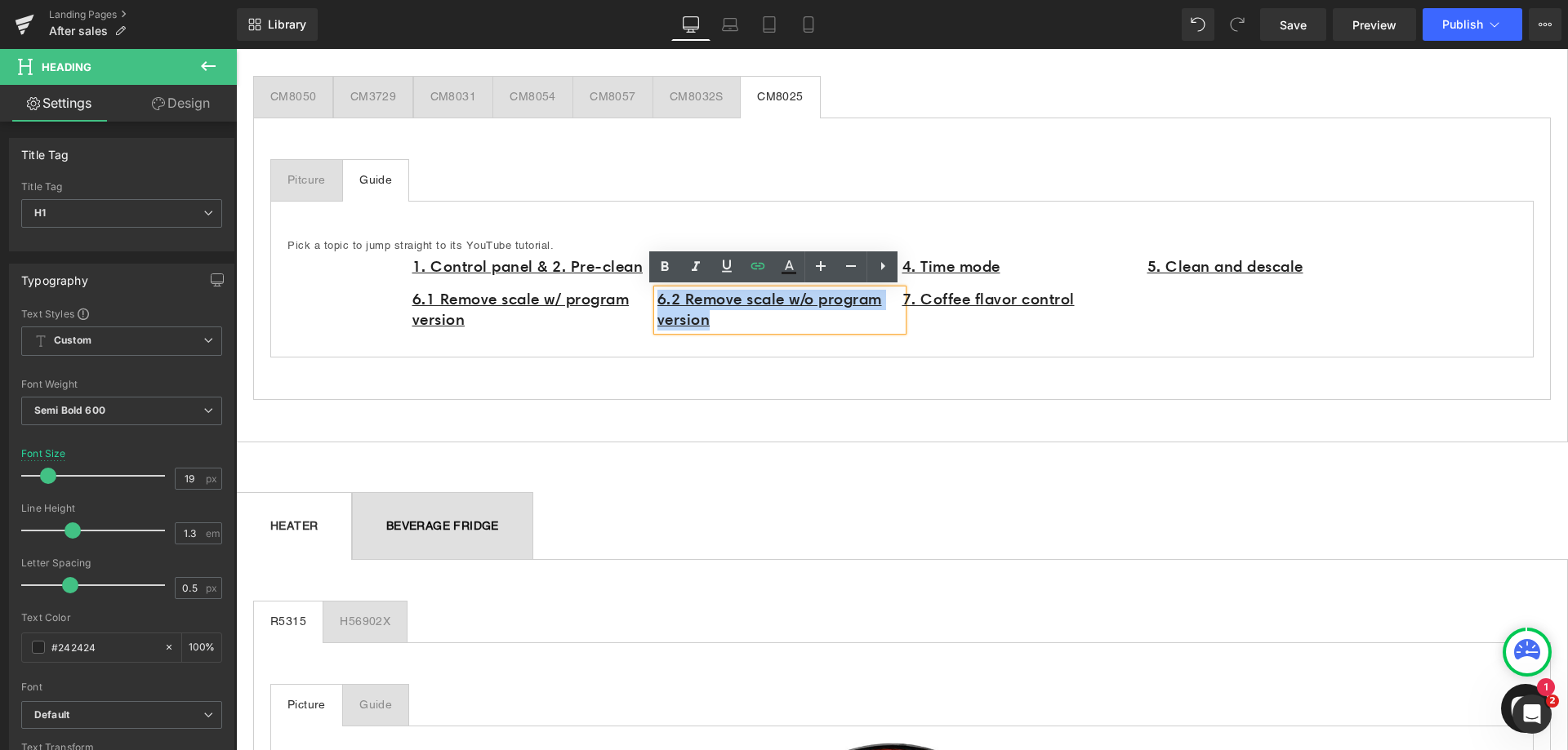
drag, startPoint x: 731, startPoint y: 315, endPoint x: 654, endPoint y: 298, distance: 78.9
click at [657, 298] on h1 "6.2 Remove scale w/o program version" at bounding box center [780, 310] width 245 height 40
drag, startPoint x: 756, startPoint y: 264, endPoint x: 756, endPoint y: 273, distance: 9.0
click at [756, 264] on icon at bounding box center [758, 266] width 14 height 7
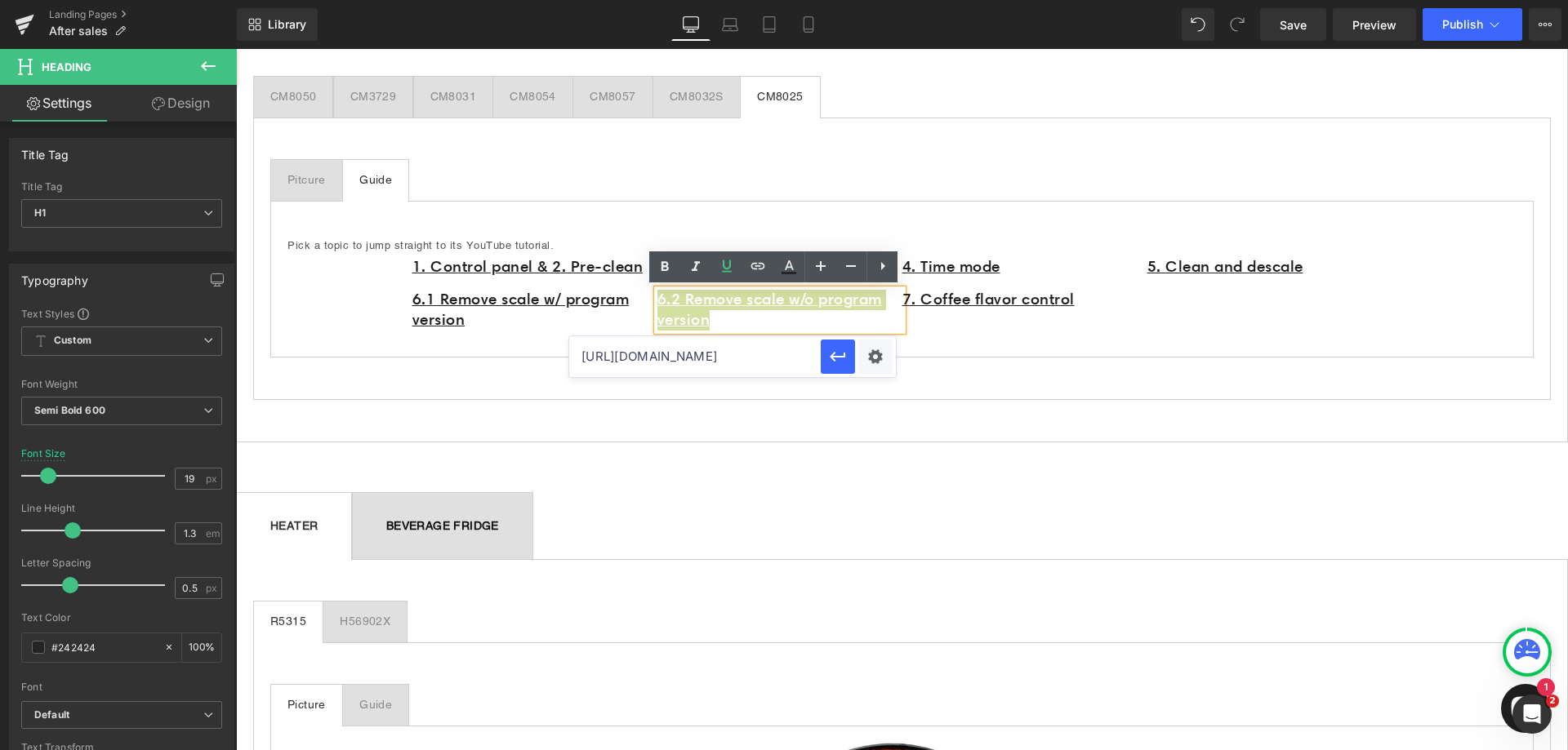
click at [687, 357] on input "https://www.youtube.com/watch?v=IKLY1xNPUxc" at bounding box center [695, 356] width 251 height 41
paste input "https://www.youtube.com/watch?v=OM3To7Sk5WU"
type input "https://www.youtube.com/watch?v=OM3To7Sk5WU"
click at [833, 353] on icon "button" at bounding box center [838, 356] width 20 height 20
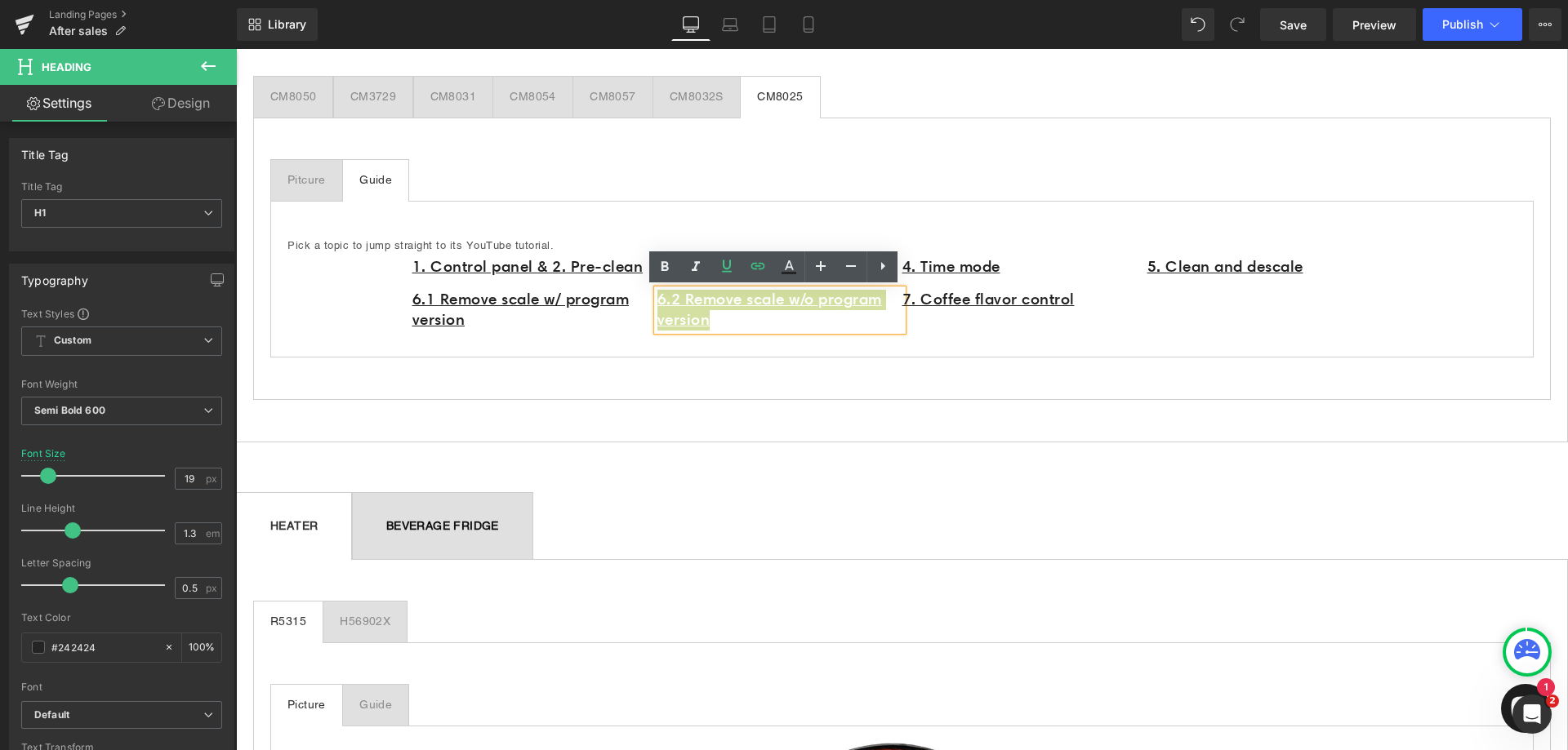
scroll to position [0, 0]
click at [1099, 305] on h1 "7. Coffee flavor control" at bounding box center [1024, 299] width 245 height 20
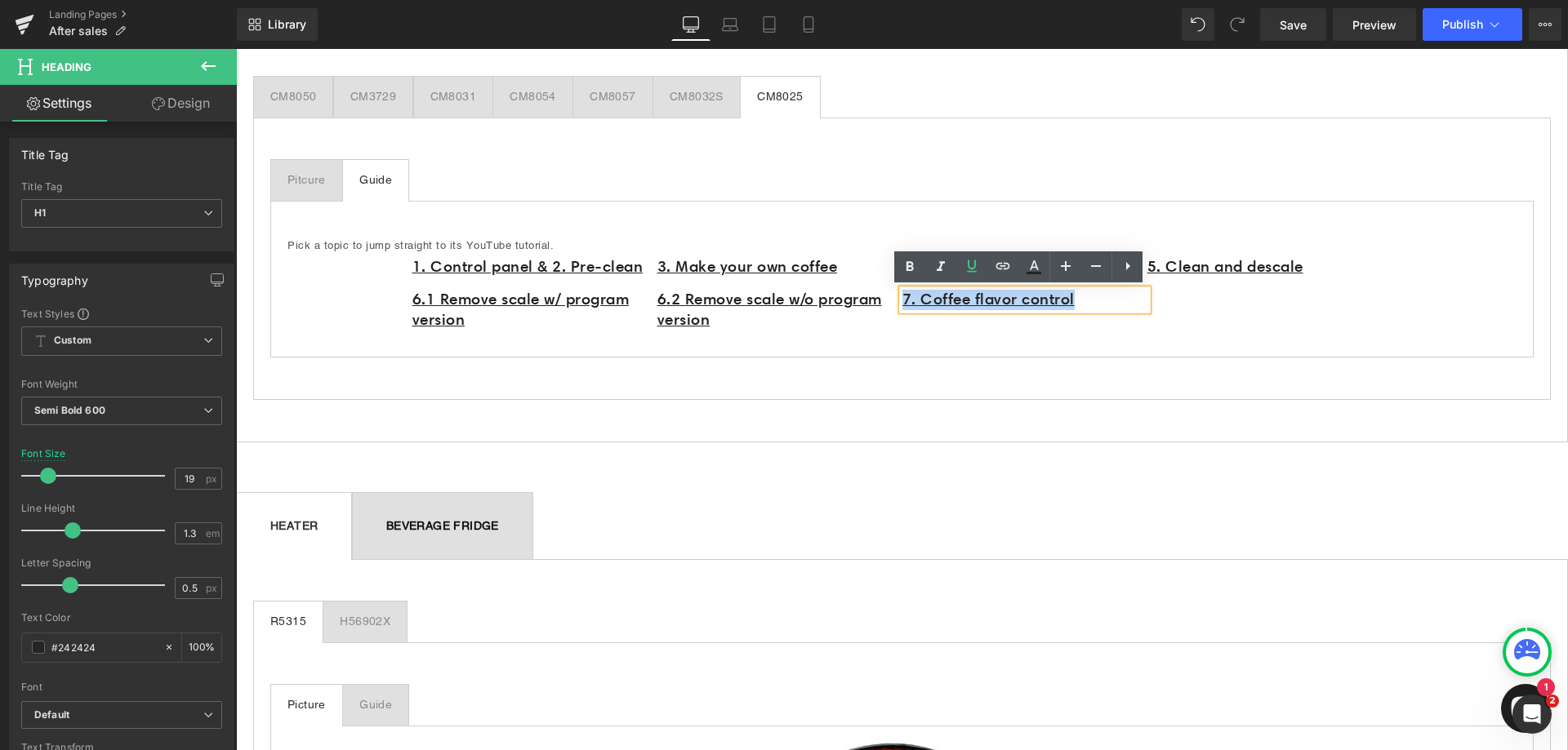
drag, startPoint x: 1105, startPoint y: 301, endPoint x: 908, endPoint y: 298, distance: 197.0
click at [902, 301] on h1 "7. Coffee flavor control" at bounding box center [1024, 299] width 245 height 20
click at [1001, 270] on icon at bounding box center [1002, 266] width 20 height 20
click at [954, 345] on input "https://www.youtube.com/watch?v=OM3To7Sk5WU" at bounding box center [939, 336] width 251 height 41
paste input "https://www.youtube.com/watch?v=FrE-aIpOvho"
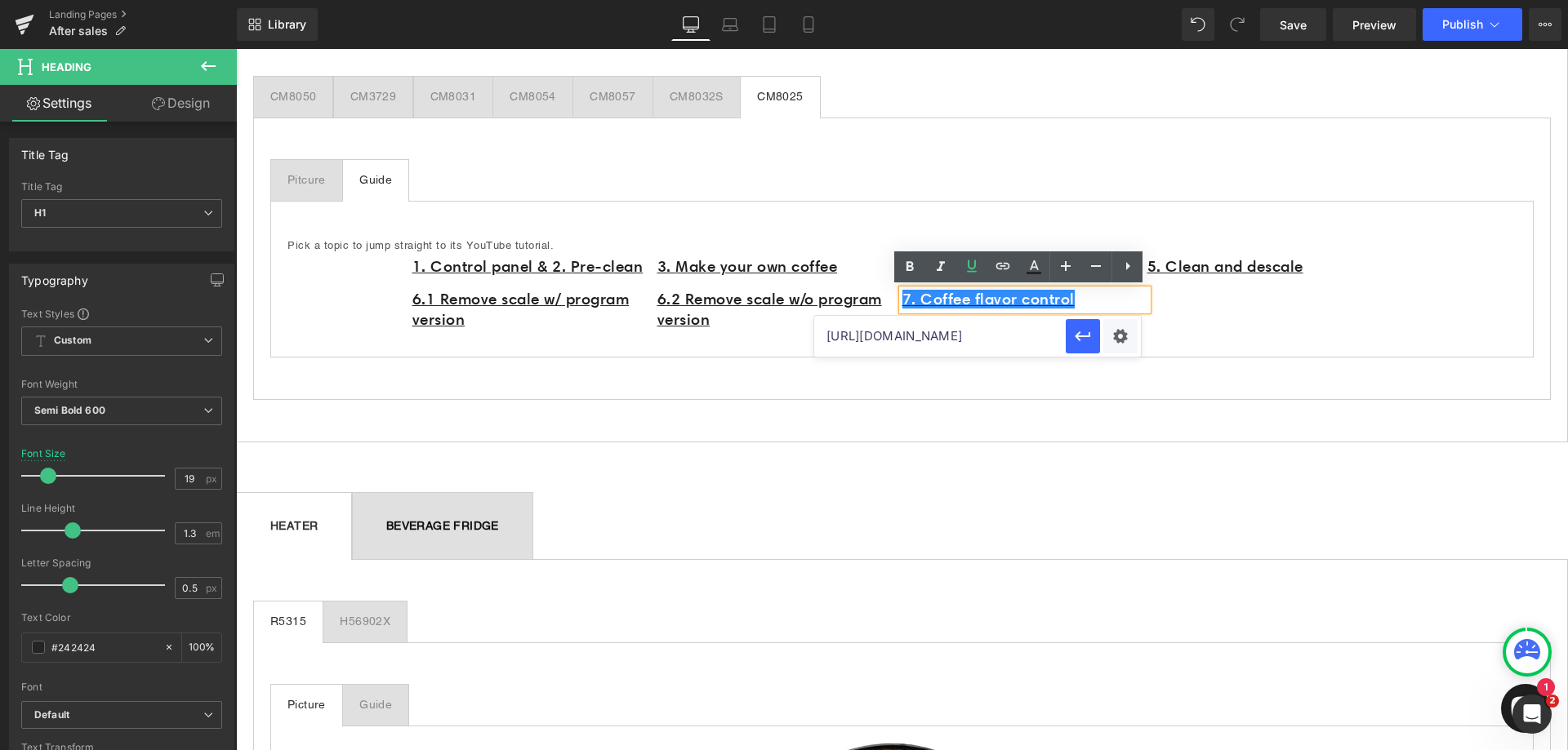
scroll to position [0, 68]
type input "https://www.youtube.com/watch?v=FrE-aIpOvho"
click at [1089, 338] on icon "button" at bounding box center [1083, 336] width 20 height 20
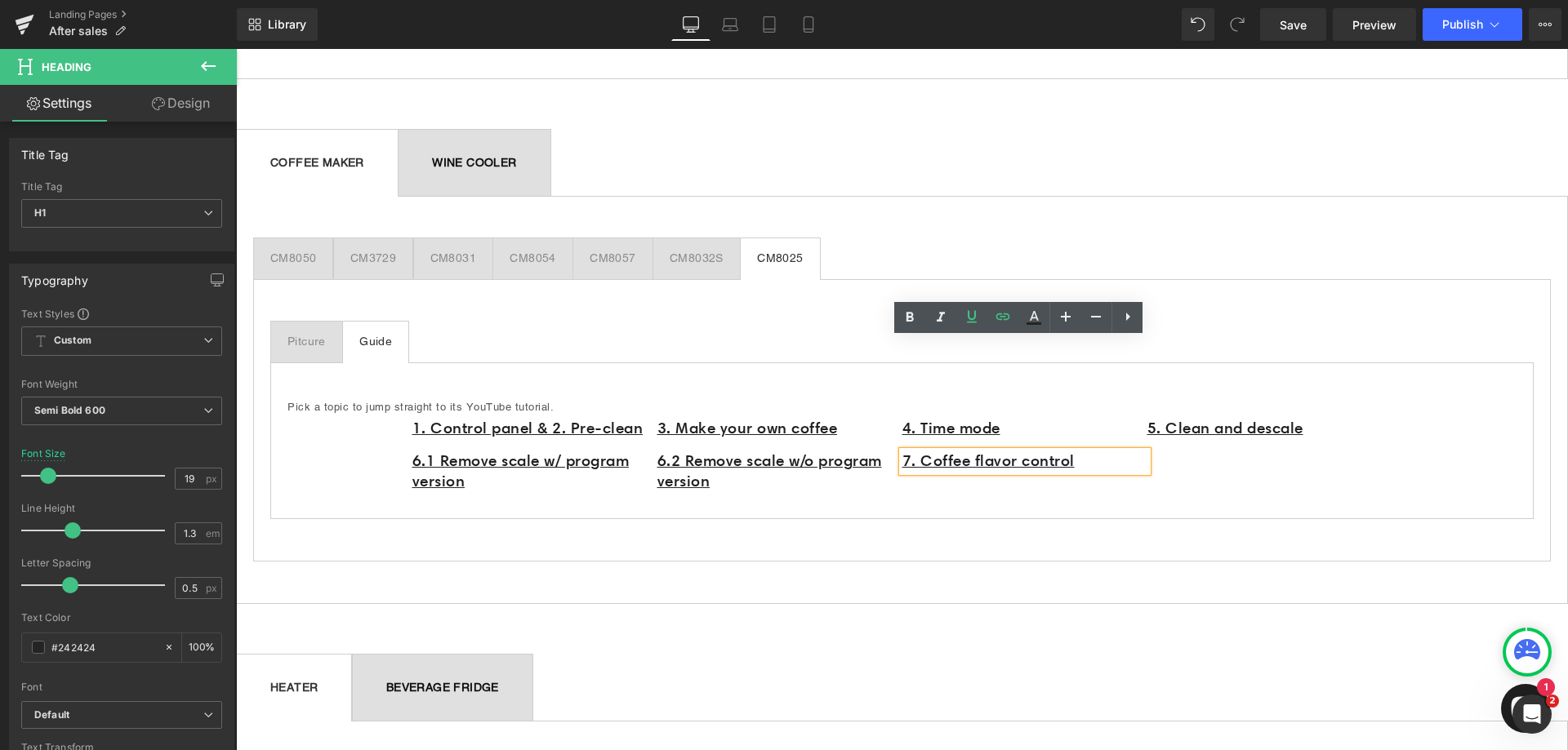
scroll to position [1144, 0]
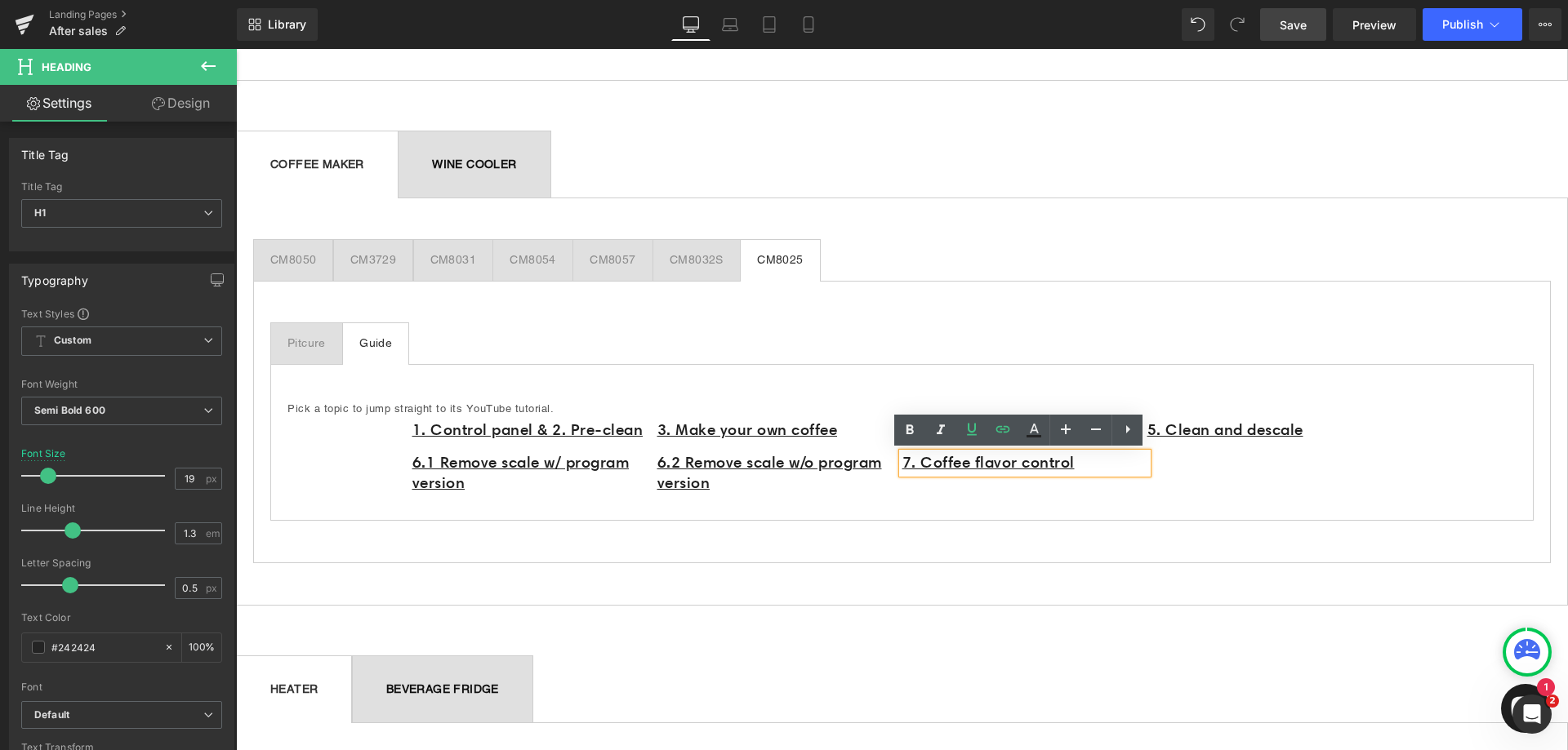
click at [1290, 29] on span "Save" at bounding box center [1293, 25] width 27 height 17
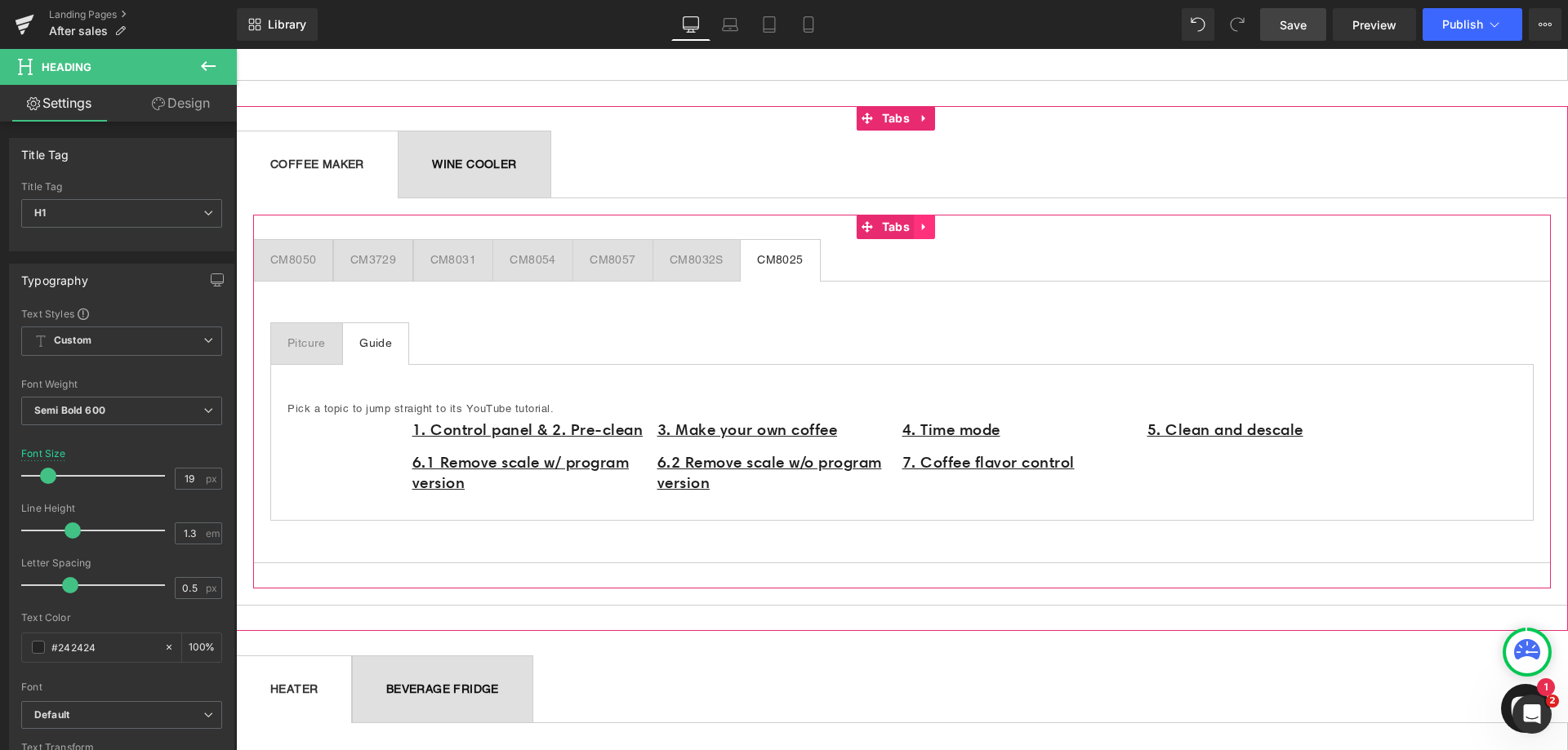
click at [930, 225] on icon at bounding box center [925, 227] width 11 height 12
click at [917, 227] on icon at bounding box center [913, 227] width 11 height 12
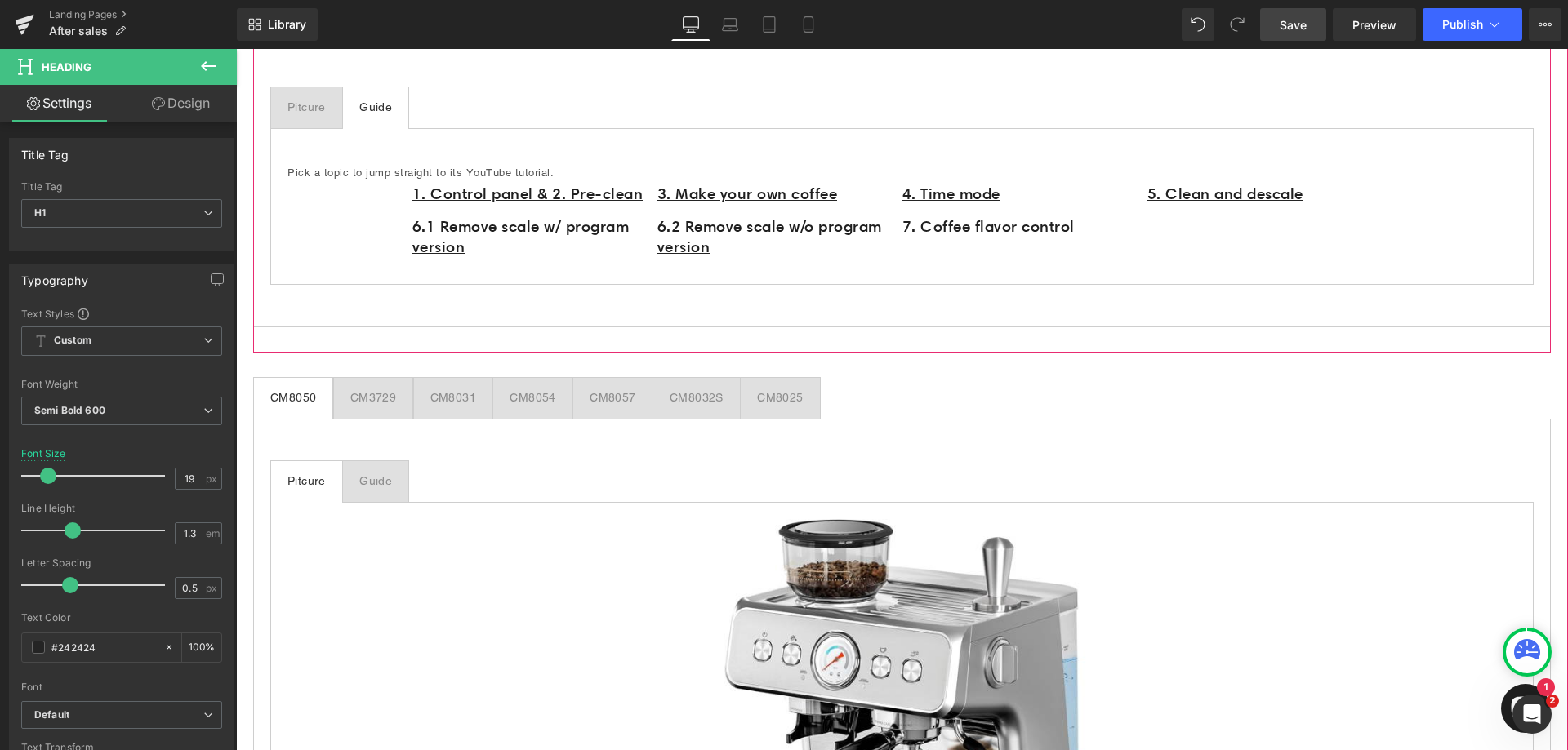
scroll to position [1209, 0]
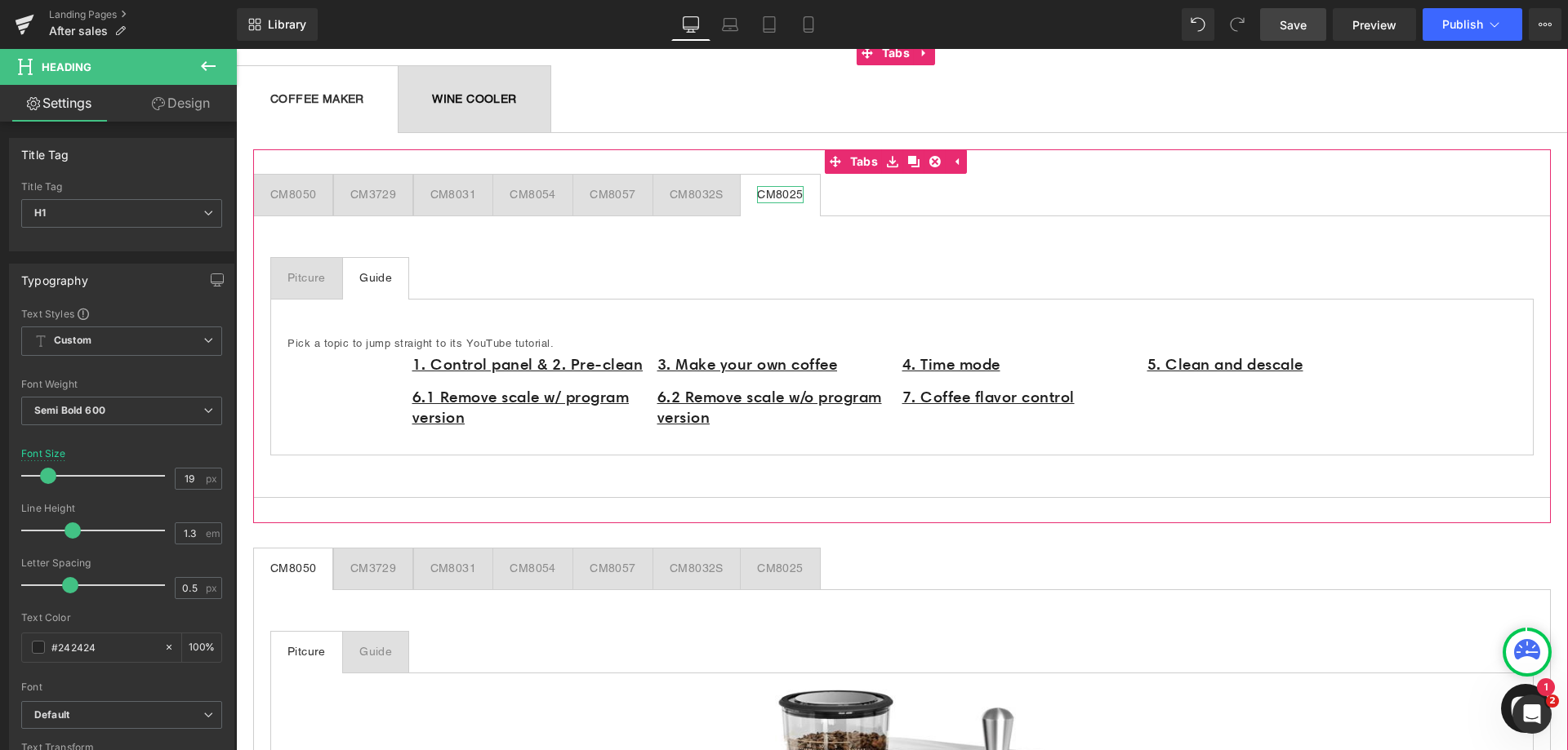
click at [789, 192] on div "CM8025" at bounding box center [780, 195] width 46 height 17
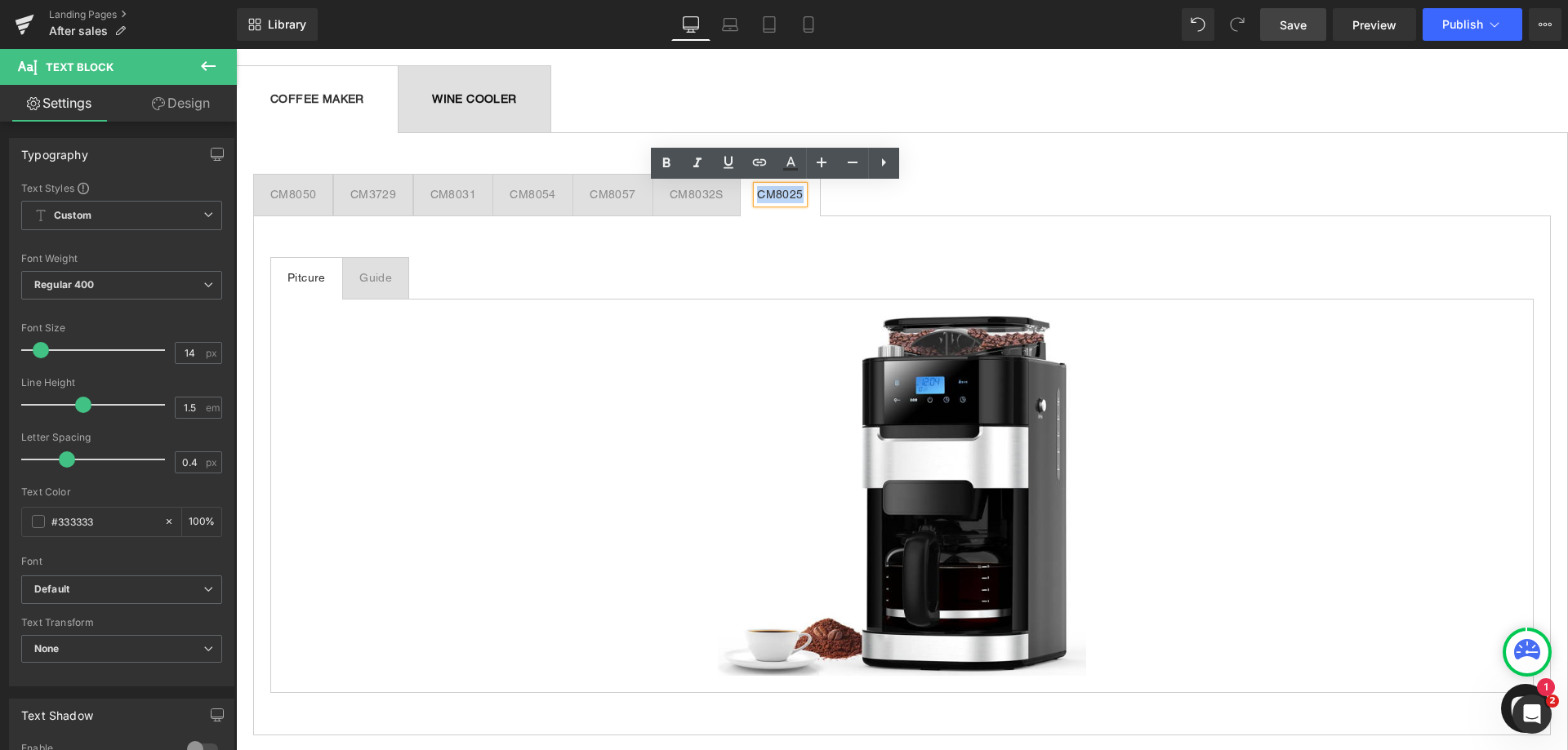
click at [851, 202] on ul "CM8050 Text Block CM3729 Text Block CM8031 Text Block CM8054 Text Block CM8057 …" at bounding box center [902, 195] width 1298 height 42
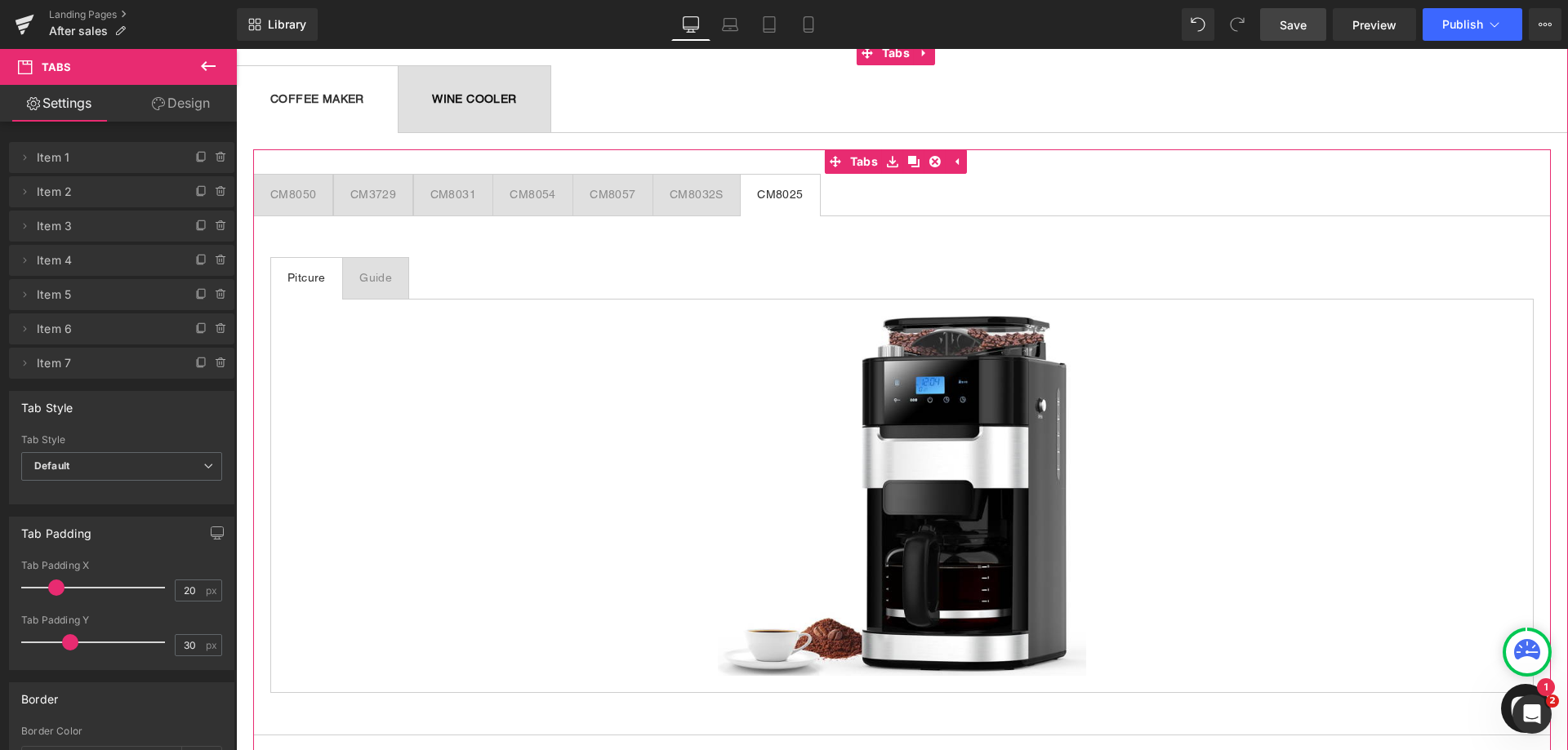
click at [808, 190] on span "CM8025 Text Block" at bounding box center [780, 195] width 78 height 41
click at [195, 361] on icon at bounding box center [202, 364] width 13 height 13
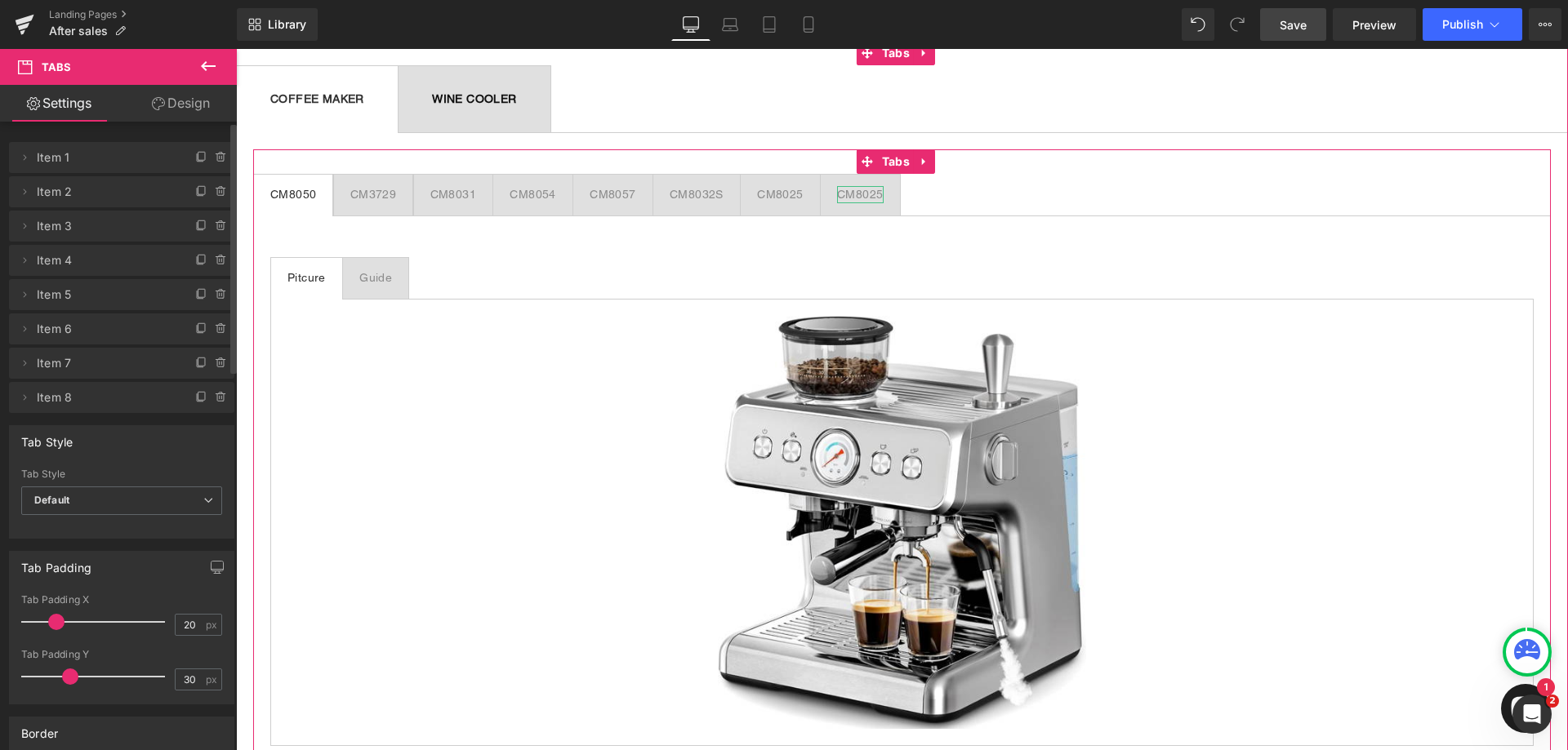
click at [859, 194] on div "CM8025" at bounding box center [860, 195] width 46 height 17
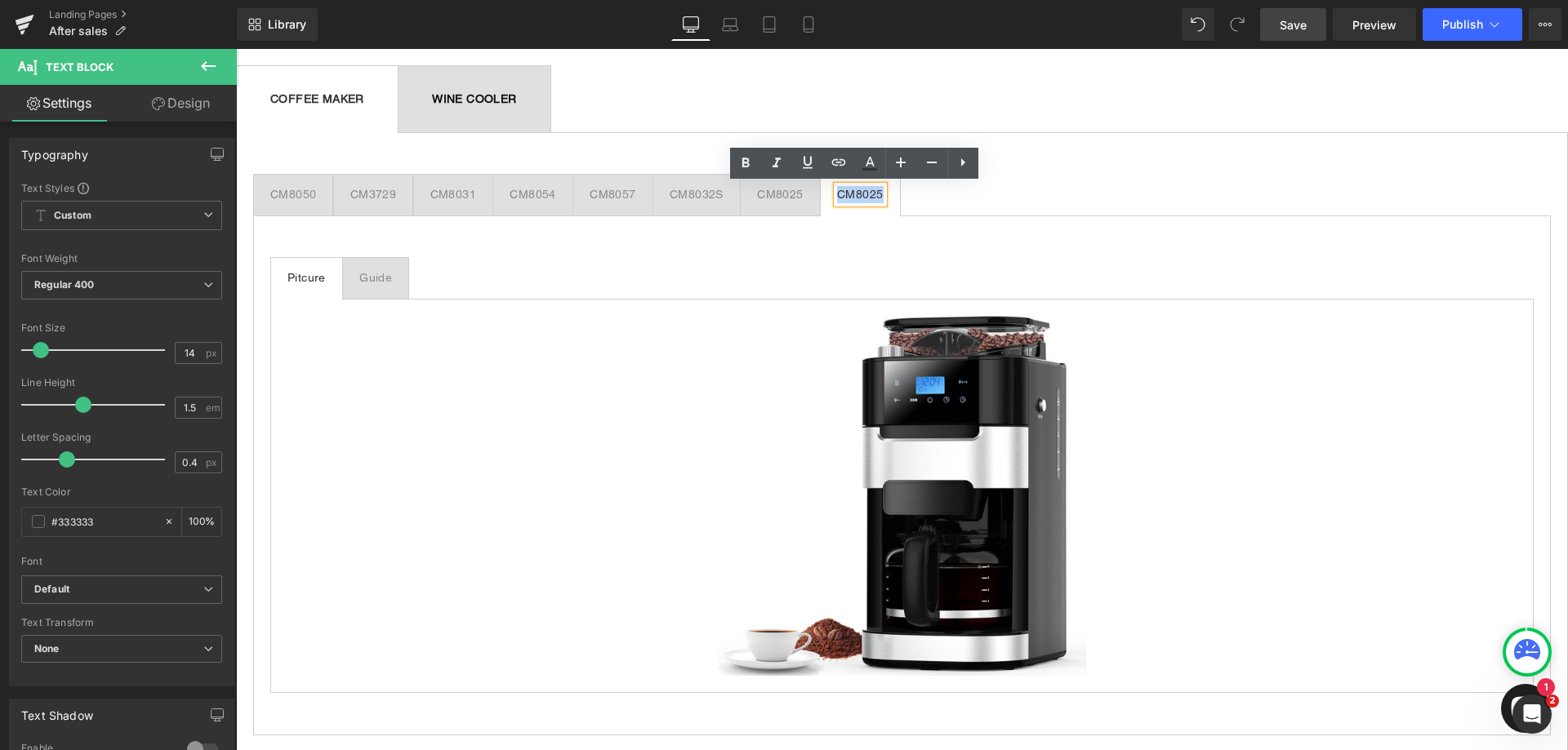
drag, startPoint x: 877, startPoint y: 193, endPoint x: 833, endPoint y: 198, distance: 44.3
click at [837, 198] on div "CM8025" at bounding box center [860, 195] width 46 height 17
paste div
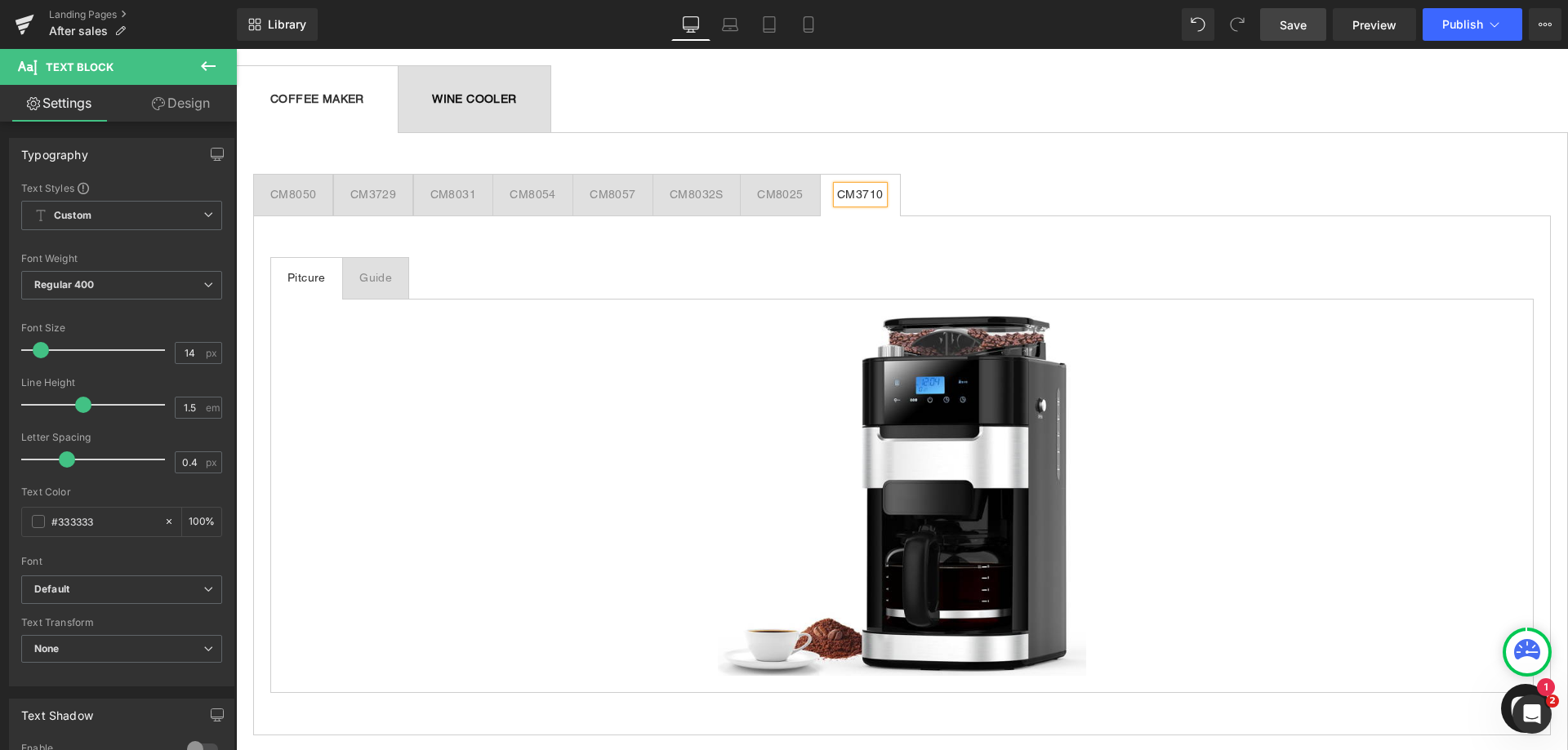
click at [953, 203] on ul "CM8050 Text Block CM3729 Text Block CM8031 Text Block CM8054 Text Block CM8057 …" at bounding box center [902, 195] width 1298 height 42
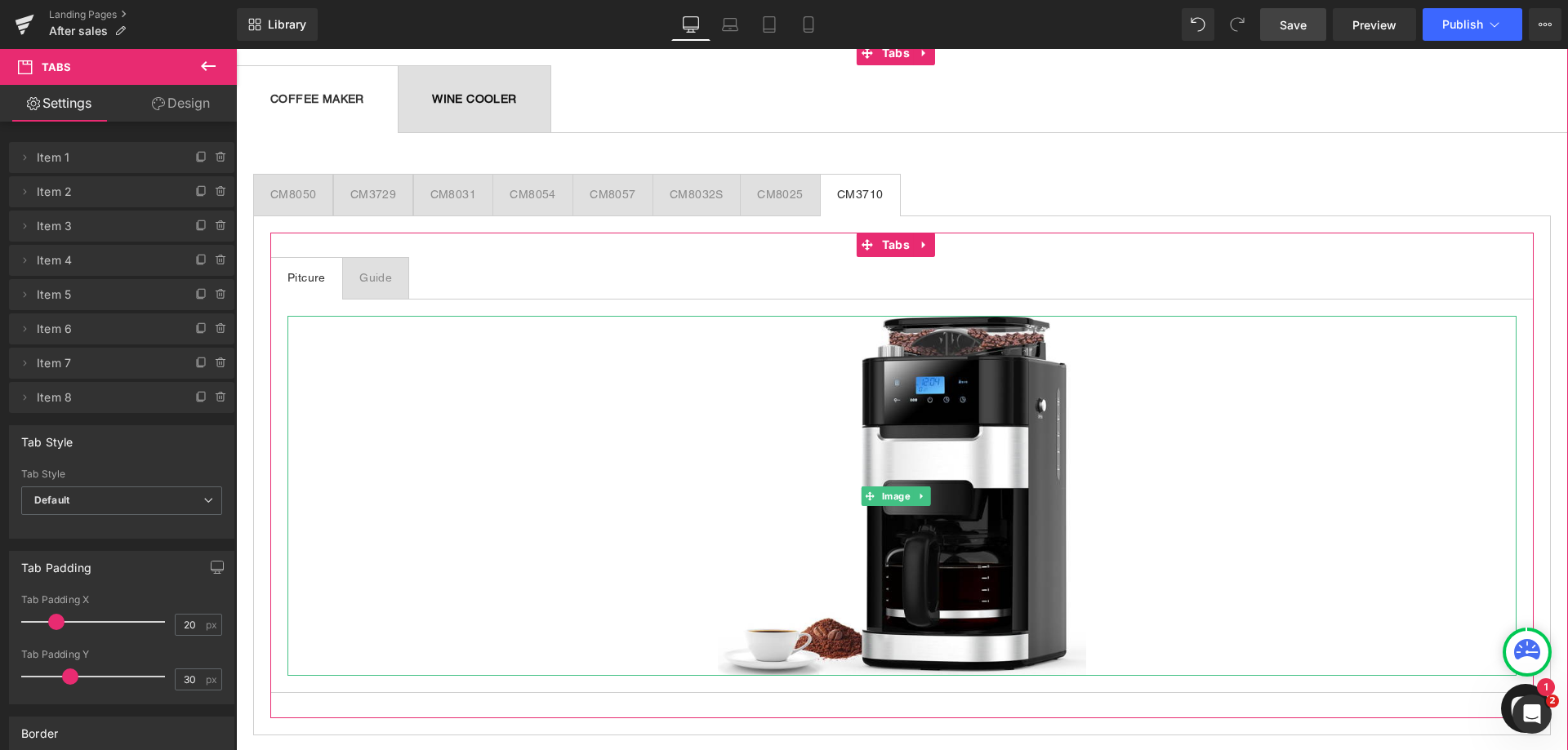
click at [930, 493] on link at bounding box center [922, 496] width 17 height 20
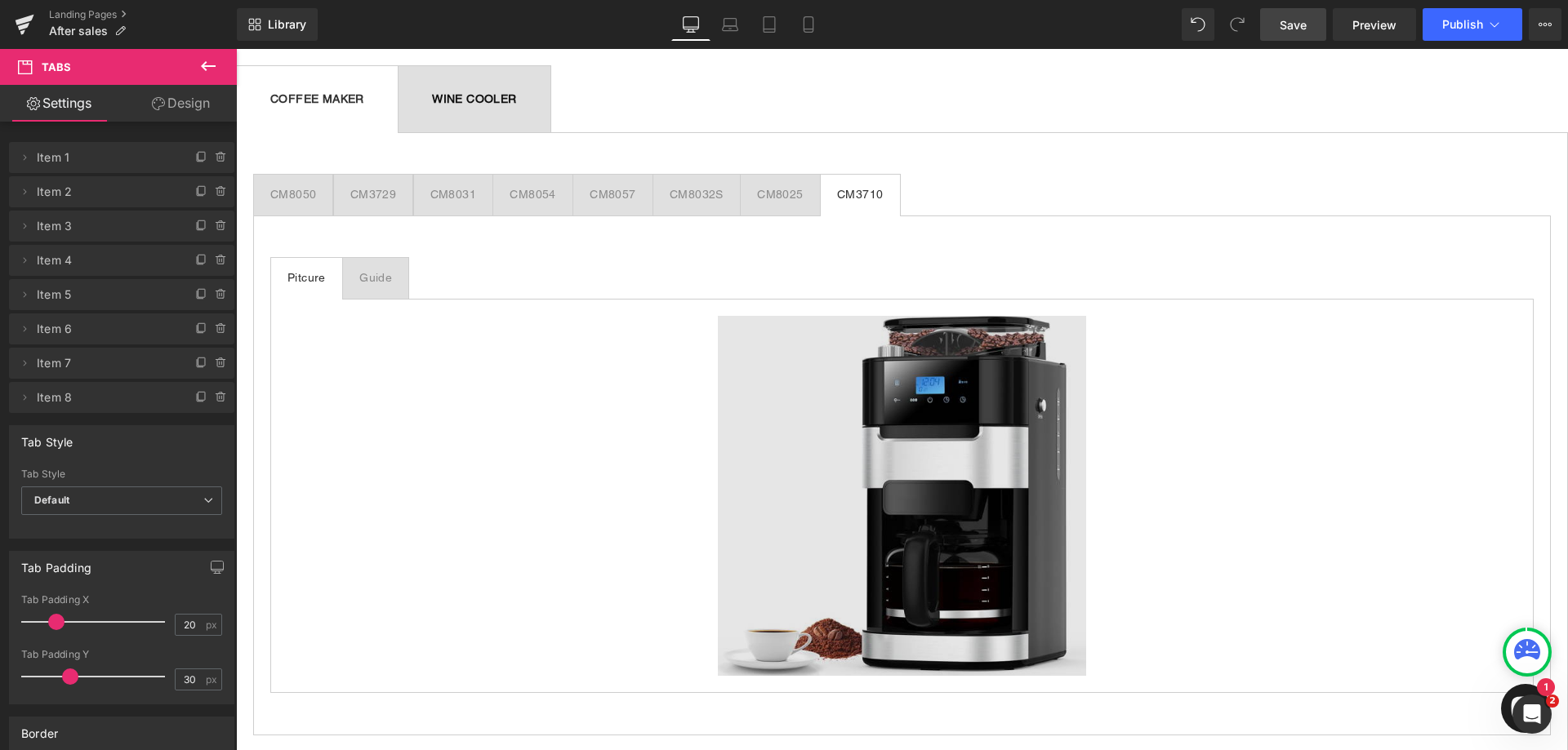
click at [909, 423] on img at bounding box center [902, 496] width 369 height 360
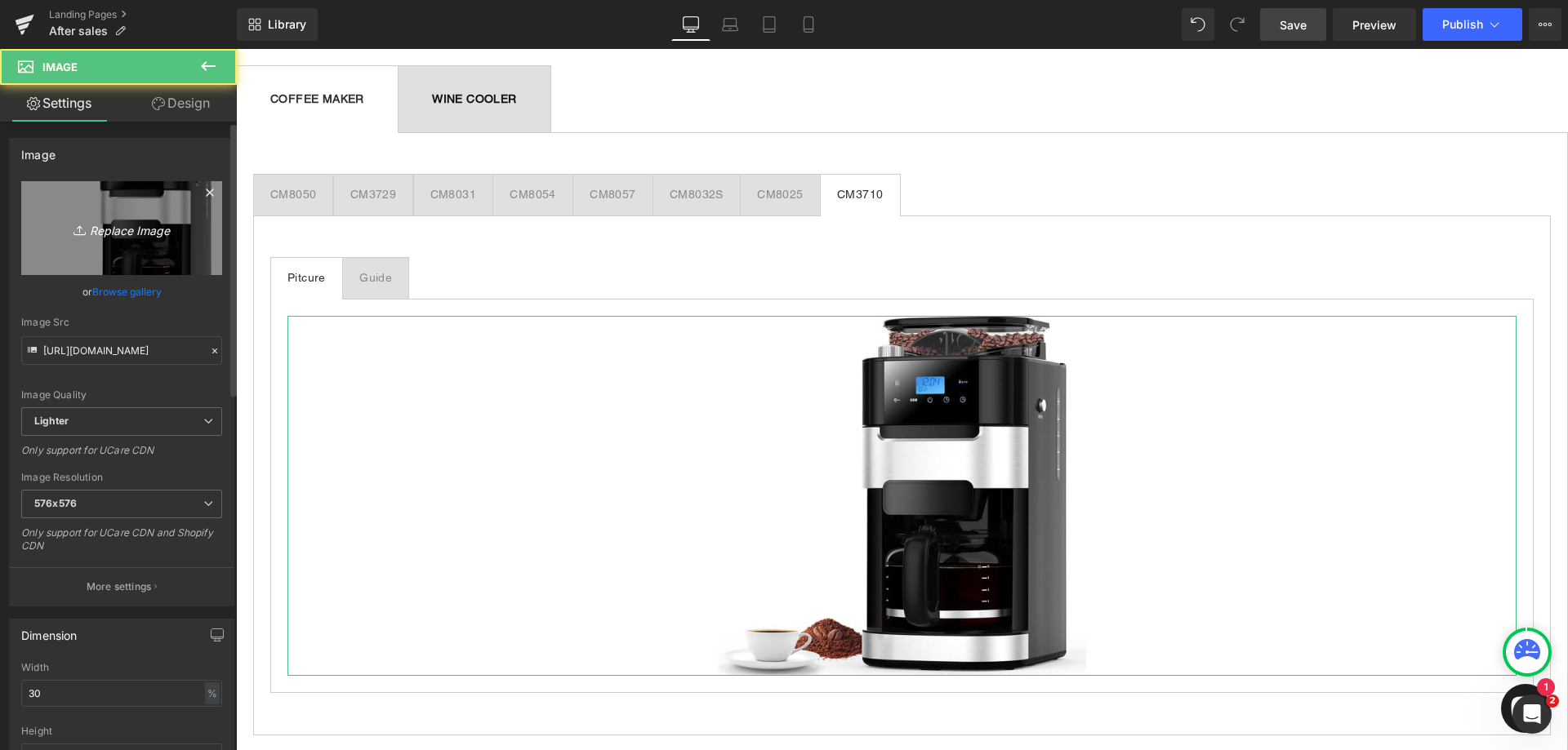
click at [129, 239] on link "Replace Image" at bounding box center [121, 228] width 201 height 94
type input "C:\fakepath\CM3710(1).jpg"
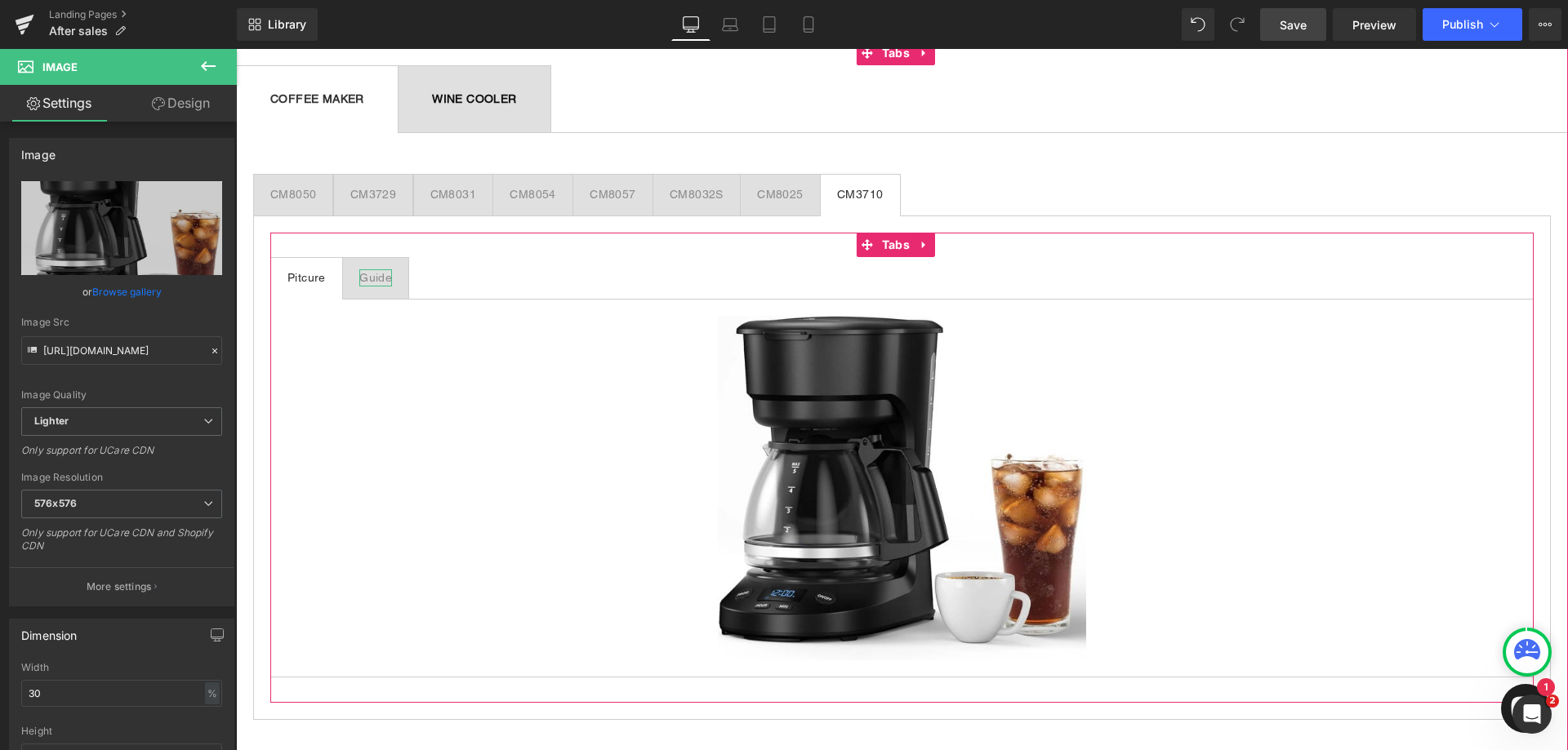
click at [380, 280] on div "Guide" at bounding box center [376, 278] width 32 height 17
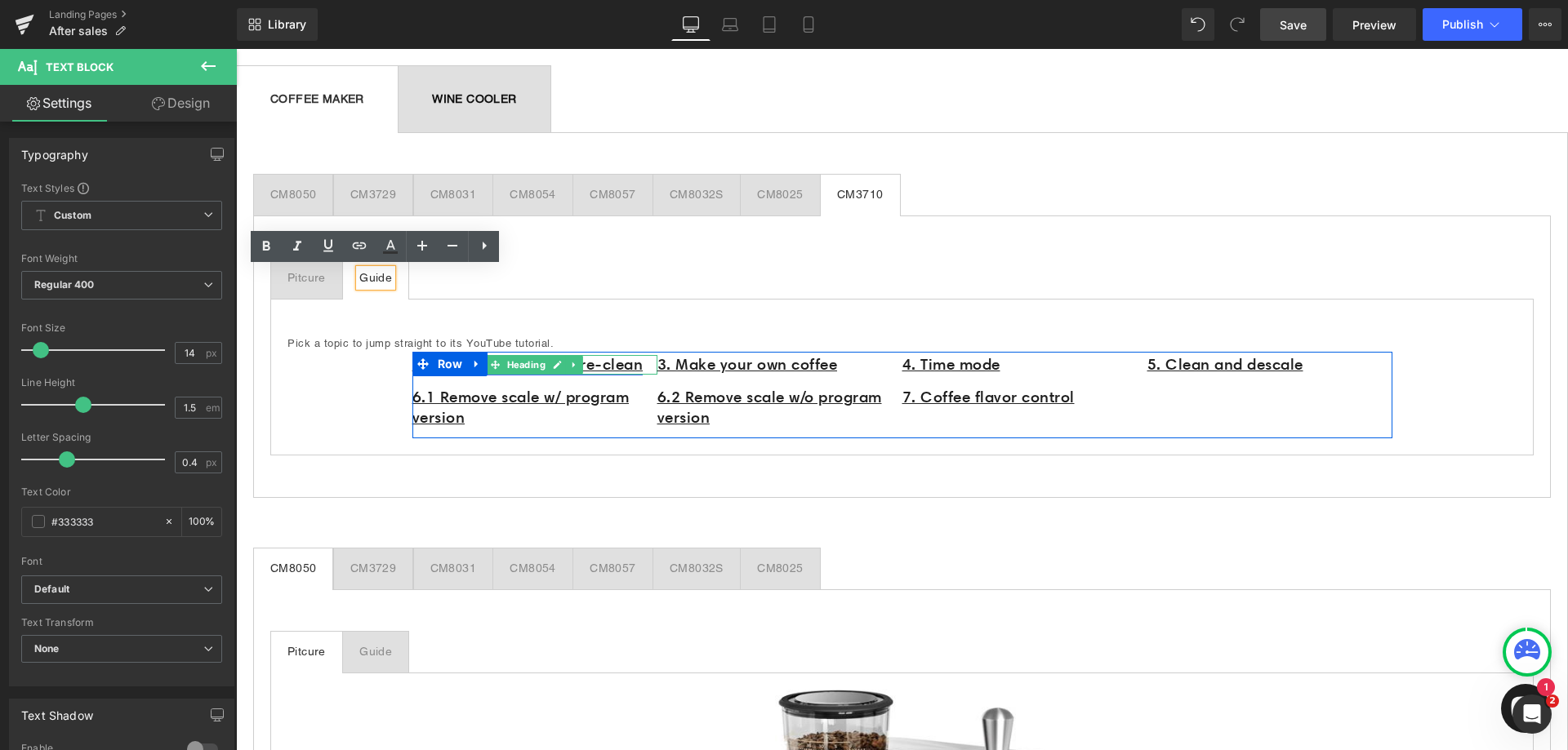
click at [616, 362] on link "1. Control panel & 2. Pre-clean" at bounding box center [528, 365] width 231 height 19
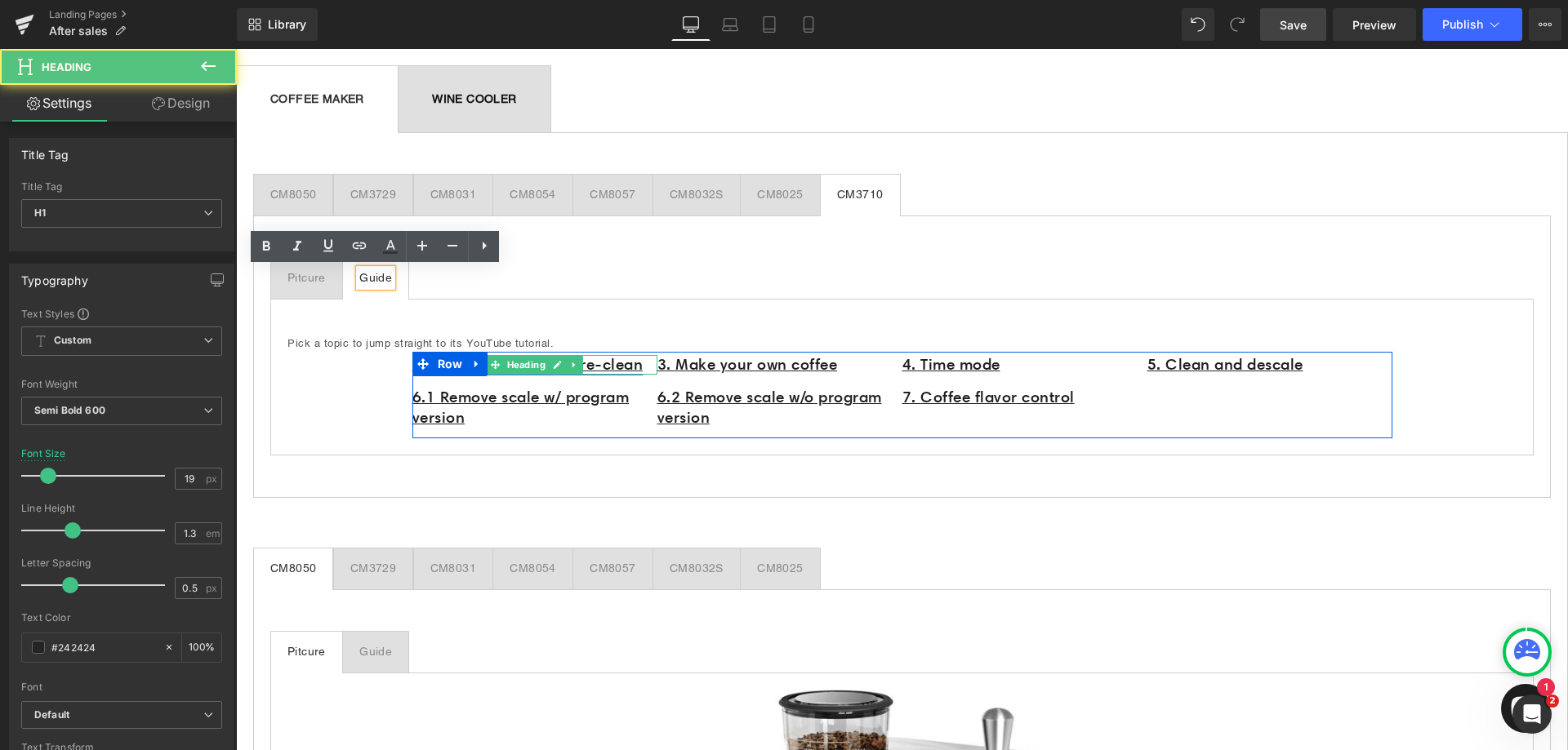
click at [643, 363] on link "1. Control panel & 2. Pre-clean" at bounding box center [528, 365] width 231 height 19
click at [569, 362] on icon at bounding box center [573, 365] width 9 height 10
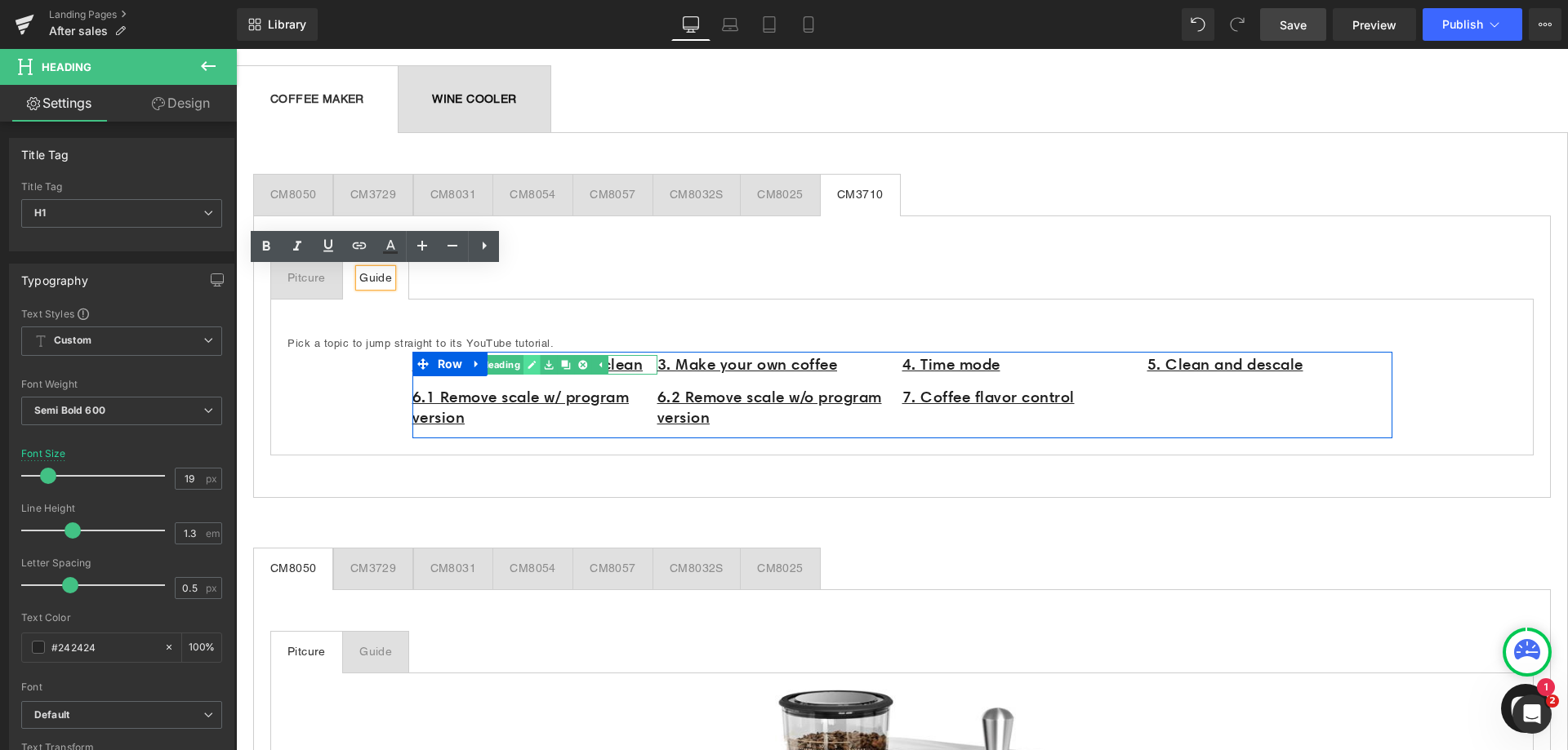
click at [527, 364] on icon at bounding box center [531, 365] width 9 height 9
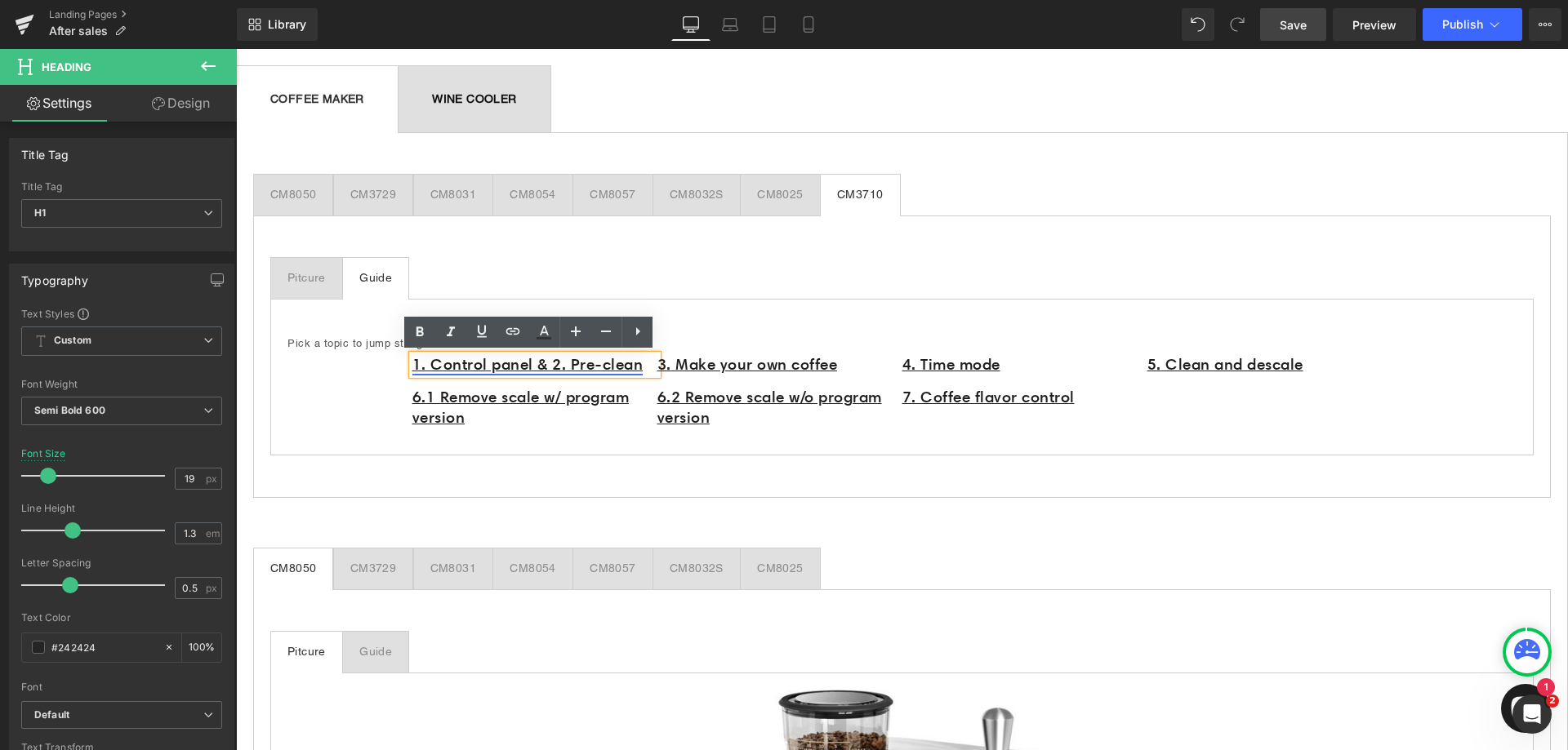
click at [531, 367] on link "1. Control panel & 2. Pre-clean" at bounding box center [528, 365] width 231 height 19
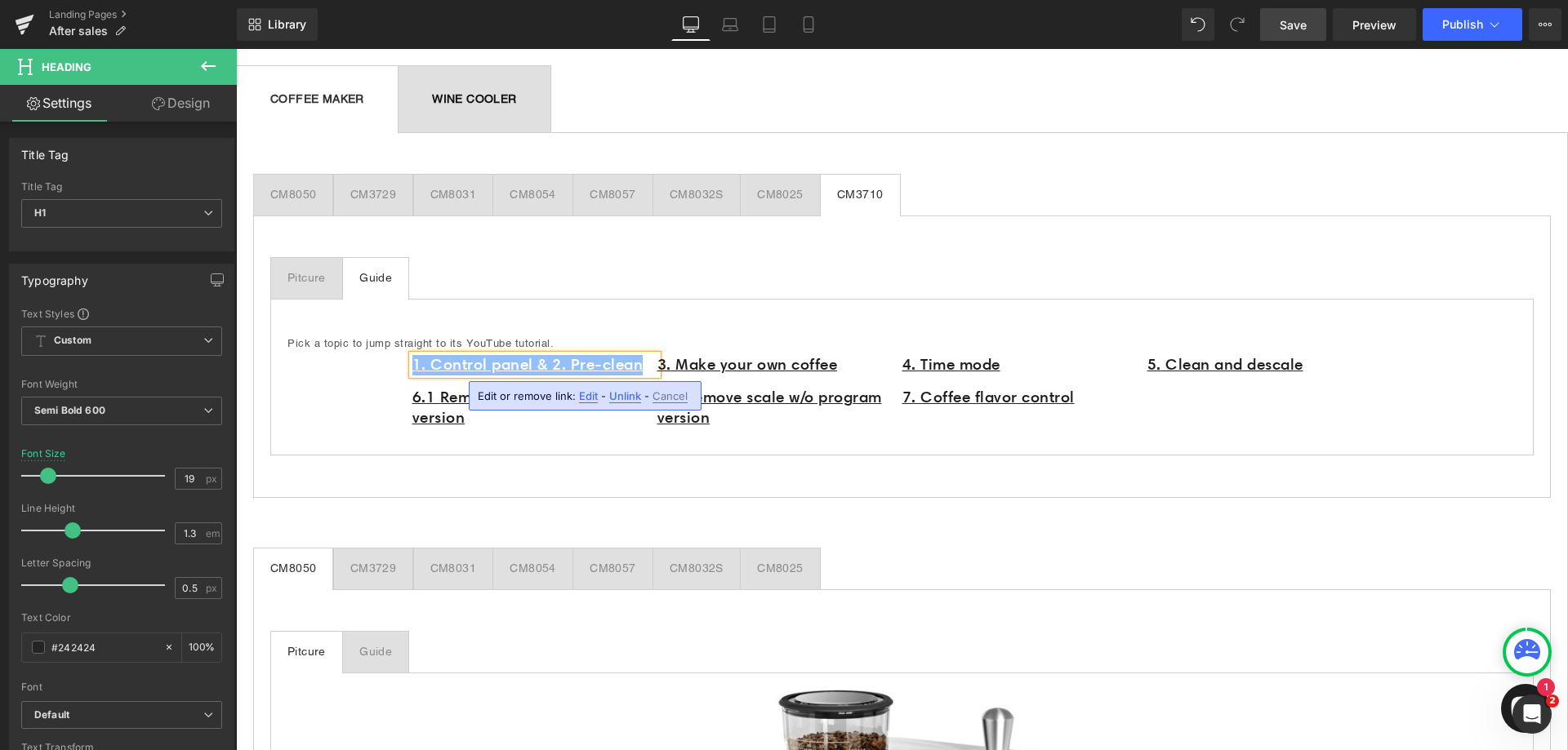
paste div
click at [413, 368] on u "Preparation before use" at bounding box center [497, 365] width 168 height 19
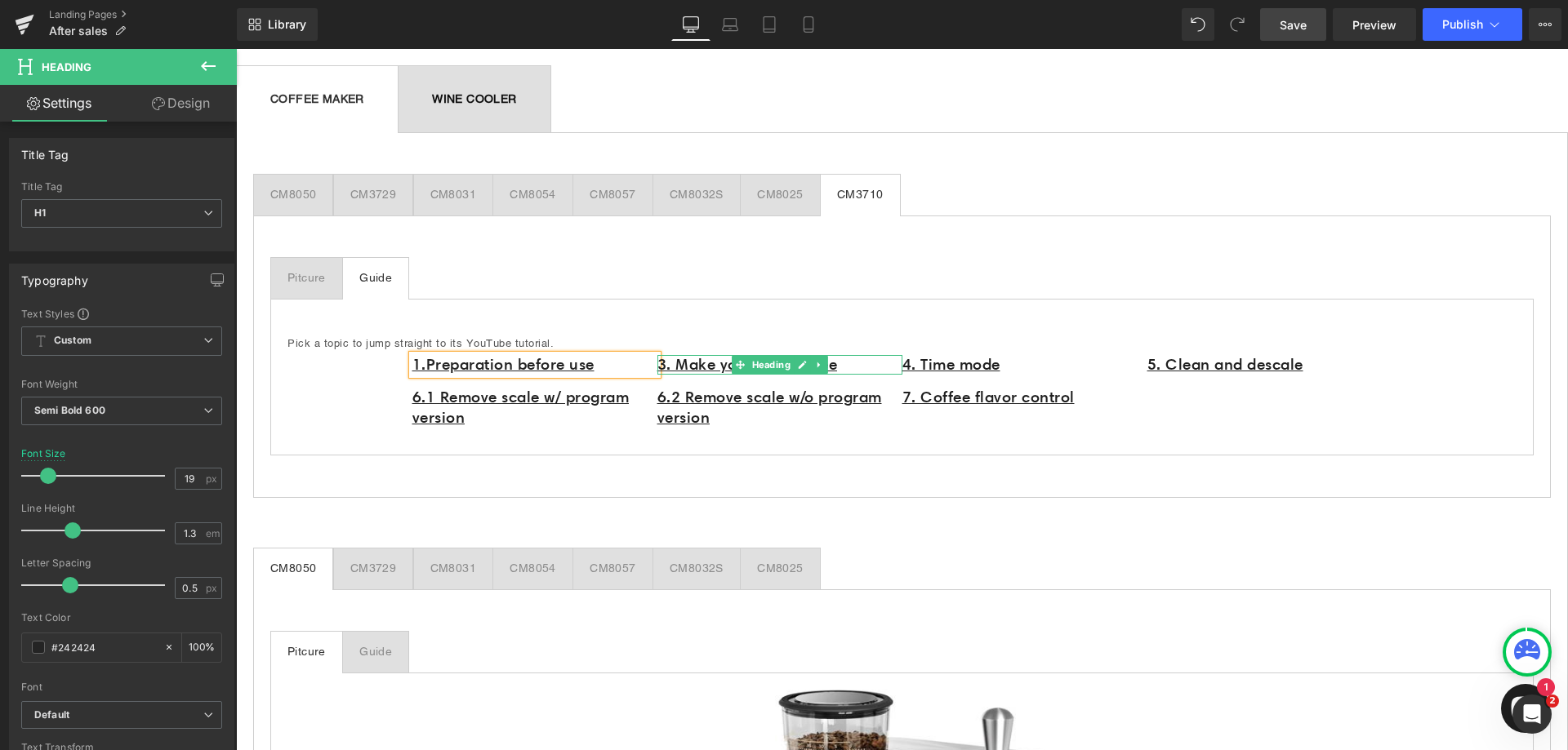
click at [862, 366] on h1 "3. Make your own coffee" at bounding box center [780, 365] width 245 height 20
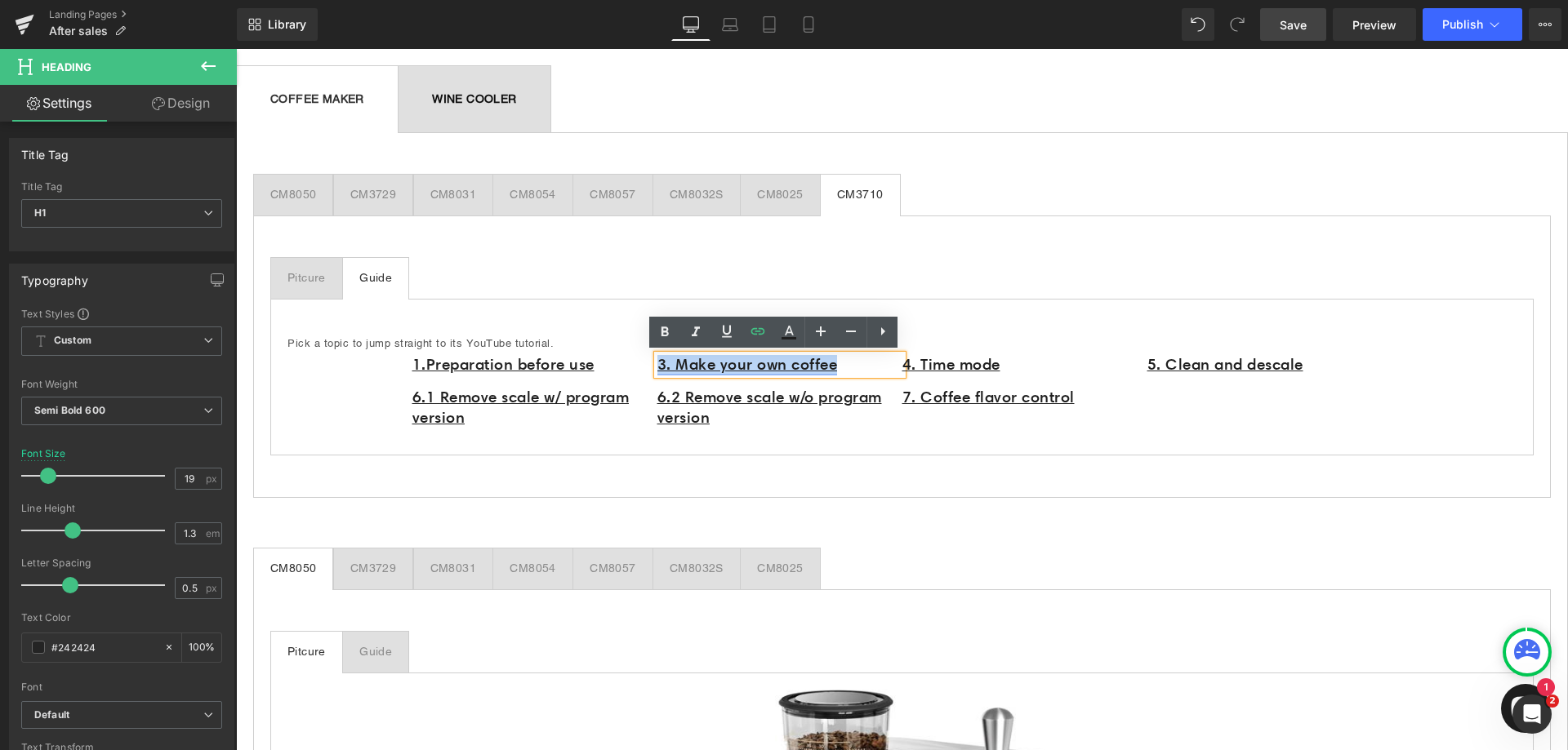
drag, startPoint x: 855, startPoint y: 366, endPoint x: 653, endPoint y: 369, distance: 202.0
click at [657, 369] on h1 "3. Make your own coffee" at bounding box center [780, 365] width 245 height 20
paste div
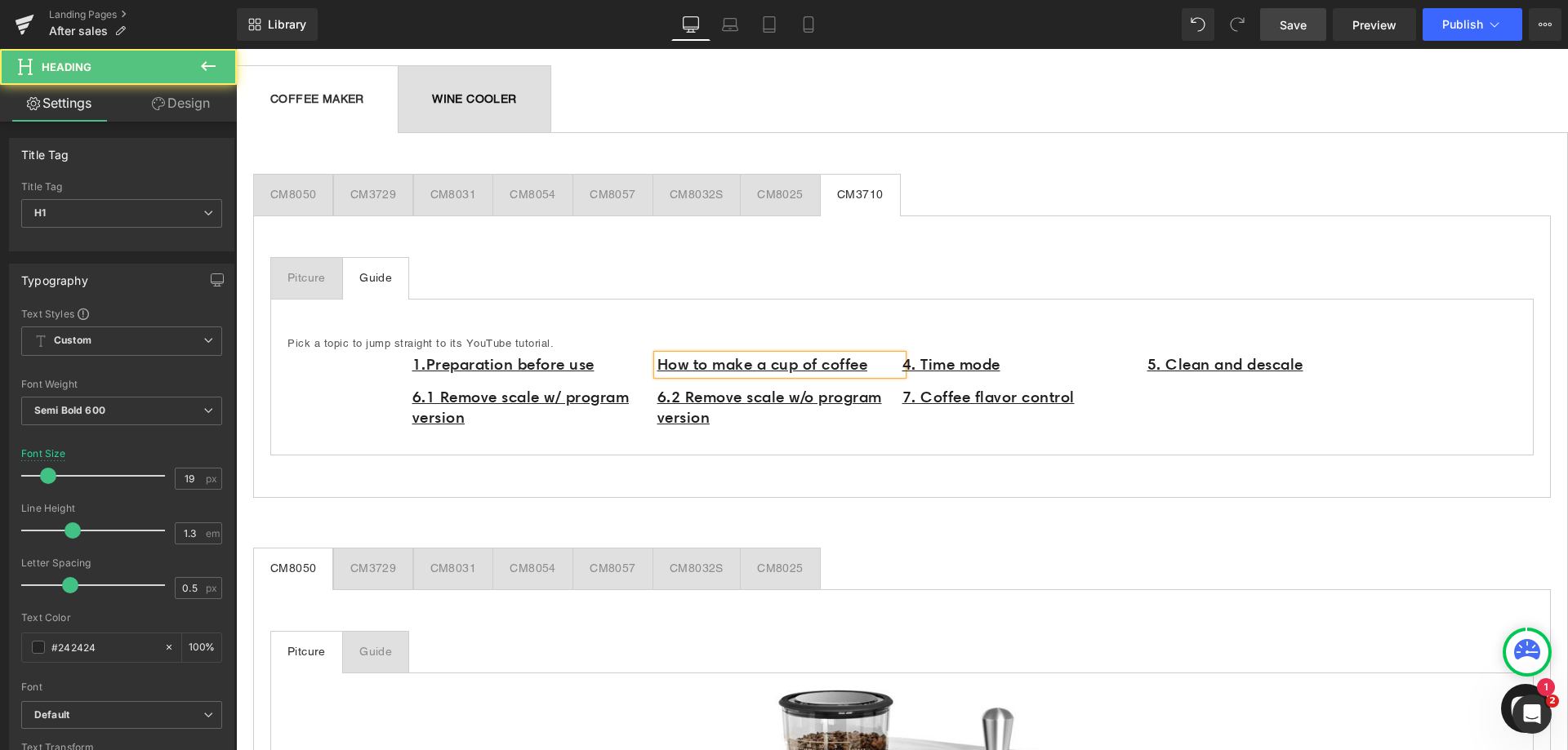
click at [657, 365] on u "How to make a cup of coffee" at bounding box center [763, 365] width 211 height 19
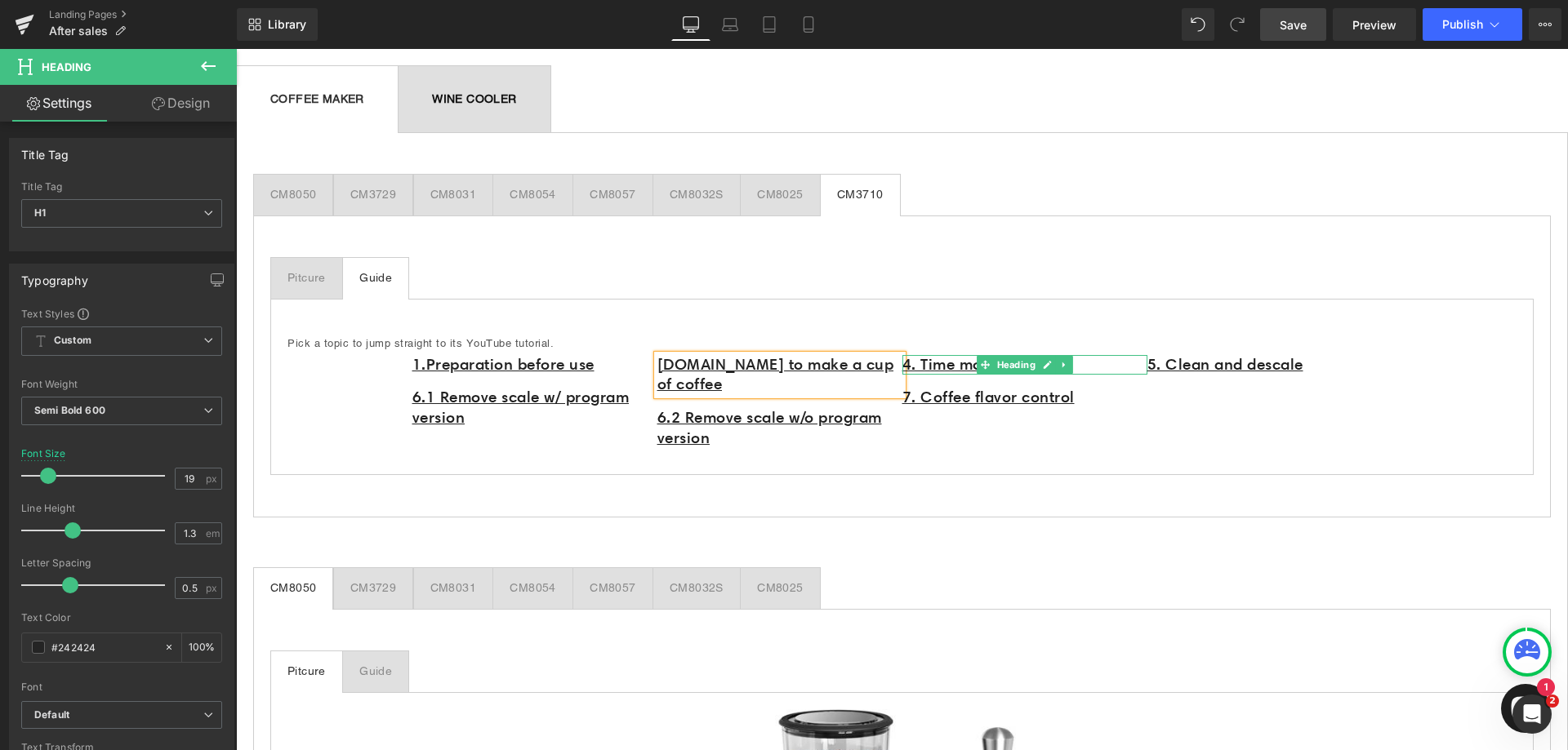
click at [1077, 362] on h1 "4. Time mode" at bounding box center [1024, 365] width 245 height 20
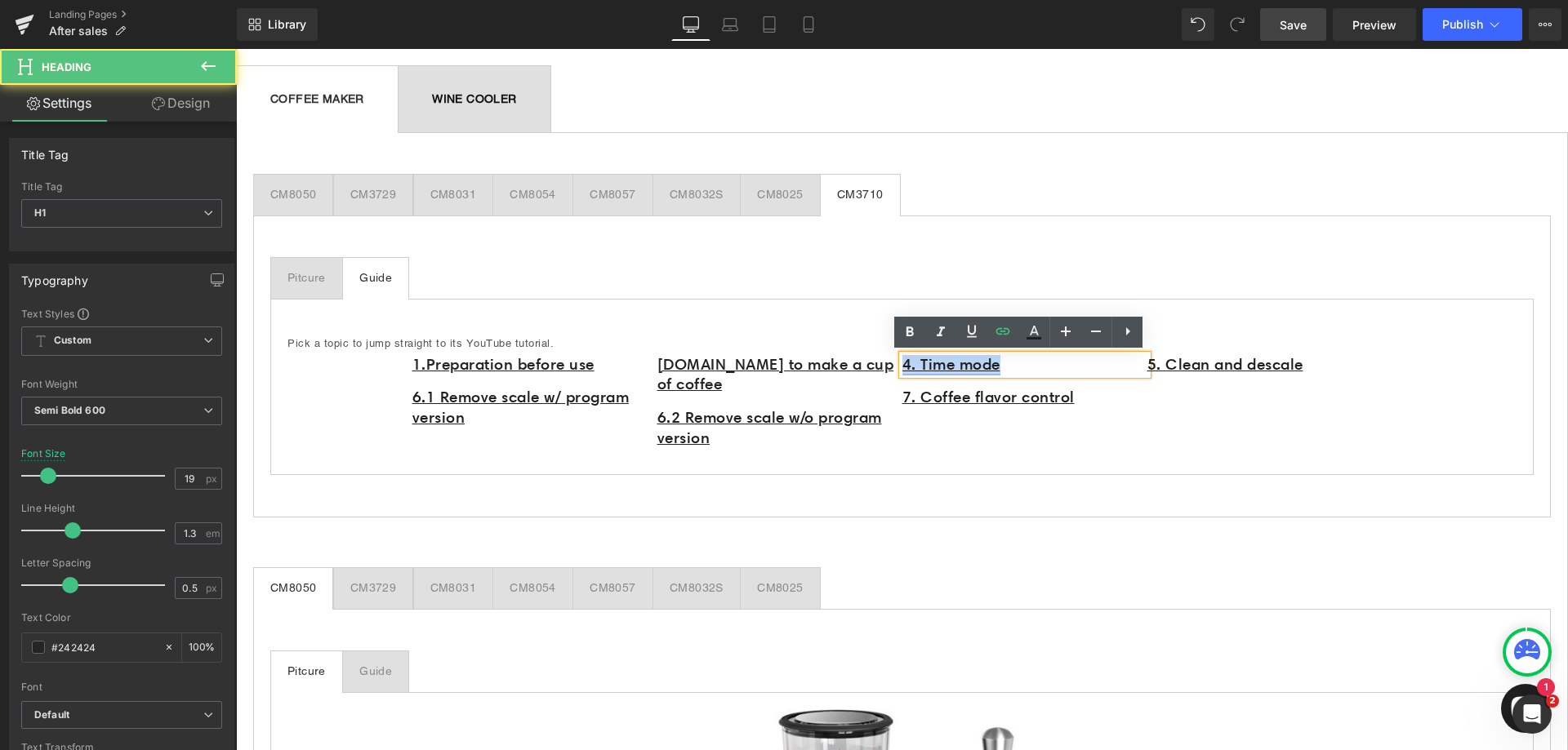
drag, startPoint x: 1019, startPoint y: 366, endPoint x: 899, endPoint y: 370, distance: 120.1
click at [902, 370] on h1 "4. Time mode" at bounding box center [1024, 365] width 245 height 20
paste div
click at [902, 368] on u "How to remove scale" at bounding box center [977, 365] width 152 height 19
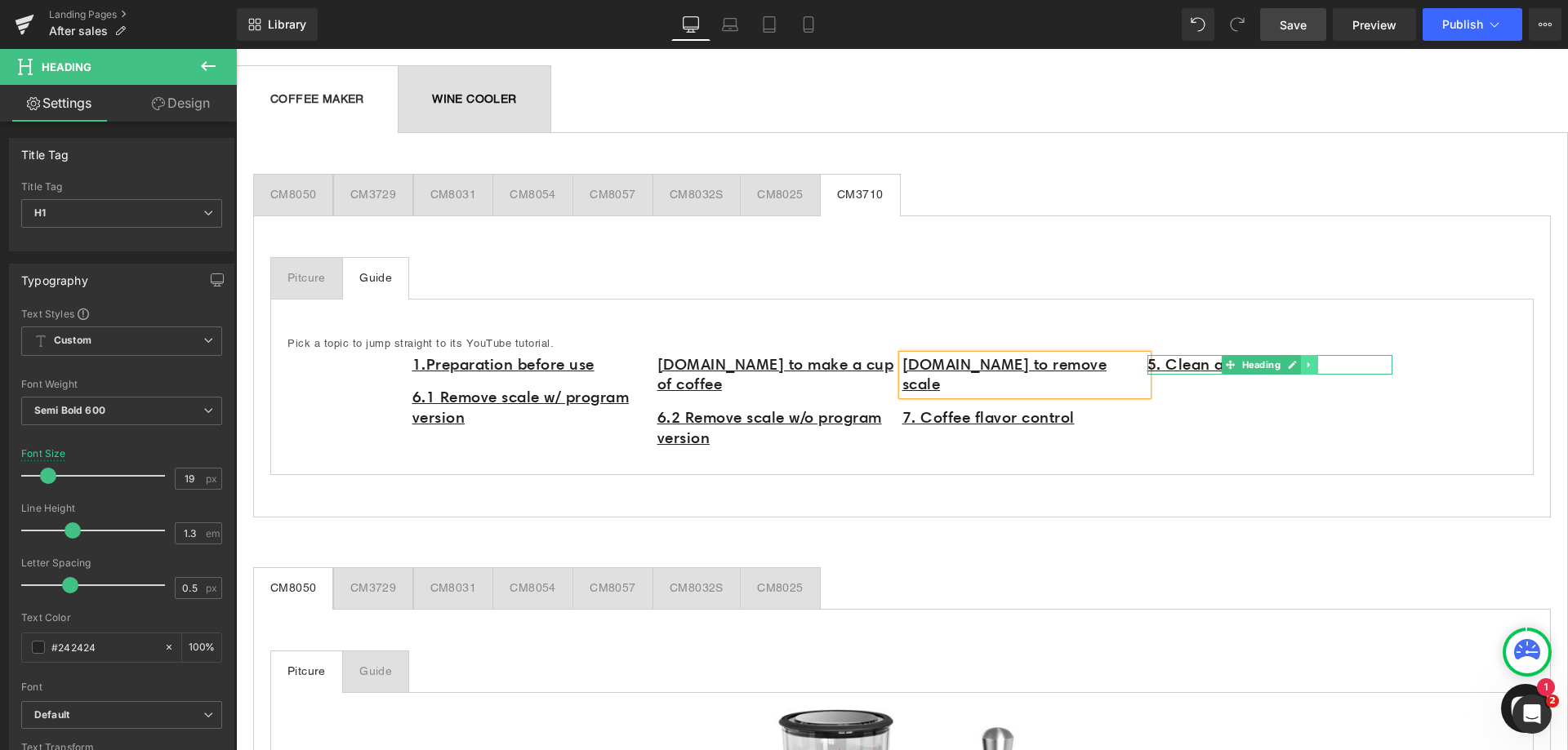
click at [1307, 362] on icon at bounding box center [1308, 365] width 3 height 6
click at [1313, 361] on icon at bounding box center [1317, 364] width 9 height 9
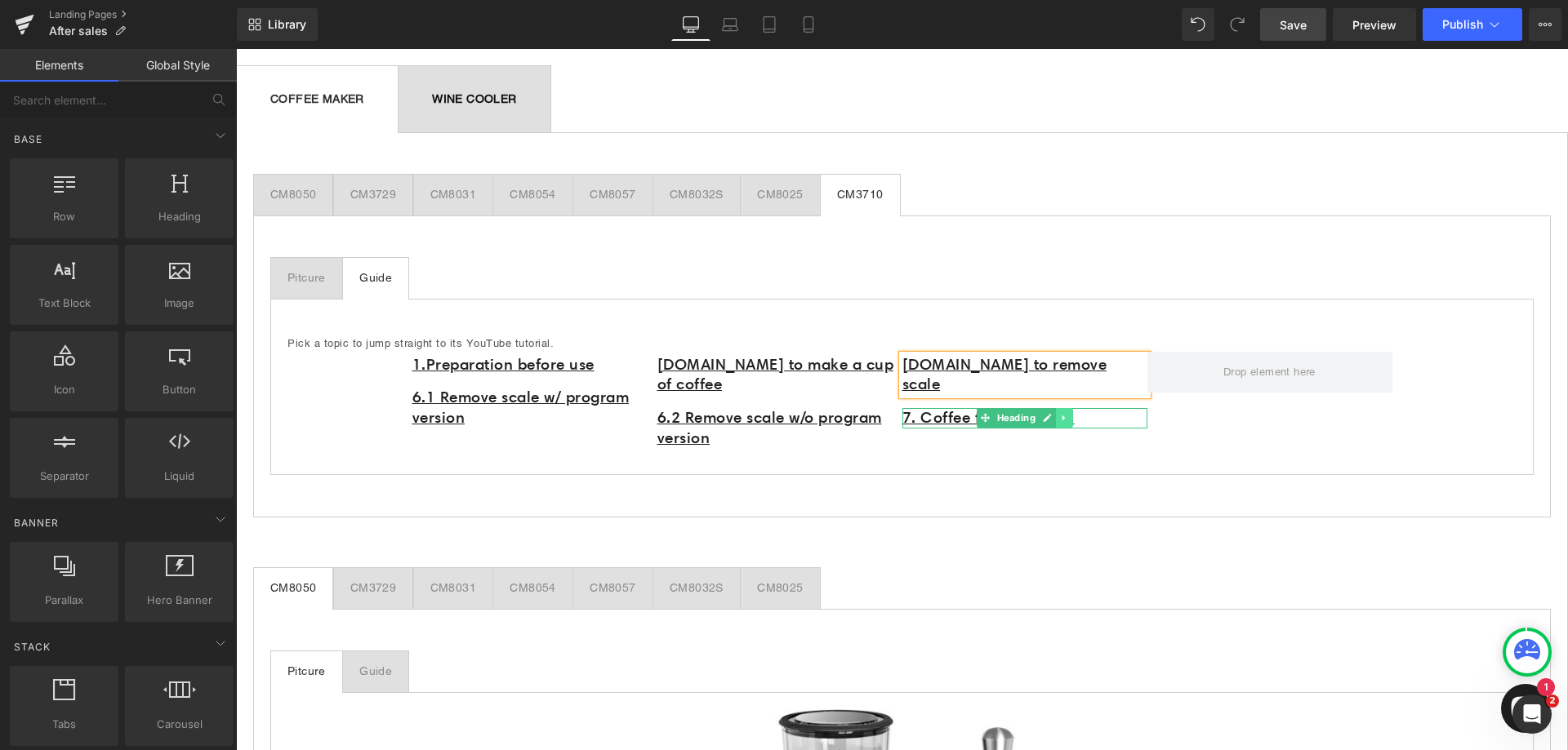
click at [1062, 413] on icon at bounding box center [1063, 418] width 9 height 10
click at [1068, 413] on icon at bounding box center [1072, 418] width 9 height 10
click at [817, 425] on icon at bounding box center [818, 428] width 3 height 6
click at [824, 424] on icon at bounding box center [827, 428] width 9 height 9
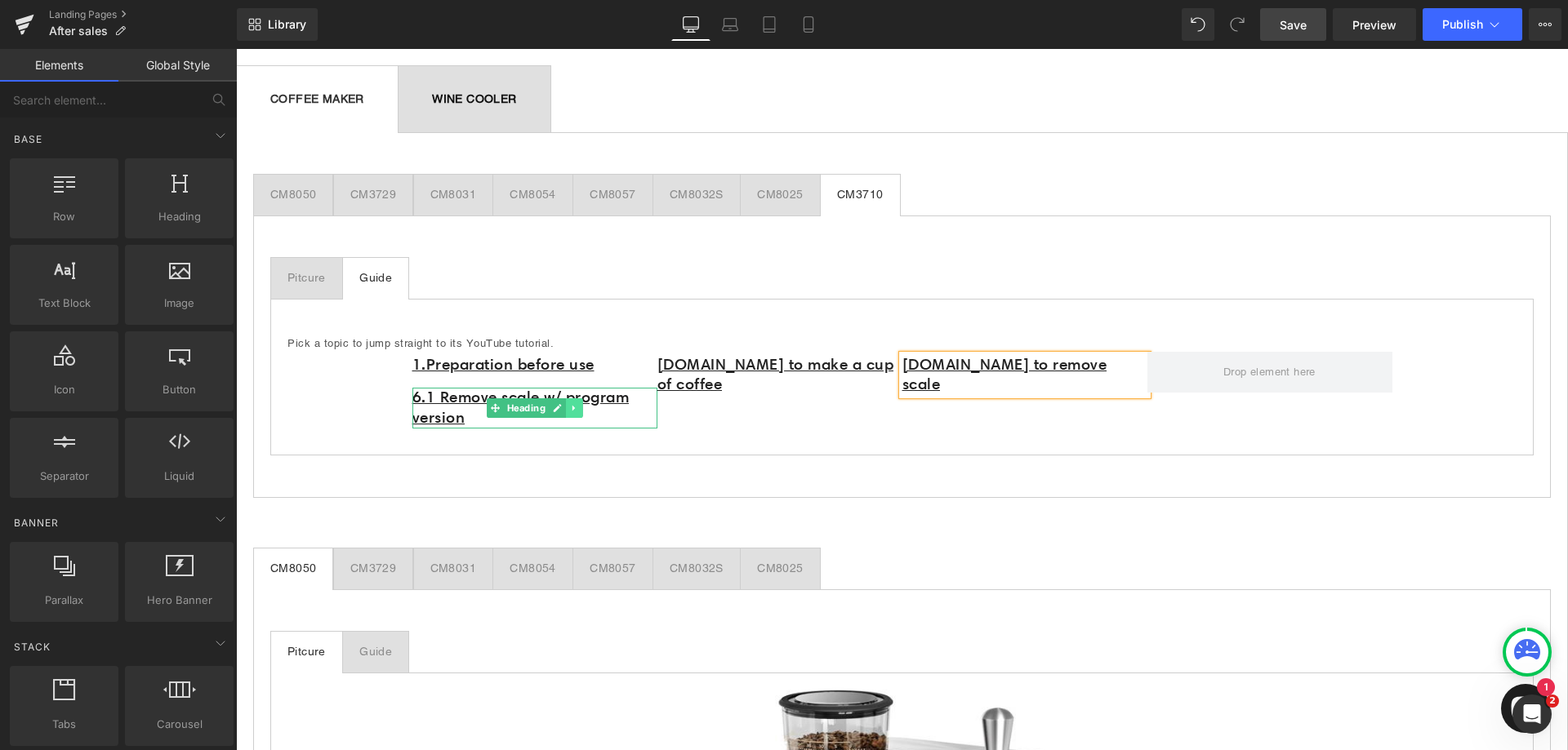
click at [571, 408] on icon at bounding box center [572, 409] width 3 height 6
click at [579, 408] on icon at bounding box center [582, 407] width 9 height 9
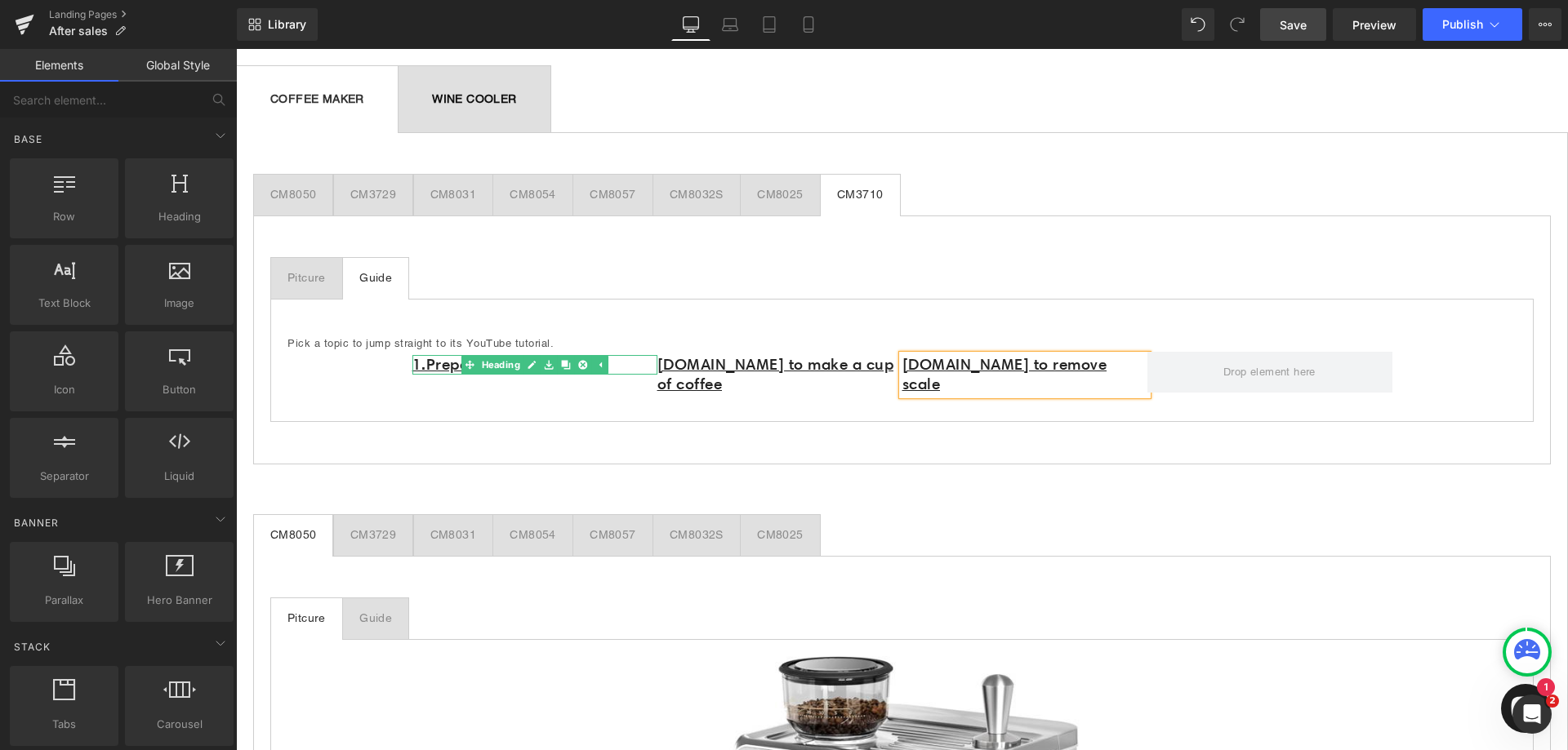
click at [618, 369] on h1 "1.Preparation before use" at bounding box center [535, 365] width 245 height 20
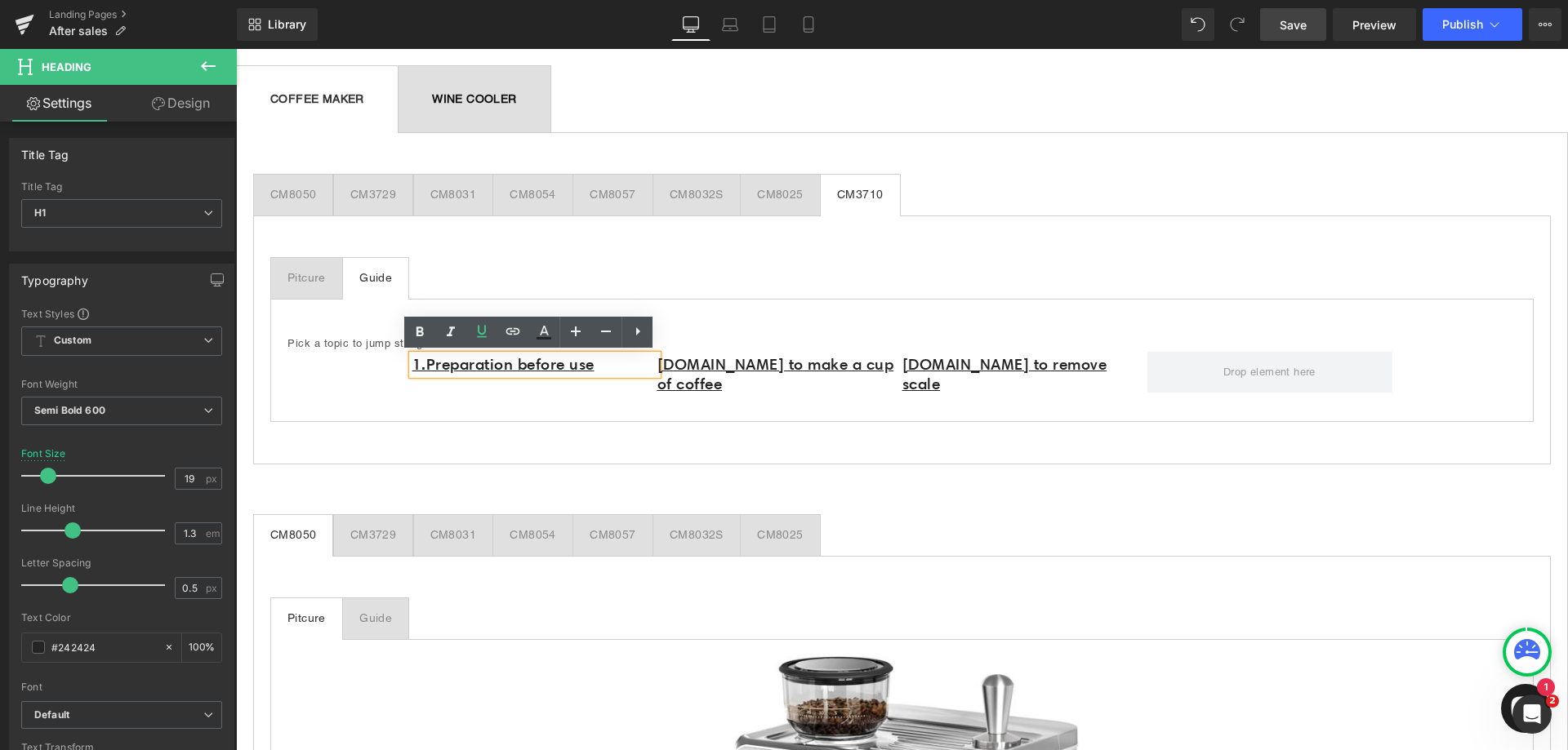
drag, startPoint x: 608, startPoint y: 369, endPoint x: 404, endPoint y: 371, distance: 204.0
click at [413, 371] on div "1.Preparation before use" at bounding box center [535, 365] width 245 height 20
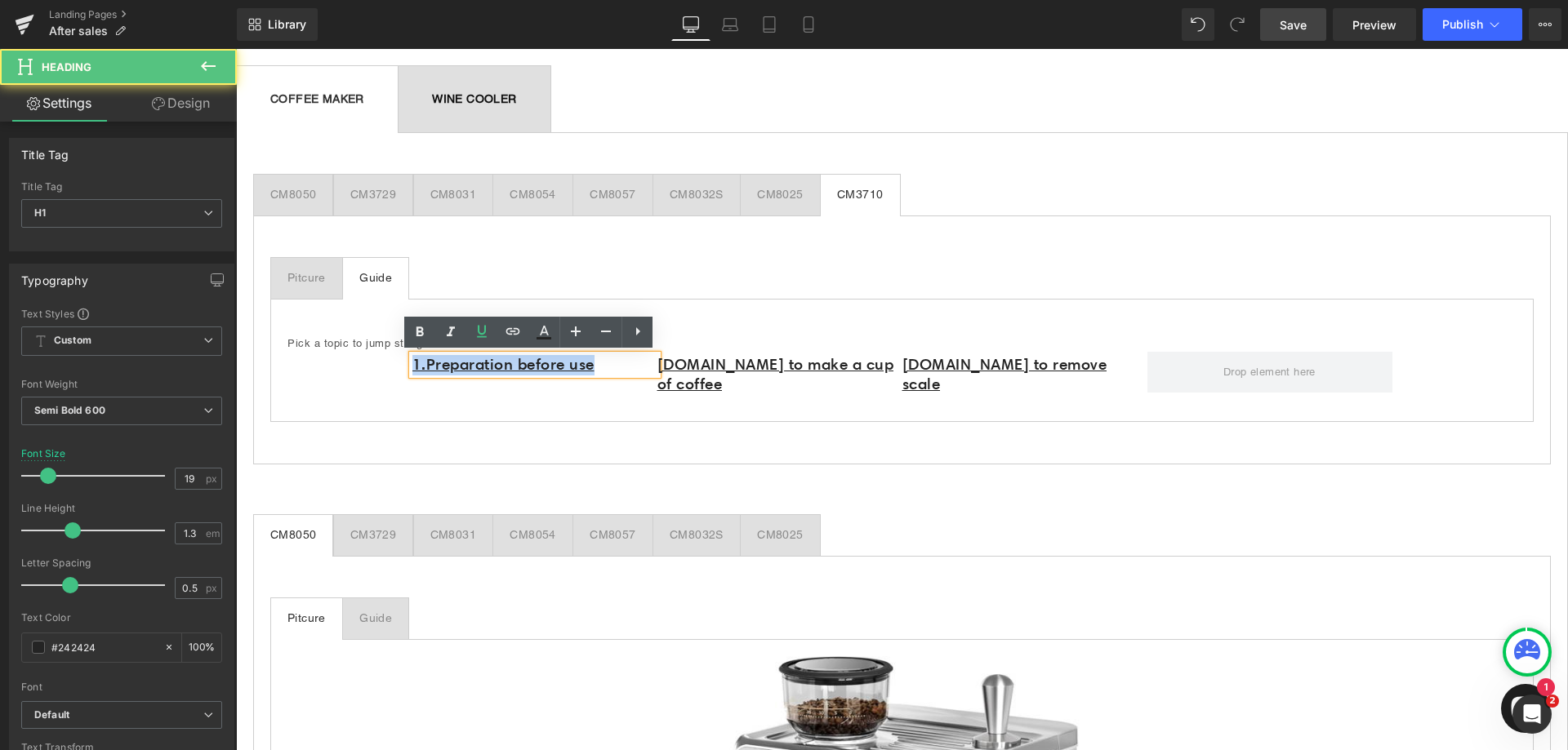
drag, startPoint x: 625, startPoint y: 365, endPoint x: 407, endPoint y: 371, distance: 218.1
click at [413, 371] on h1 "1.Preparation before use" at bounding box center [535, 365] width 245 height 20
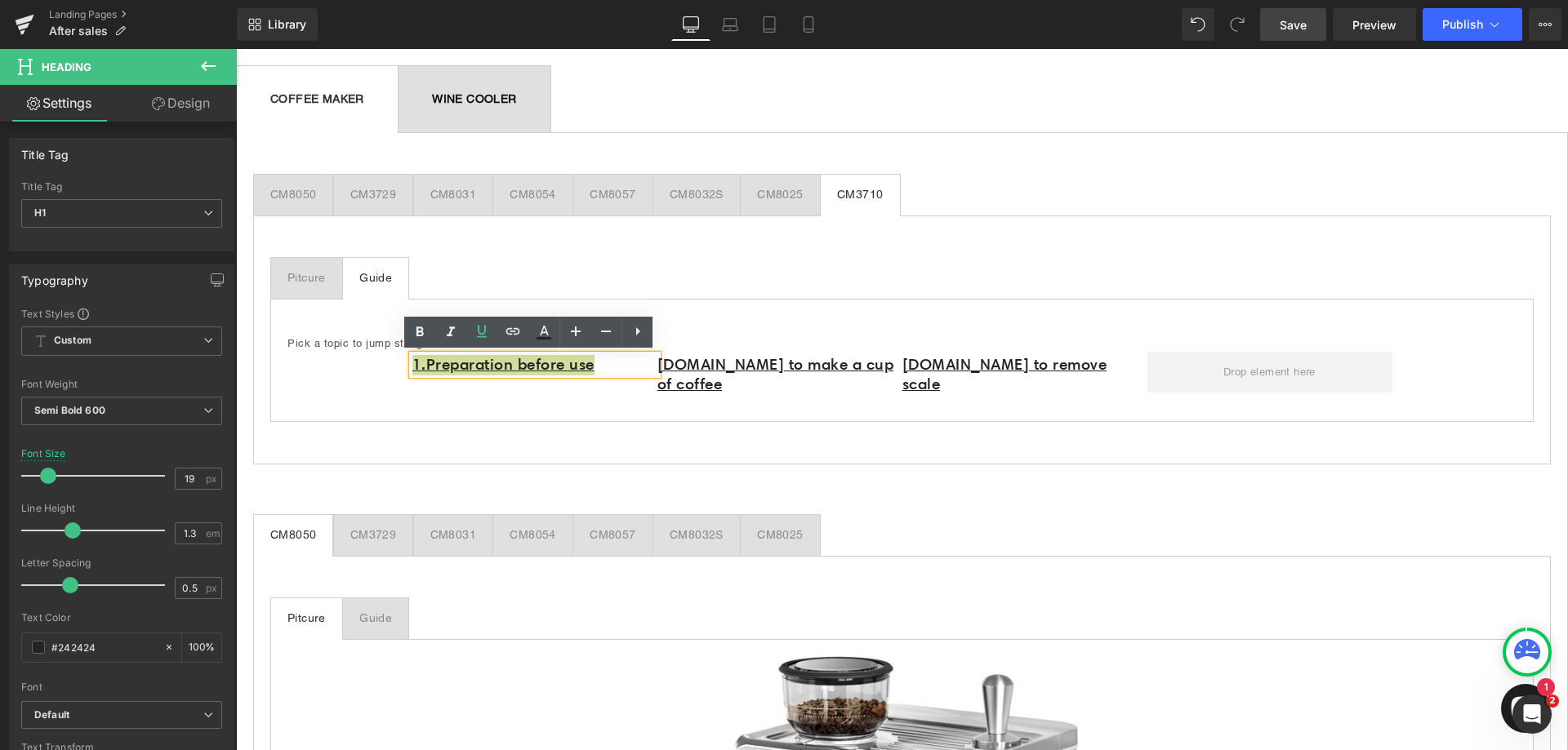
drag, startPoint x: 516, startPoint y: 337, endPoint x: 557, endPoint y: 396, distance: 71.8
click at [516, 337] on icon at bounding box center [513, 332] width 20 height 20
click at [462, 402] on input "https://www.youtube.com/watch?v=FrE-aIpOvho" at bounding box center [449, 401] width 251 height 41
paste input "https://www.youtube.com/watch?v=PMkC3_Cicpg"
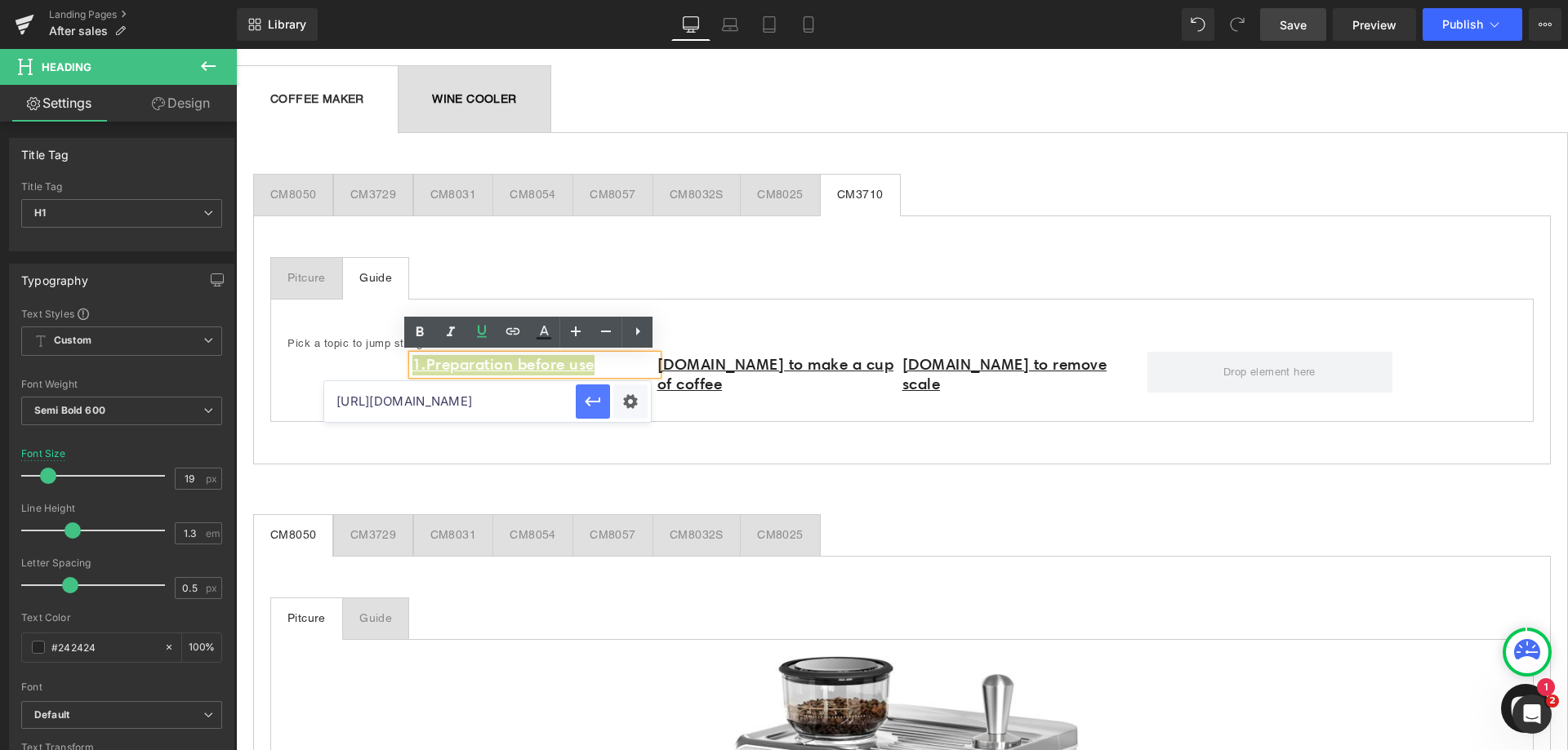
type input "https://www.youtube.com/watch?v=PMkC3_Cicpg"
click at [583, 397] on icon "button" at bounding box center [592, 401] width 20 height 20
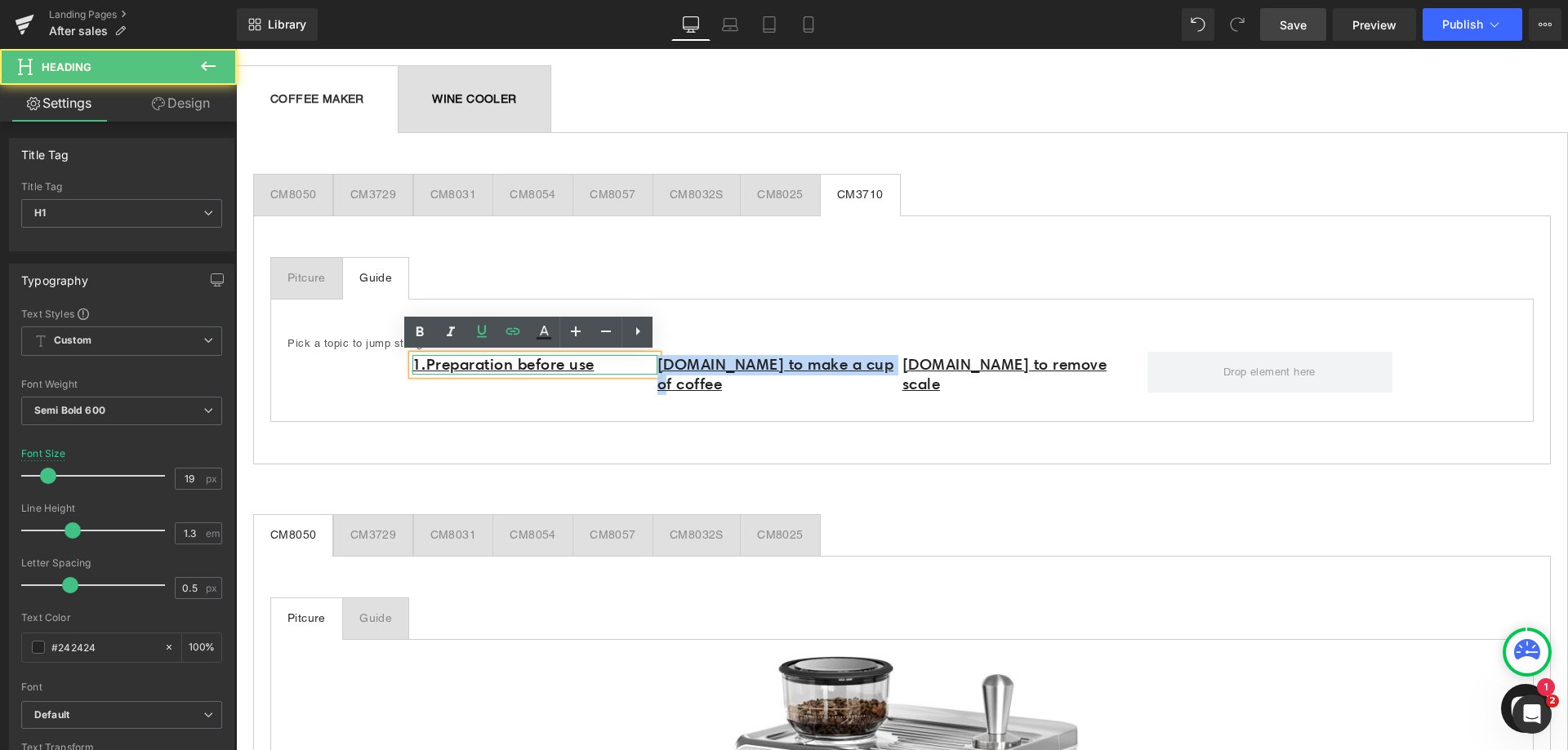
drag, startPoint x: 889, startPoint y: 365, endPoint x: 638, endPoint y: 369, distance: 251.0
click at [638, 369] on div "1.Preparation before use Heading 2.How to make a cup of coffee Heading 3.How to…" at bounding box center [903, 378] width 980 height 54
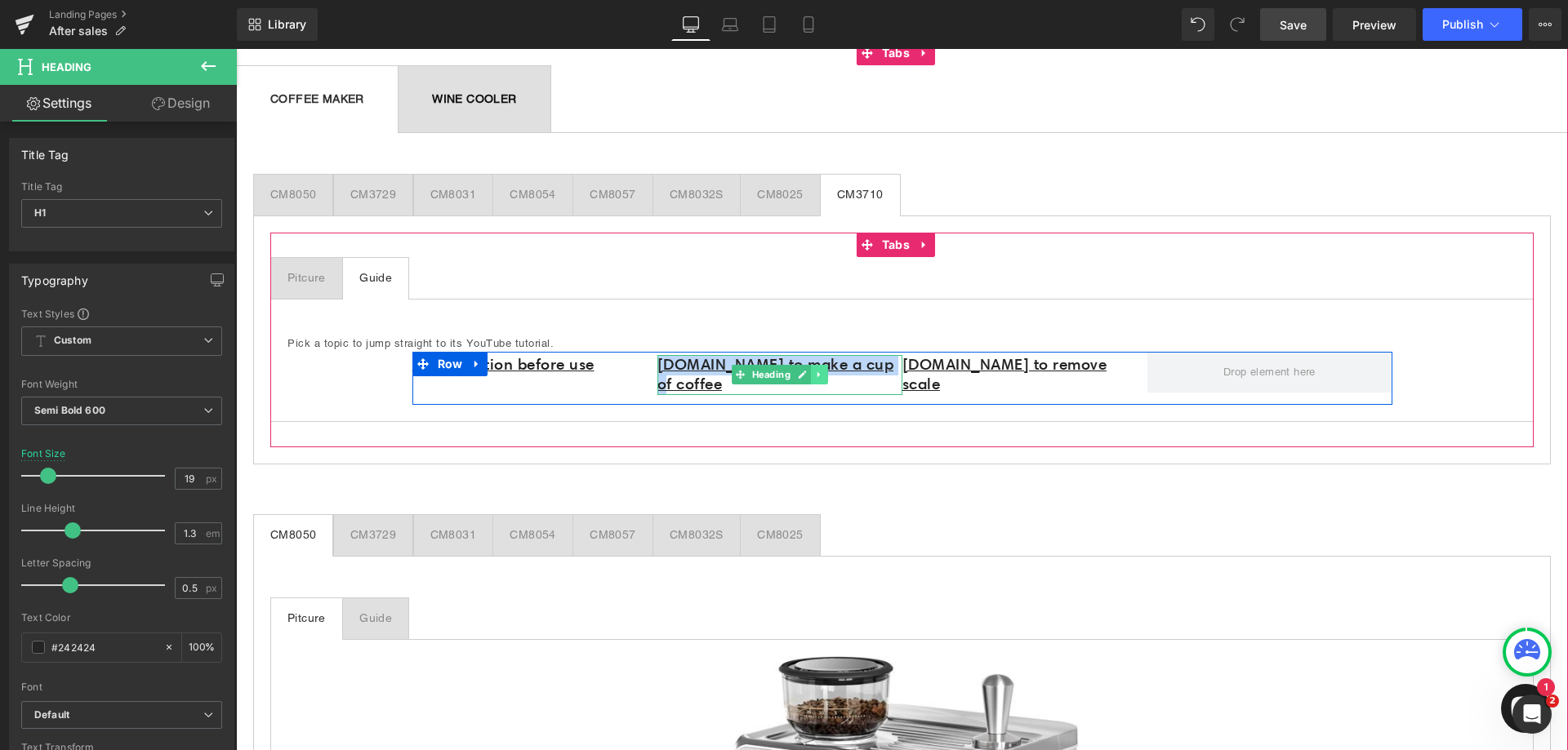
click at [815, 370] on icon at bounding box center [818, 375] width 9 height 10
click at [871, 363] on u "[DOMAIN_NAME] to make a cup of coffee" at bounding box center [776, 375] width 237 height 39
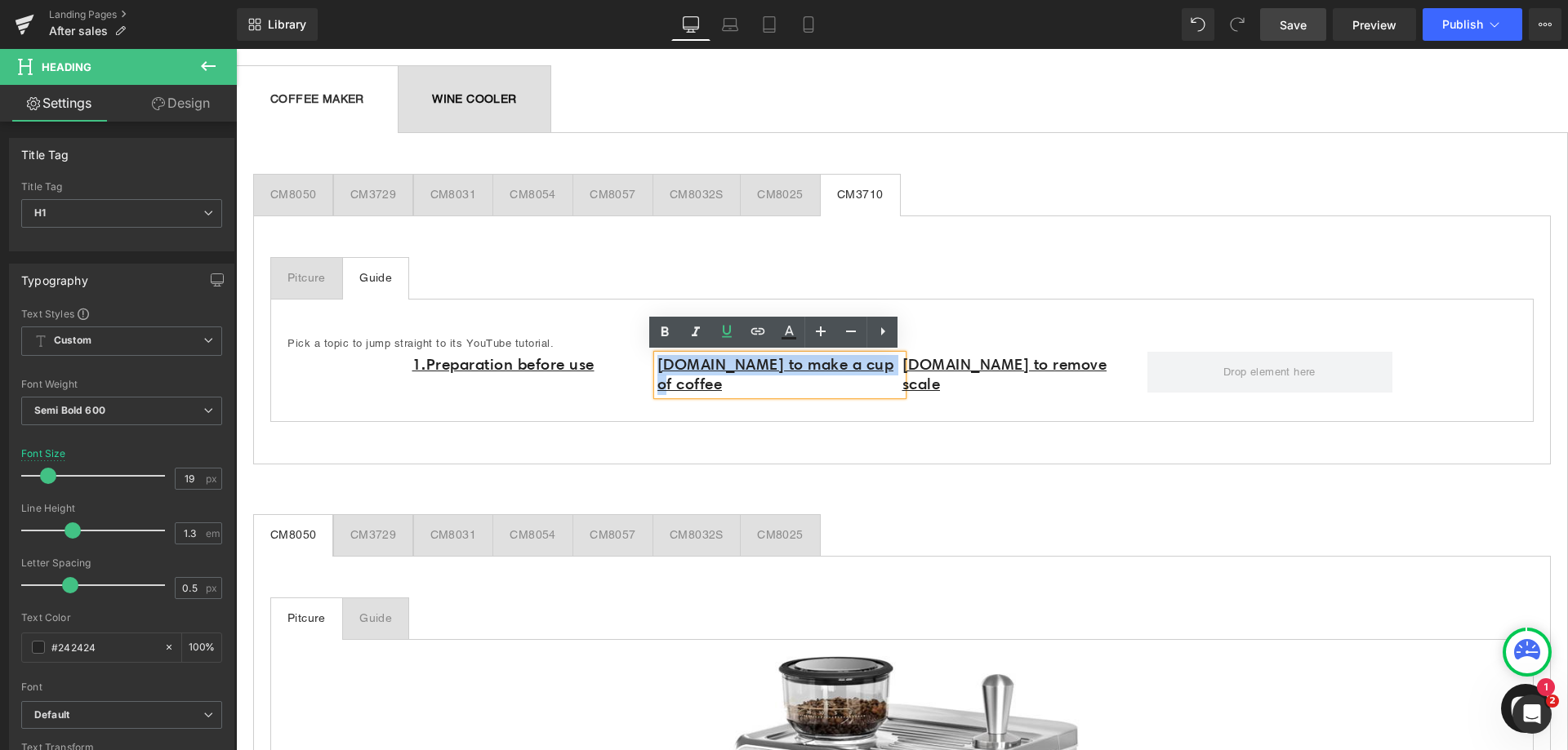
drag, startPoint x: 889, startPoint y: 365, endPoint x: 655, endPoint y: 370, distance: 234.1
click at [657, 370] on u "[DOMAIN_NAME] to make a cup of coffee" at bounding box center [776, 375] width 237 height 39
click at [767, 332] on icon at bounding box center [758, 332] width 20 height 20
click at [745, 396] on input "https://www.youtube.com/watch?v=PMkC3_Cicpg" at bounding box center [695, 401] width 251 height 41
paste input "https://www.youtube.com/watch?v=sqt1nYjpN1Y"
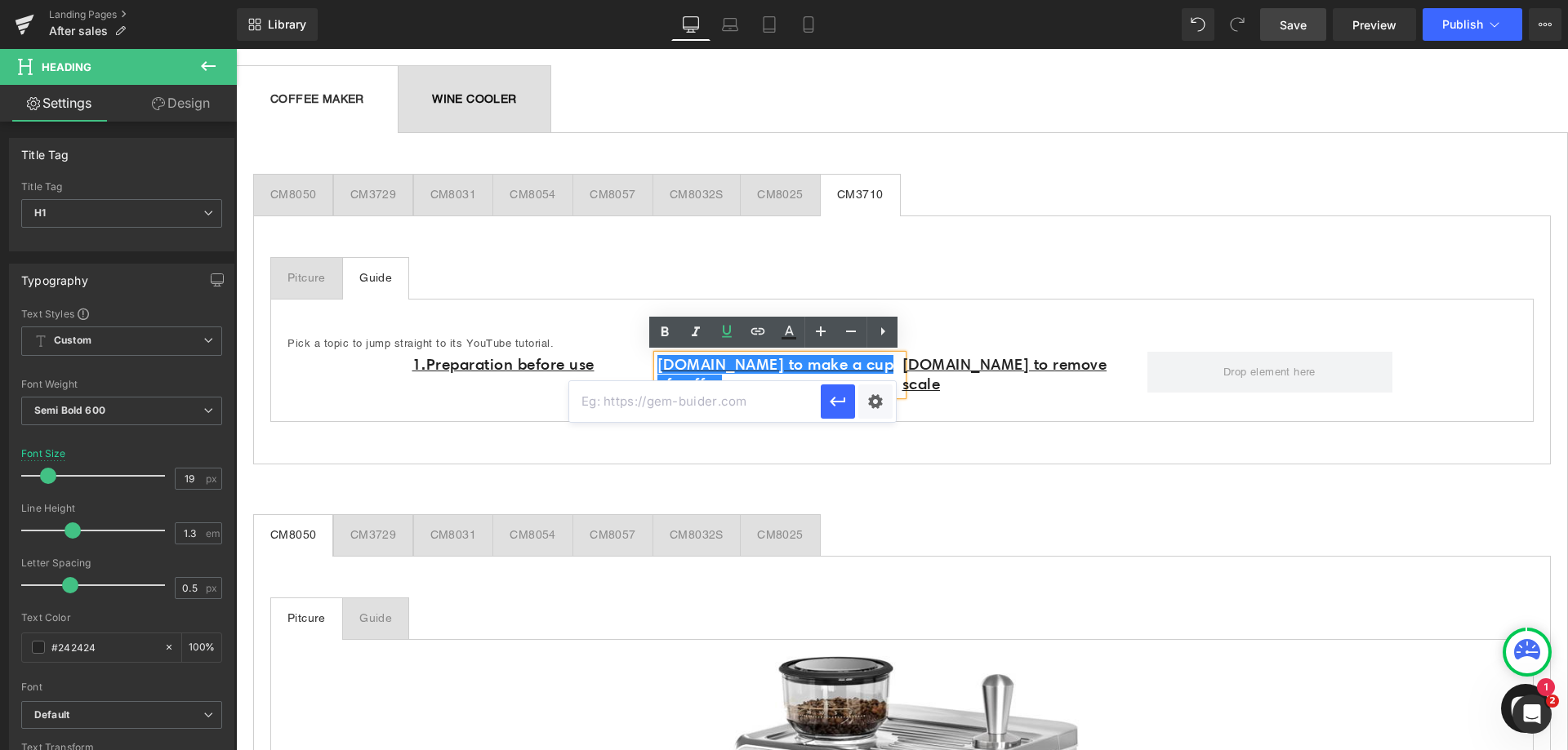
type input "https://www.youtube.com/watch?v=sqt1nYjpN1Y"
drag, startPoint x: 841, startPoint y: 400, endPoint x: 640, endPoint y: 342, distance: 209.2
click at [841, 400] on icon "button" at bounding box center [838, 401] width 20 height 20
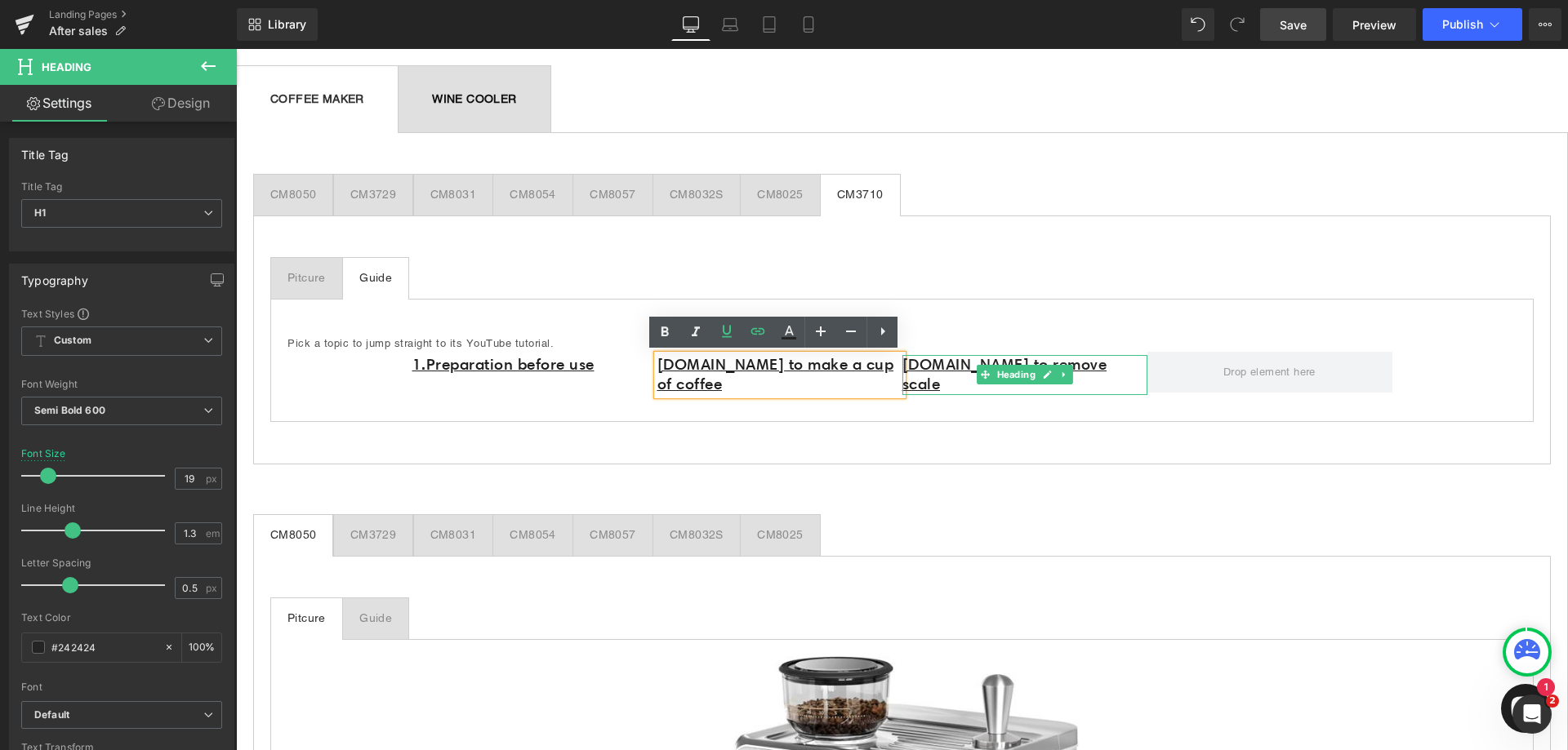
click at [1093, 360] on h1 "[DOMAIN_NAME] to remove scale" at bounding box center [1024, 375] width 245 height 40
click at [1093, 366] on h1 "[DOMAIN_NAME] to remove scale" at bounding box center [1024, 375] width 245 height 40
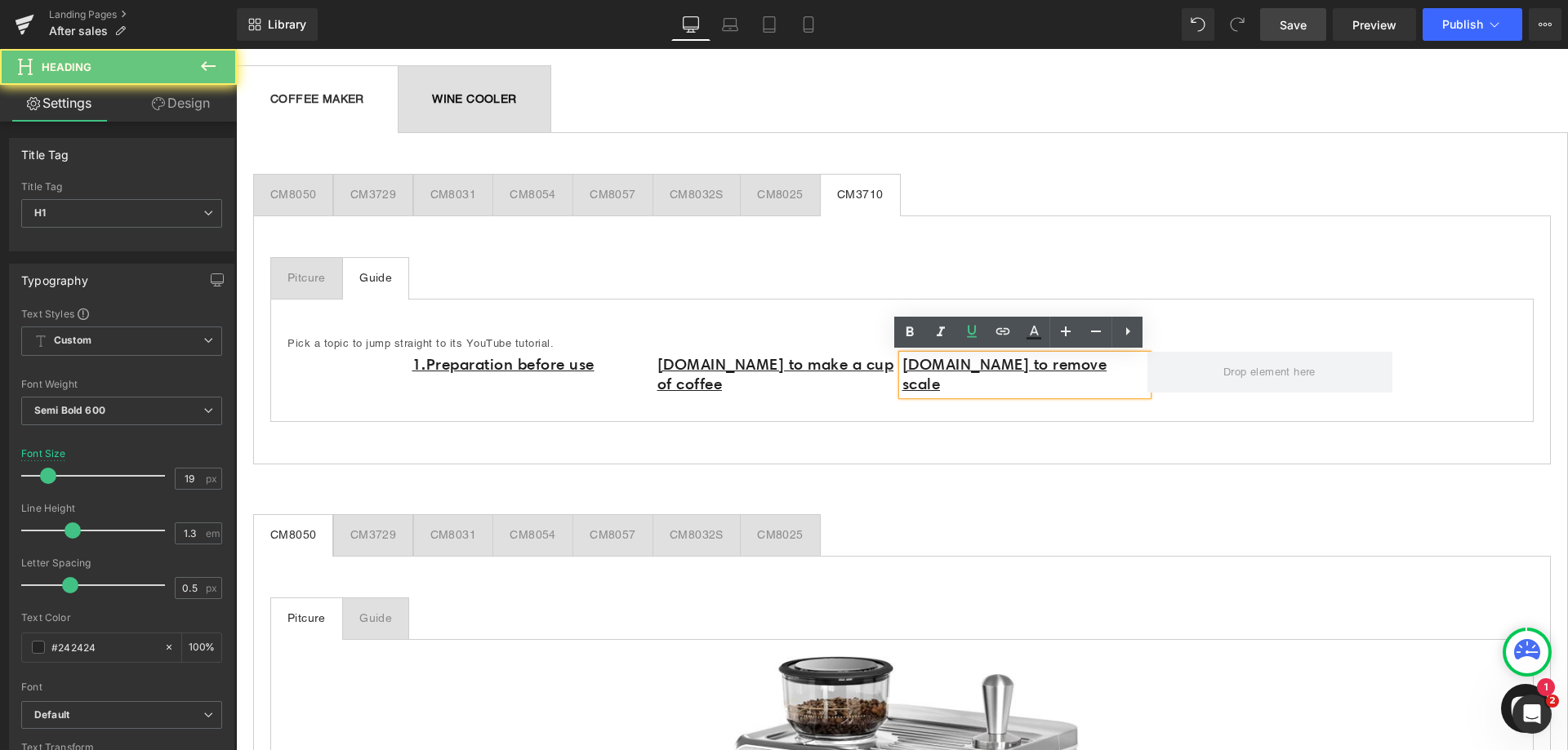
click at [1101, 368] on h1 "[DOMAIN_NAME] to remove scale" at bounding box center [1024, 375] width 245 height 40
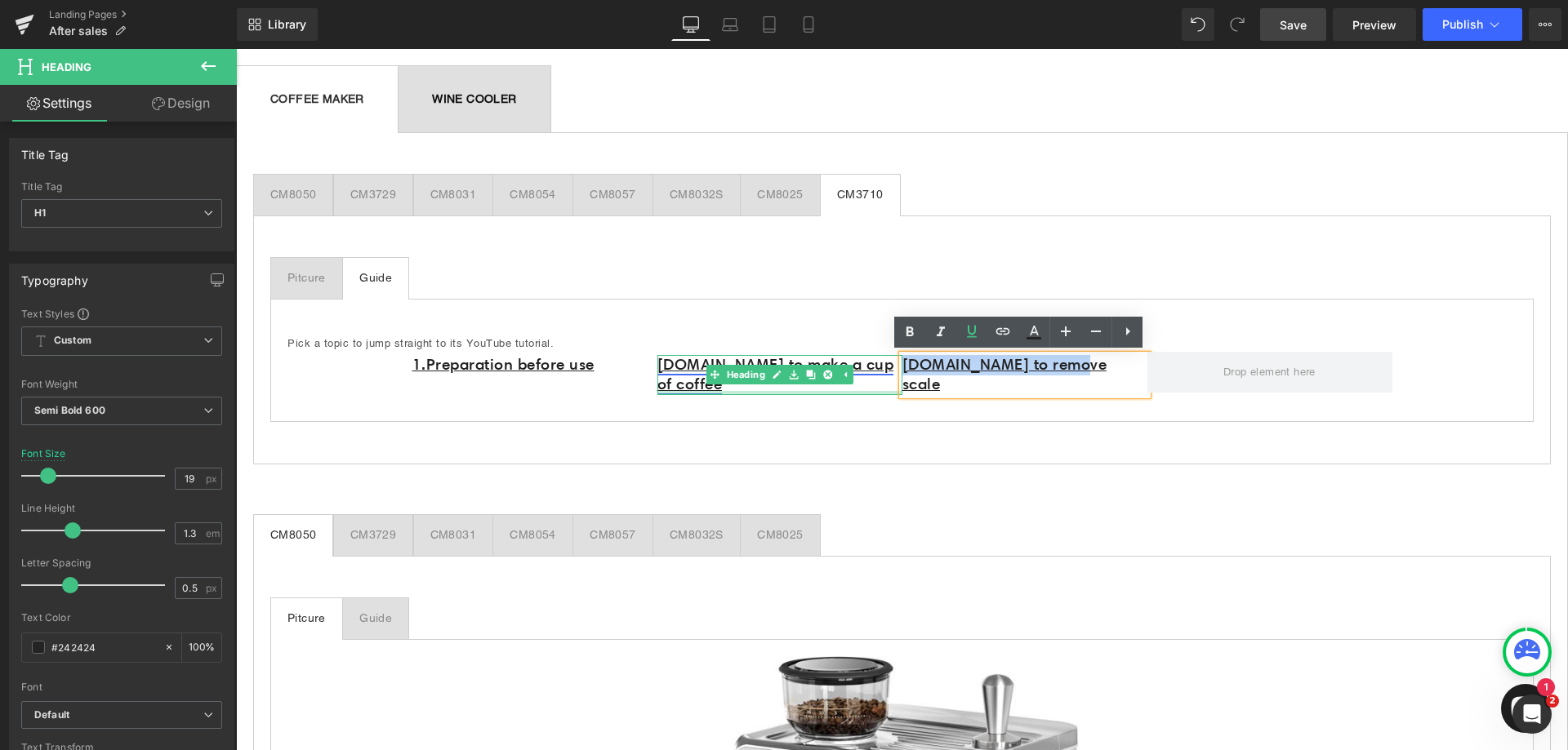
drag, startPoint x: 1023, startPoint y: 371, endPoint x: 879, endPoint y: 371, distance: 144.0
click at [879, 371] on div "1.Preparation before use Heading 2.How to make a cup of coffee Heading 3.How to…" at bounding box center [903, 378] width 980 height 54
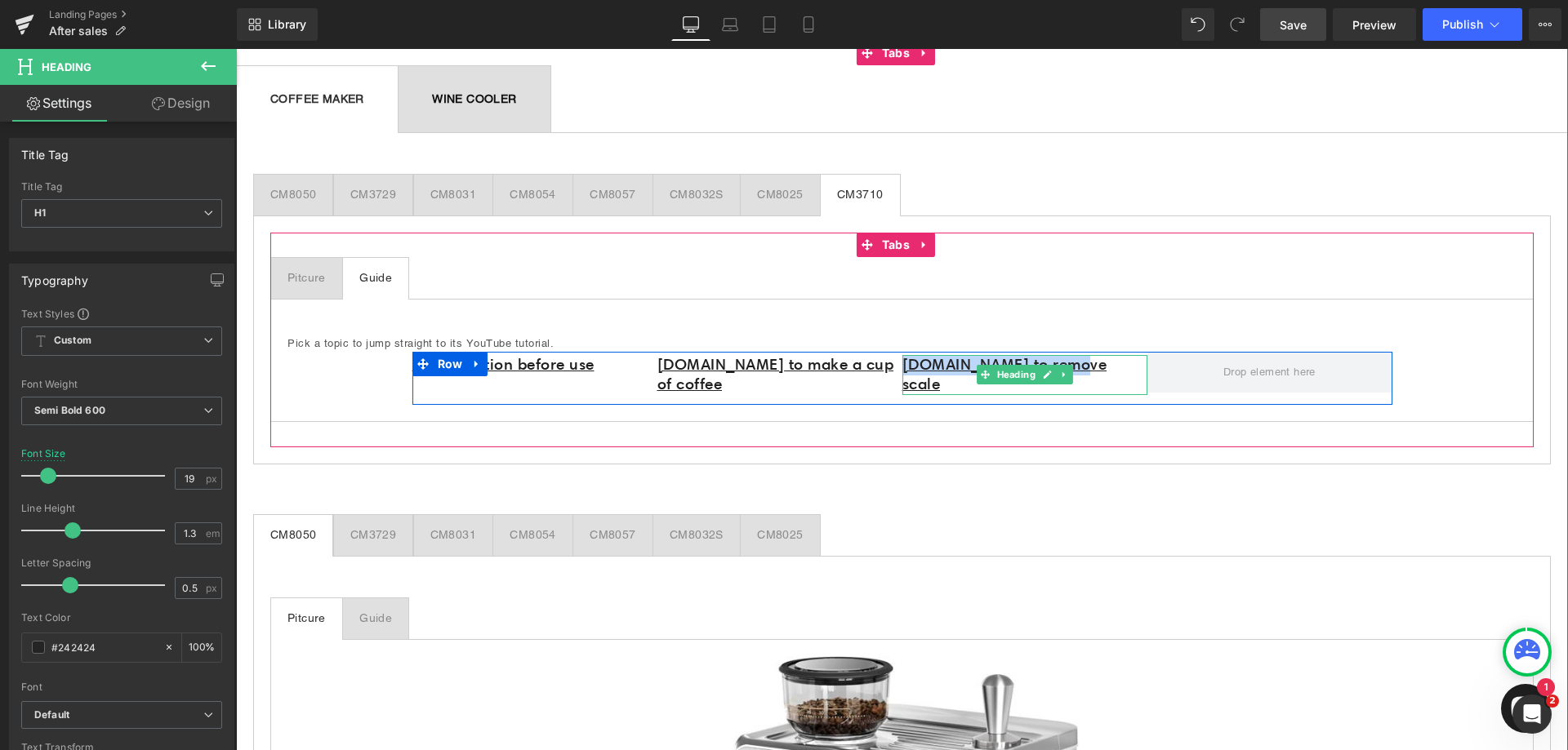
click at [1092, 359] on h1 "[DOMAIN_NAME] to remove scale" at bounding box center [1024, 375] width 245 height 40
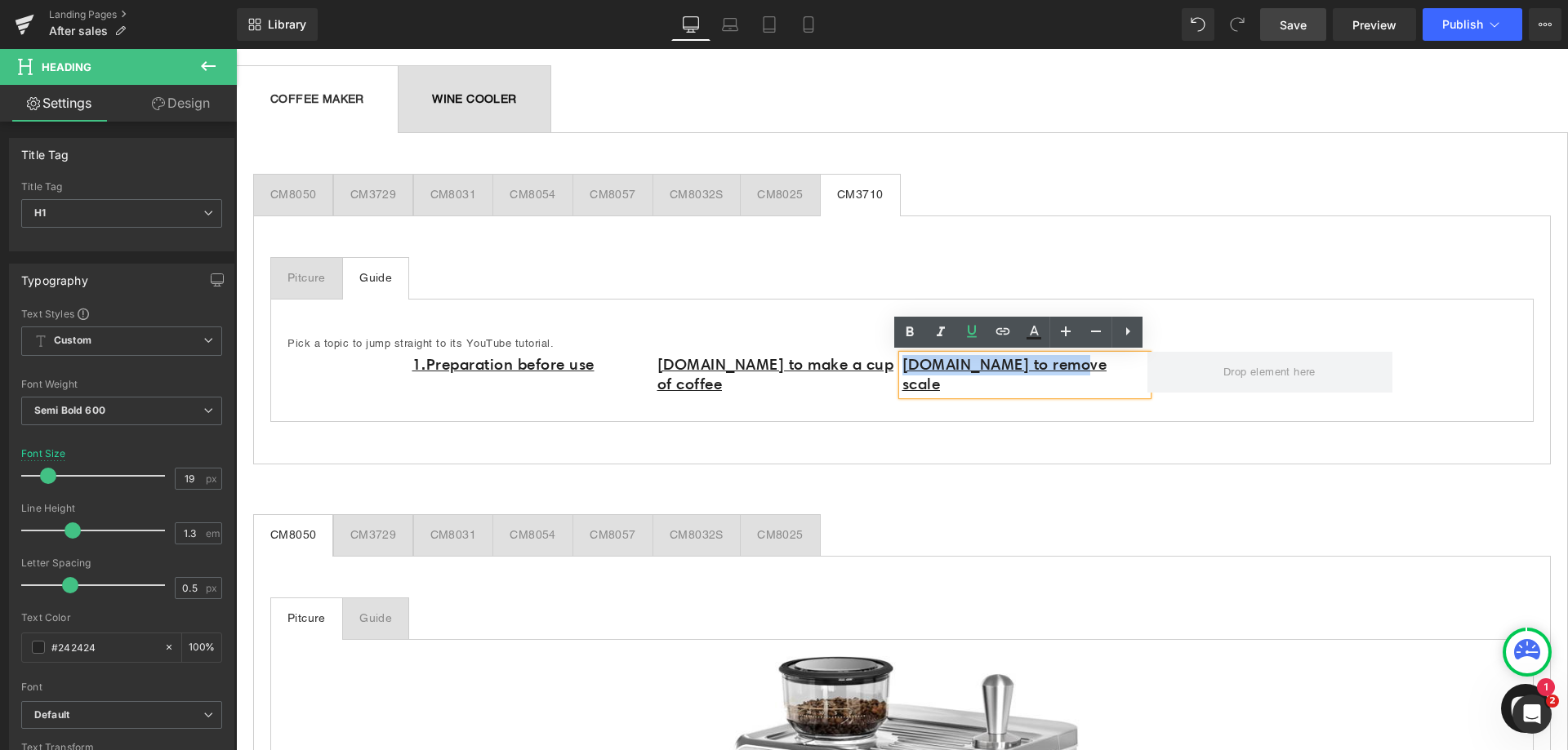
drag, startPoint x: 1088, startPoint y: 368, endPoint x: 900, endPoint y: 370, distance: 188.0
click at [902, 370] on h1 "[DOMAIN_NAME] to remove scale" at bounding box center [1024, 375] width 245 height 40
click at [1015, 333] on link at bounding box center [1002, 332] width 31 height 31
click at [935, 403] on input "https://www.youtube.com/watch?v=sqt1nYjpN1Y" at bounding box center [939, 401] width 251 height 41
paste input "https://www.youtube.com/watch?v=4vWX6rnDVQI"
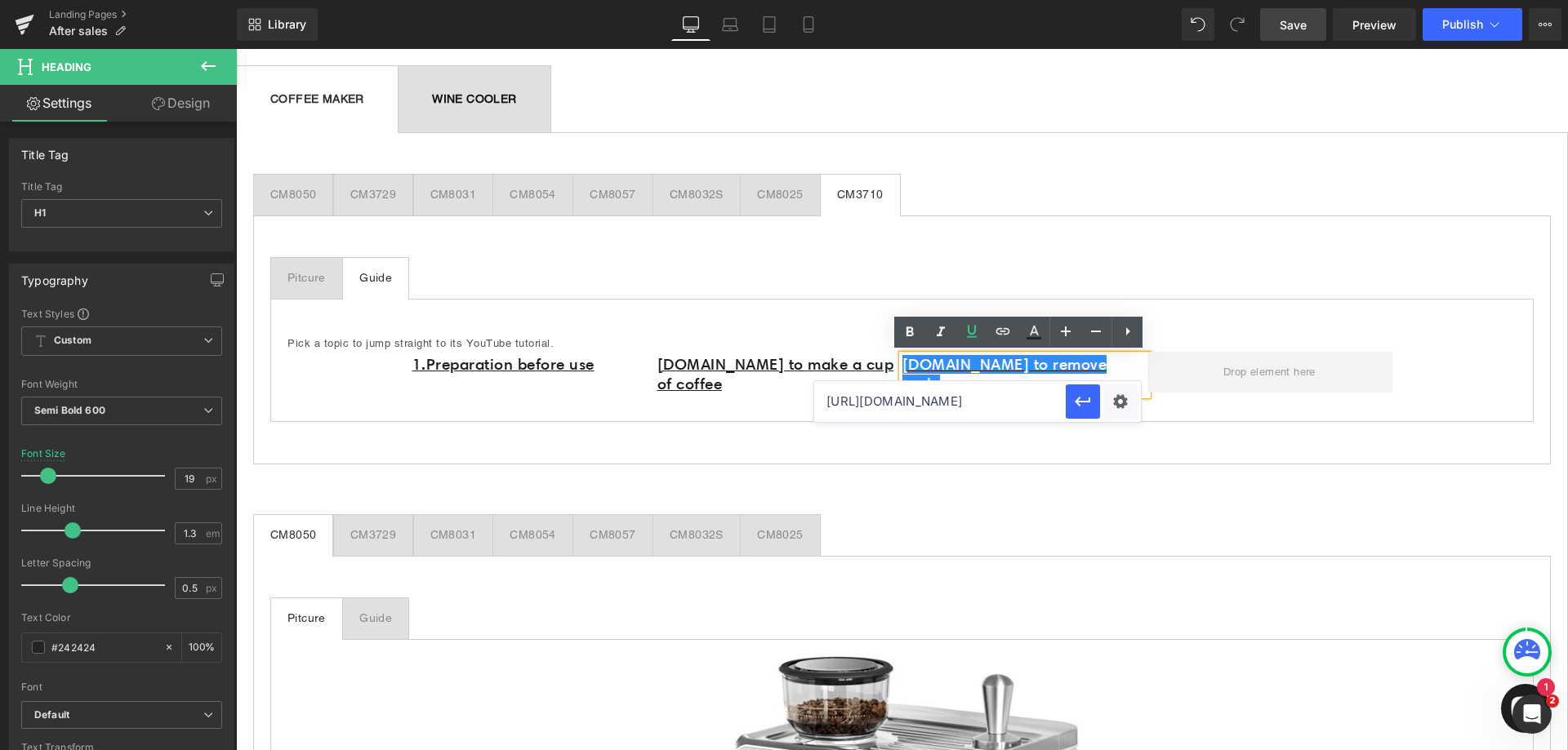
scroll to position [0, 79]
type input "https://www.youtube.com/watch?v=4vWX6rnDVQI"
click at [1076, 403] on icon "button" at bounding box center [1083, 401] width 20 height 20
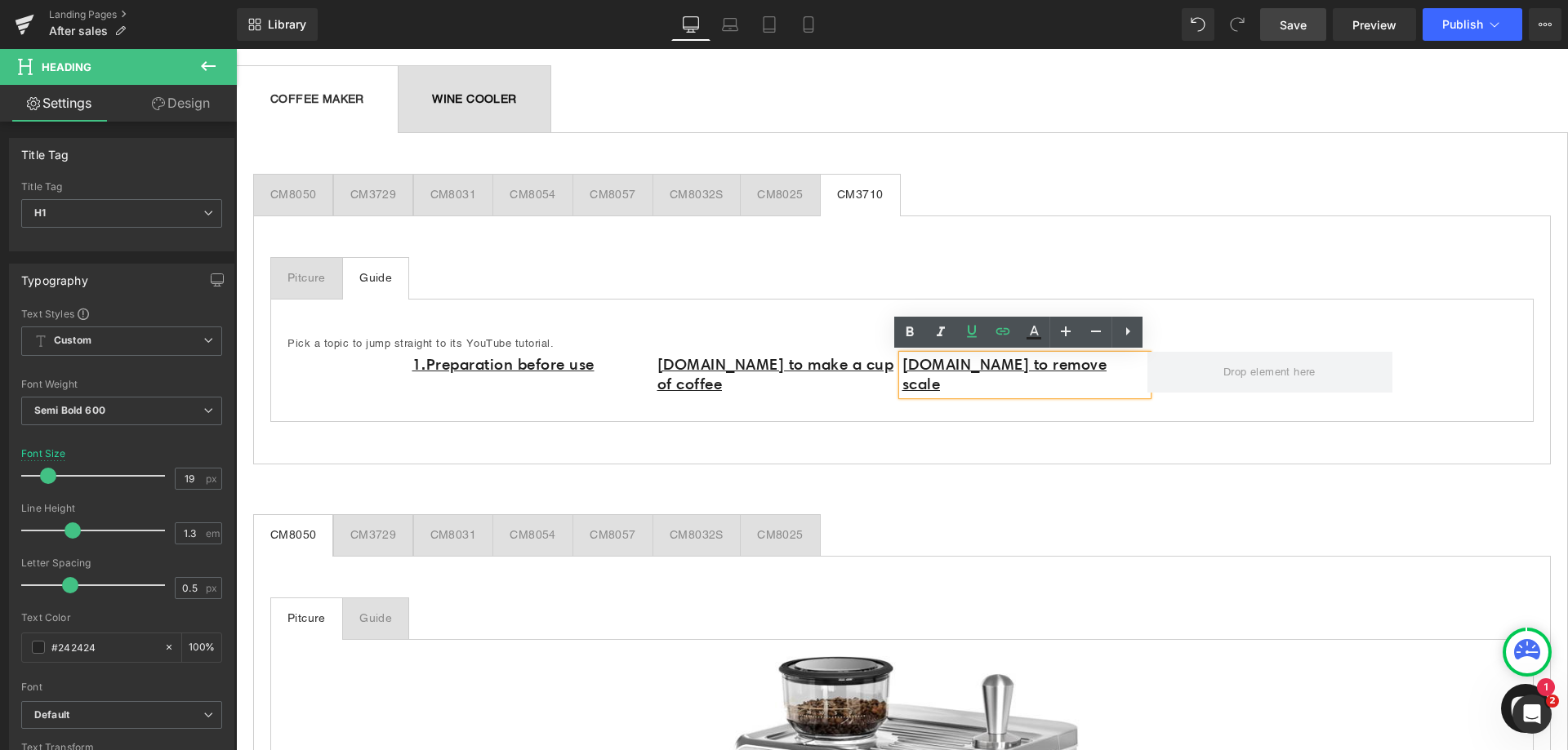
click at [980, 188] on ul "CM8050 Text Block CM3729 Text Block CM8031 Text Block CM8054 Text Block CM8057 …" at bounding box center [902, 195] width 1298 height 42
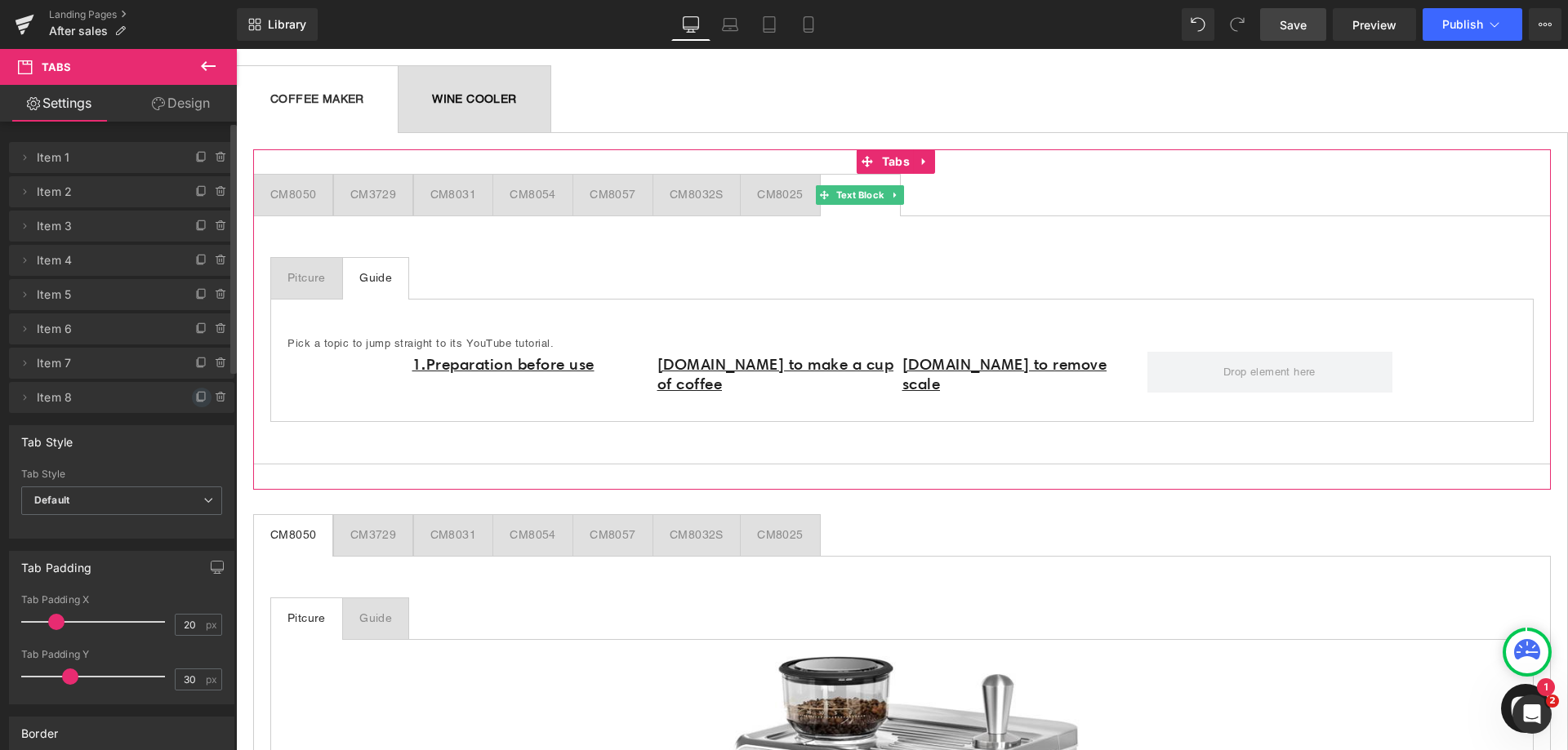
click at [199, 400] on icon at bounding box center [202, 396] width 7 height 9
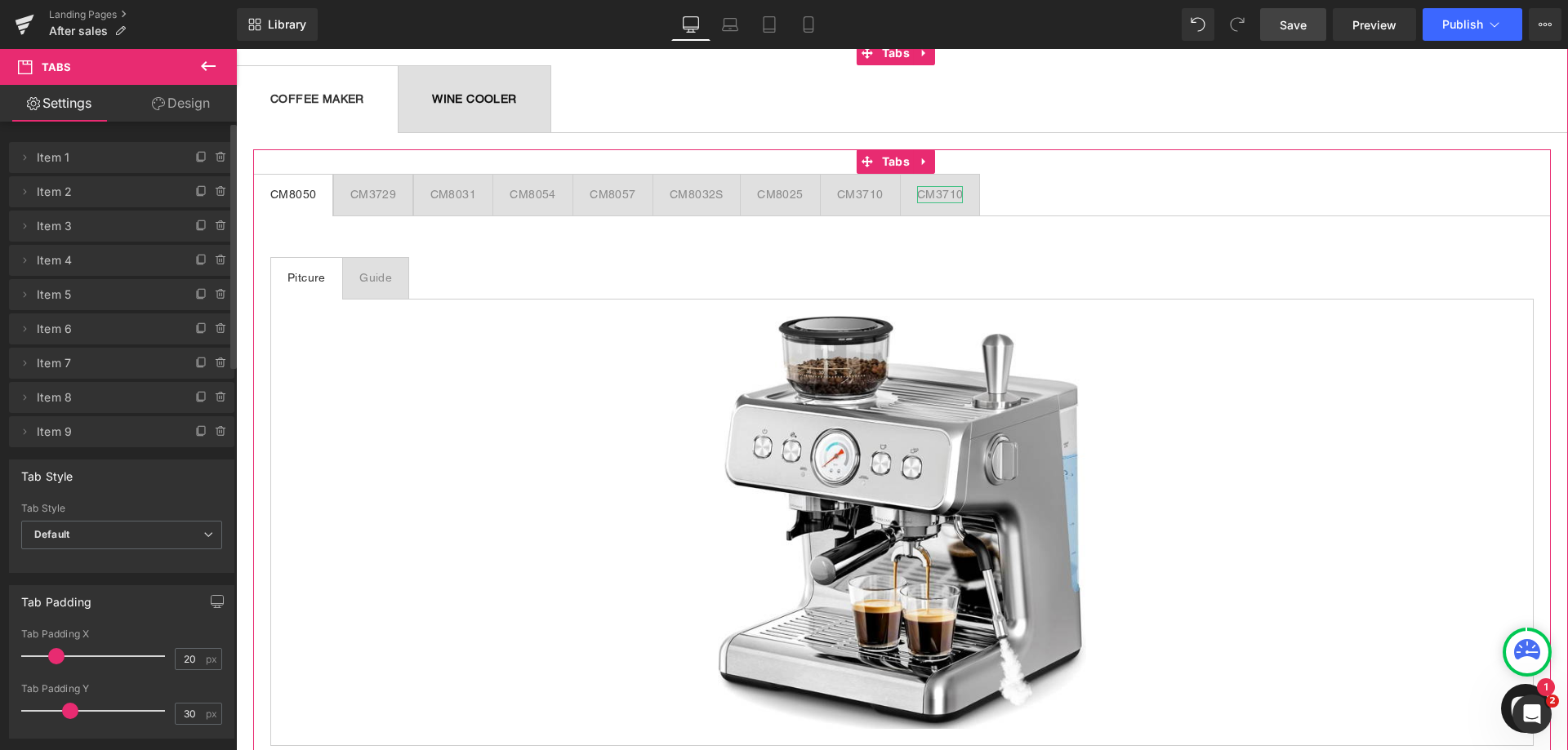
click at [947, 195] on div "CM3710" at bounding box center [940, 195] width 46 height 17
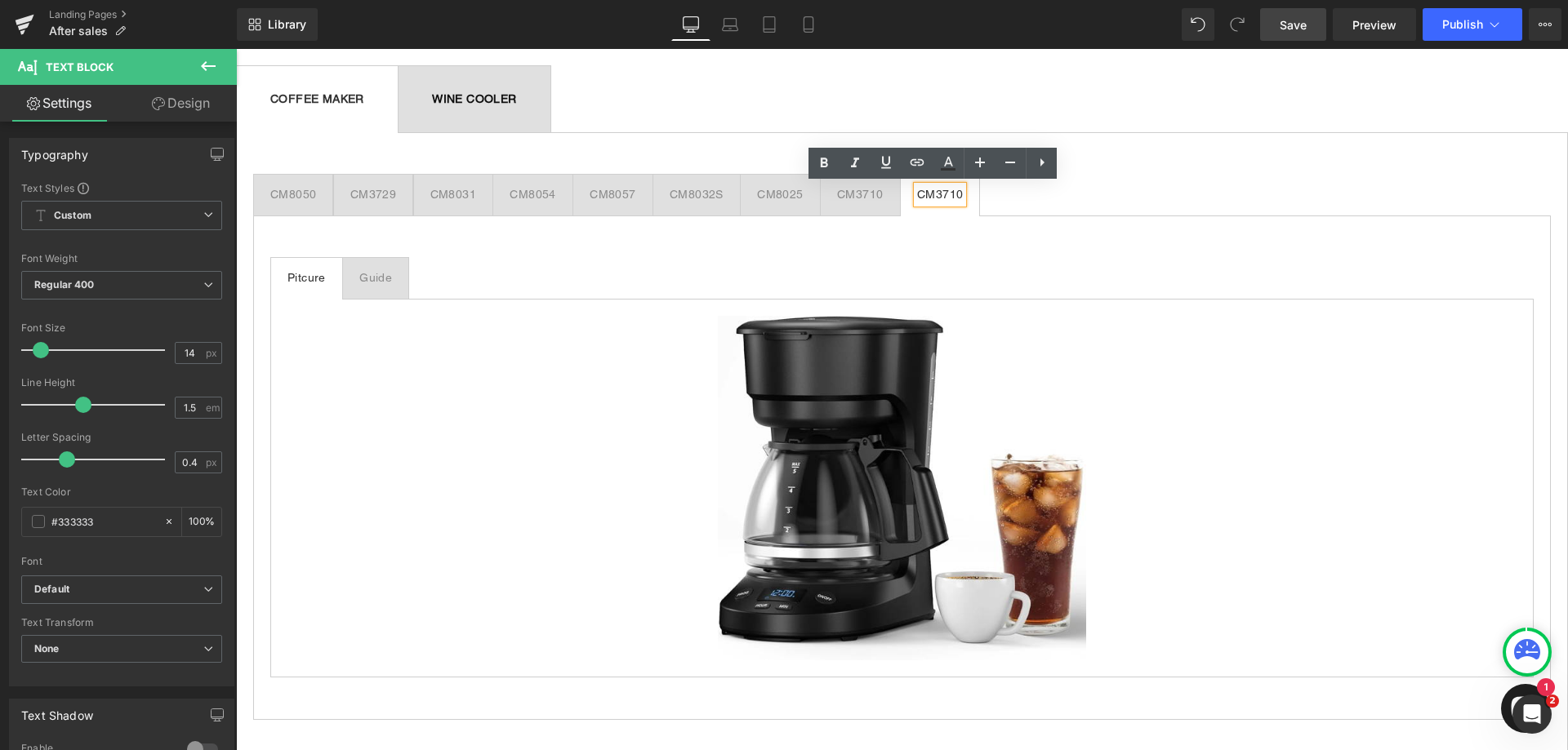
click at [956, 195] on div "CM3710" at bounding box center [940, 195] width 46 height 17
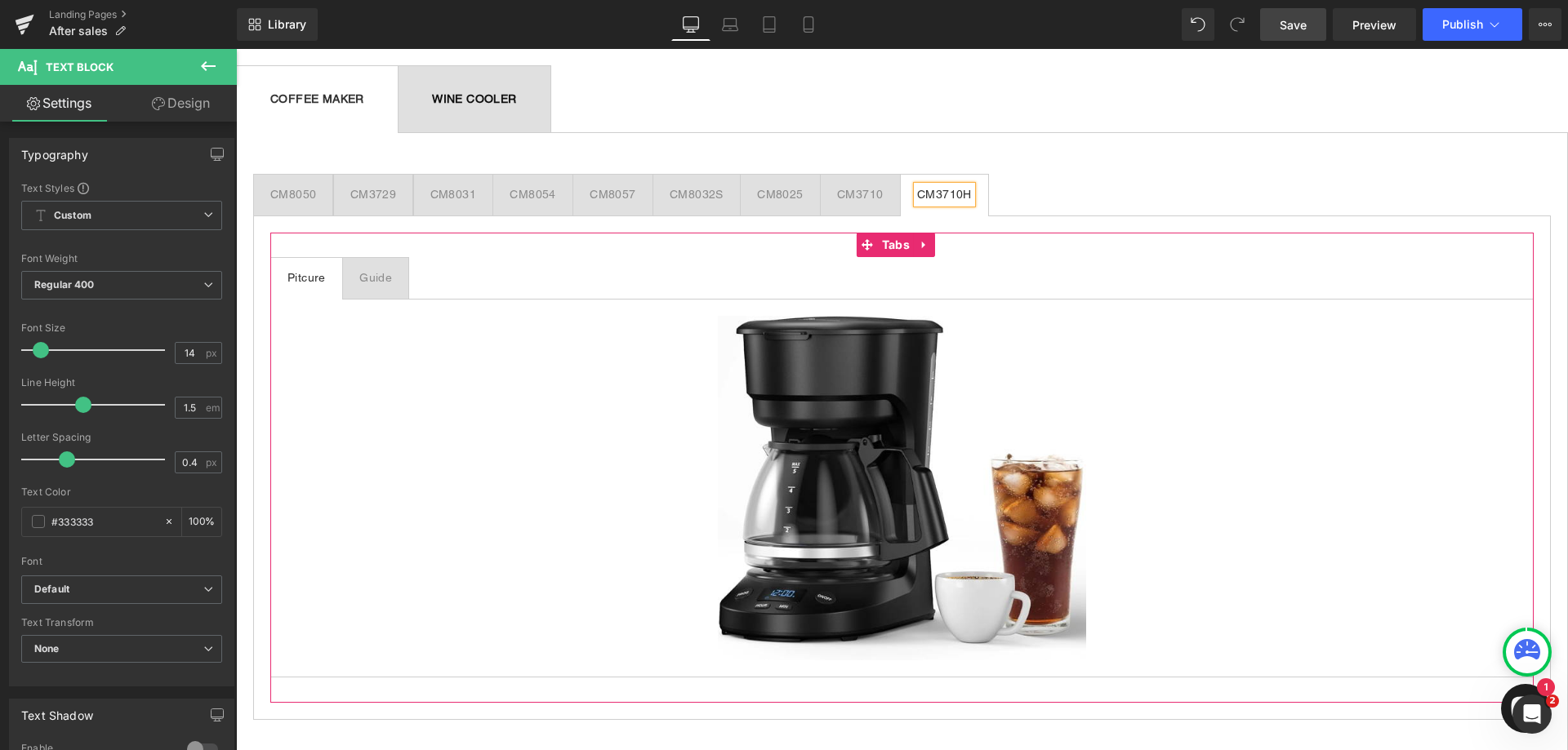
click at [370, 280] on div "Guide" at bounding box center [376, 278] width 32 height 17
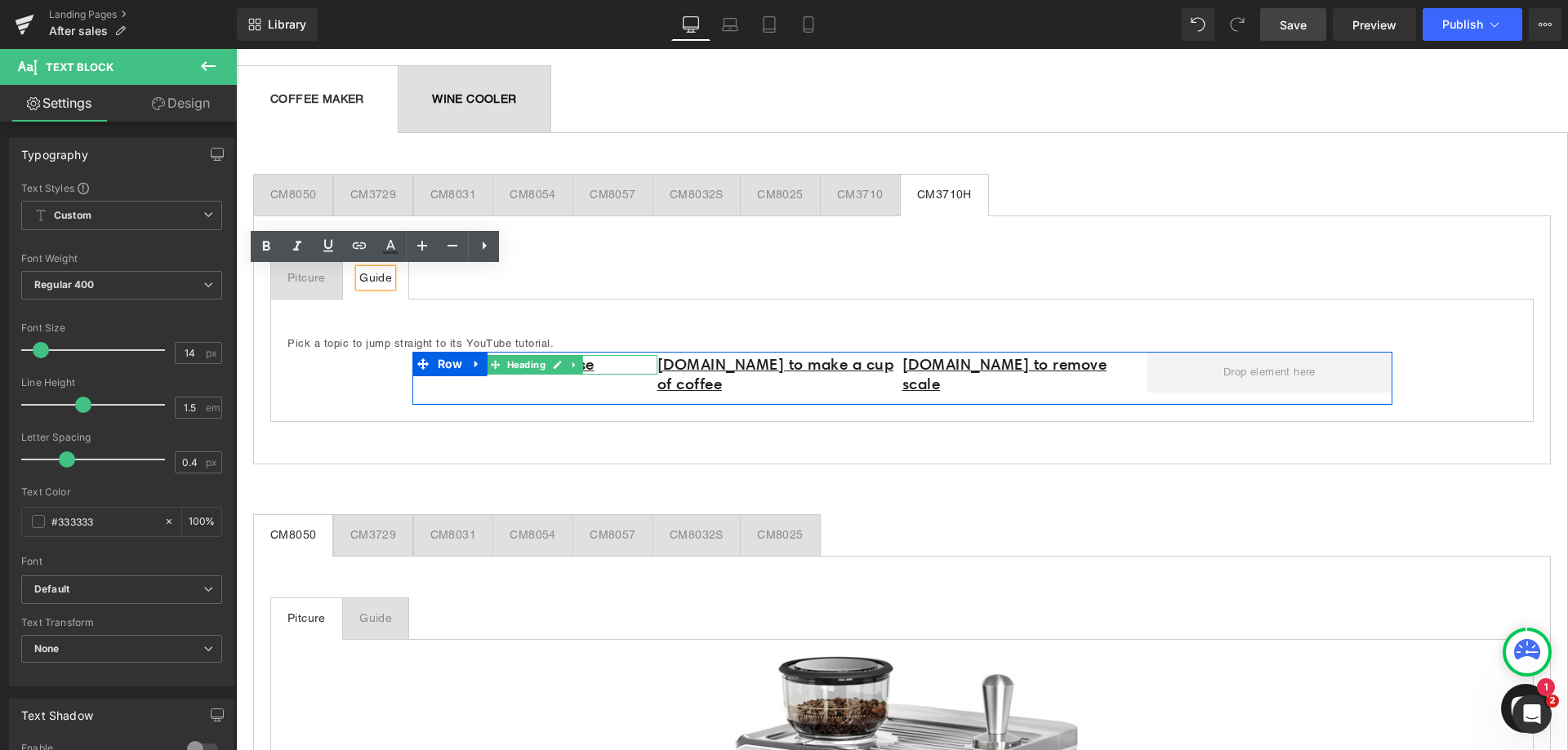
click at [613, 366] on h1 "1.Preparation before use" at bounding box center [535, 365] width 245 height 20
click at [612, 365] on h1 "1.Preparation before use" at bounding box center [535, 365] width 245 height 20
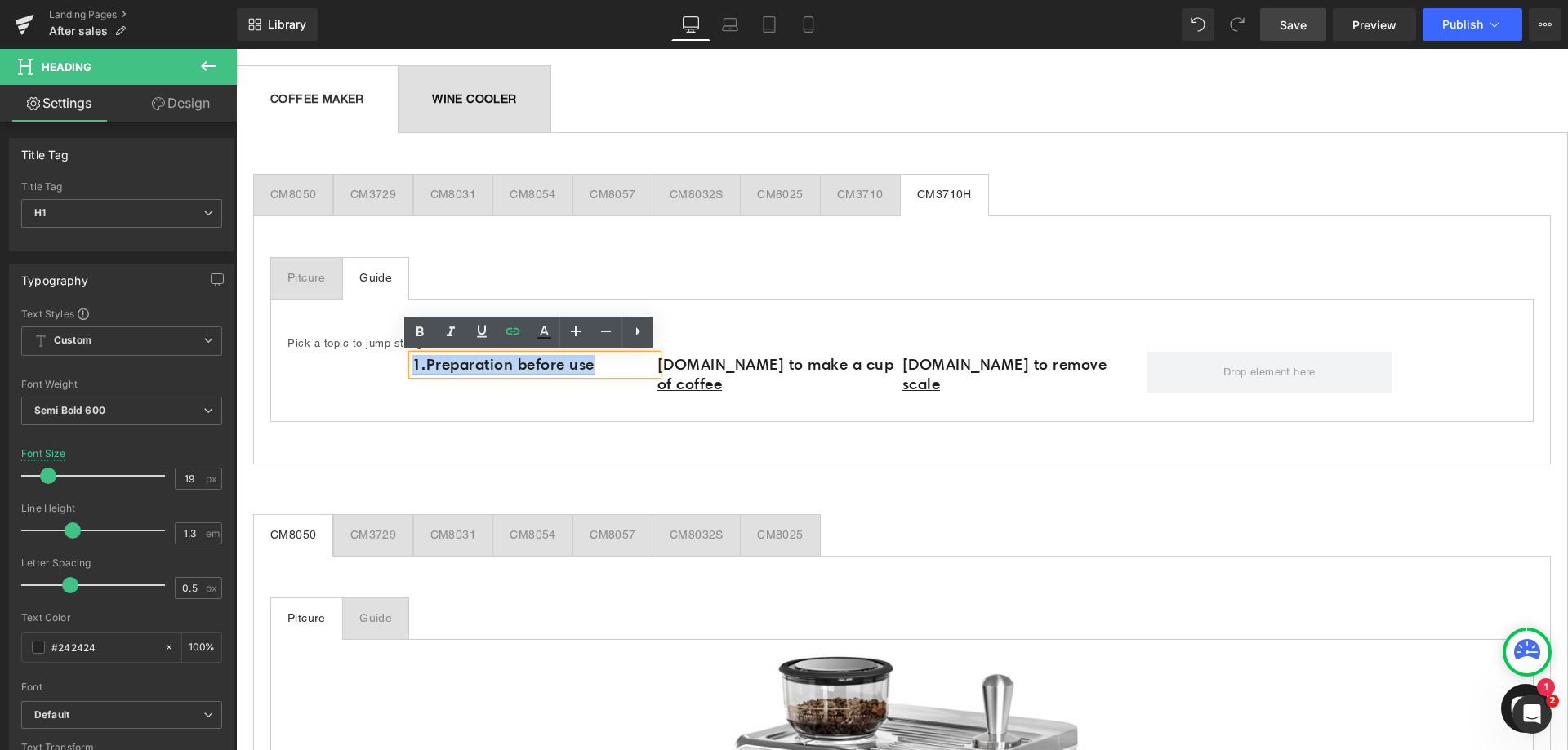
drag, startPoint x: 617, startPoint y: 364, endPoint x: 408, endPoint y: 370, distance: 209.1
click at [413, 370] on h1 "1.Preparation before use" at bounding box center [535, 365] width 245 height 20
click at [508, 335] on icon at bounding box center [513, 332] width 20 height 20
click at [506, 397] on input "https://www.youtube.com/watch?v=4vWX6rnDVQI" at bounding box center [449, 401] width 251 height 41
paste input "qBBQ-_phVEI"
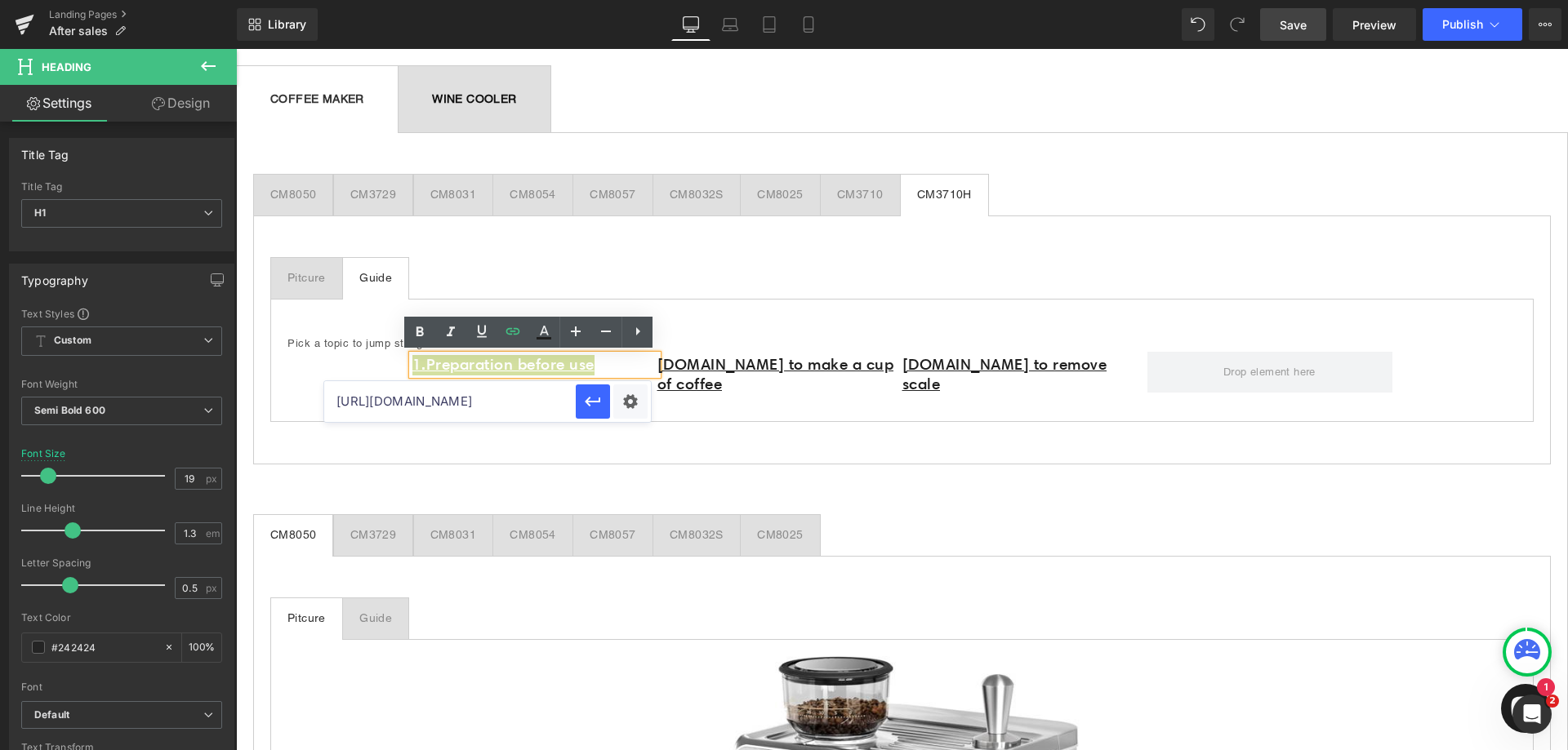
scroll to position [0, 73]
click at [587, 401] on icon "button" at bounding box center [592, 401] width 15 height 10
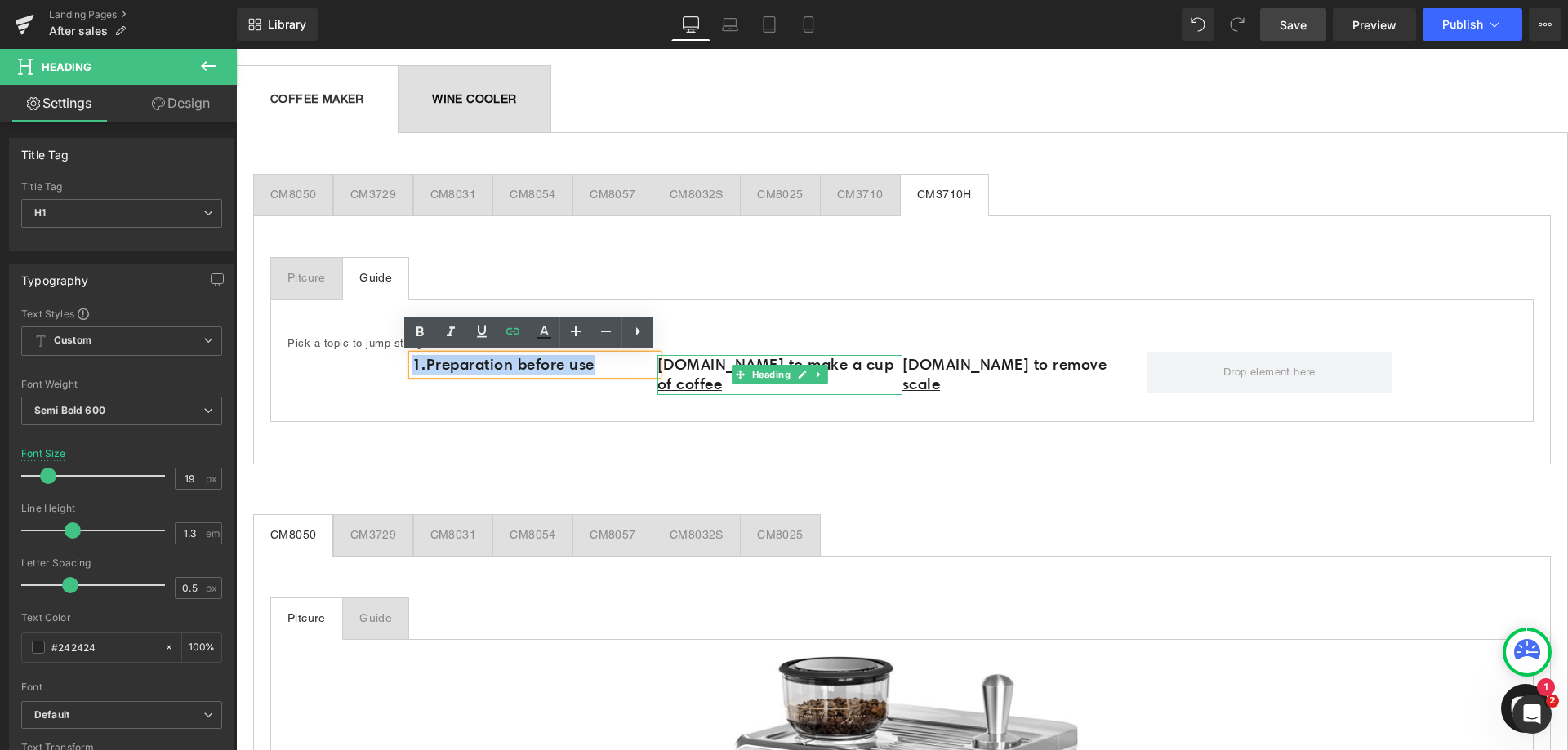
click at [885, 362] on link "[DOMAIN_NAME] to make a cup of coffee" at bounding box center [776, 375] width 237 height 39
click at [889, 362] on link "[DOMAIN_NAME] to make a cup of coffee" at bounding box center [776, 375] width 237 height 39
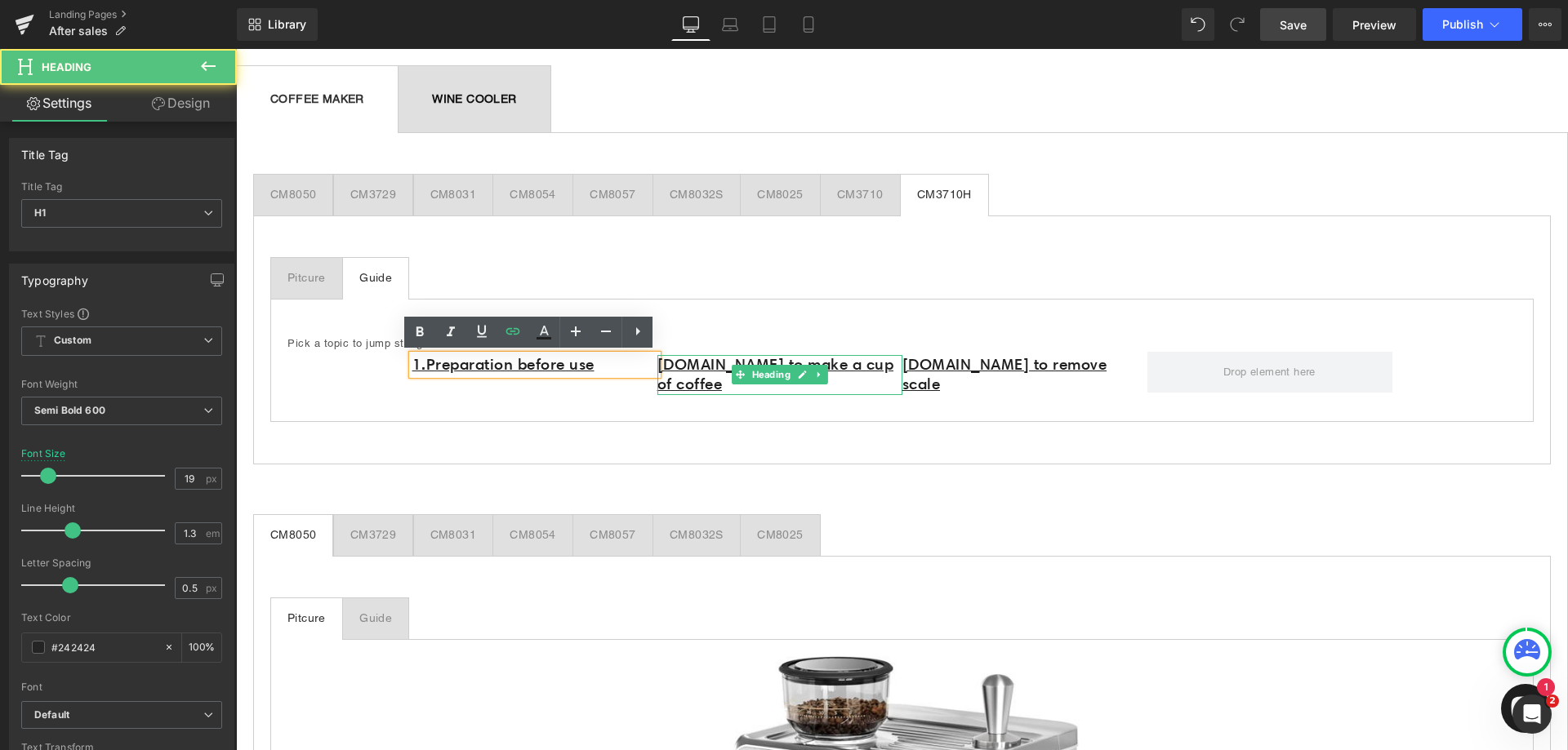
click at [891, 361] on h1 "[DOMAIN_NAME] to make a cup of coffee" at bounding box center [780, 375] width 245 height 40
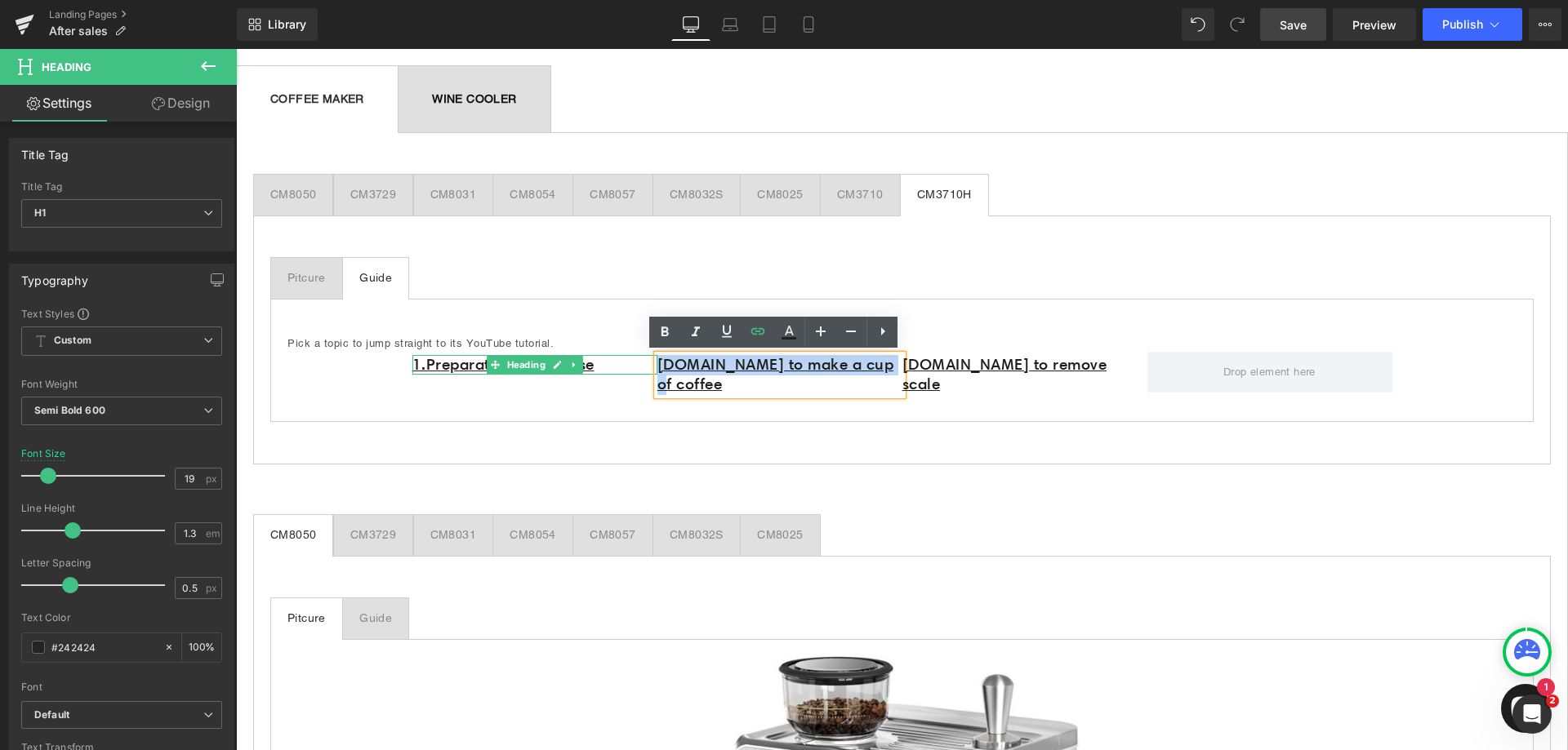
drag, startPoint x: 891, startPoint y: 361, endPoint x: 644, endPoint y: 365, distance: 247.0
click at [644, 365] on div "1.Preparation before use Heading 2.How to make a cup of coffee Heading 3.How to…" at bounding box center [903, 378] width 980 height 54
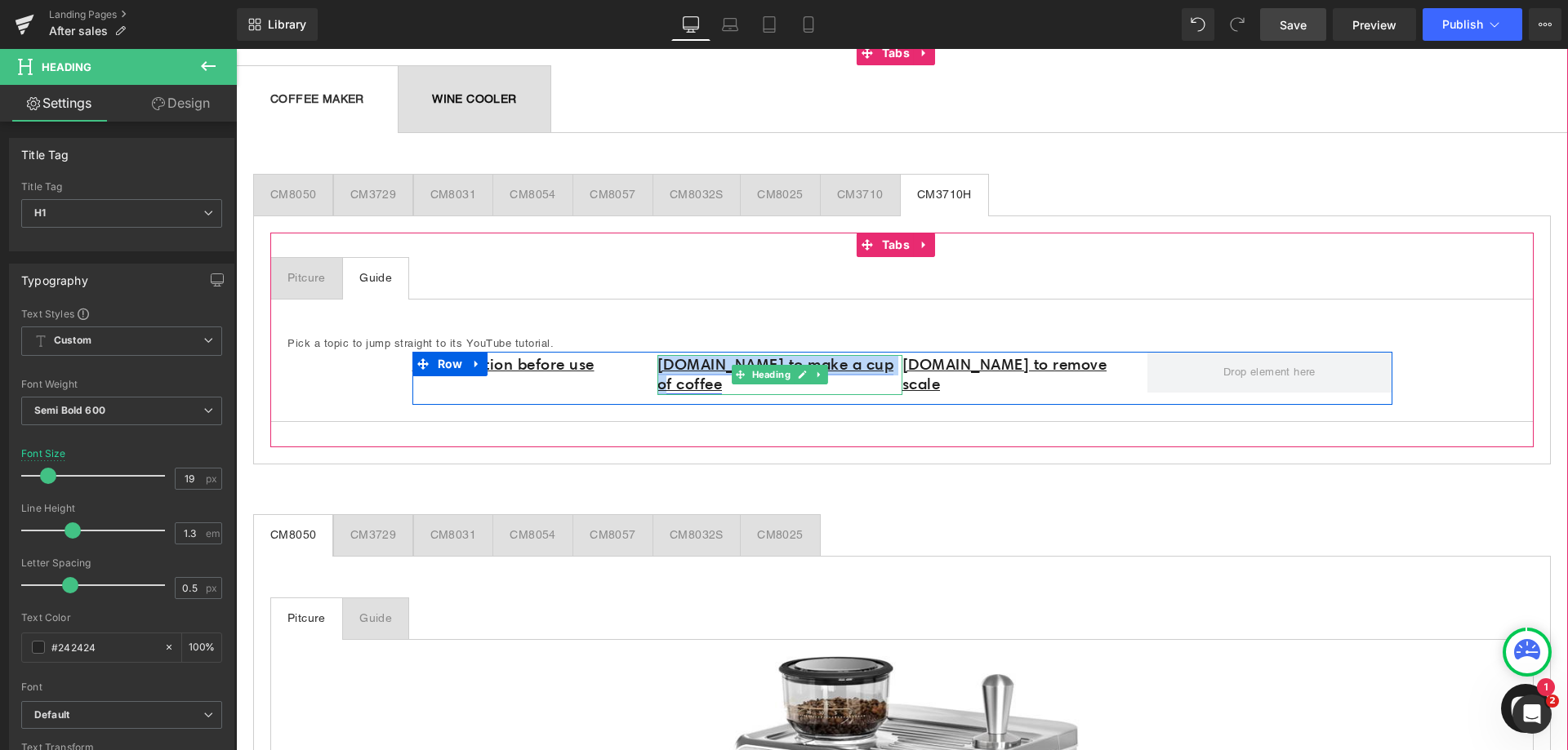
click at [686, 362] on link "[DOMAIN_NAME] to make a cup of coffee" at bounding box center [776, 375] width 237 height 39
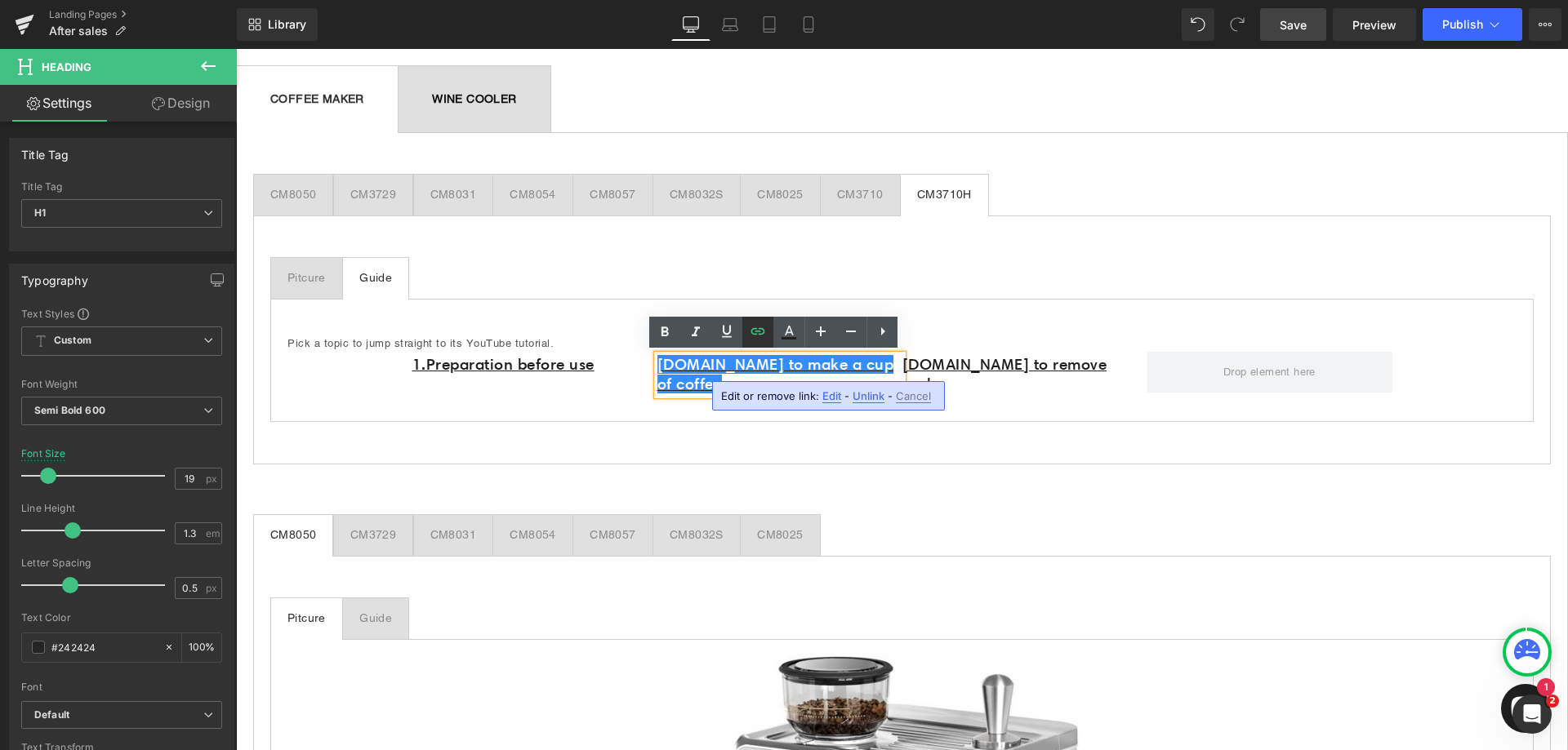
click at [763, 335] on icon at bounding box center [758, 332] width 20 height 20
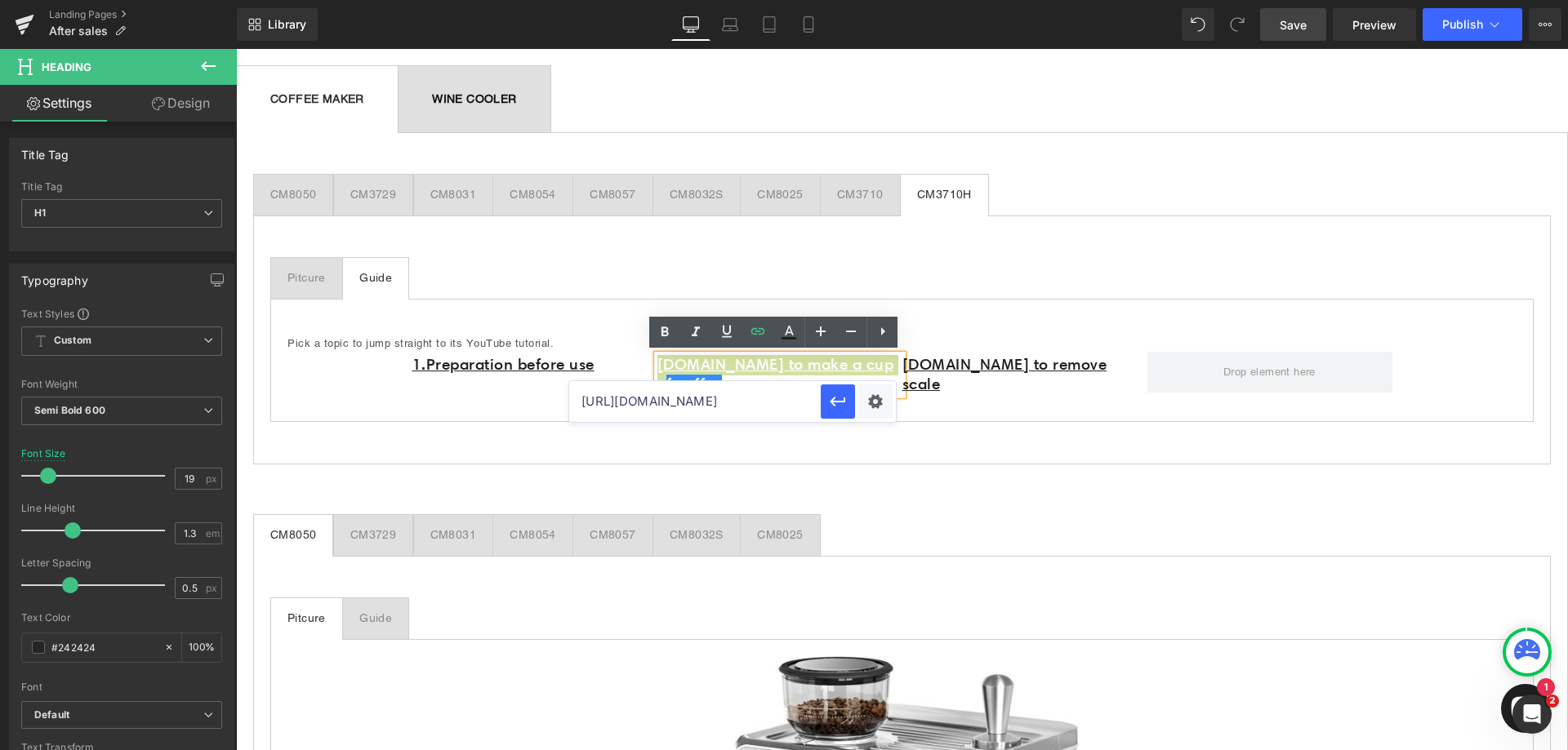
click at [748, 401] on input "https://www.youtube.com/watch?v=qBBQ-_phVEI" at bounding box center [695, 401] width 251 height 41
paste input "z1NcoHMq7Po"
click at [837, 402] on icon "button" at bounding box center [838, 401] width 20 height 20
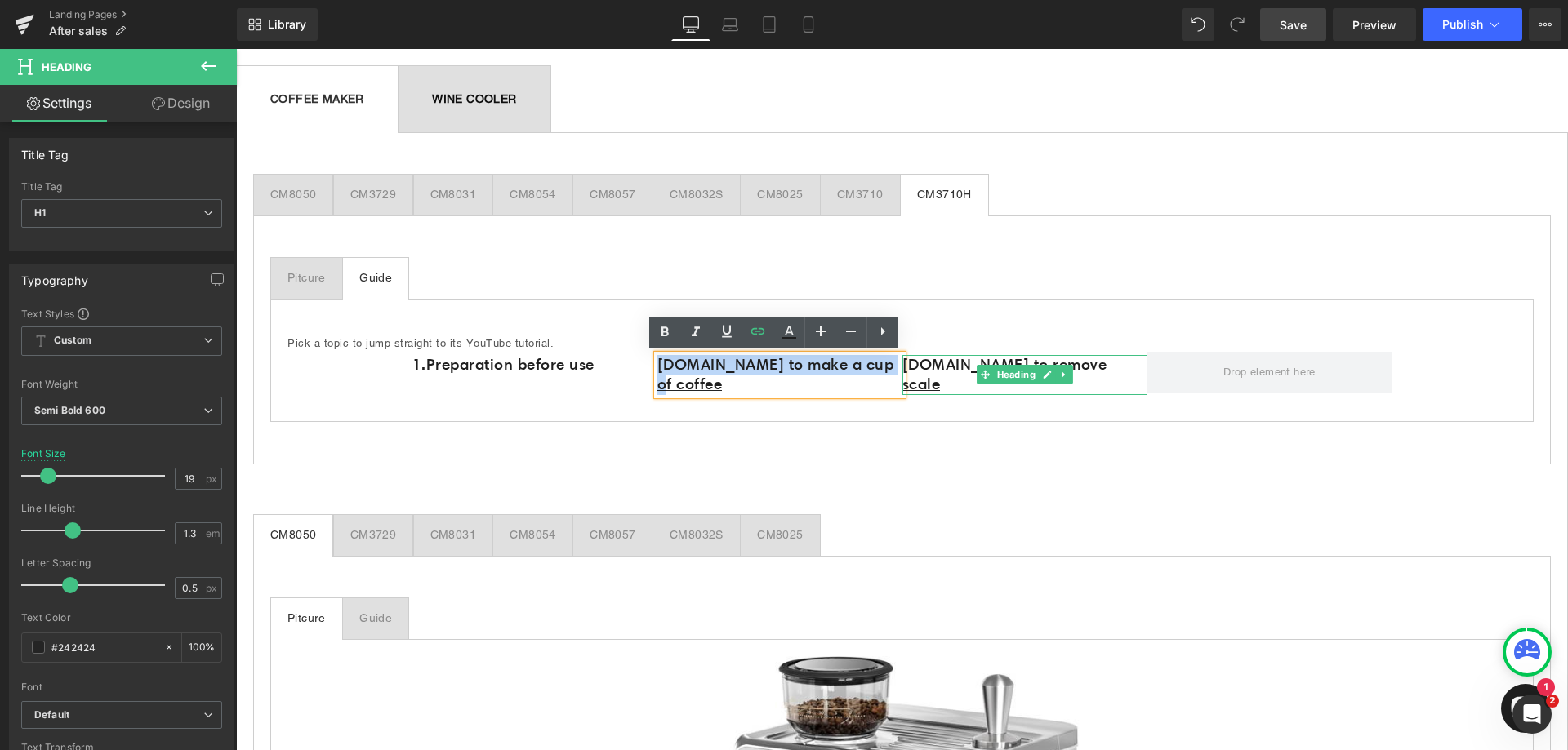
click at [1092, 364] on h1 "[DOMAIN_NAME] to remove scale" at bounding box center [1024, 375] width 245 height 40
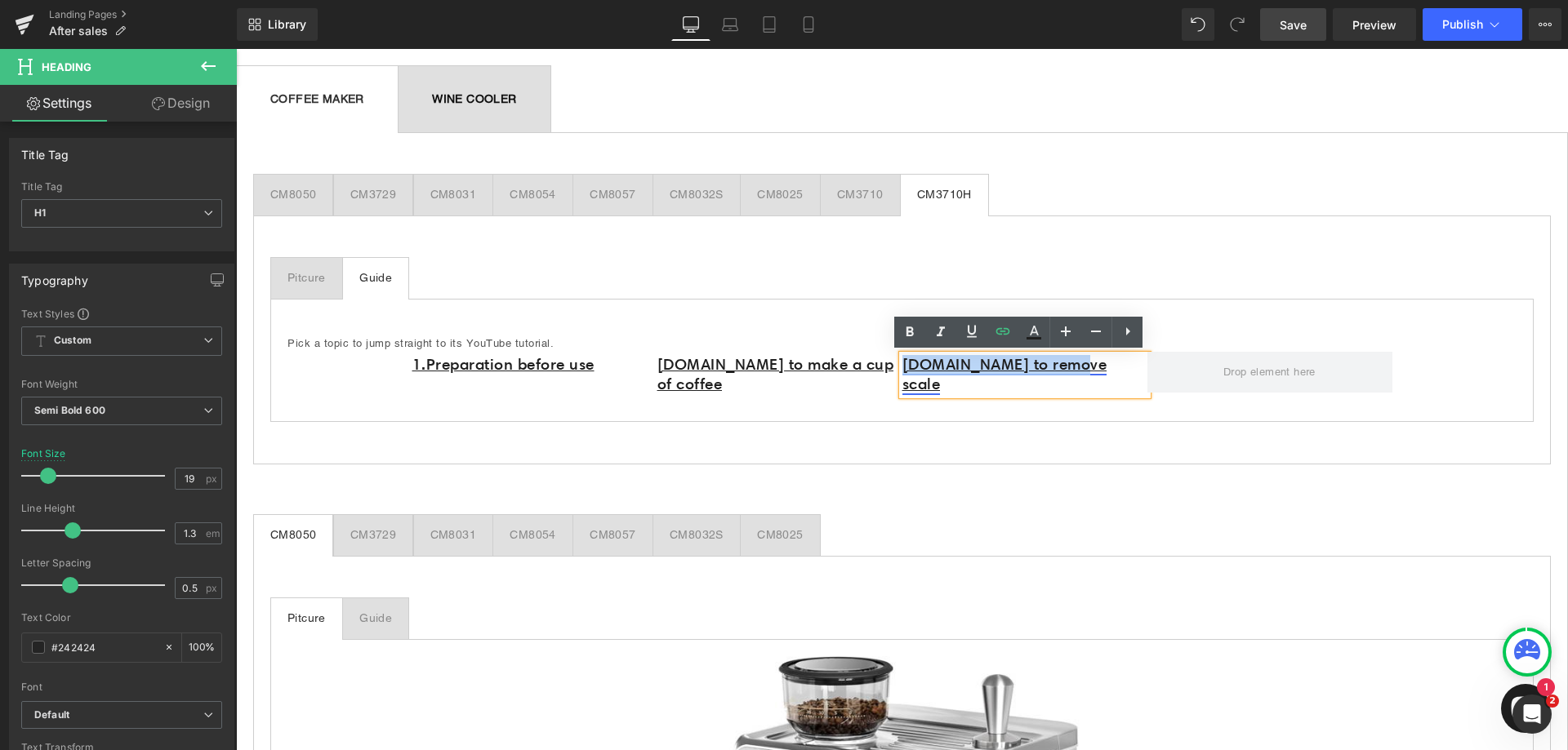
drag, startPoint x: 1092, startPoint y: 364, endPoint x: 897, endPoint y: 369, distance: 195.1
click at [902, 369] on h1 "[DOMAIN_NAME] to remove scale" at bounding box center [1024, 375] width 245 height 40
click at [1004, 329] on icon at bounding box center [1003, 331] width 14 height 7
click at [999, 403] on input "https://www.youtube.com/watch?v=z1NcoHMq7Po" at bounding box center [939, 401] width 251 height 41
paste input "aeWGK3nn5c"
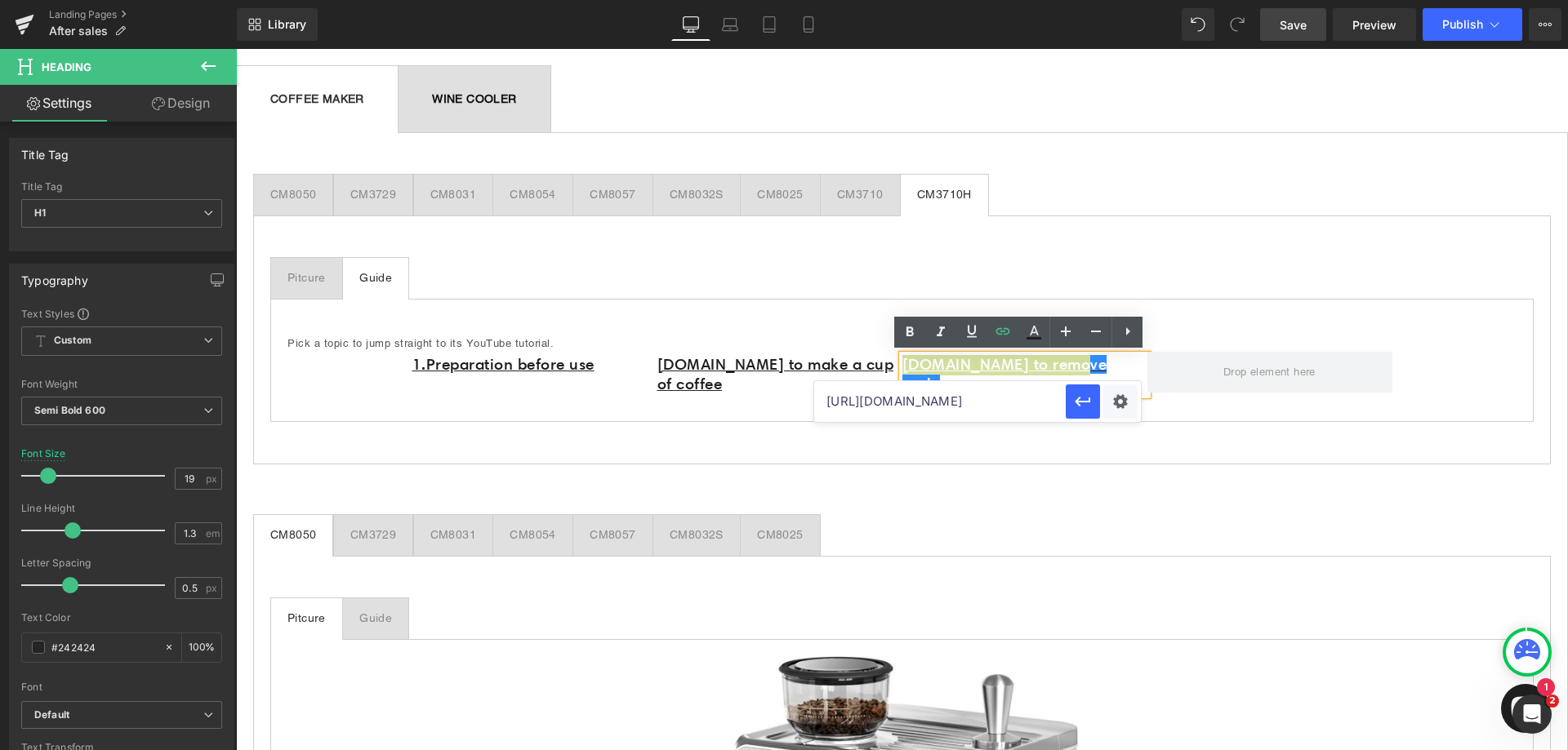
scroll to position [0, 76]
type input "[URL][DOMAIN_NAME]"
drag, startPoint x: 1097, startPoint y: 394, endPoint x: 859, endPoint y: 345, distance: 243.0
click at [1097, 394] on button "button" at bounding box center [1083, 402] width 34 height 34
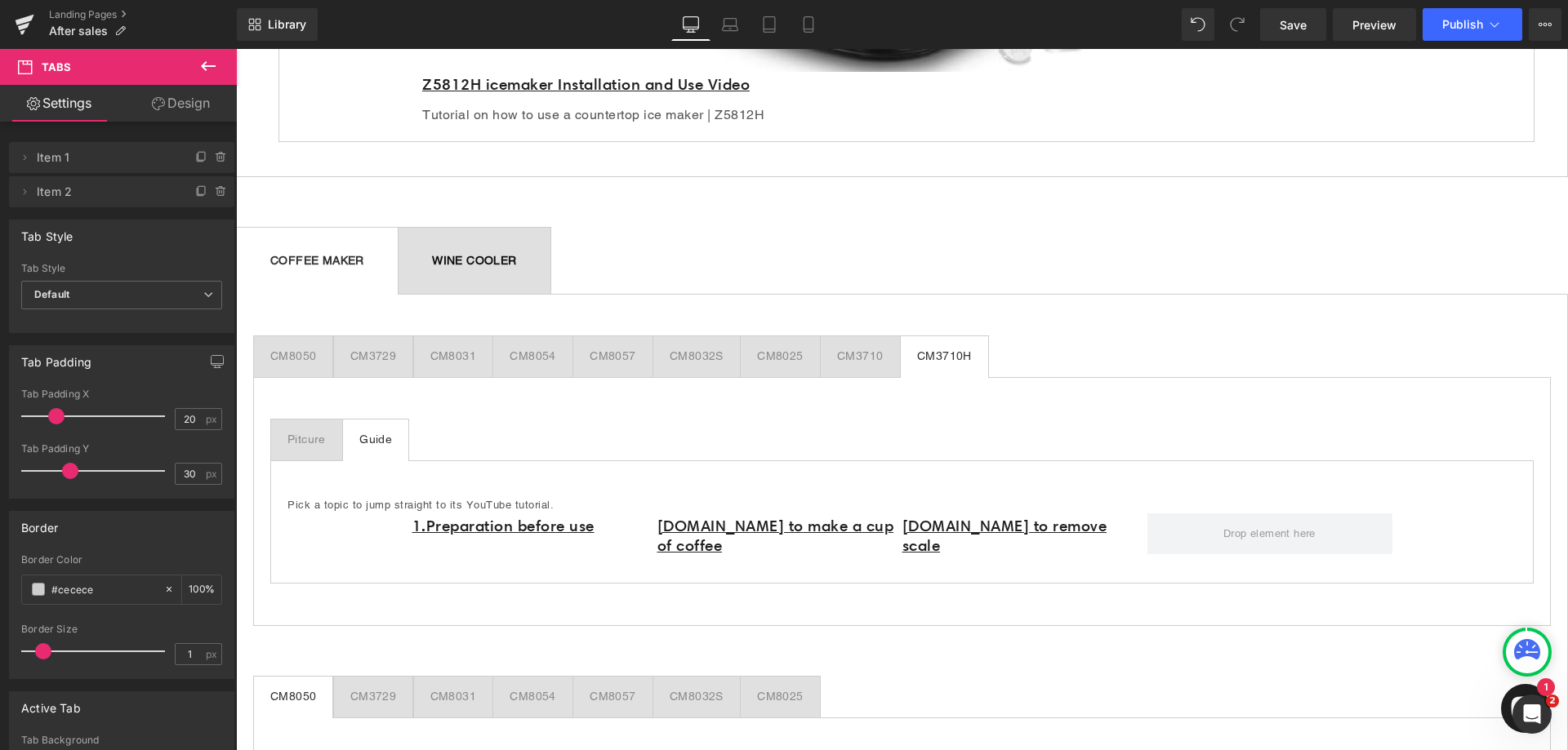
scroll to position [1045, 0]
drag, startPoint x: 1310, startPoint y: 31, endPoint x: 1300, endPoint y: 37, distance: 11.7
click at [1309, 31] on link "Save" at bounding box center [1293, 25] width 66 height 32
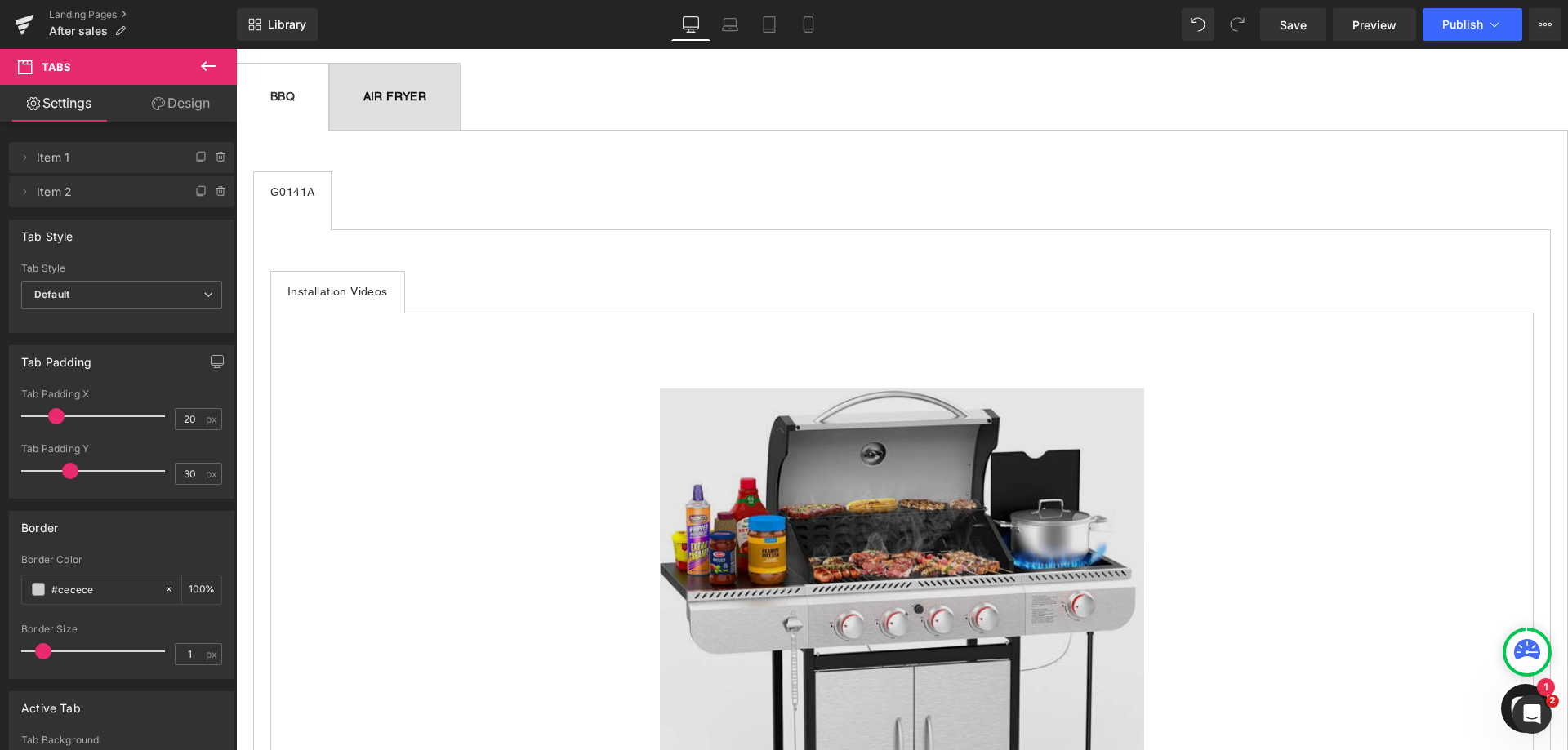
scroll to position [3985, 0]
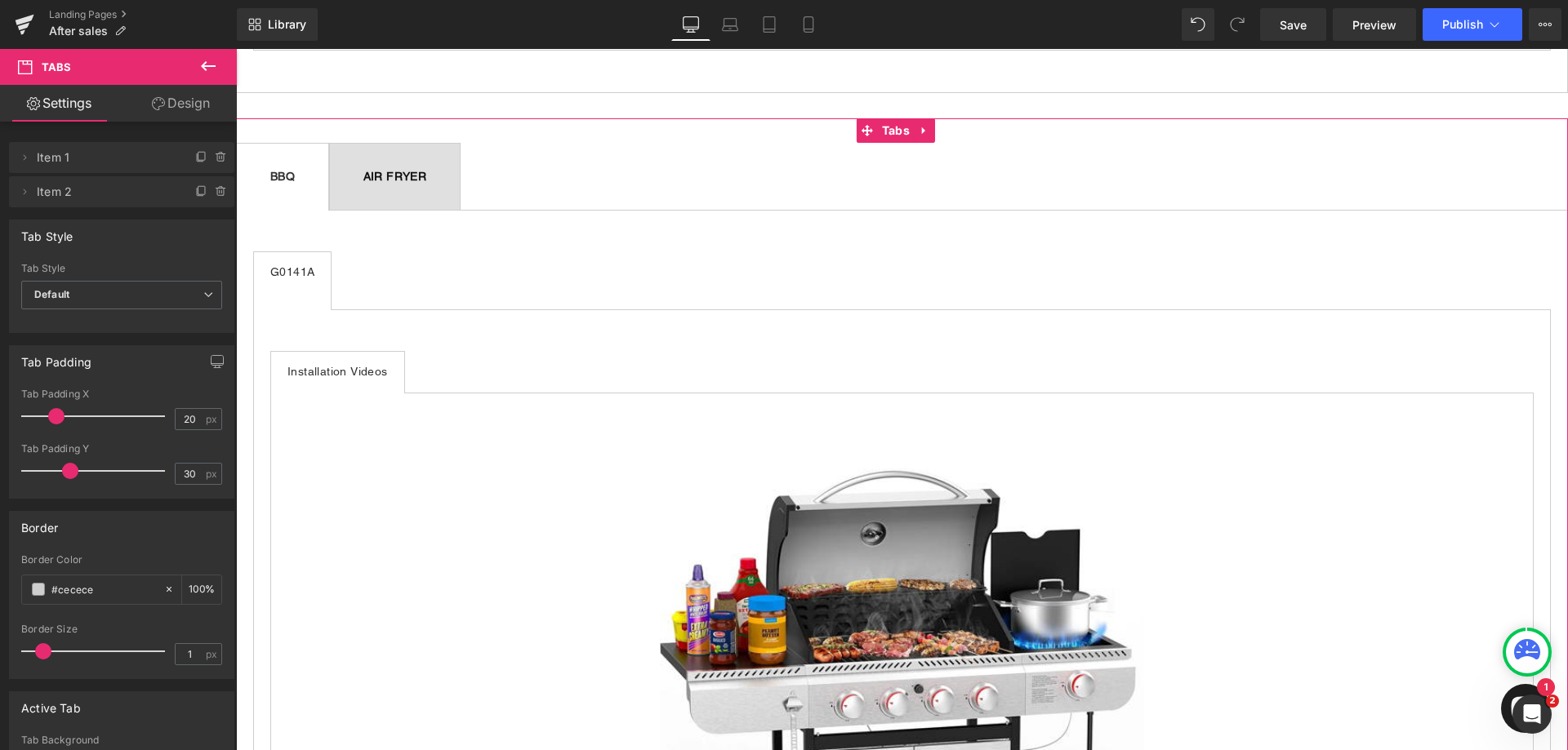
click at [461, 161] on span "AIR FRYER Text Block" at bounding box center [395, 176] width 131 height 66
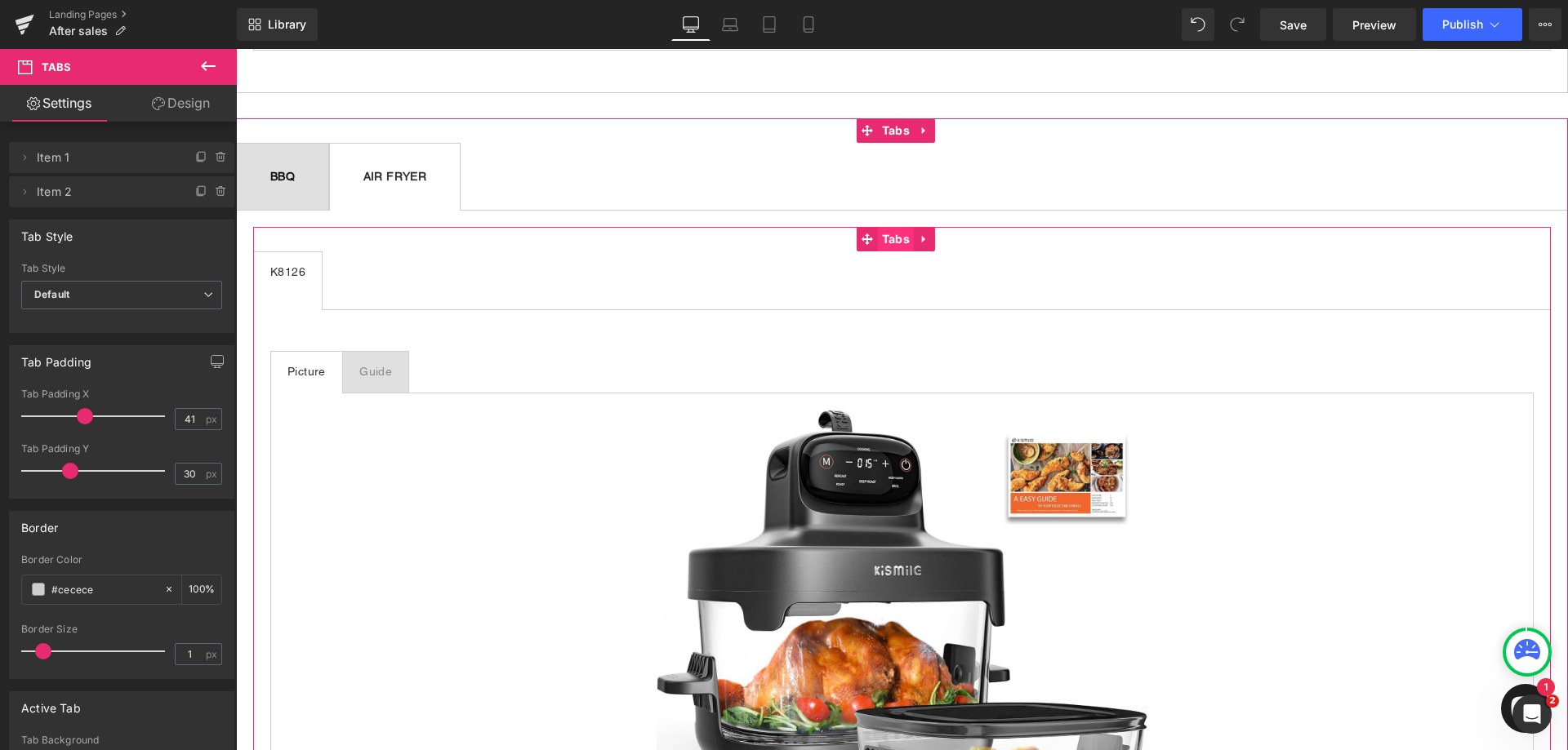
click at [887, 227] on span "Tabs" at bounding box center [896, 240] width 36 height 25
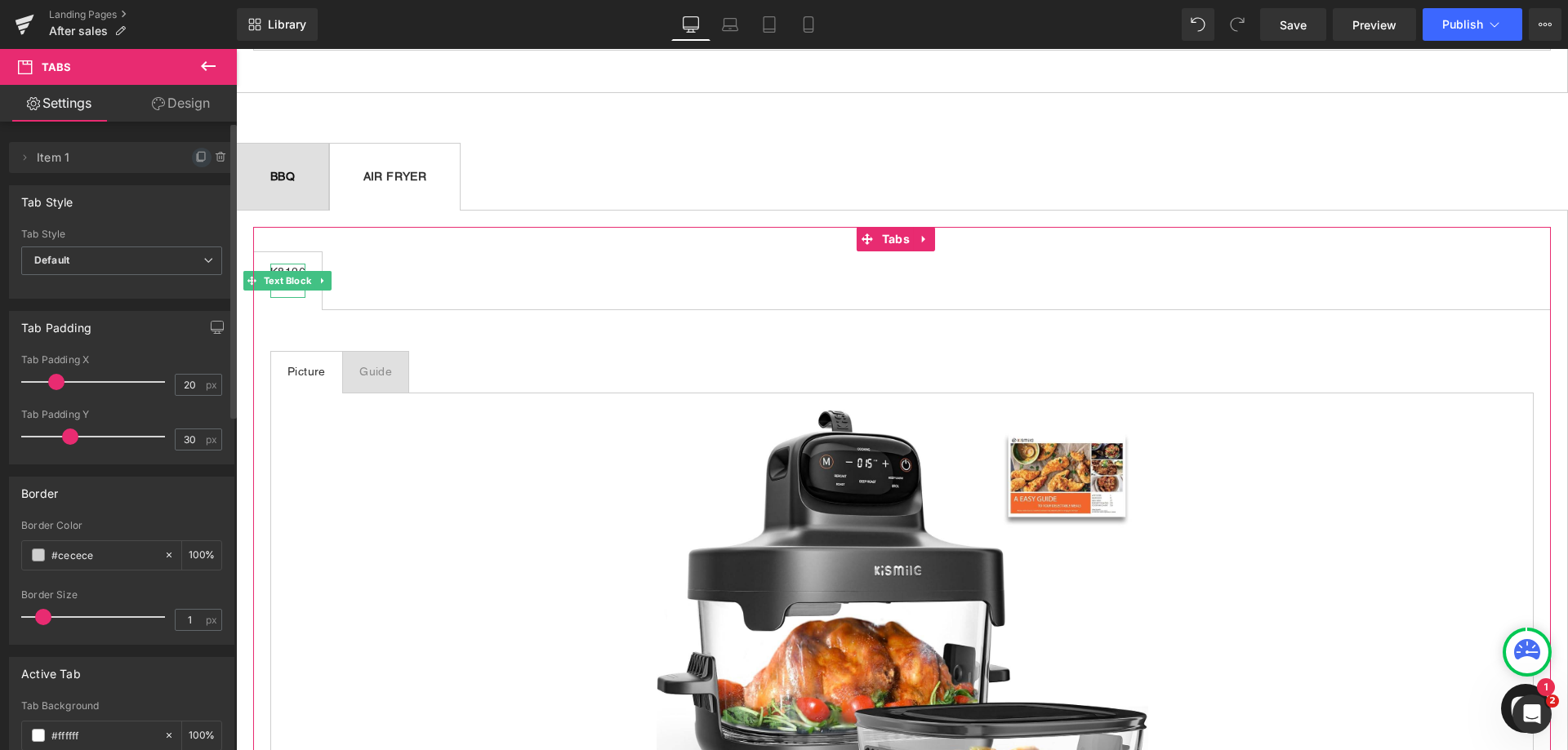
click at [199, 154] on icon at bounding box center [202, 156] width 7 height 9
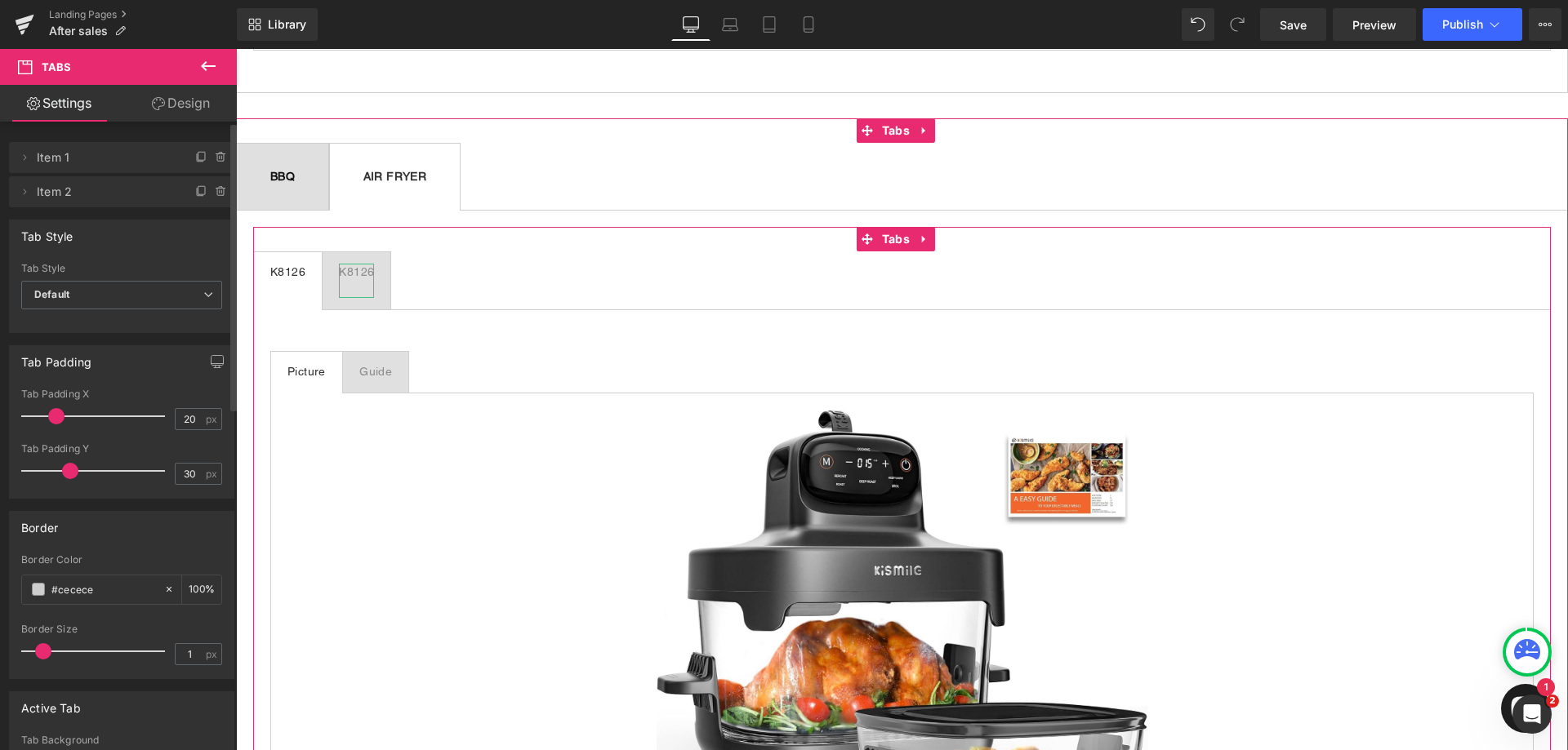
click at [362, 264] on div "K8126" at bounding box center [356, 281] width 35 height 34
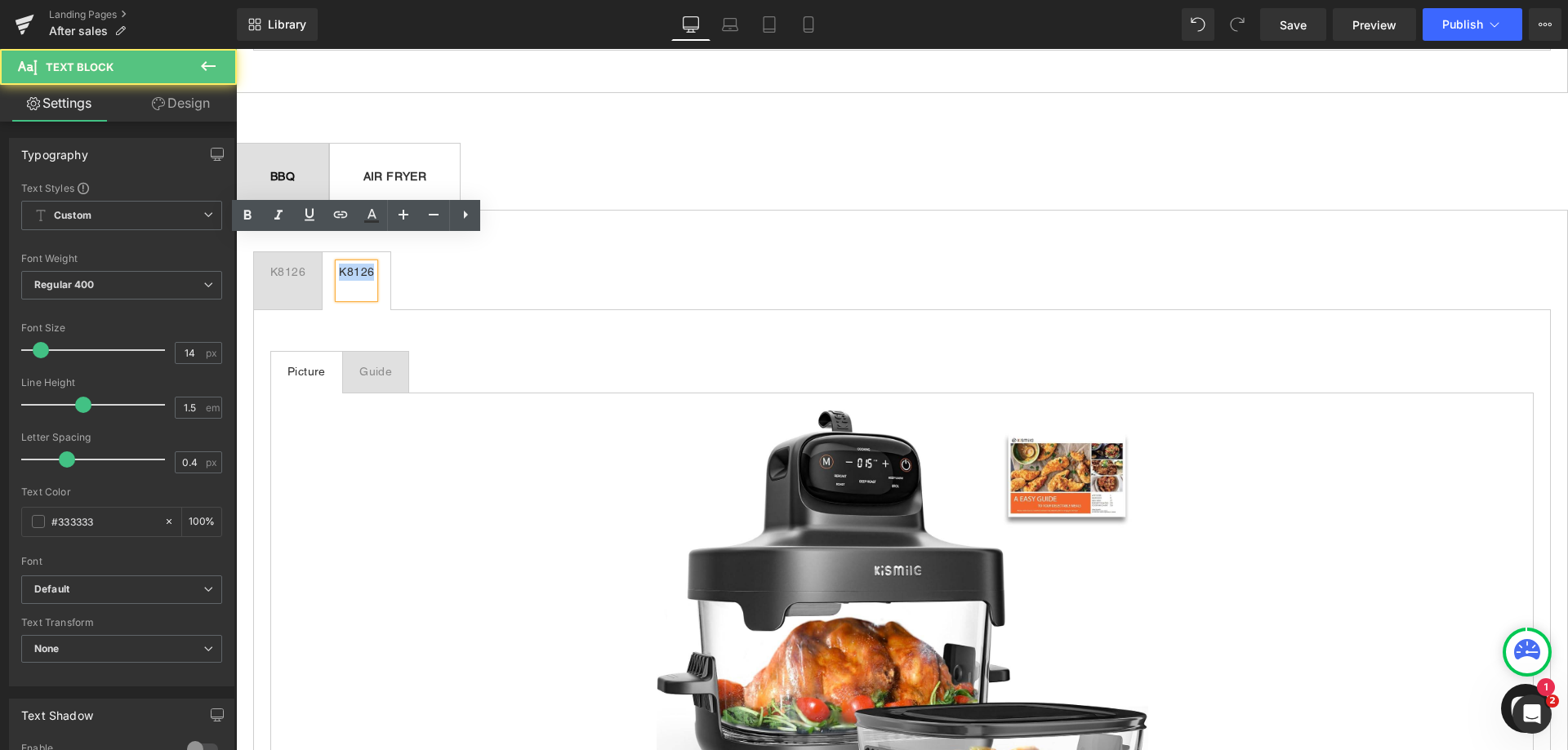
drag, startPoint x: 373, startPoint y: 245, endPoint x: 325, endPoint y: 245, distance: 48.0
click at [325, 252] on span "K8126 Text Block" at bounding box center [356, 281] width 68 height 57
paste div
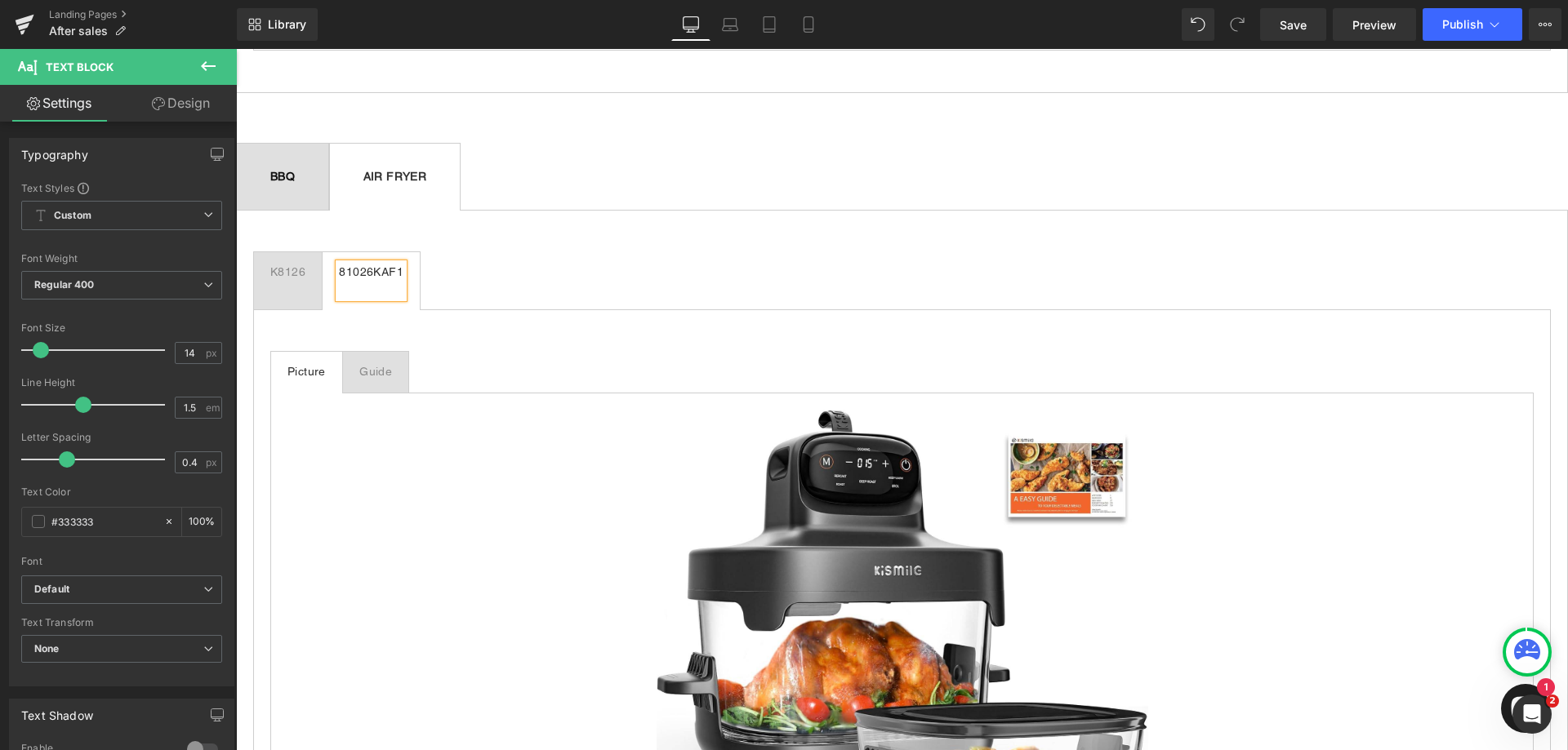
click at [236, 49] on div at bounding box center [236, 49] width 0 height 0
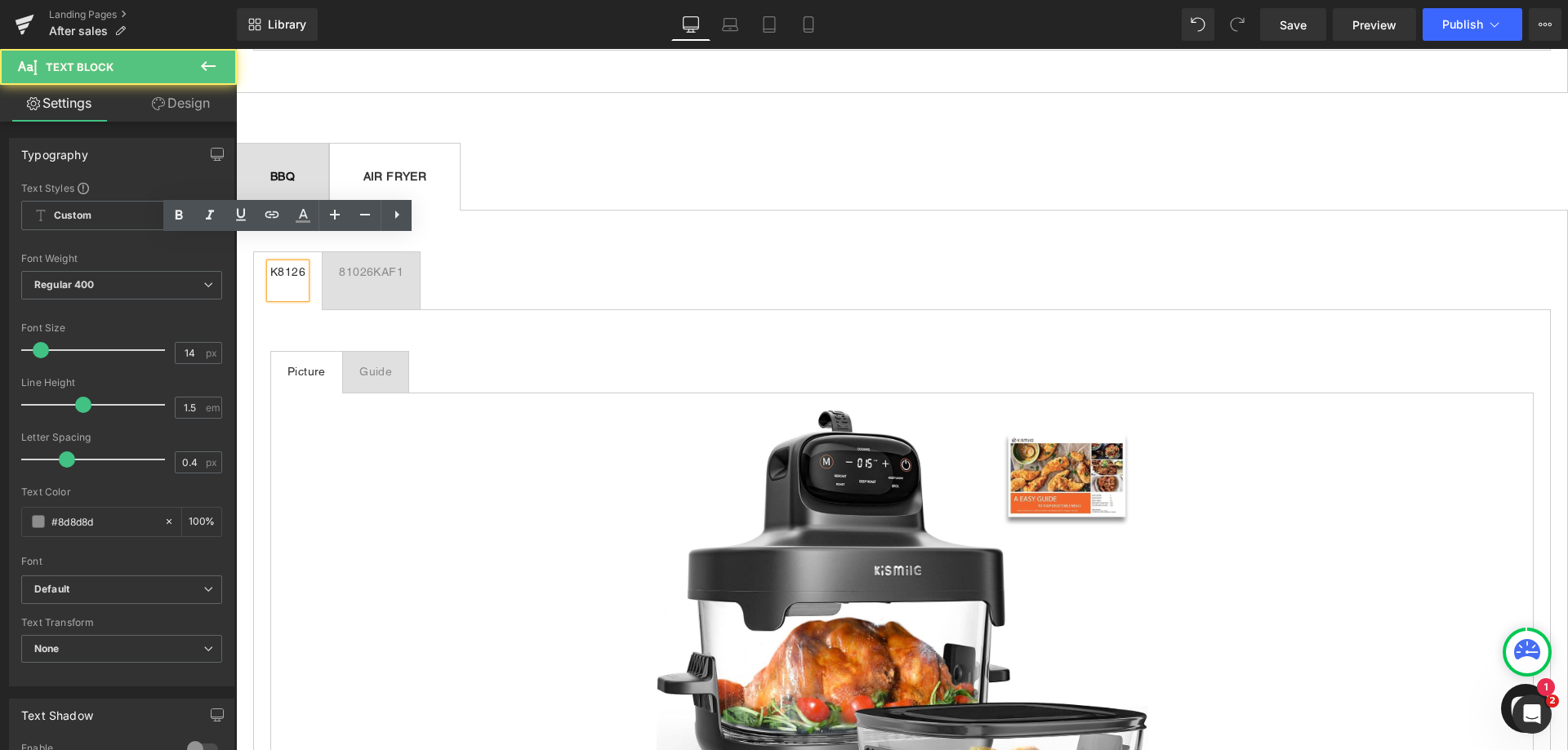
click at [290, 281] on div at bounding box center [288, 289] width 35 height 17
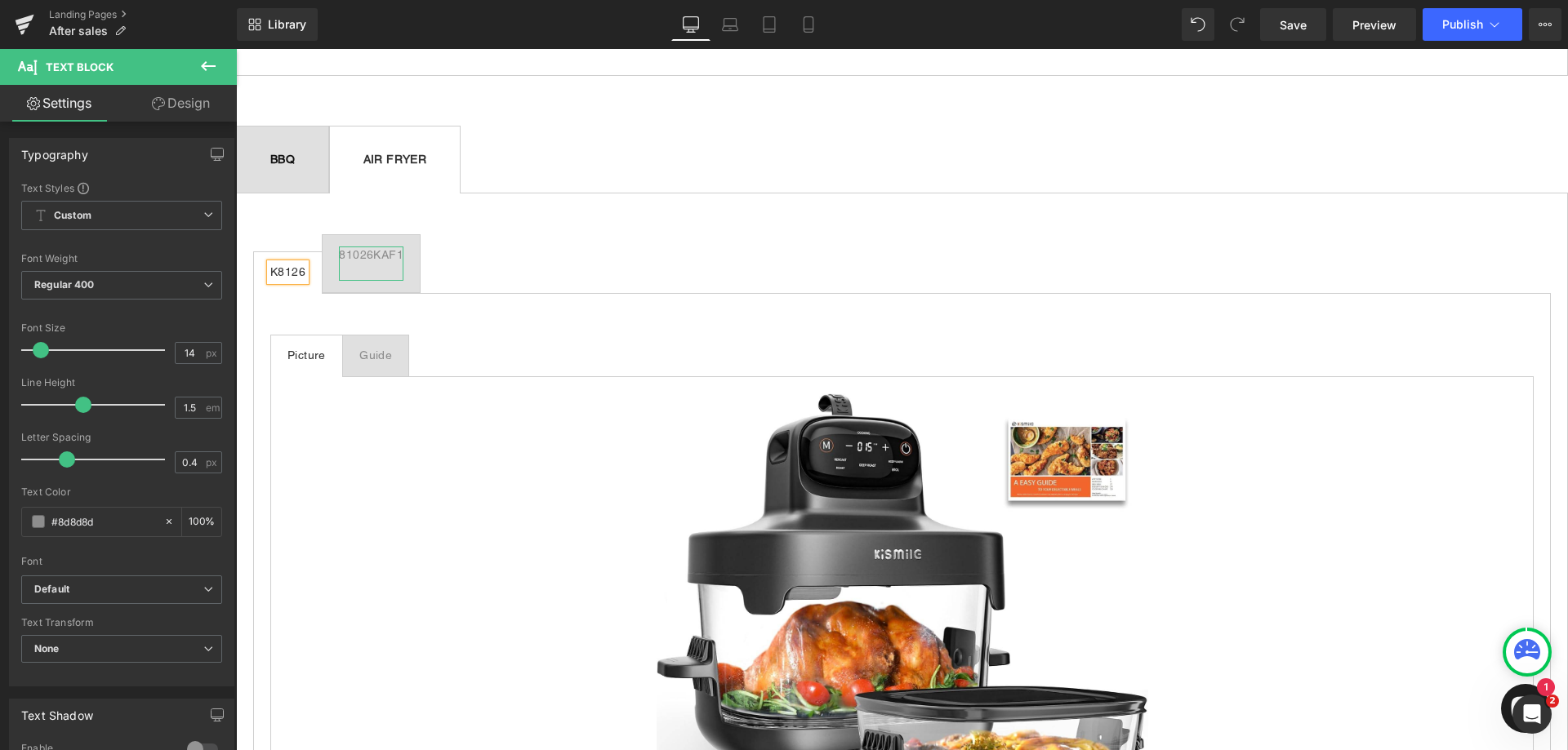
click at [374, 264] on div at bounding box center [372, 272] width 65 height 17
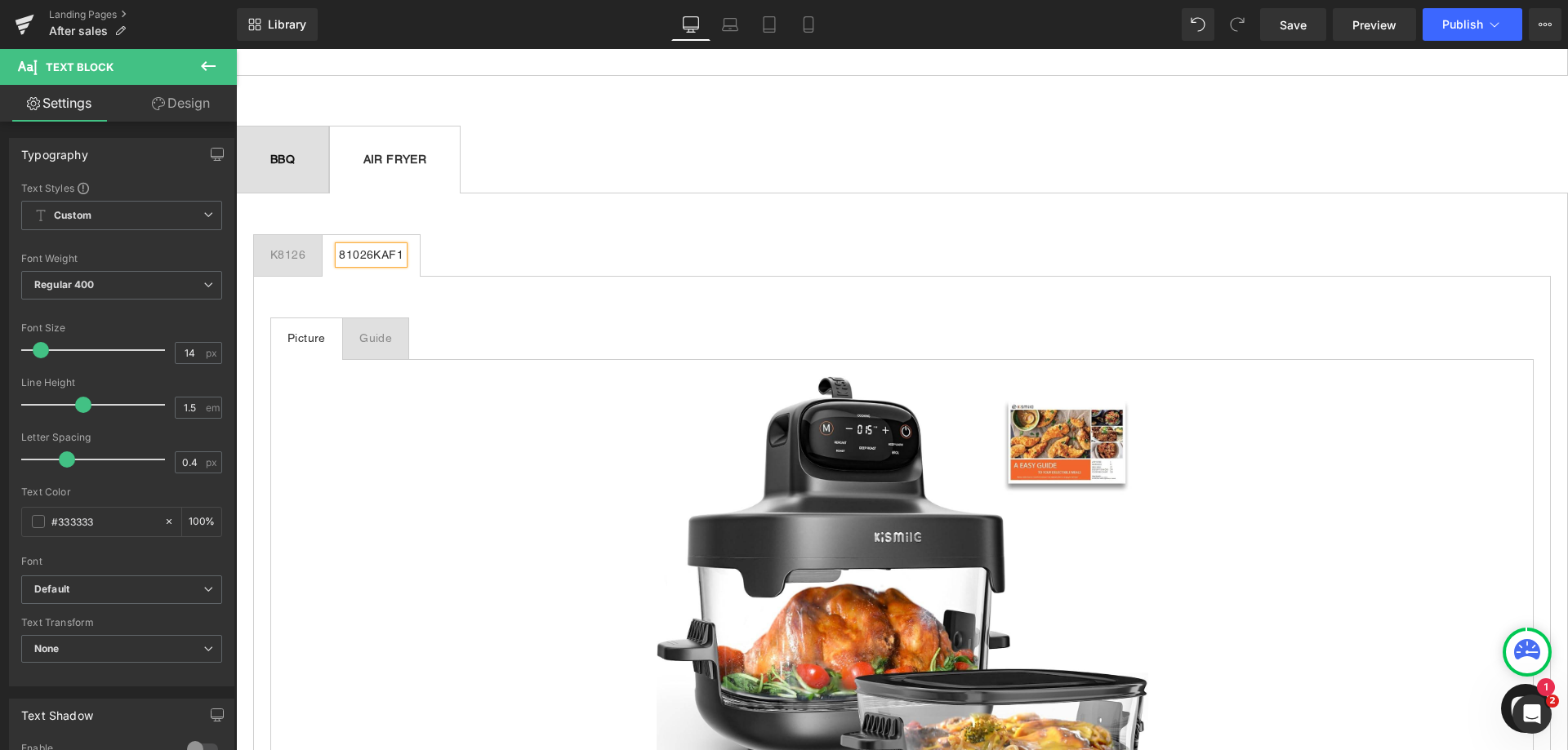
click at [497, 236] on ul "K8126 Text Block 81026KAF1 Text Block" at bounding box center [902, 255] width 1298 height 42
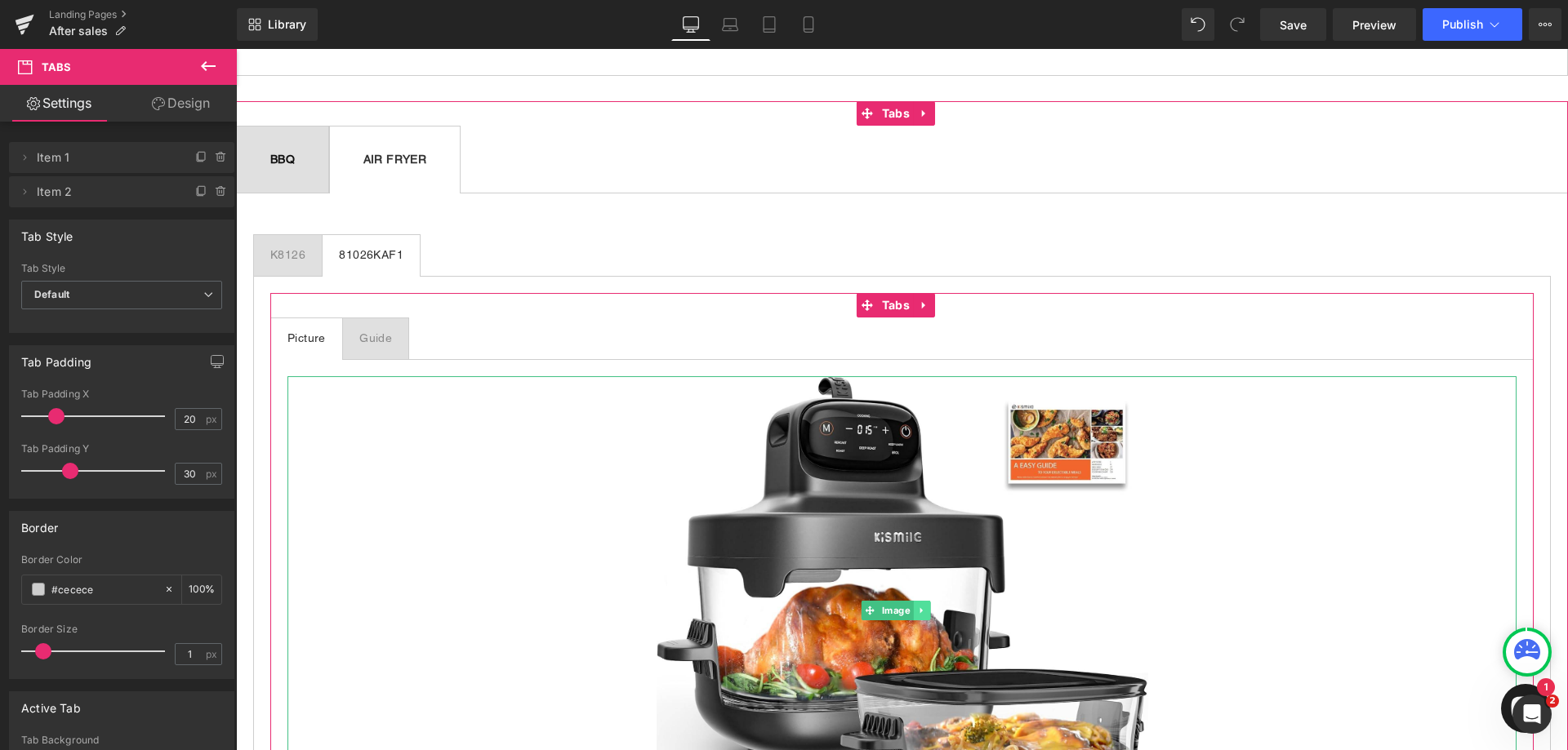
click at [924, 606] on icon at bounding box center [921, 611] width 9 height 10
click at [932, 606] on icon at bounding box center [930, 611] width 9 height 10
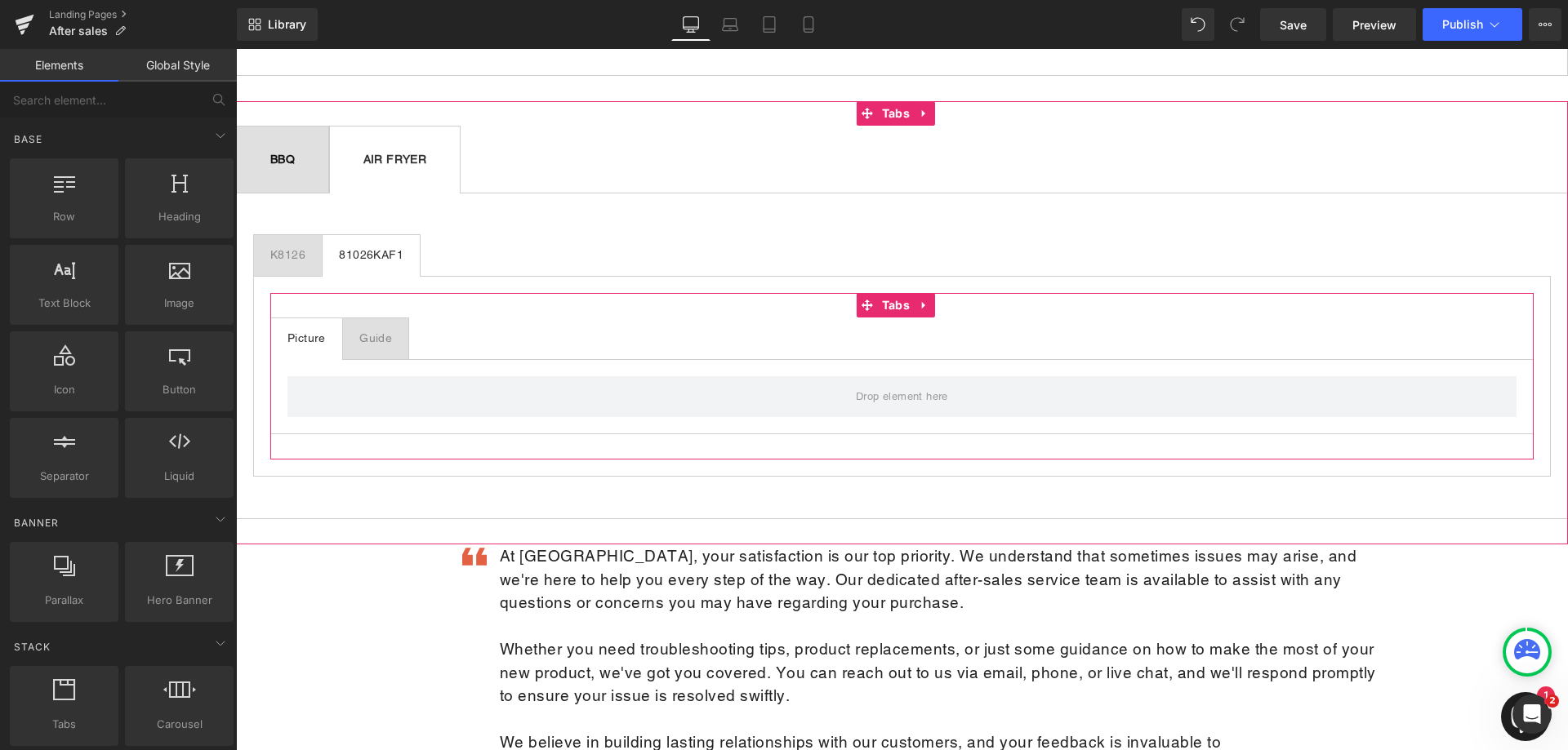
click at [388, 330] on div "Guide Text Block" at bounding box center [376, 338] width 32 height 17
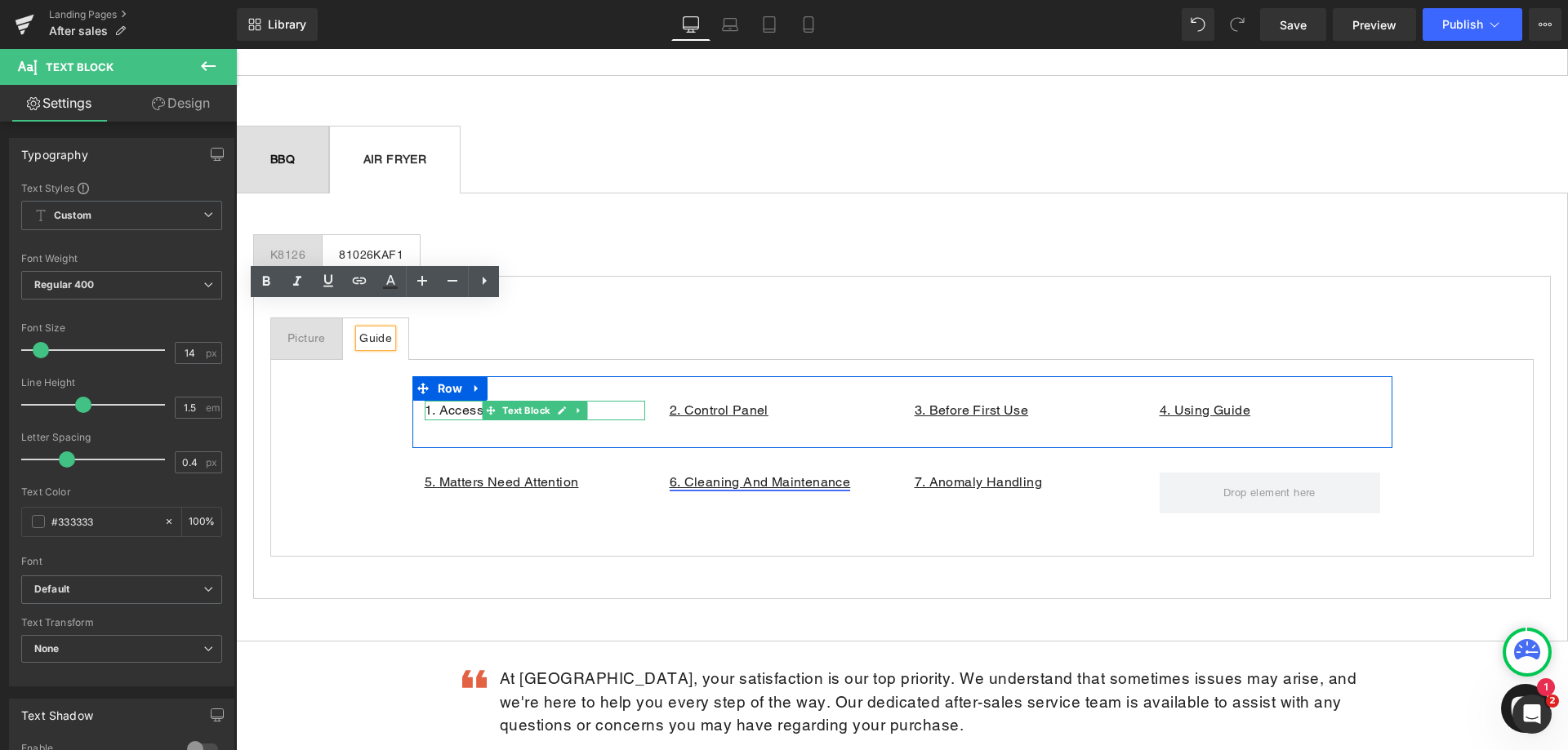
click at [604, 401] on p "1. Accessories Overview" at bounding box center [534, 411] width 221 height 20
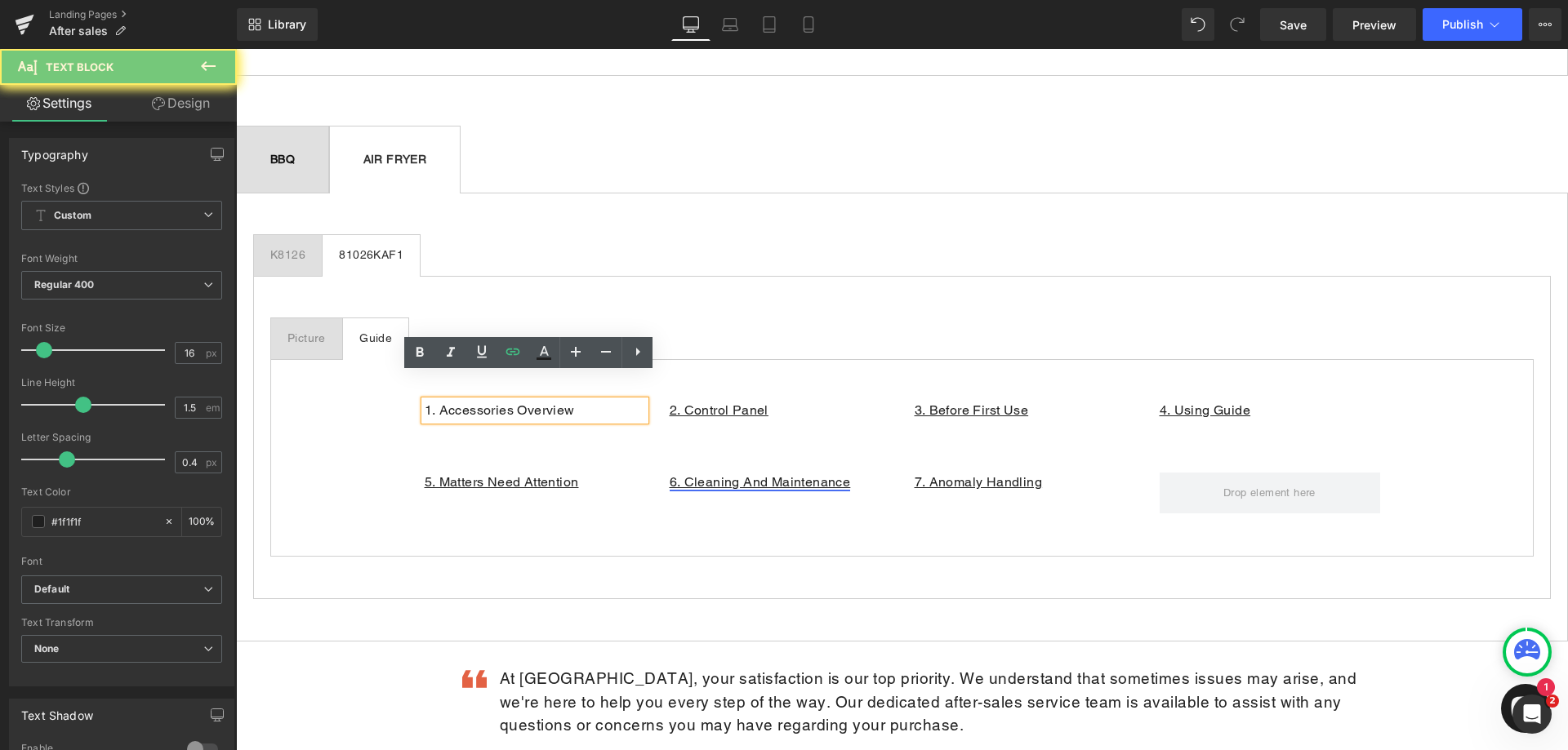
click at [599, 401] on p "1. Accessories Overview" at bounding box center [534, 411] width 221 height 20
drag, startPoint x: 581, startPoint y: 385, endPoint x: 416, endPoint y: 382, distance: 165.0
click at [424, 401] on div "1. Accessories Overview" at bounding box center [534, 411] width 221 height 20
drag, startPoint x: 580, startPoint y: 383, endPoint x: 420, endPoint y: 390, distance: 160.2
click at [424, 401] on p "1. Accessories Overview" at bounding box center [534, 411] width 221 height 20
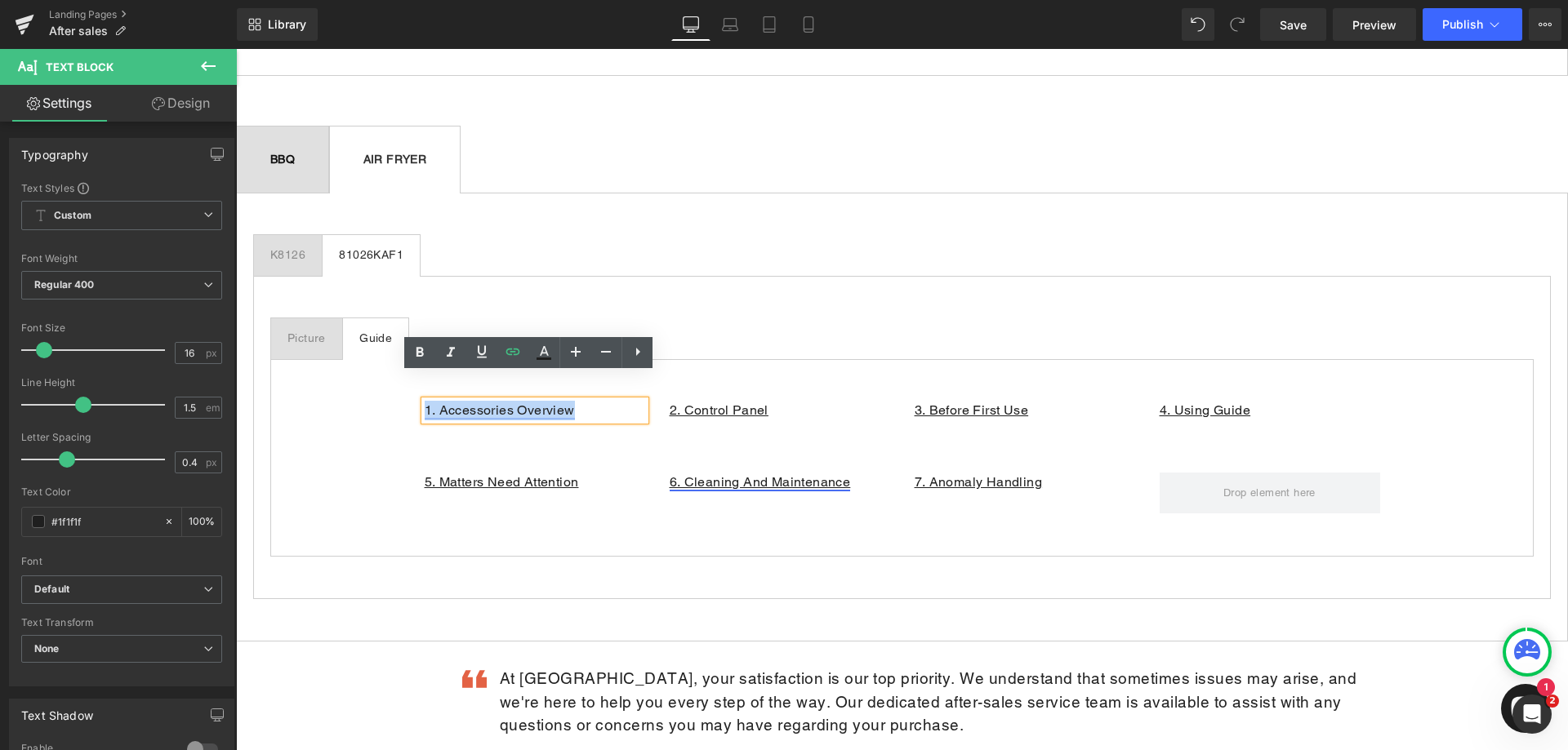
paste div
drag, startPoint x: 533, startPoint y: 386, endPoint x: 420, endPoint y: 382, distance: 113.1
click at [424, 401] on p "1. Before first use" at bounding box center [534, 411] width 221 height 20
click at [483, 354] on icon at bounding box center [482, 352] width 10 height 12
click at [513, 354] on icon at bounding box center [513, 352] width 20 height 20
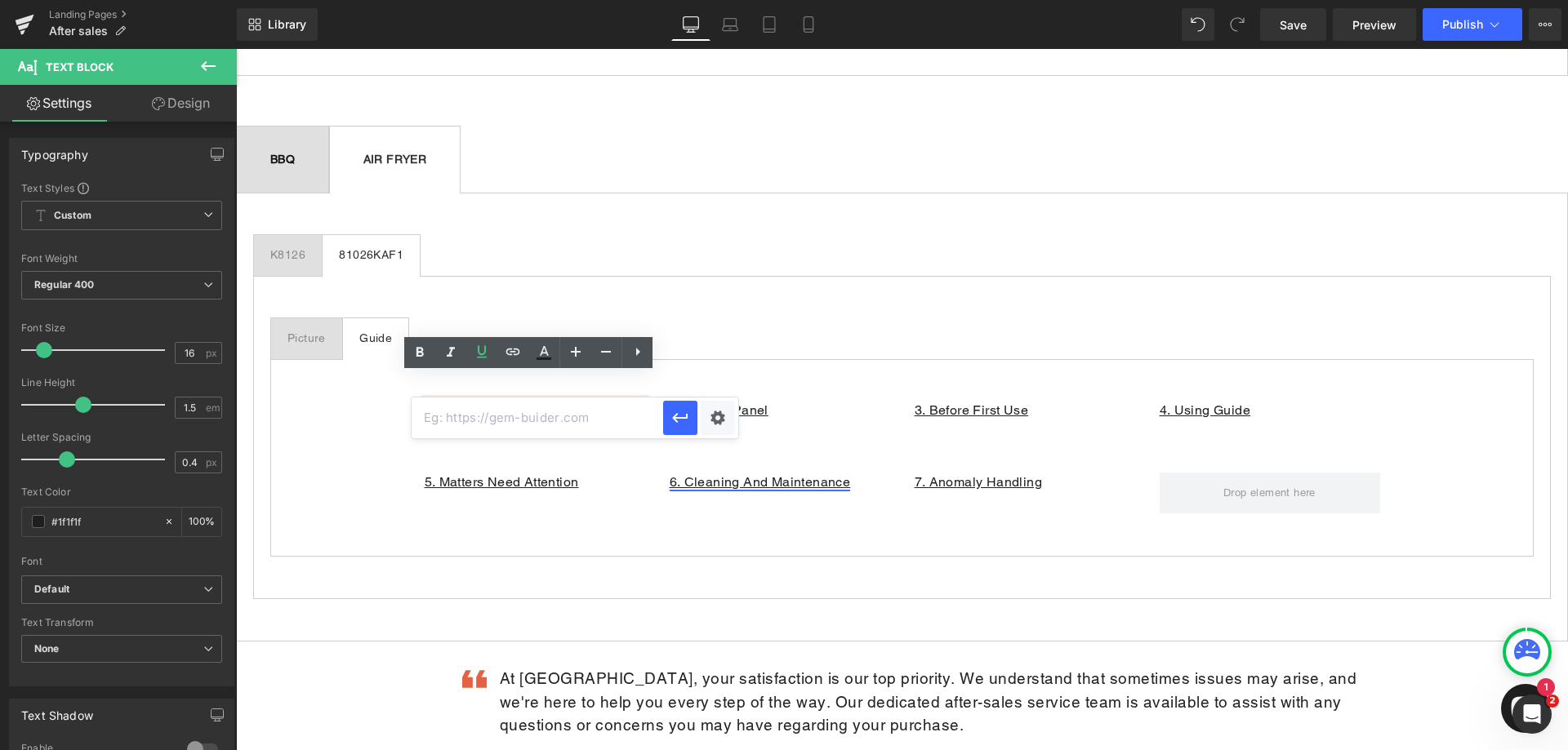
click at [495, 421] on input "text" at bounding box center [537, 418] width 251 height 41
paste input "[URL][DOMAIN_NAME]"
click at [671, 418] on icon "button" at bounding box center [680, 418] width 20 height 20
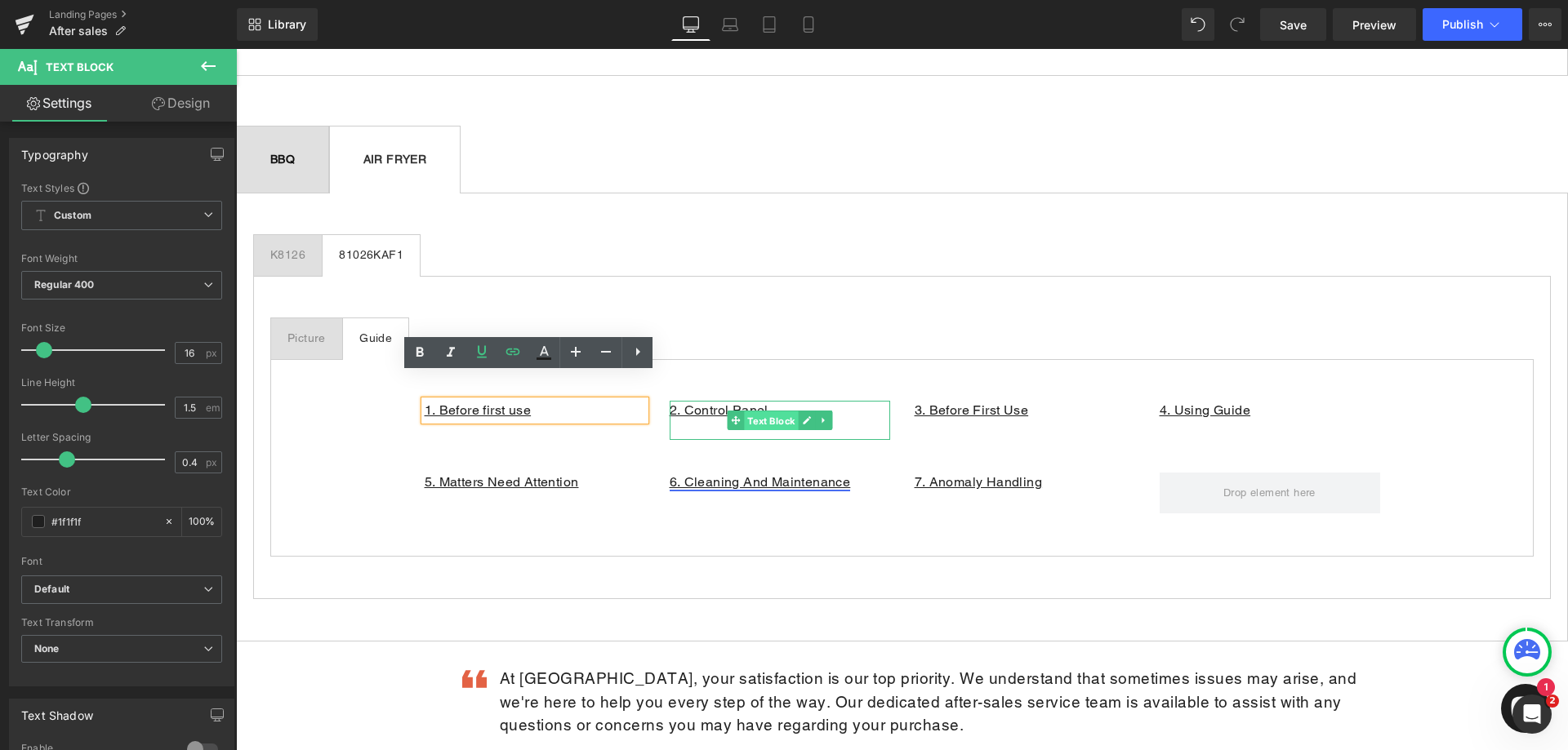
click at [779, 412] on span "Text Block" at bounding box center [771, 421] width 54 height 20
click at [847, 401] on p "2. Control Panel" at bounding box center [780, 411] width 221 height 20
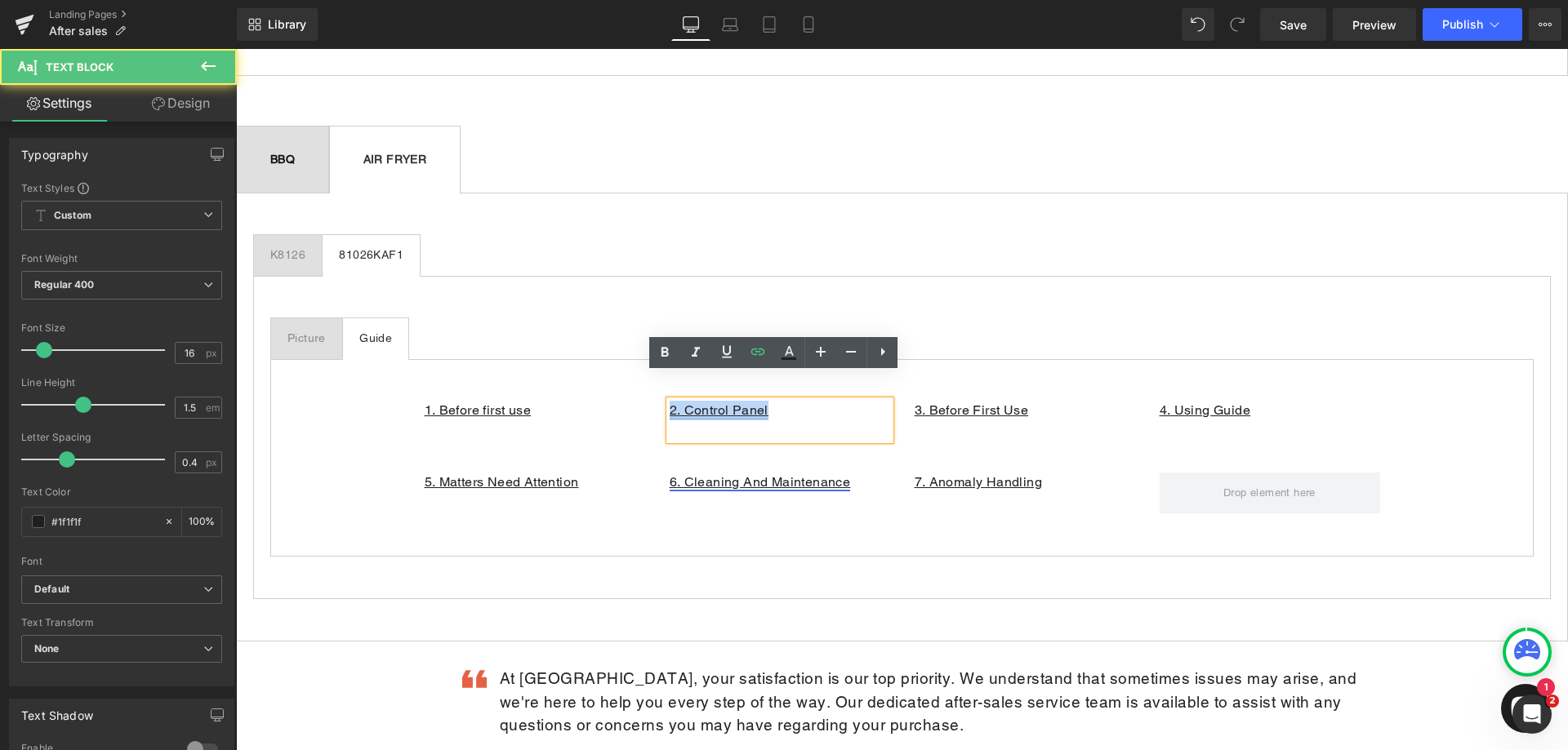
drag, startPoint x: 747, startPoint y: 384, endPoint x: 665, endPoint y: 384, distance: 82.0
click at [670, 401] on p "2. Control Panel" at bounding box center [780, 411] width 221 height 20
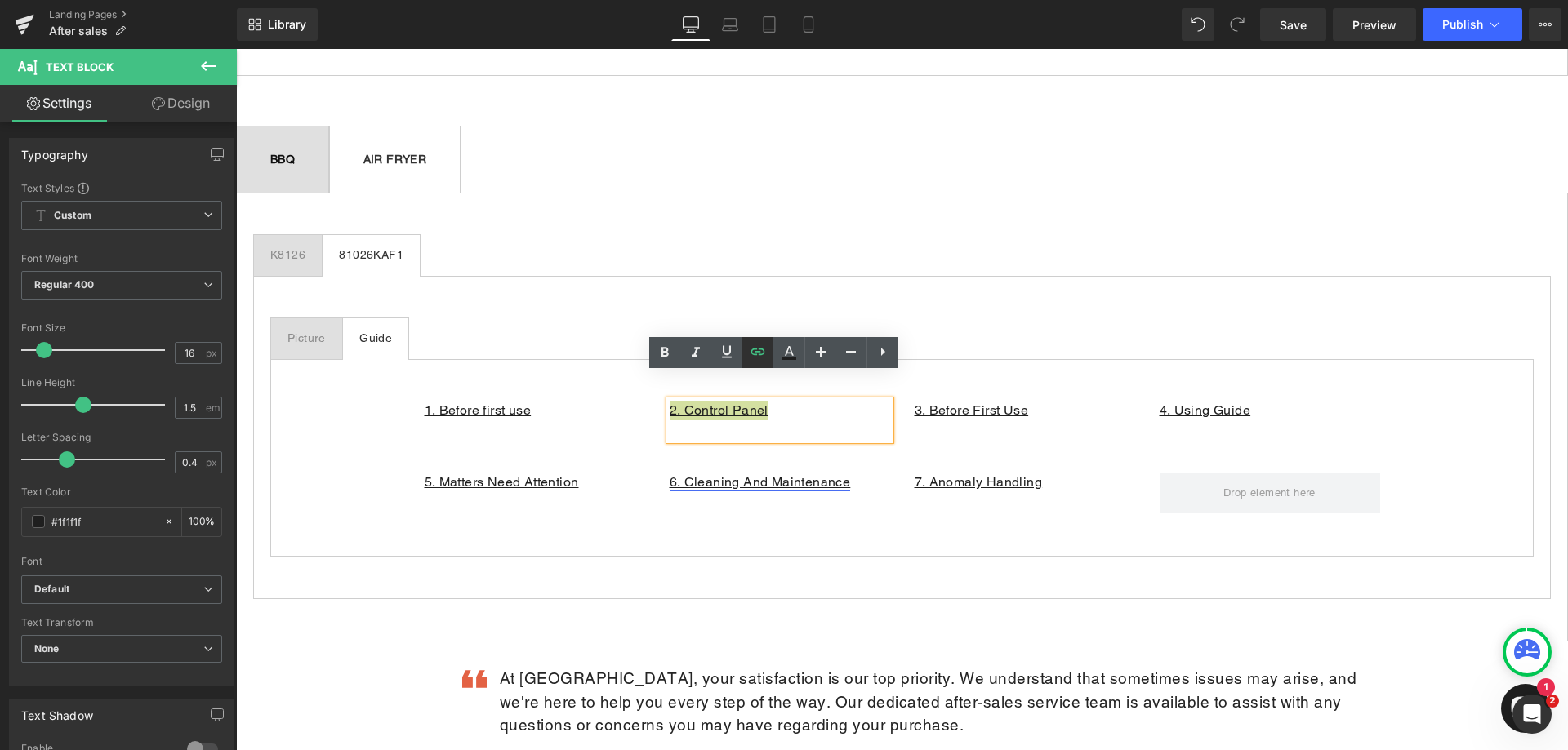
click at [767, 349] on icon at bounding box center [758, 352] width 20 height 20
click at [737, 420] on input "[URL][DOMAIN_NAME]" at bounding box center [782, 418] width 251 height 41
paste input "Qb1kEZ-juCw"
type input "[URL][DOMAIN_NAME]"
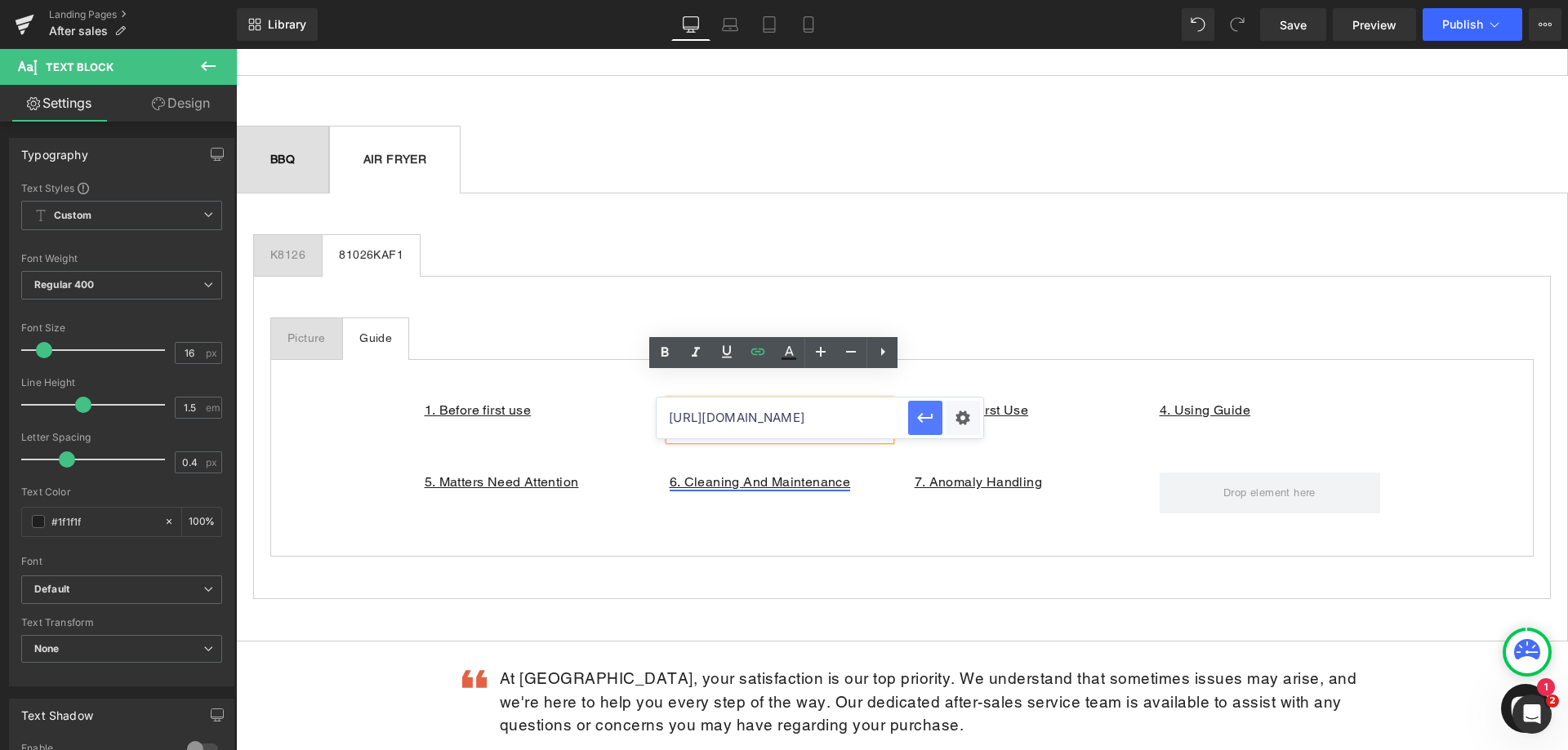
click at [925, 421] on icon "button" at bounding box center [925, 418] width 20 height 20
click at [1093, 401] on p "3. Before First Use" at bounding box center [1024, 411] width 221 height 20
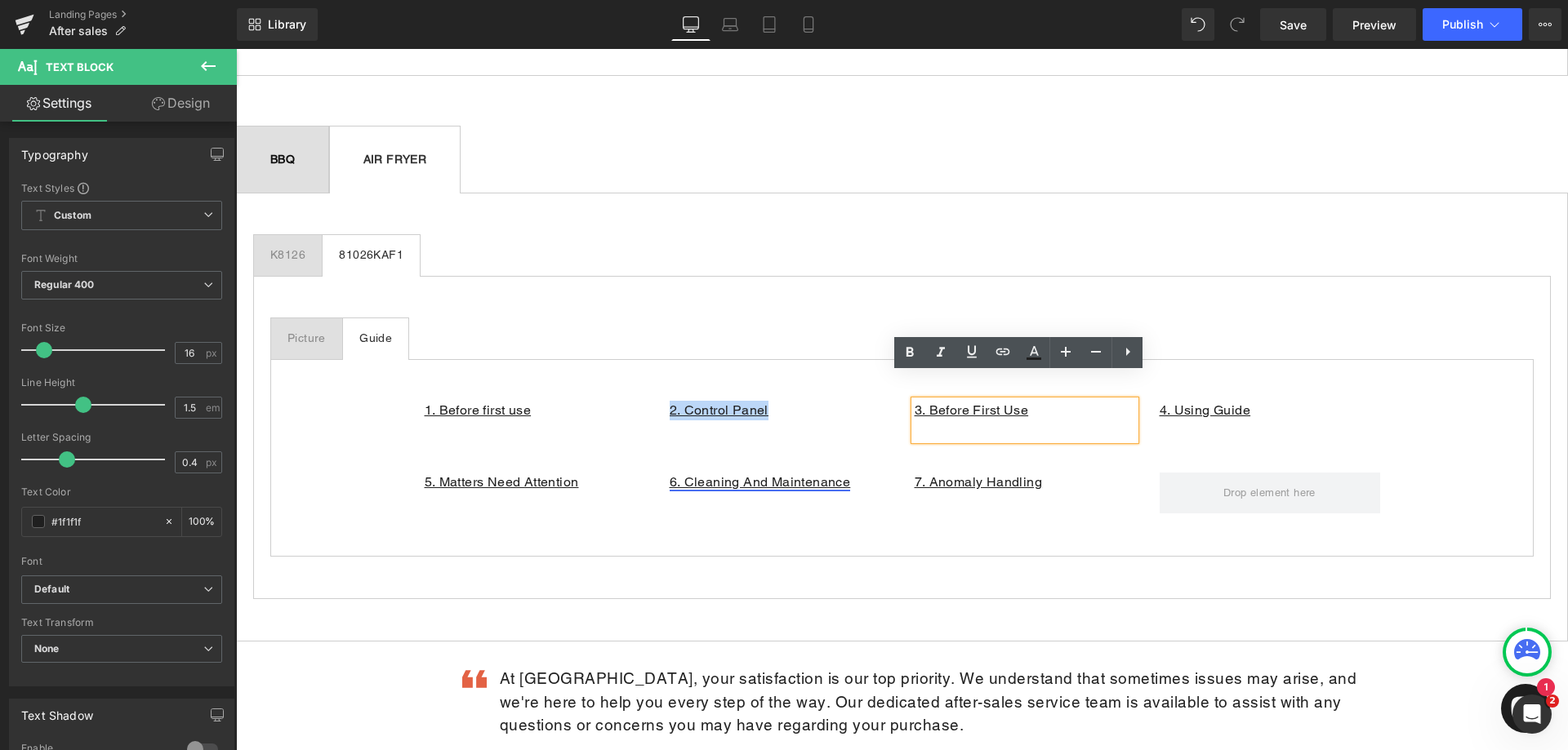
click at [1035, 401] on p "3. Before First Use" at bounding box center [1024, 411] width 221 height 20
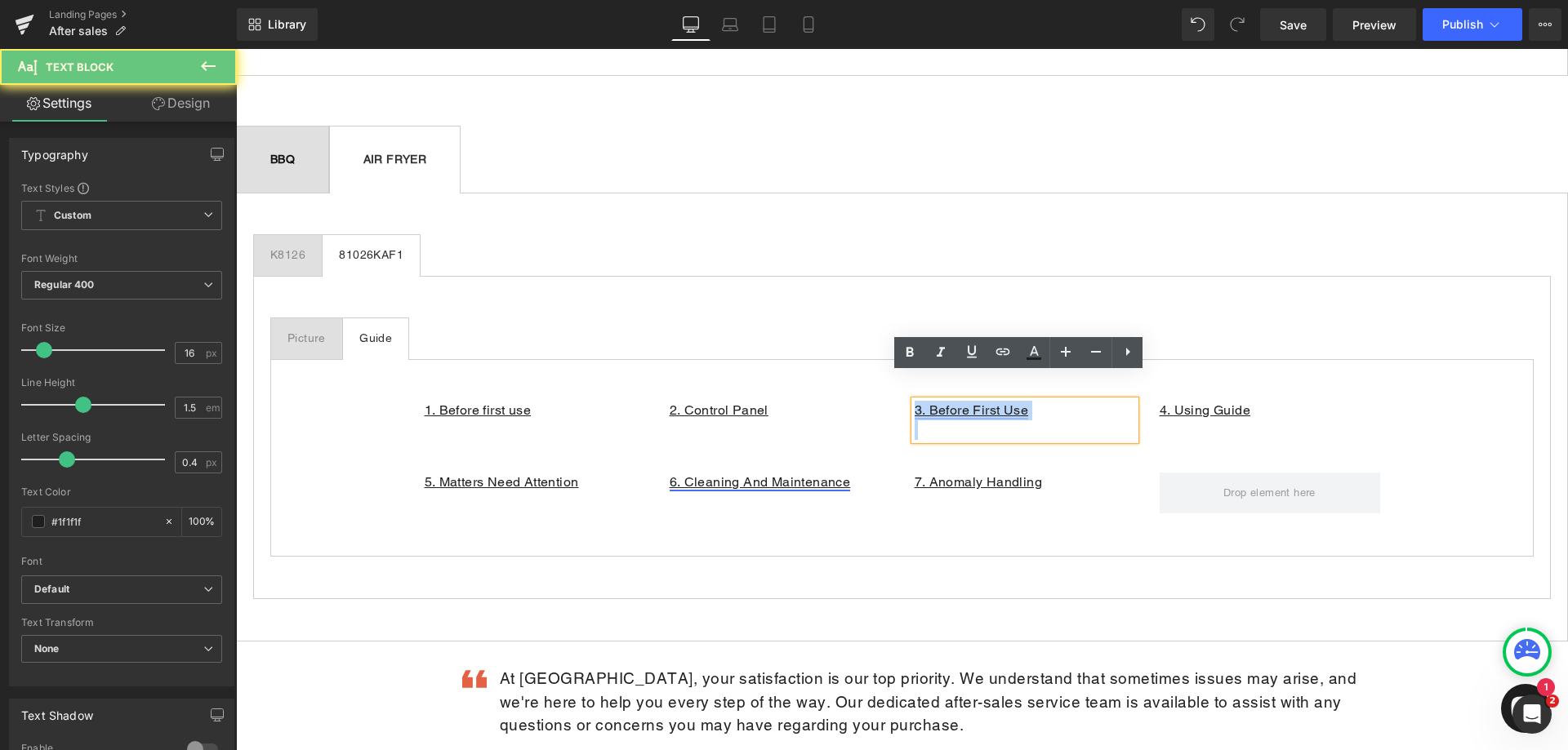
drag, startPoint x: 1035, startPoint y: 385, endPoint x: 912, endPoint y: 385, distance: 123.0
click at [914, 401] on p "3. Before First Use" at bounding box center [1024, 411] width 221 height 20
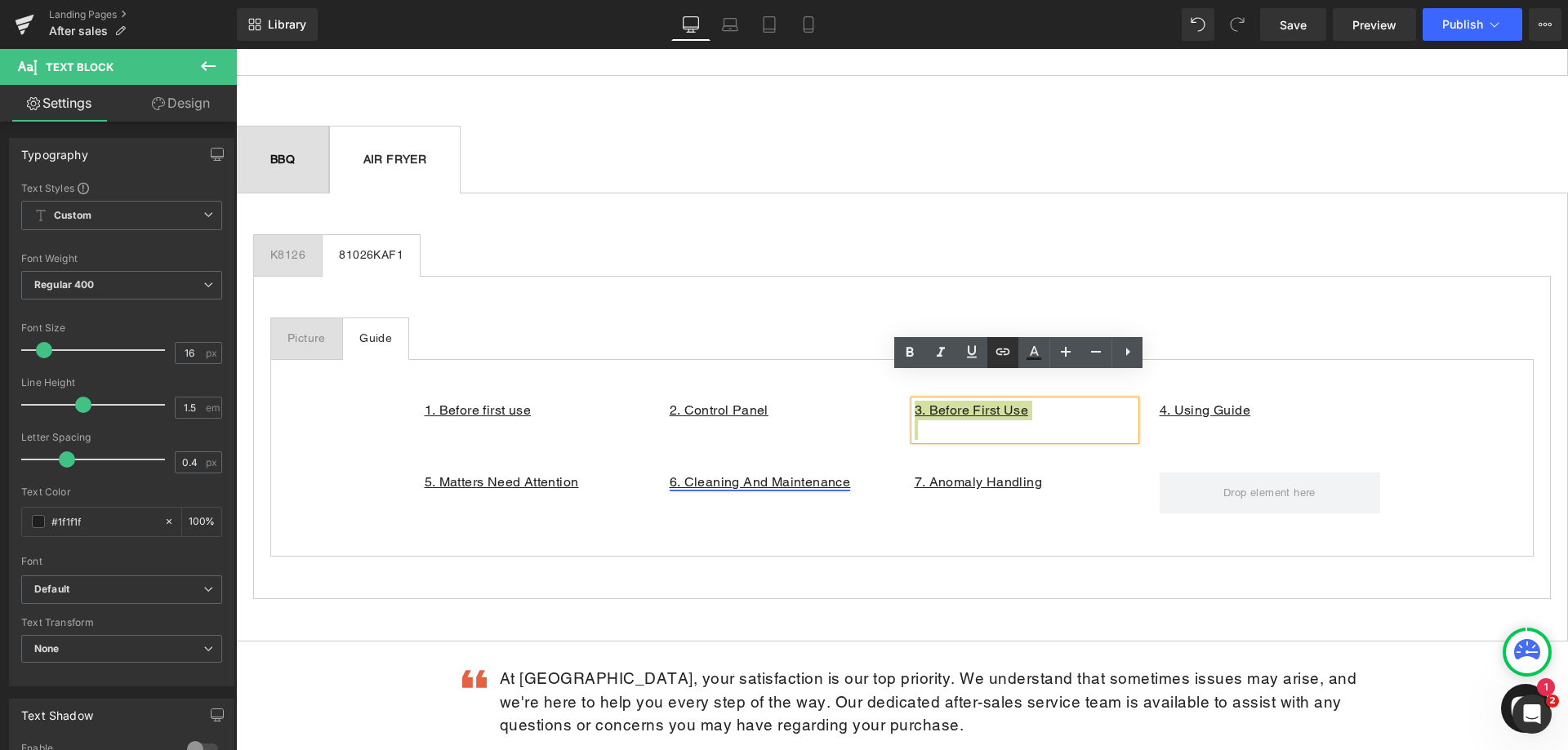
click at [1006, 352] on icon at bounding box center [1002, 352] width 20 height 20
click at [972, 418] on input "text" at bounding box center [1027, 418] width 251 height 41
paste input "[URL][DOMAIN_NAME]"
type input "[URL][DOMAIN_NAME]"
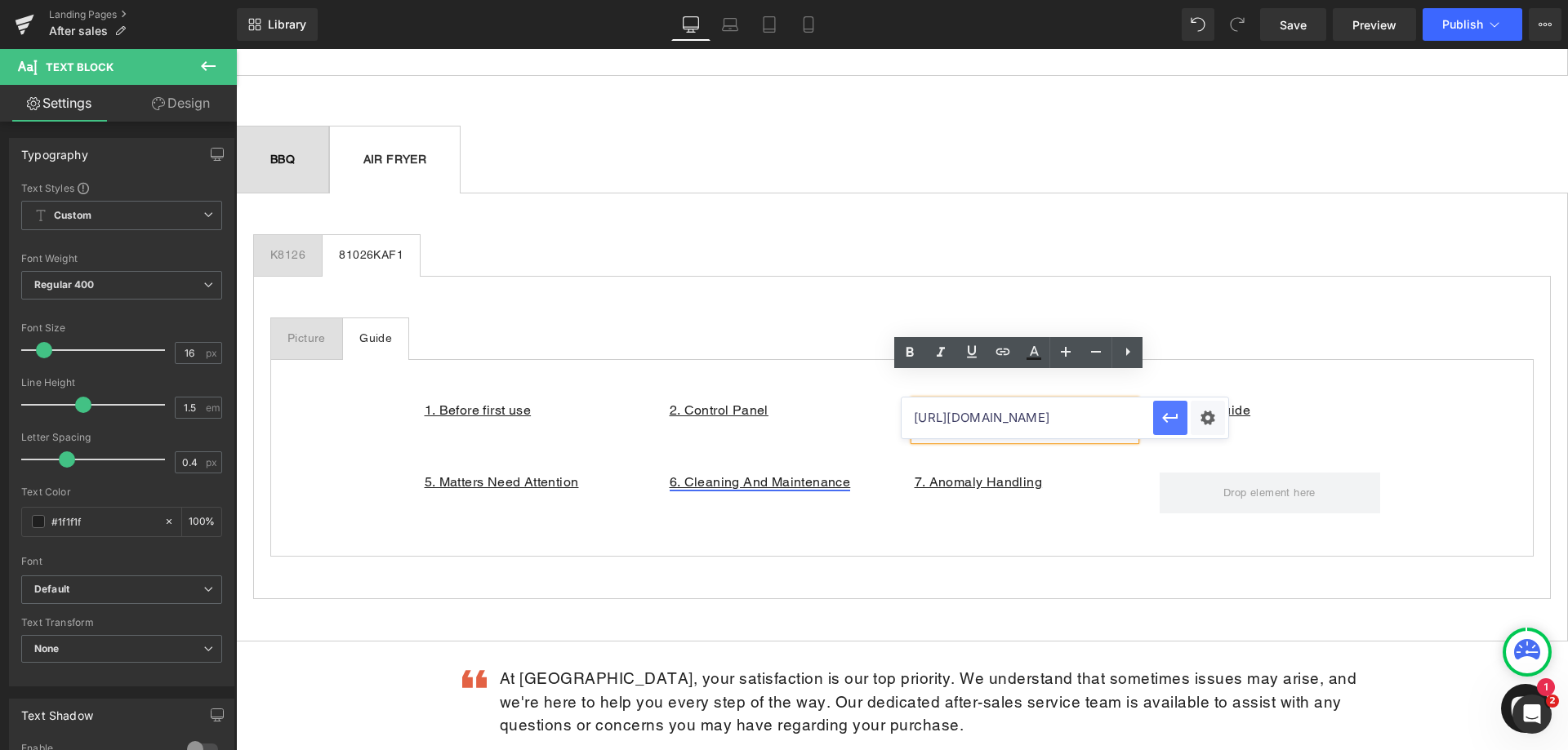
click at [1168, 416] on icon "button" at bounding box center [1171, 418] width 20 height 20
click at [1042, 401] on p "3. Before First Use" at bounding box center [1024, 411] width 221 height 20
drag, startPoint x: 1042, startPoint y: 385, endPoint x: 911, endPoint y: 390, distance: 131.1
click at [914, 401] on p "3. Before First Use" at bounding box center [1024, 411] width 221 height 20
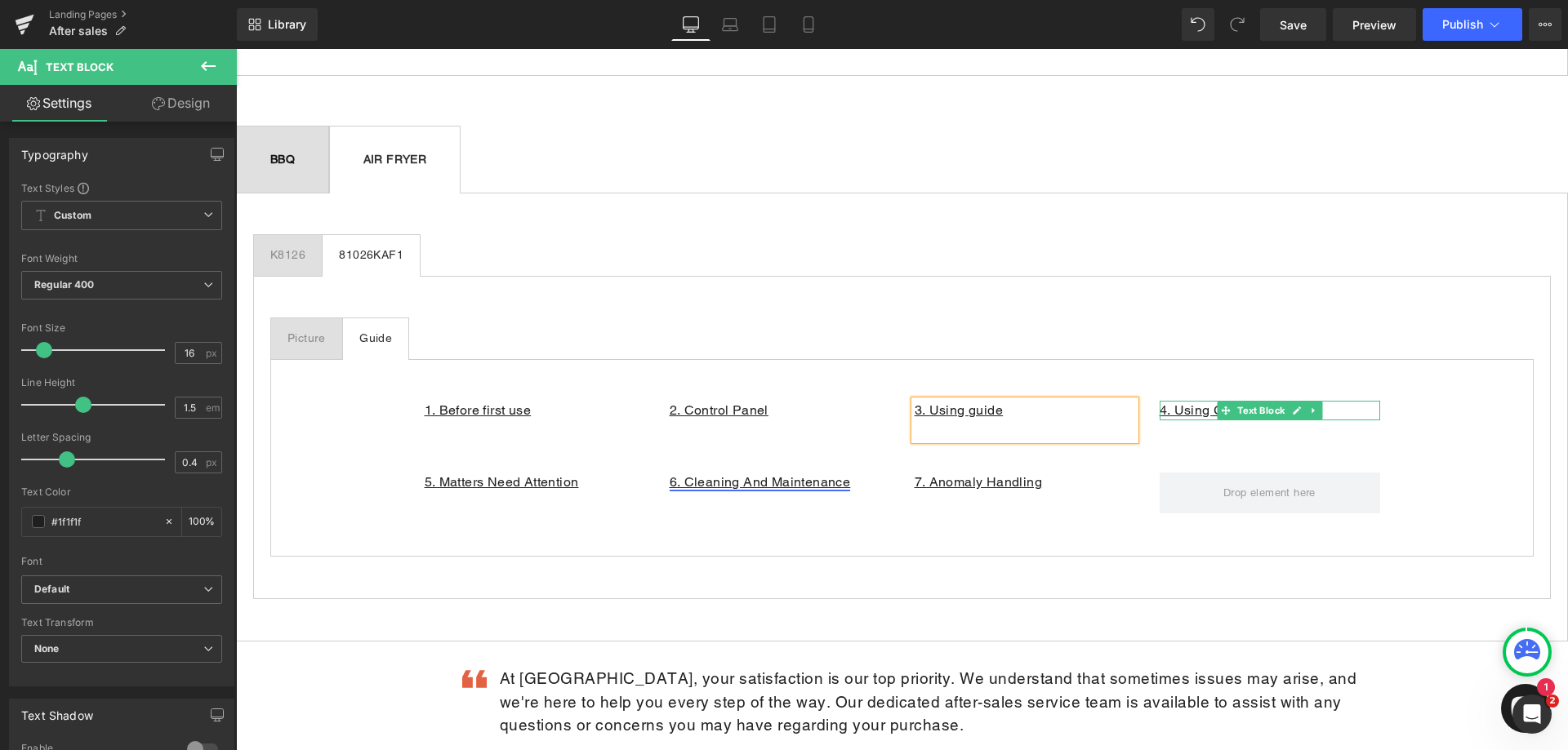
click at [1342, 401] on p "4. Using Guide" at bounding box center [1270, 411] width 221 height 20
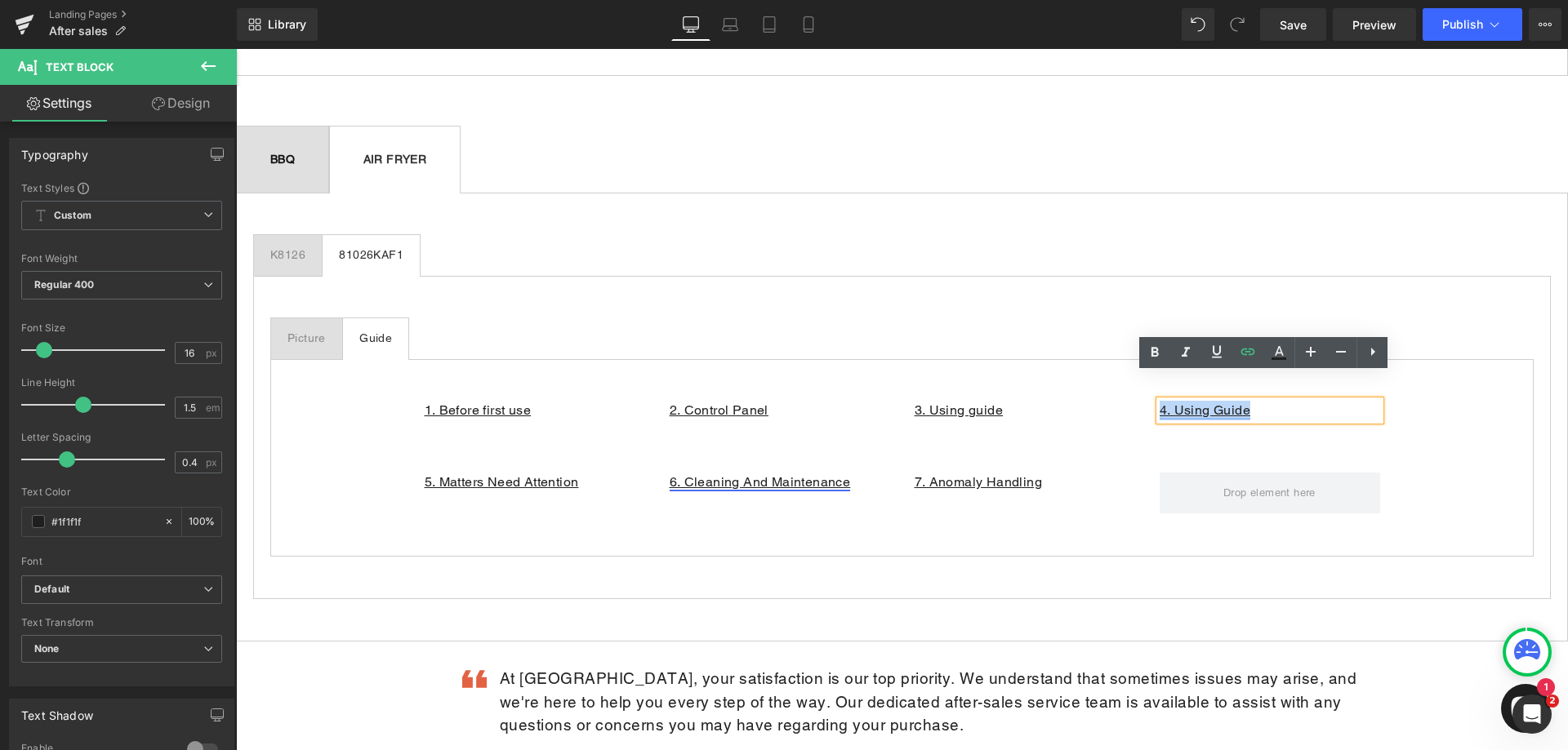
drag, startPoint x: 1176, startPoint y: 386, endPoint x: 1153, endPoint y: 385, distance: 23.0
click at [1160, 401] on p "4. Using Guide" at bounding box center [1270, 411] width 221 height 20
paste div
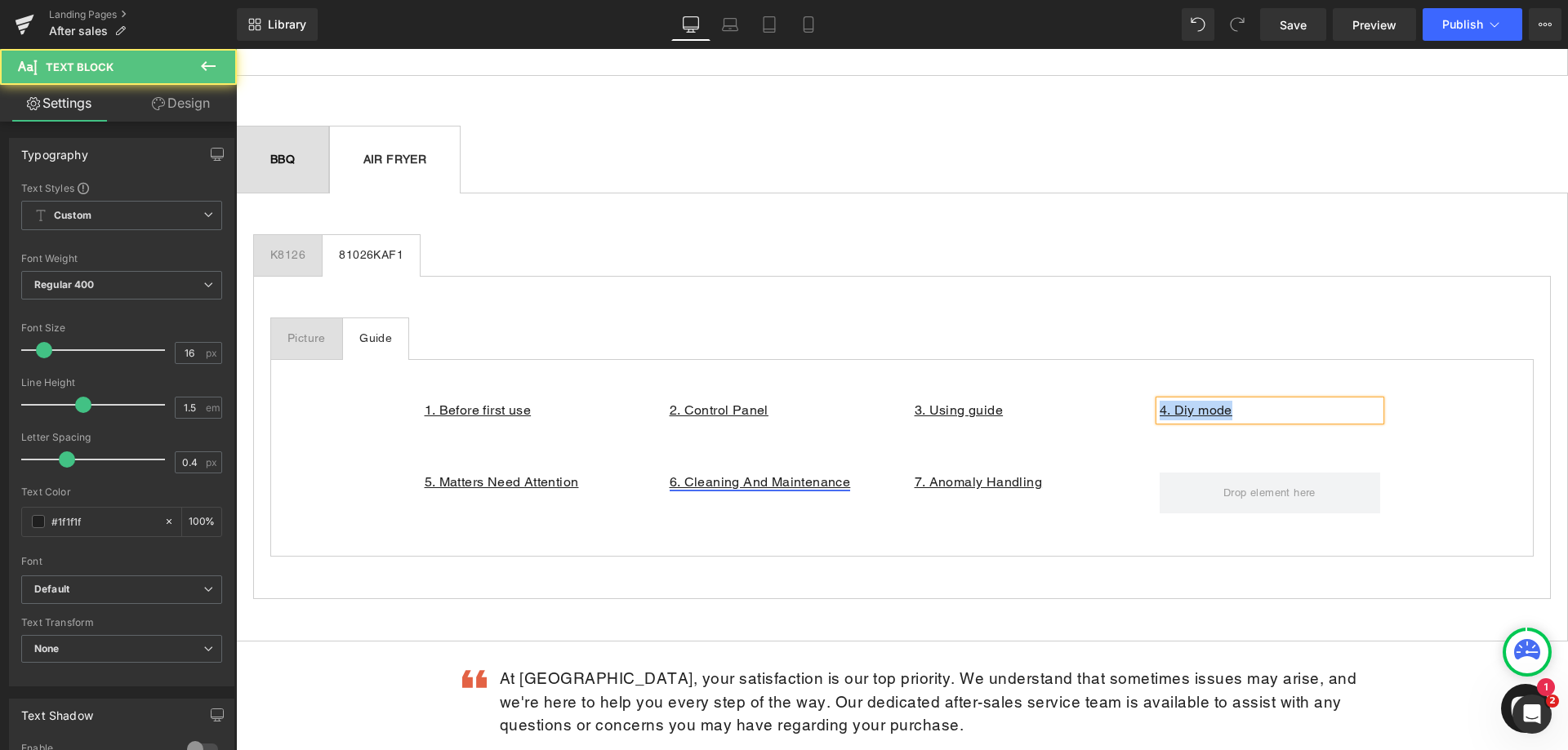
drag, startPoint x: 1259, startPoint y: 386, endPoint x: 1155, endPoint y: 380, distance: 104.2
click at [1160, 401] on p "4. Diy mode" at bounding box center [1270, 411] width 221 height 20
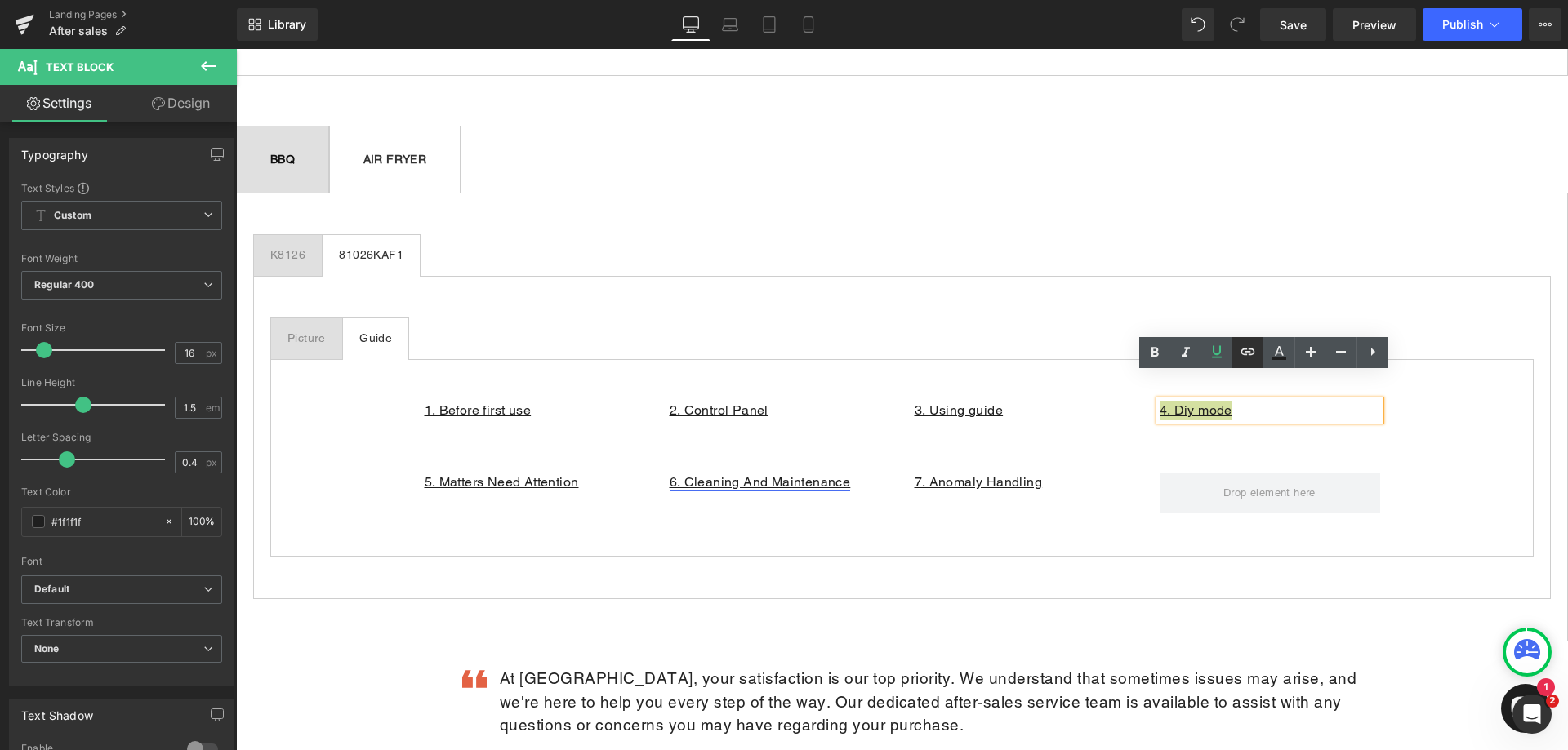
drag, startPoint x: 1246, startPoint y: 354, endPoint x: 1244, endPoint y: 363, distance: 9.2
click at [1246, 354] on icon at bounding box center [1248, 352] width 20 height 20
click at [1213, 421] on input "text" at bounding box center [1272, 418] width 251 height 41
paste input "[URL][DOMAIN_NAME]"
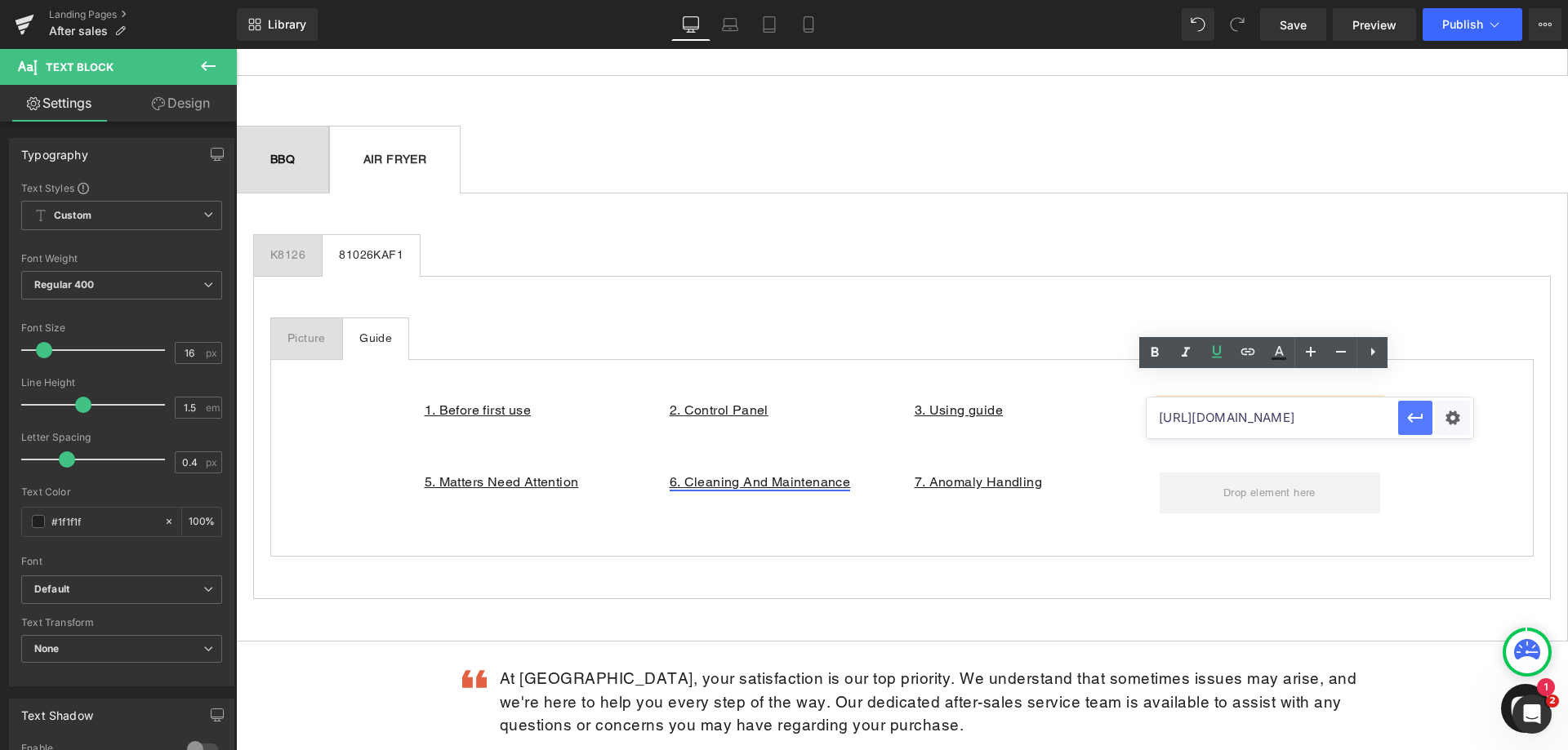
click at [1409, 410] on icon "button" at bounding box center [1415, 418] width 20 height 20
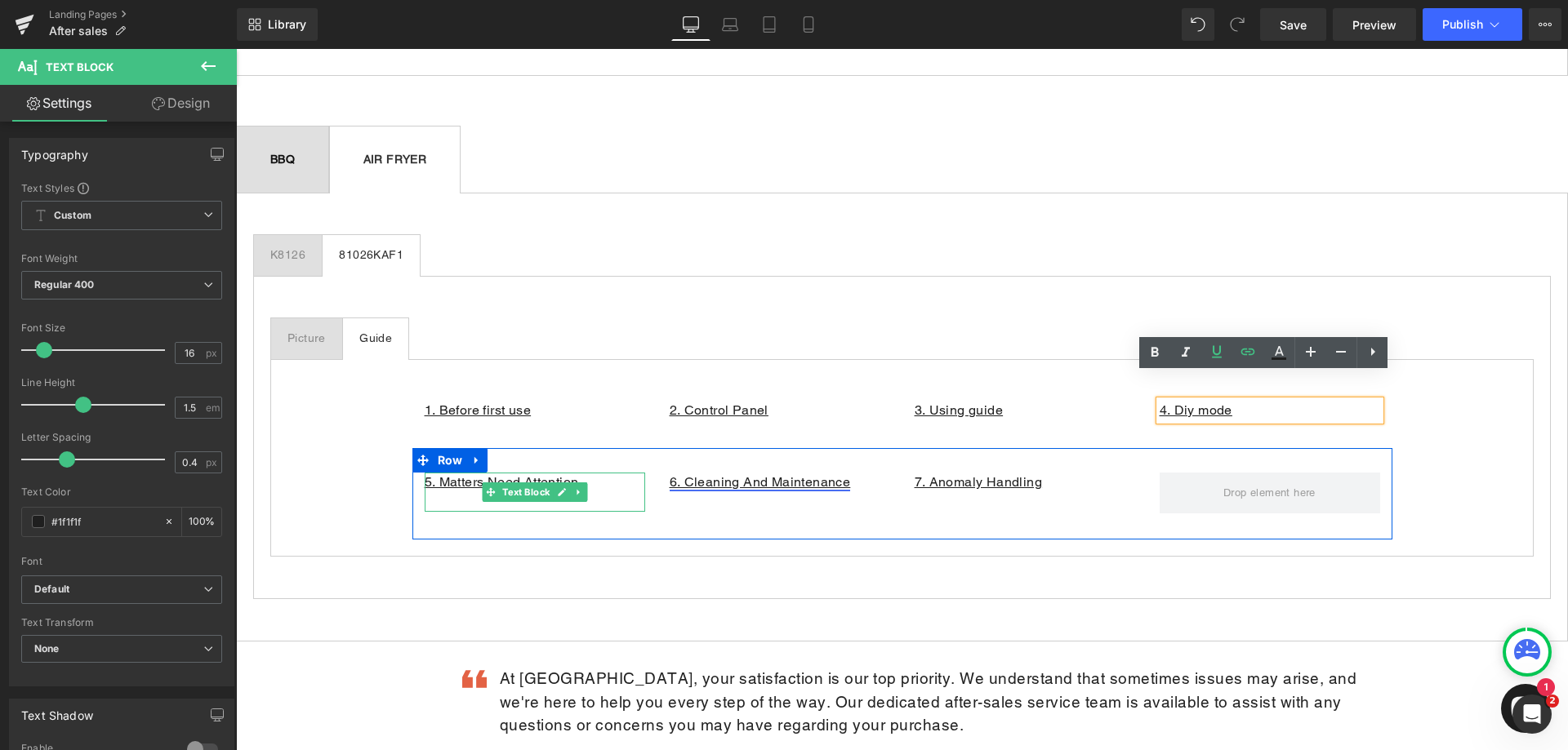
click at [604, 473] on p "5. Matters Need Attention" at bounding box center [534, 482] width 221 height 20
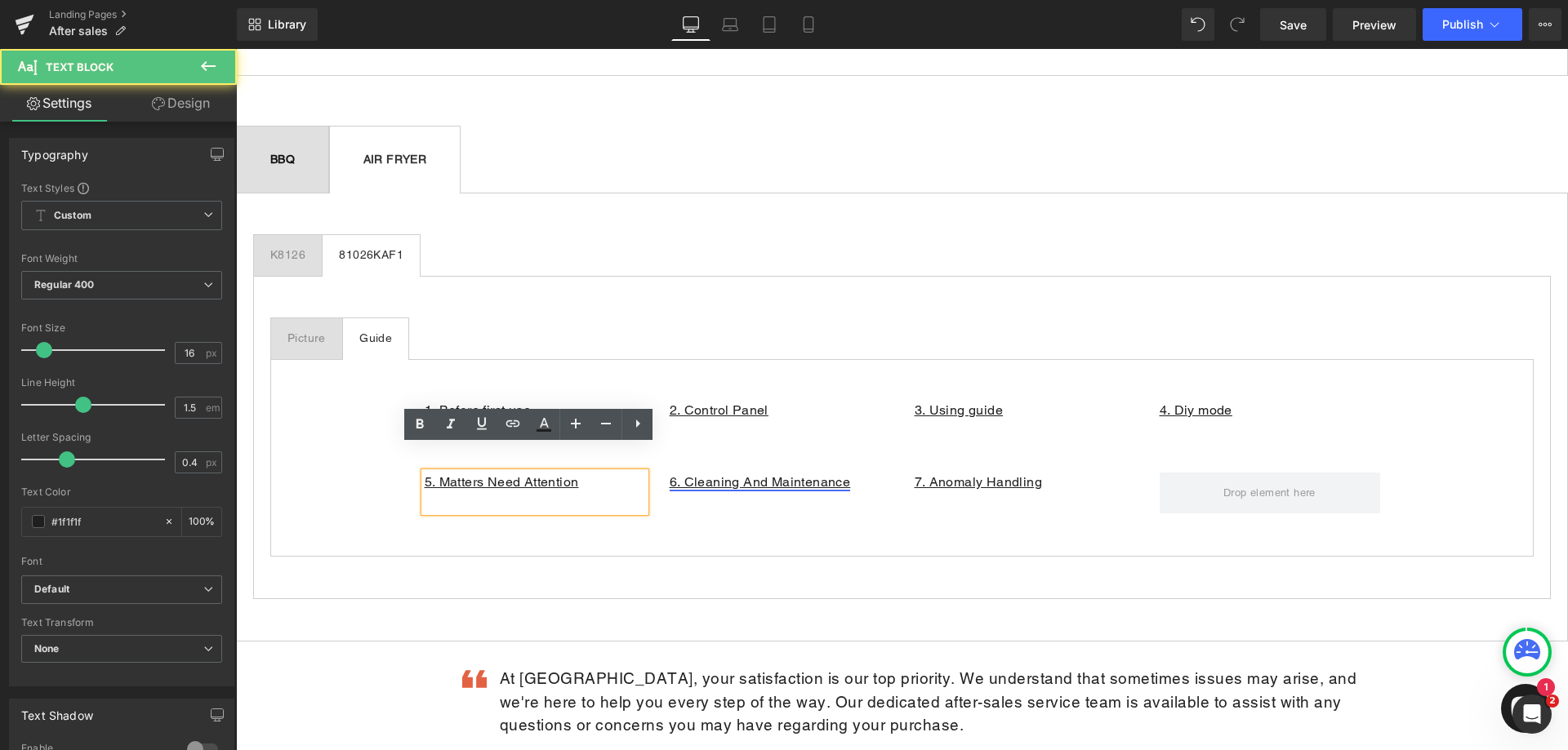
click at [593, 473] on p "5. Matters Need Attention" at bounding box center [534, 482] width 221 height 20
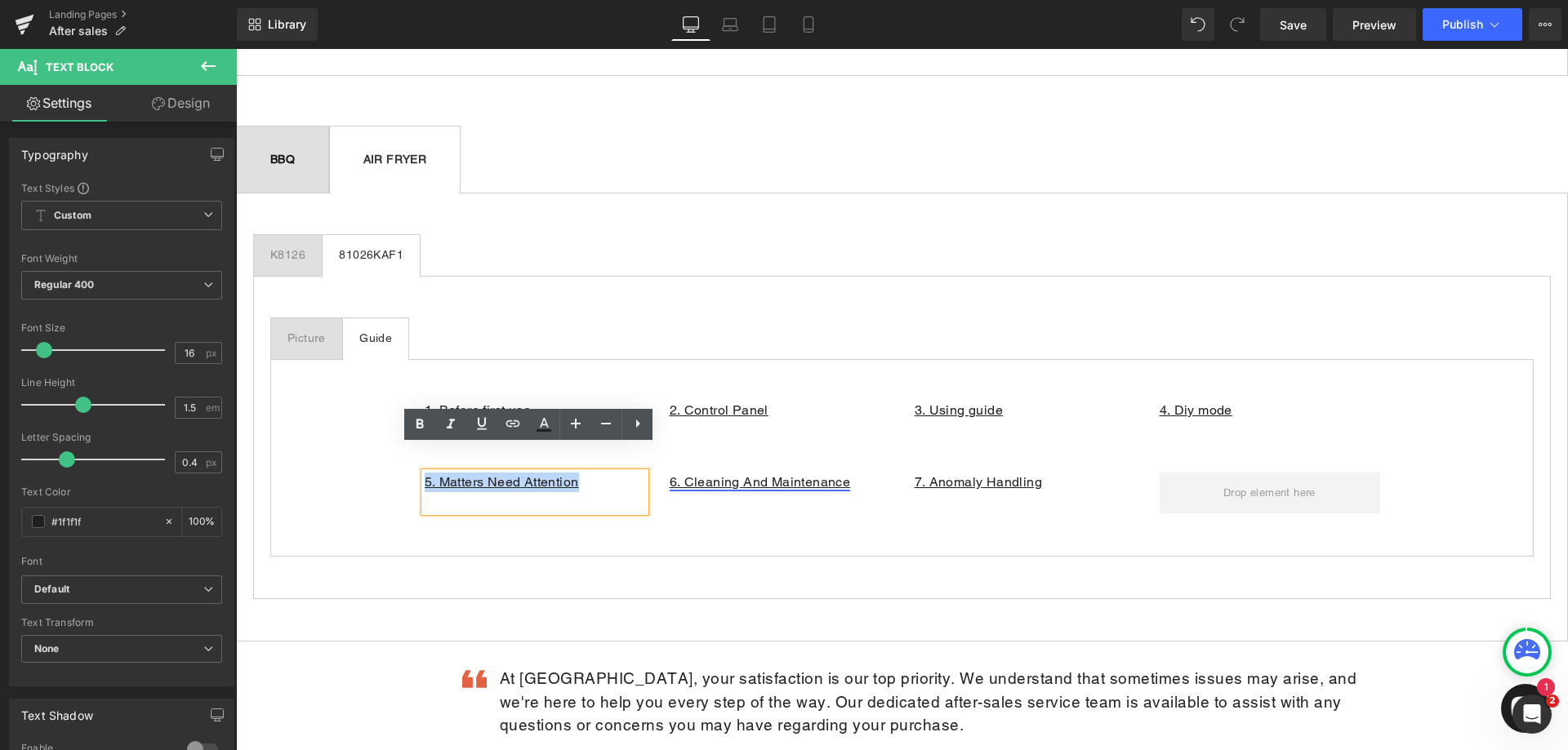
drag, startPoint x: 577, startPoint y: 453, endPoint x: 413, endPoint y: 458, distance: 164.1
click at [413, 473] on div "5. Matters Need Attention Text Block" at bounding box center [535, 492] width 245 height 39
click at [511, 427] on icon at bounding box center [513, 423] width 14 height 7
click at [461, 489] on input "[URL][DOMAIN_NAME]" at bounding box center [537, 489] width 251 height 41
paste input "FSm6j1txHx8"
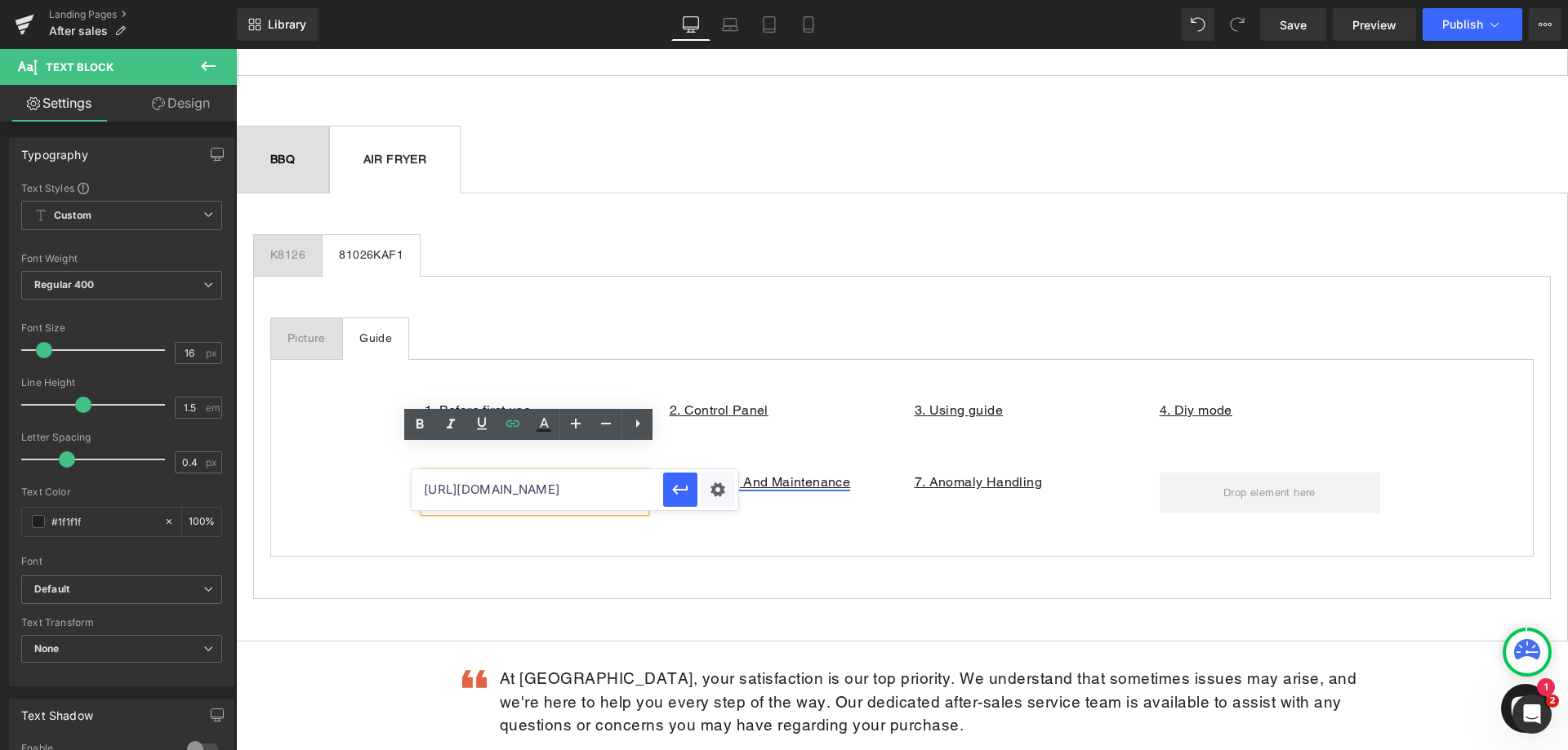
scroll to position [0, 71]
type input "[URL][DOMAIN_NAME]"
click at [677, 494] on icon "button" at bounding box center [680, 490] width 20 height 20
click at [588, 473] on p "5. Matters Need Attention" at bounding box center [534, 482] width 221 height 20
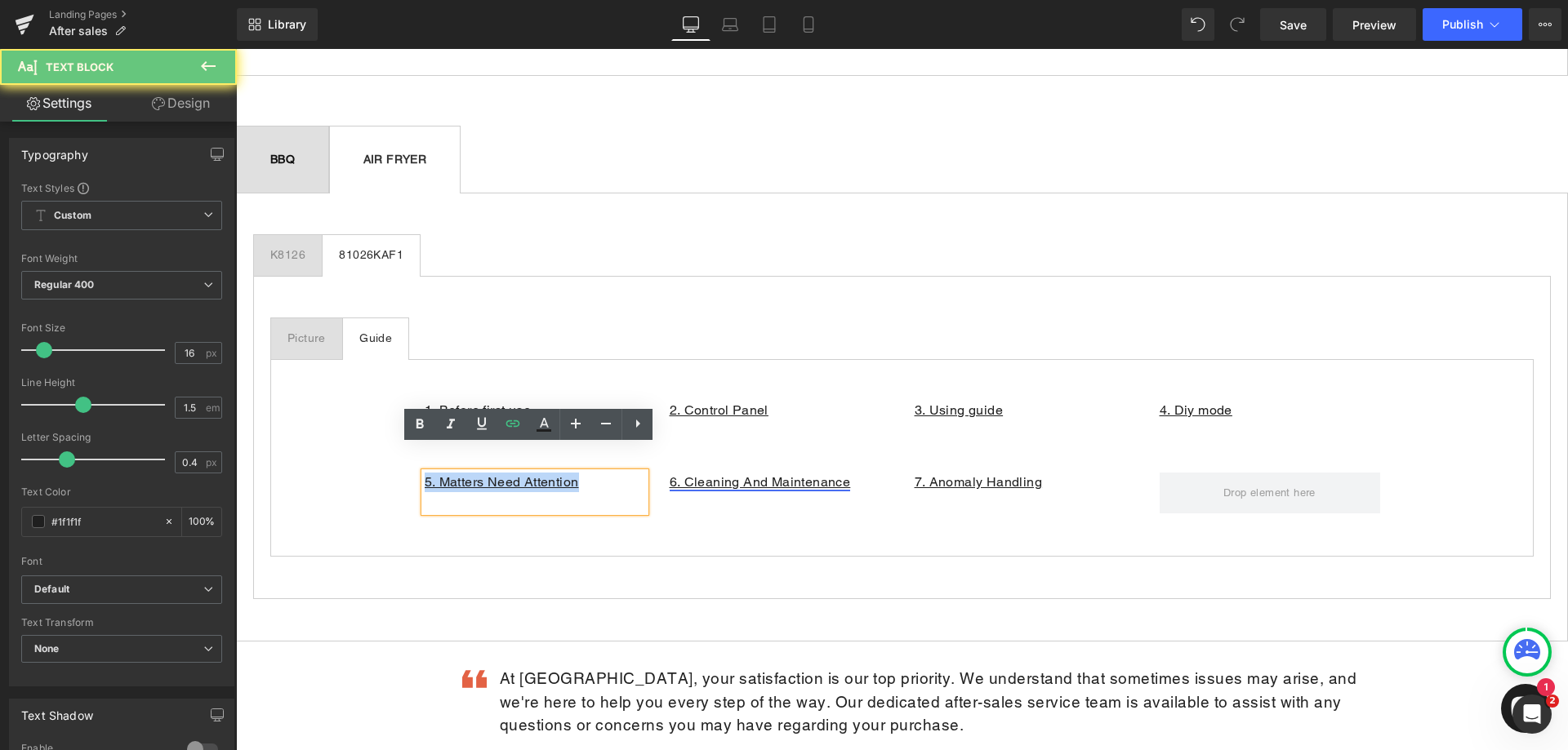
click at [588, 473] on p "5. Matters Need Attention" at bounding box center [534, 482] width 221 height 20
click at [599, 473] on p "5. Matters Need Attention" at bounding box center [534, 482] width 221 height 20
drag, startPoint x: 591, startPoint y: 456, endPoint x: 580, endPoint y: 456, distance: 11.0
click at [591, 473] on p "5. Matters Need Attention" at bounding box center [534, 482] width 221 height 20
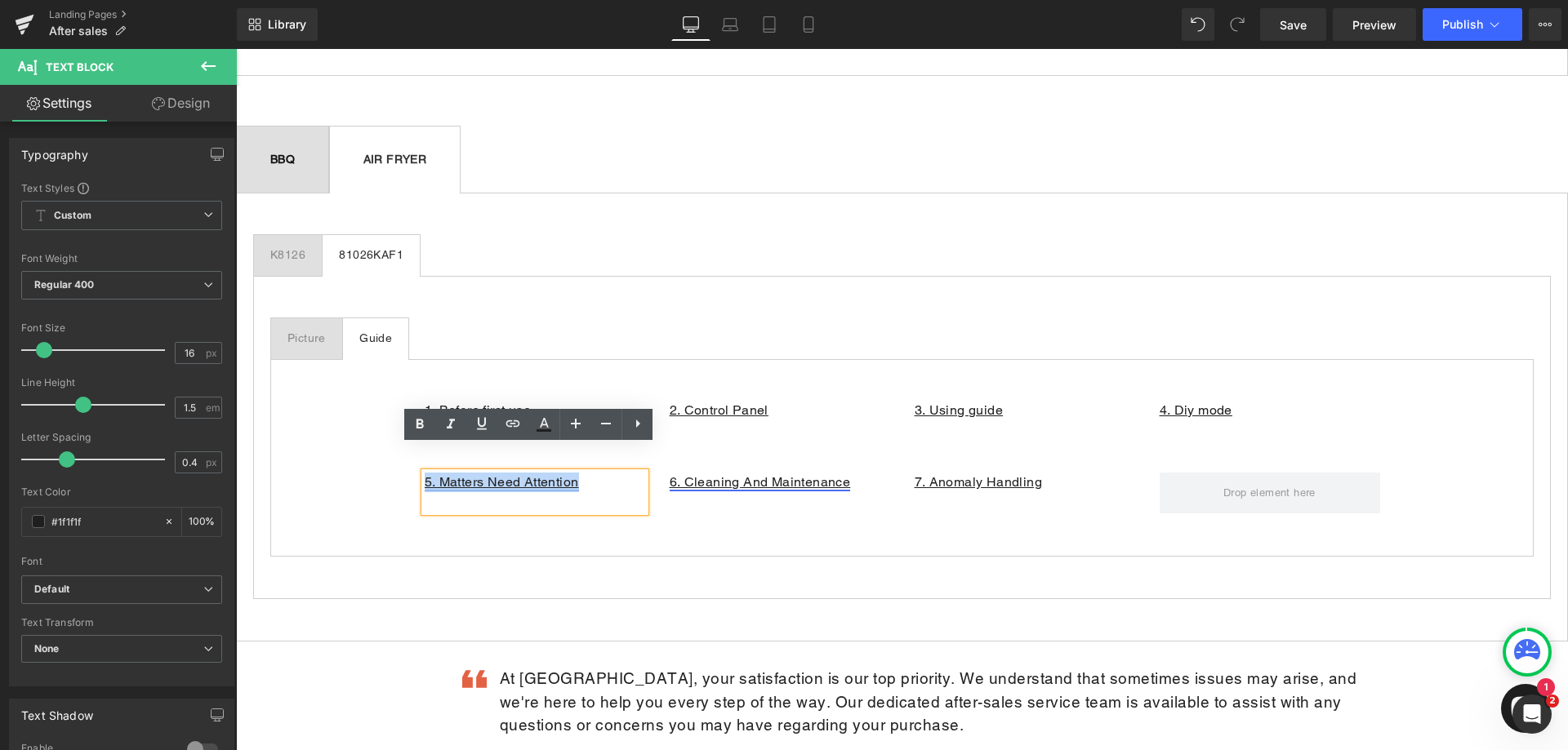
drag, startPoint x: 580, startPoint y: 456, endPoint x: 419, endPoint y: 458, distance: 161.0
click at [424, 473] on p "5. Matters Need Attention" at bounding box center [534, 482] width 221 height 20
paste div
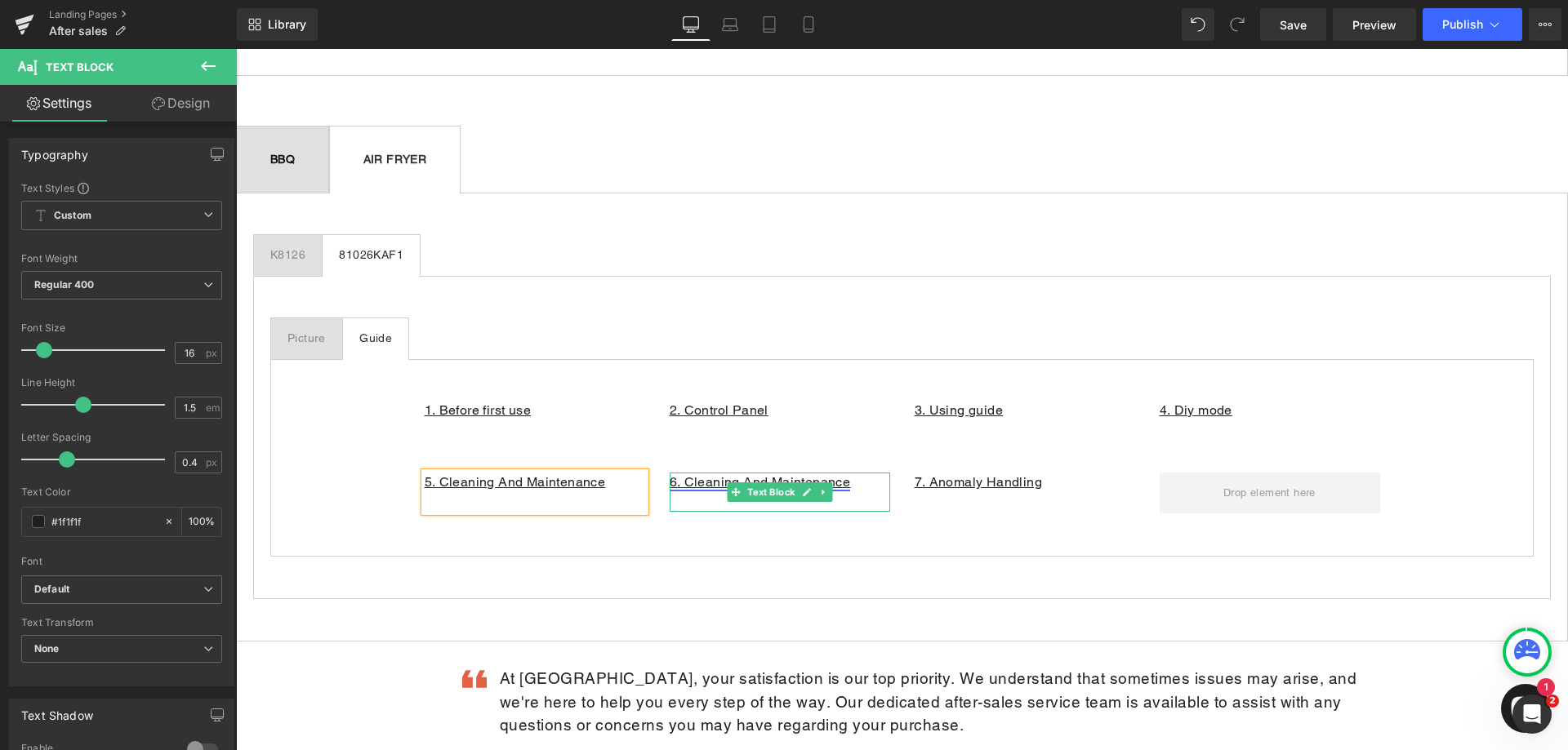
click at [863, 473] on p "6. Cleaning And Maintenance" at bounding box center [780, 482] width 221 height 20
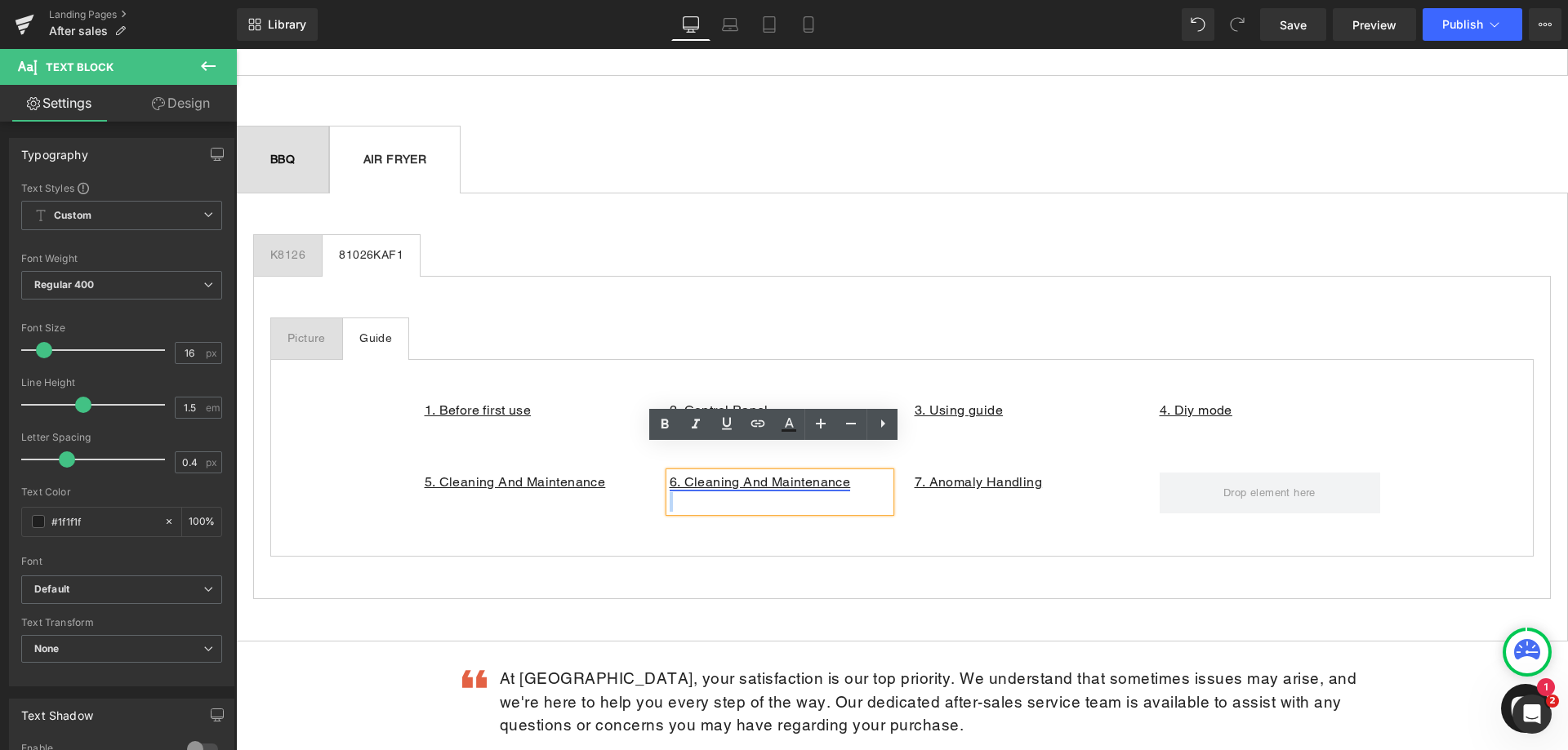
click at [847, 473] on p "6. Cleaning And Maintenance" at bounding box center [780, 482] width 221 height 20
drag, startPoint x: 851, startPoint y: 459, endPoint x: 666, endPoint y: 457, distance: 185.0
click at [670, 473] on p "6. Cleaning And Maintenance" at bounding box center [780, 482] width 221 height 20
paste div
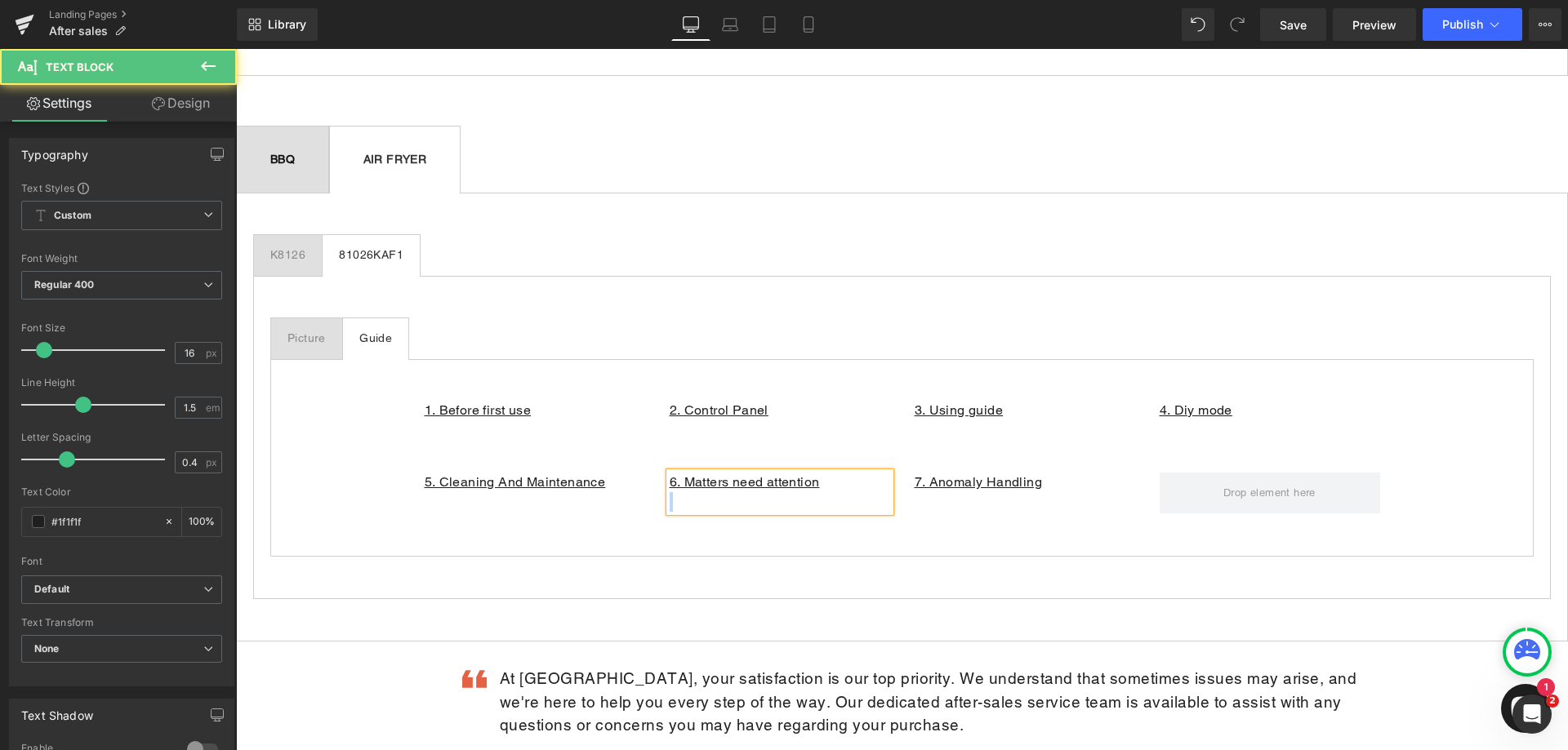
drag, startPoint x: 773, startPoint y: 459, endPoint x: 660, endPoint y: 456, distance: 113.0
click at [670, 473] on div "6. Matters need attention" at bounding box center [780, 492] width 221 height 39
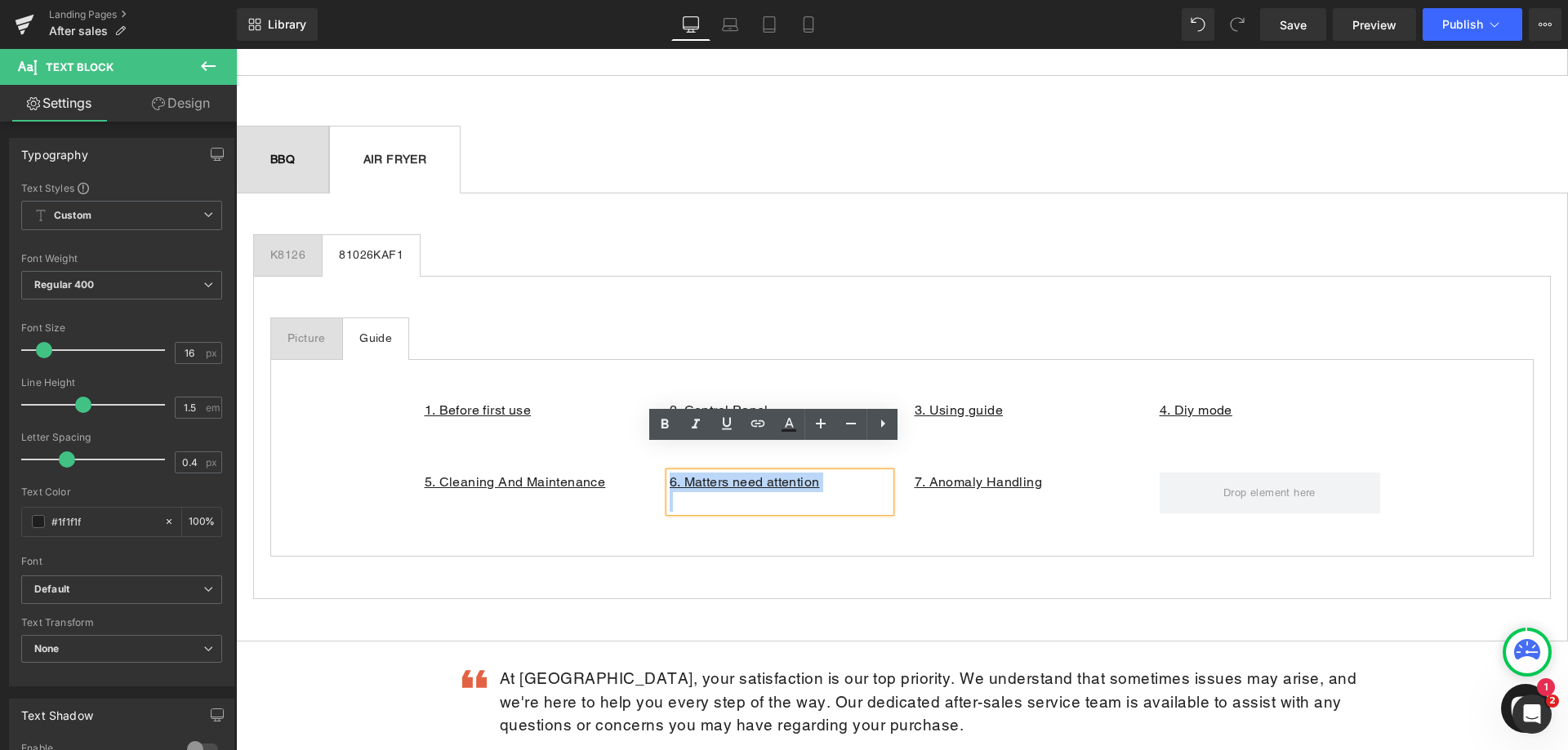
click at [658, 473] on div "6. Matters need attention Text Block" at bounding box center [780, 492] width 245 height 39
click at [761, 424] on icon at bounding box center [758, 423] width 14 height 7
click at [741, 490] on input "text" at bounding box center [782, 489] width 251 height 41
paste input "[URL][DOMAIN_NAME]"
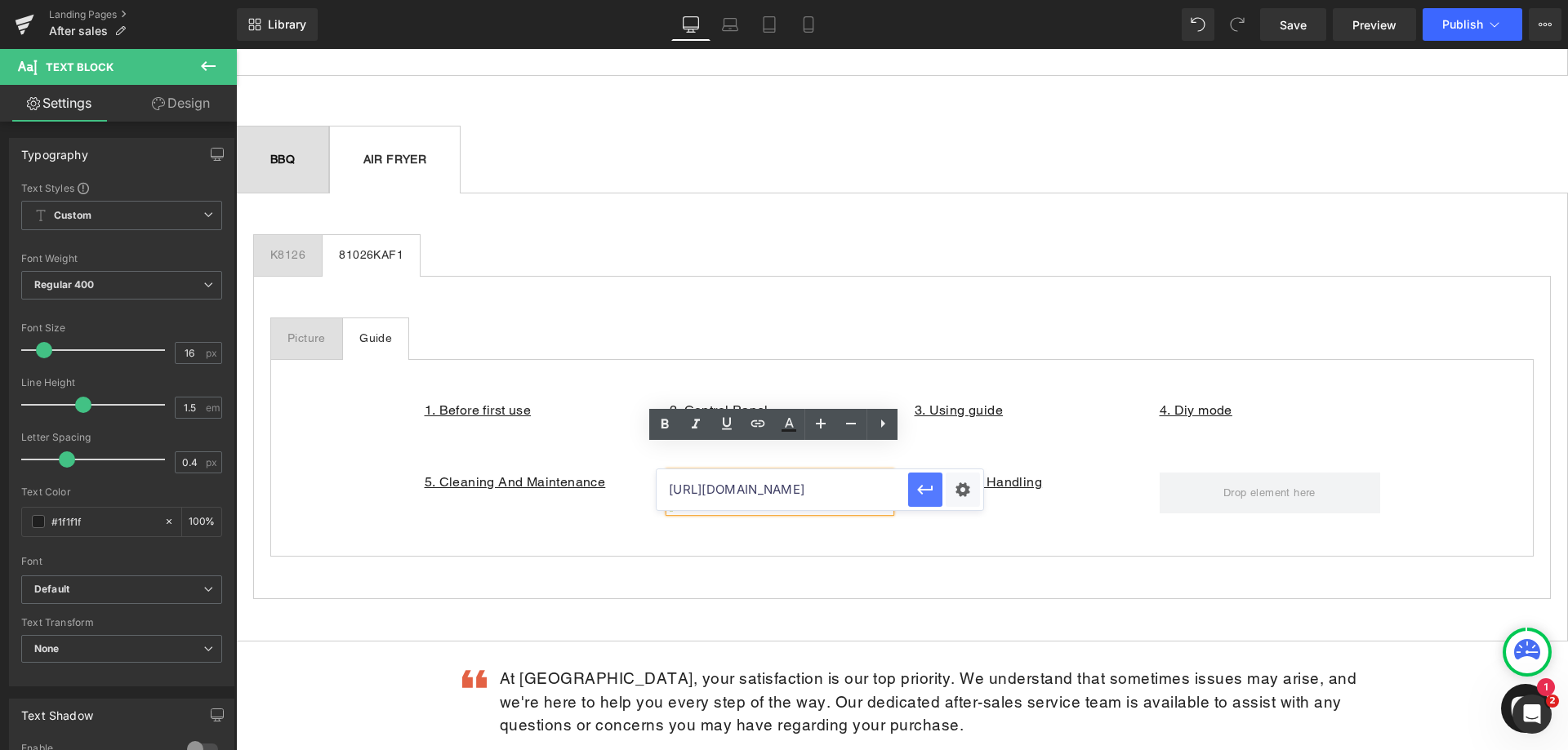
type input "[URL][DOMAIN_NAME]"
click at [916, 496] on icon "button" at bounding box center [925, 490] width 20 height 20
click at [1057, 473] on p "7. Anomaly Handling" at bounding box center [1024, 482] width 221 height 20
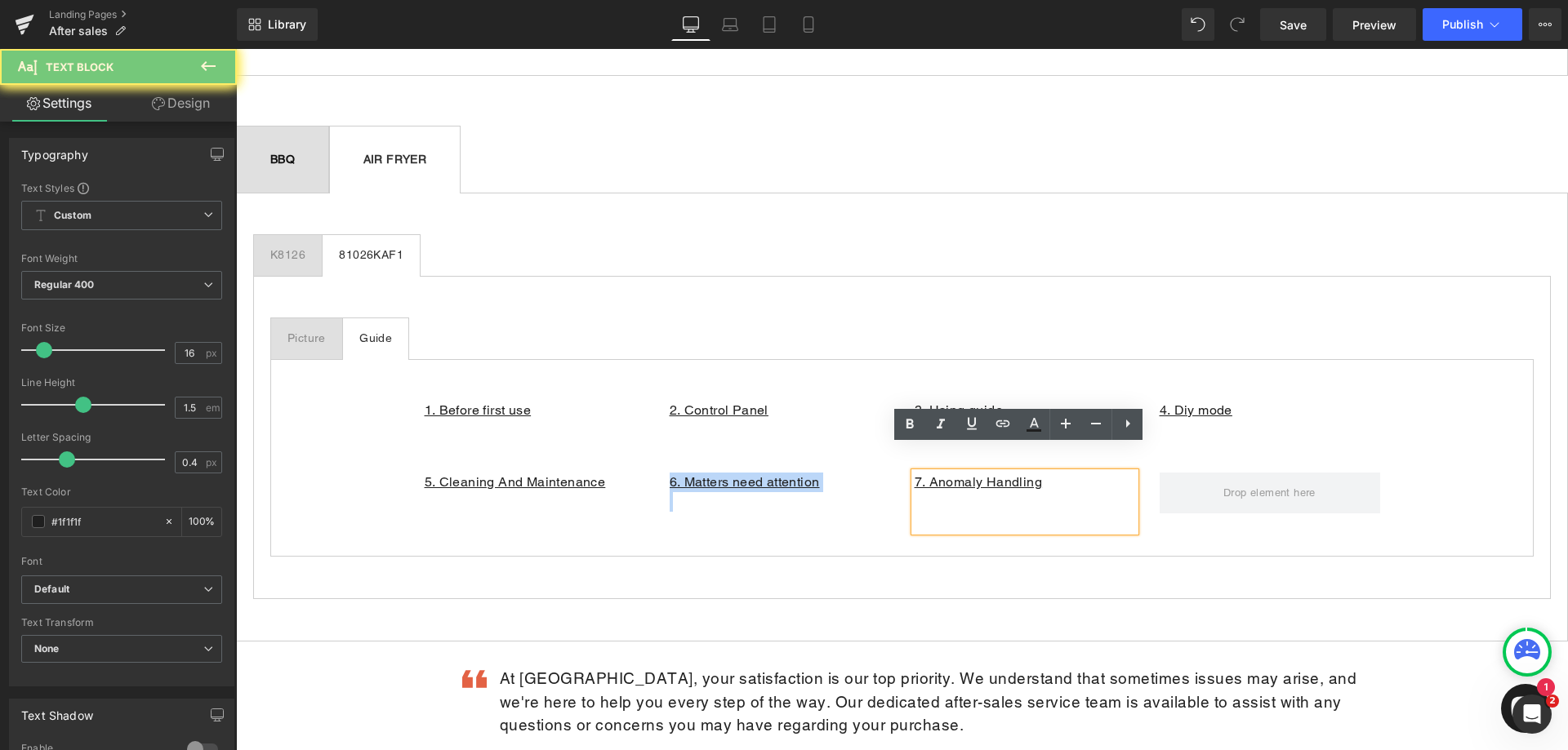
click at [1051, 473] on p "7. Anomaly Handling" at bounding box center [1024, 482] width 221 height 20
click at [1044, 473] on p "7. Anomaly Handling" at bounding box center [1024, 482] width 221 height 20
click at [1047, 473] on p "7. Anomaly Handling" at bounding box center [1024, 482] width 221 height 20
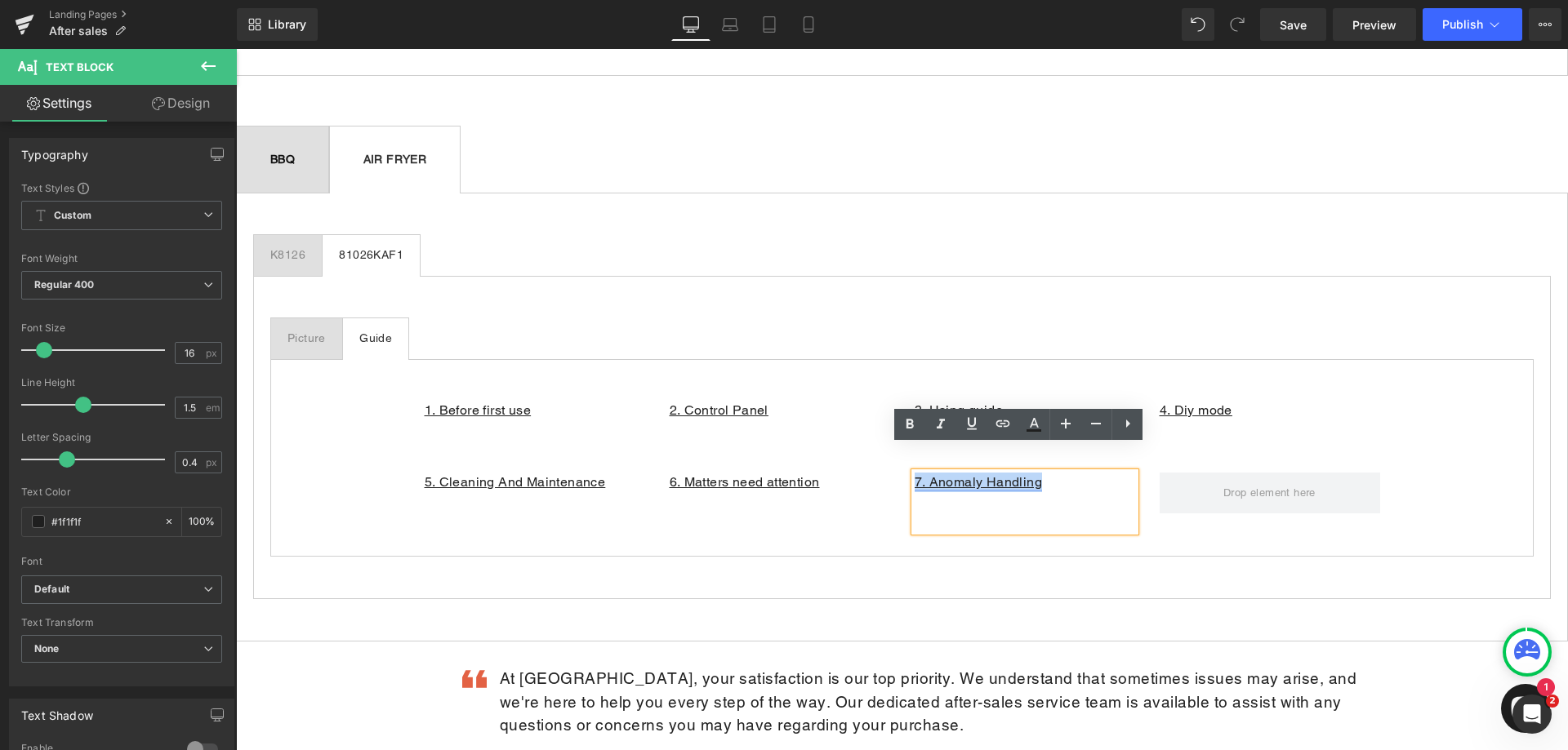
drag, startPoint x: 1045, startPoint y: 458, endPoint x: 910, endPoint y: 458, distance: 135.0
click at [914, 473] on p "7. Anomaly Handling" at bounding box center [1024, 482] width 221 height 20
paste div
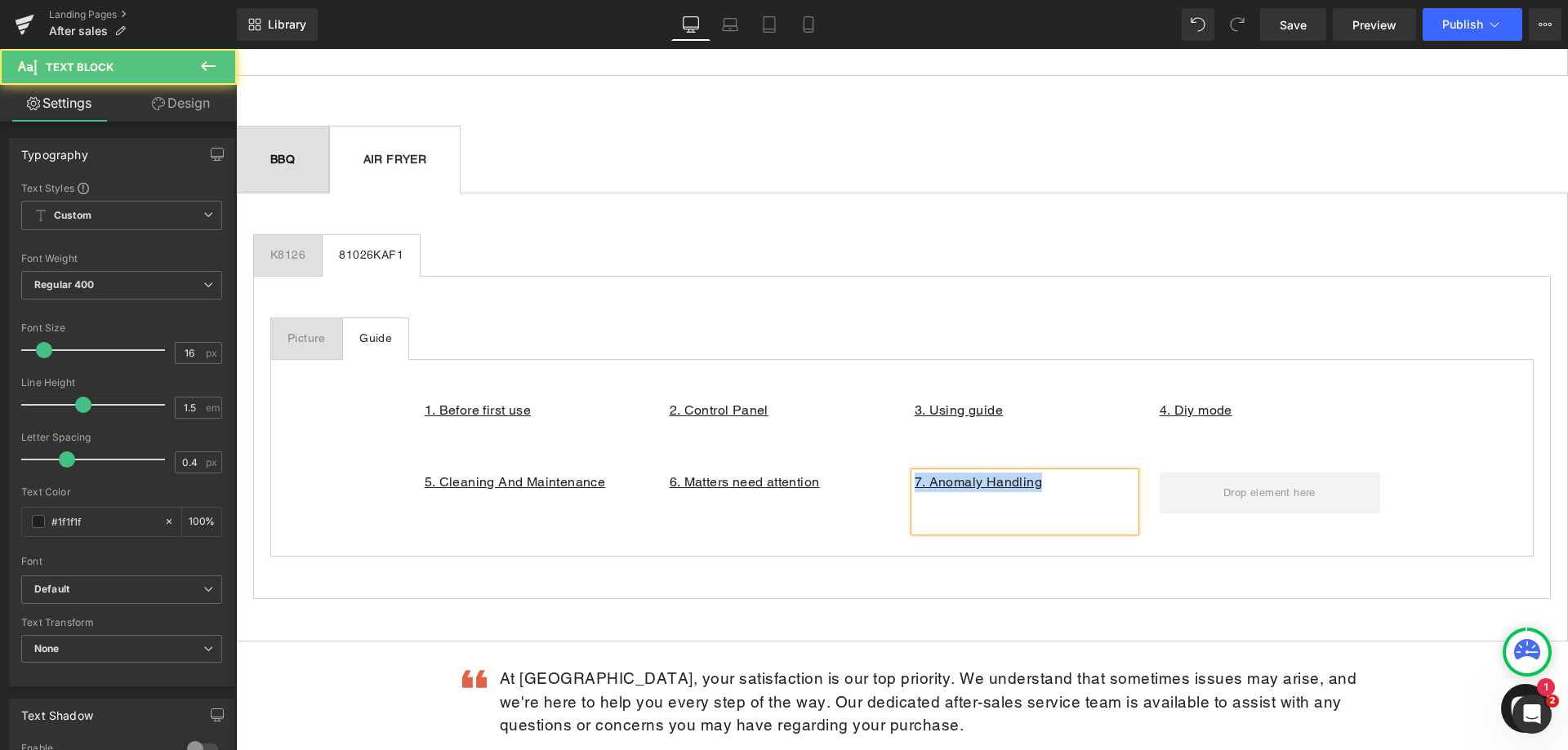
drag, startPoint x: 1041, startPoint y: 460, endPoint x: 912, endPoint y: 460, distance: 129.0
click at [914, 473] on p "7. Anomaly Handling" at bounding box center [1024, 482] width 221 height 20
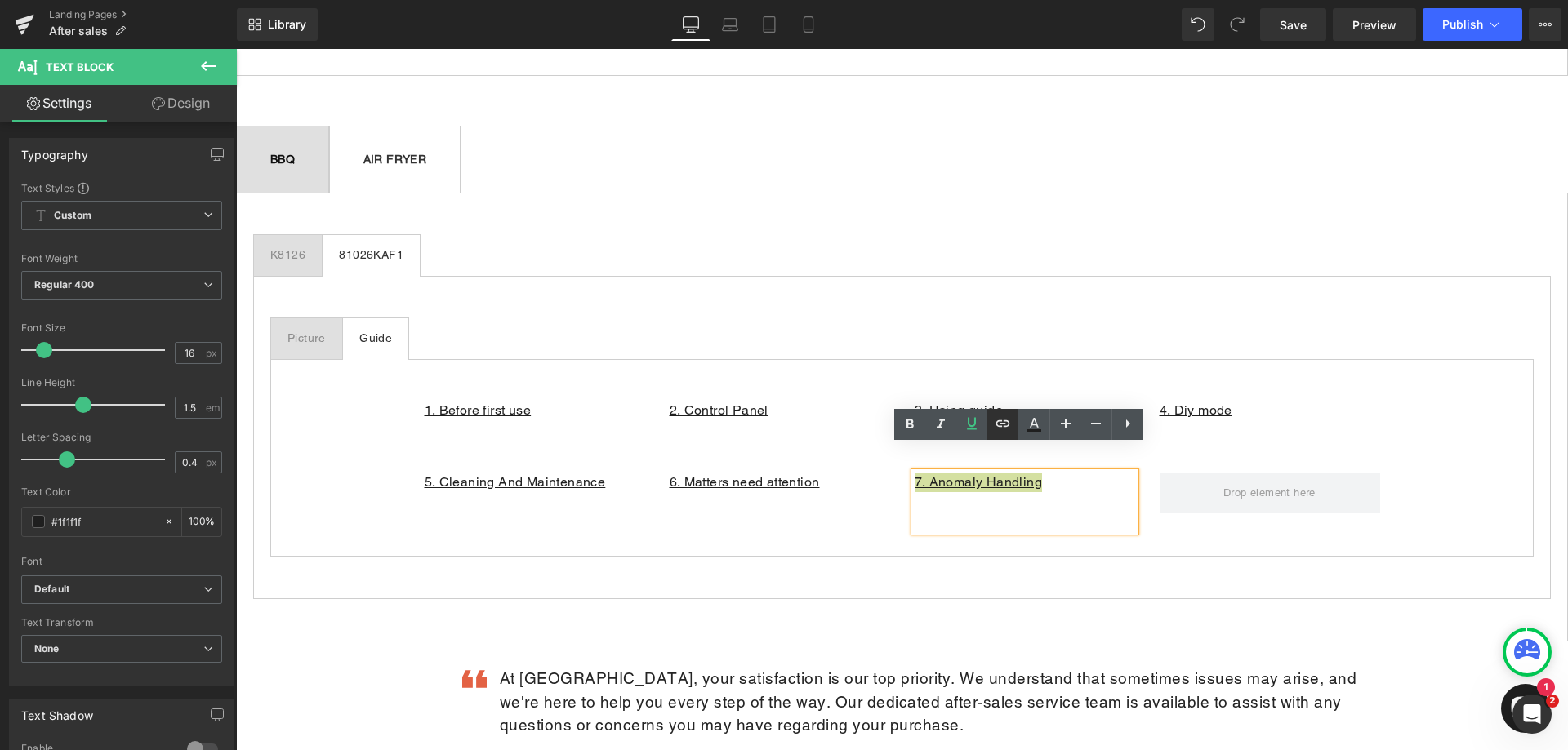
drag, startPoint x: 997, startPoint y: 424, endPoint x: 989, endPoint y: 432, distance: 11.3
click at [997, 424] on icon at bounding box center [1003, 423] width 14 height 7
click at [1026, 495] on input "text" at bounding box center [1027, 489] width 251 height 41
paste input "[URL][DOMAIN_NAME]"
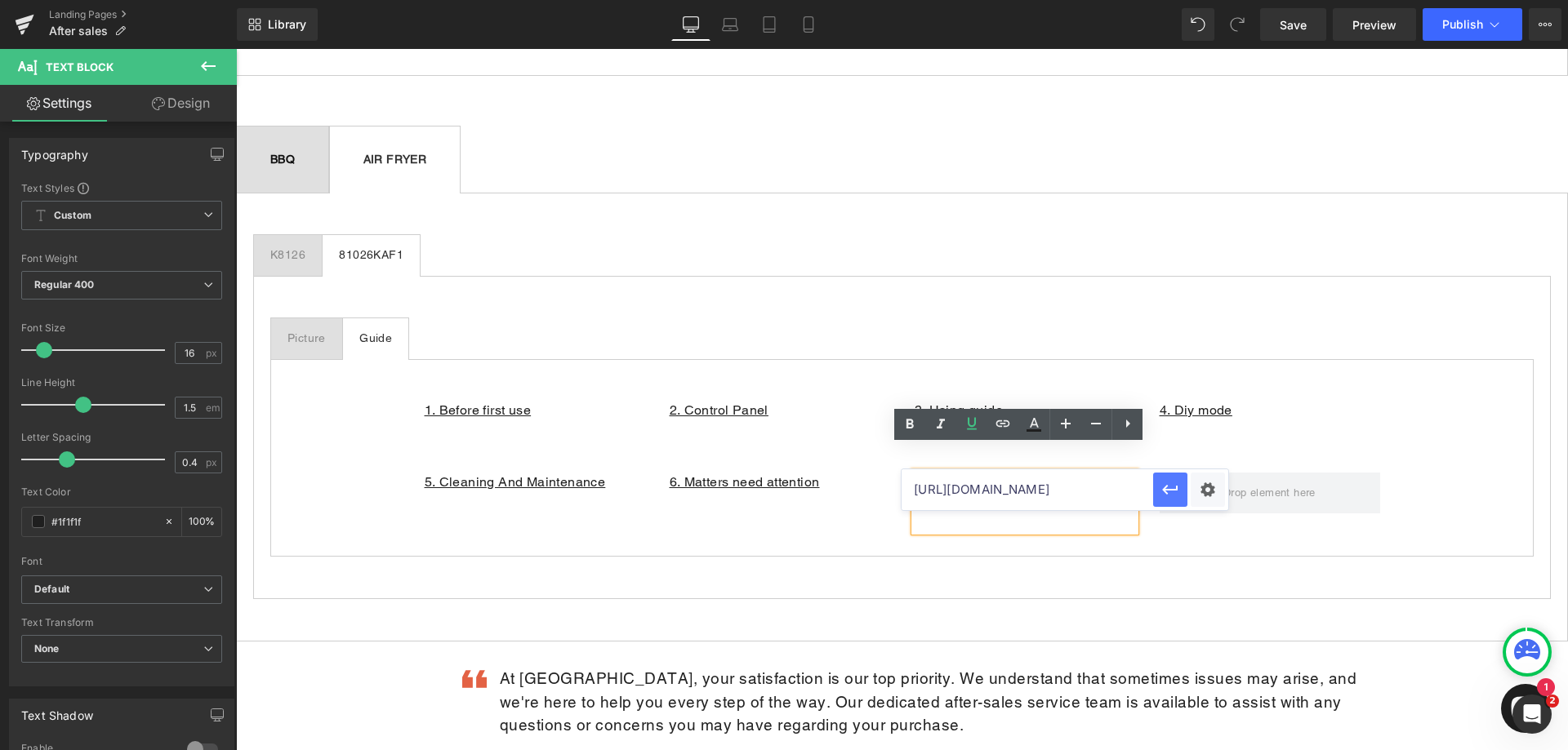
type input "[URL][DOMAIN_NAME]"
click at [1161, 493] on icon "button" at bounding box center [1171, 490] width 20 height 20
click at [1470, 24] on span "Publish" at bounding box center [1462, 25] width 41 height 13
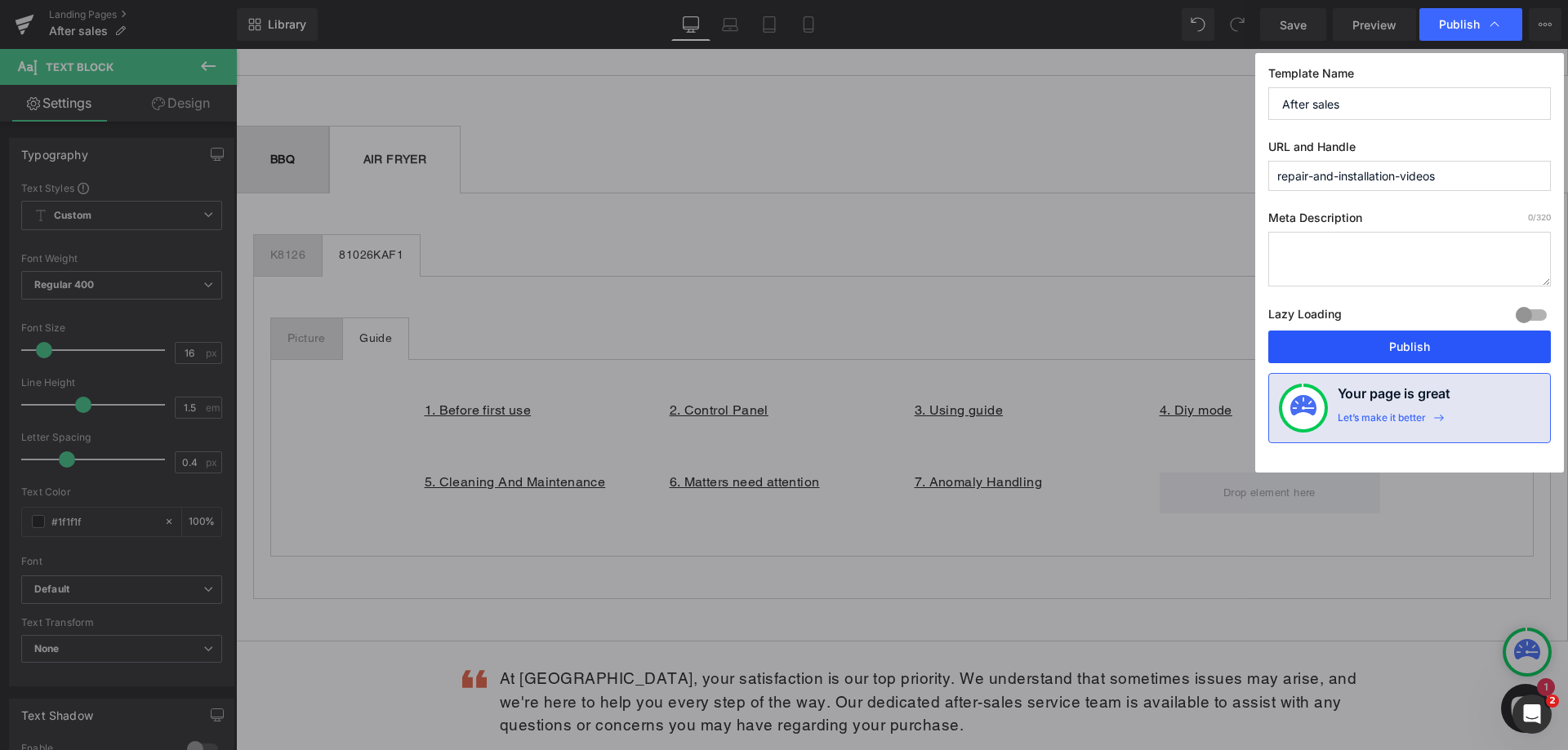
drag, startPoint x: 1391, startPoint y: 346, endPoint x: 595, endPoint y: 397, distance: 797.6
click at [1391, 346] on button "Publish" at bounding box center [1409, 347] width 283 height 32
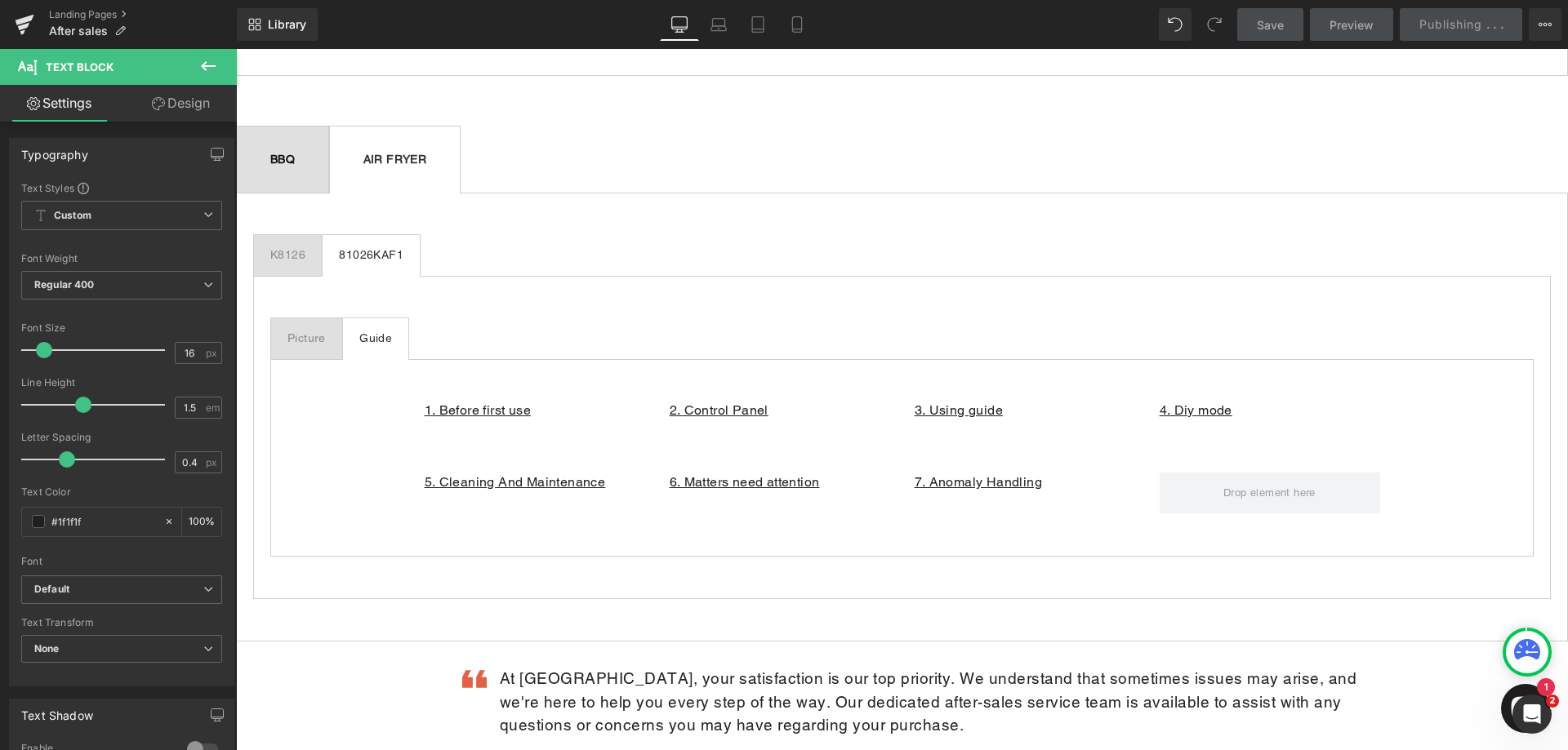
scroll to position [1144, 0]
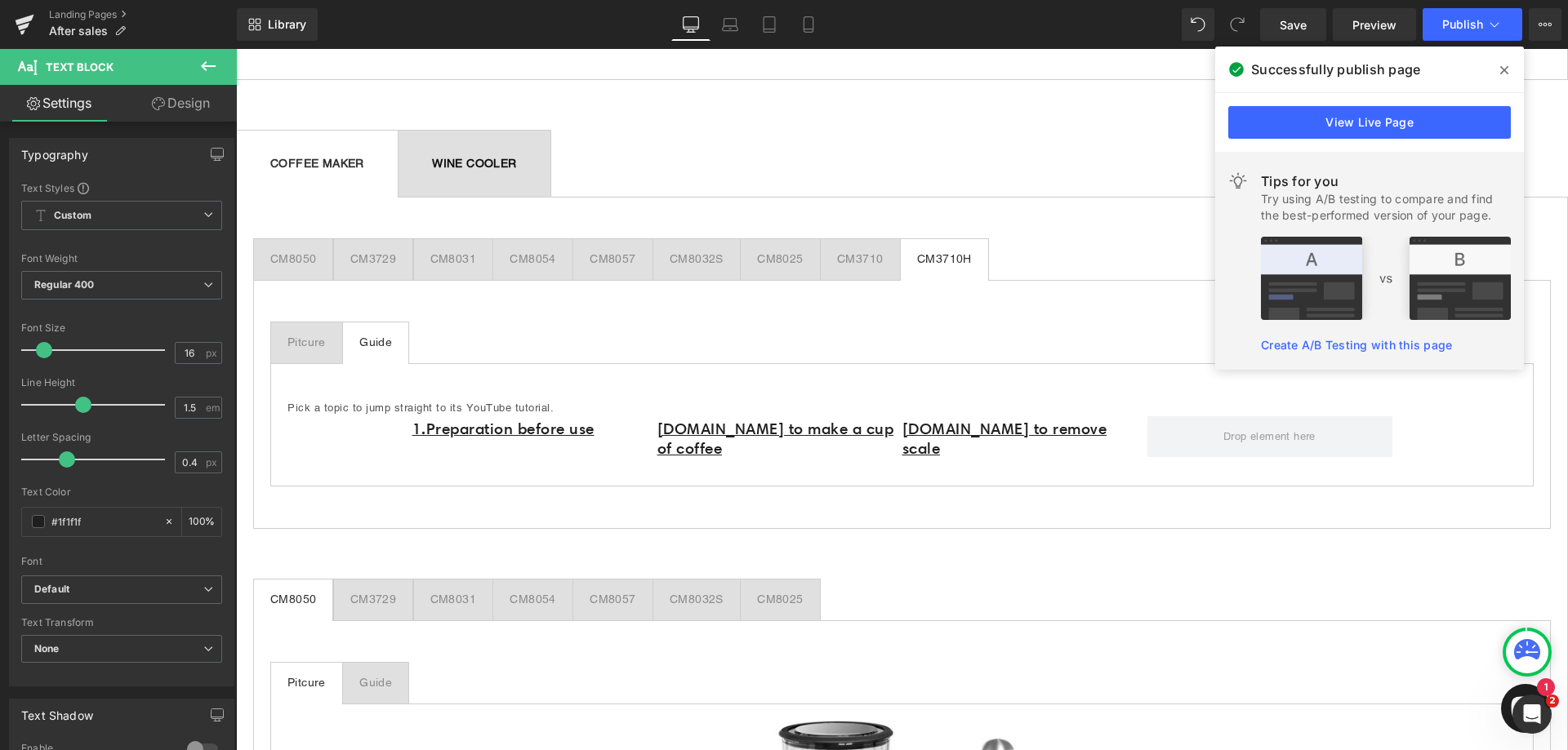
click at [1507, 70] on icon at bounding box center [1504, 71] width 9 height 13
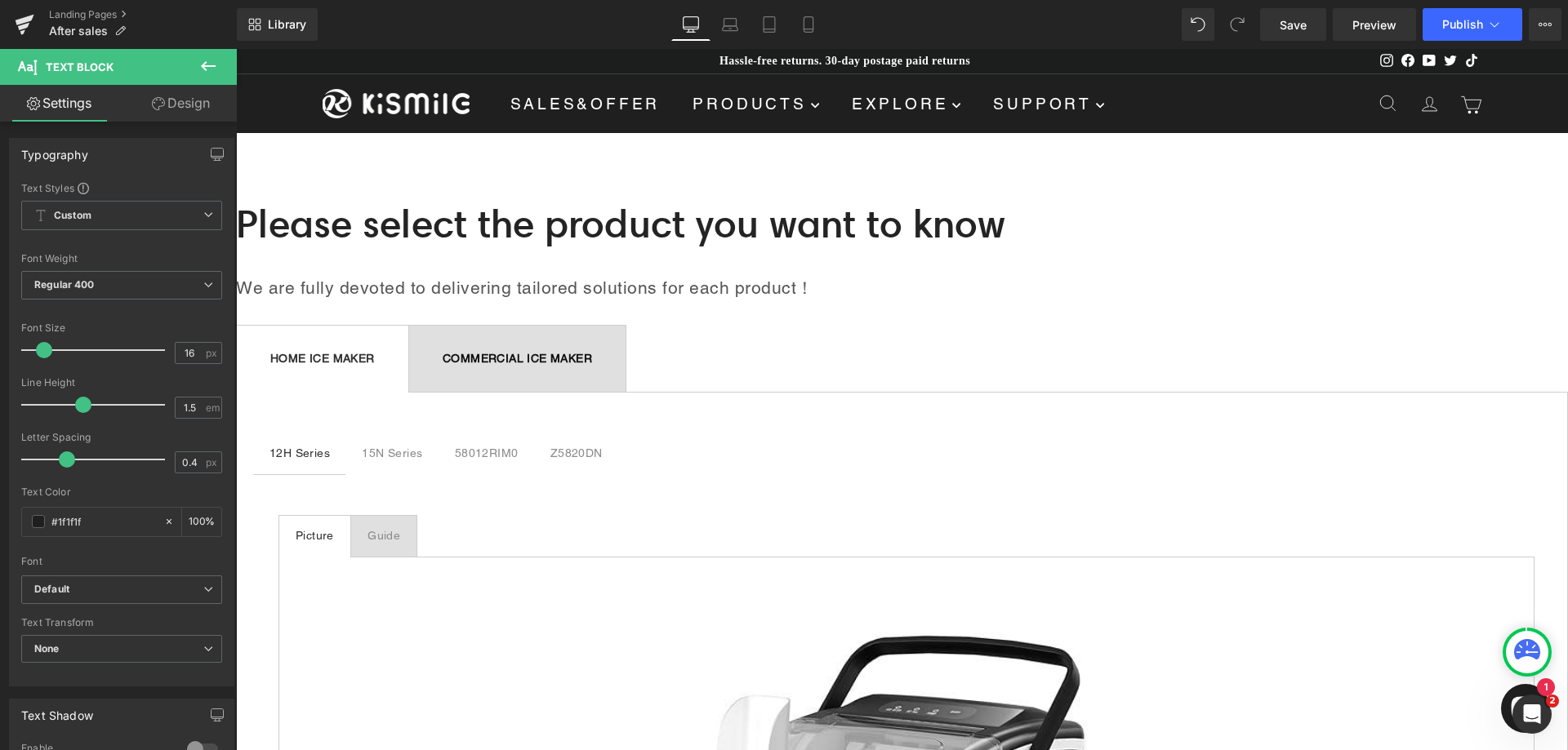
scroll to position [0, 0]
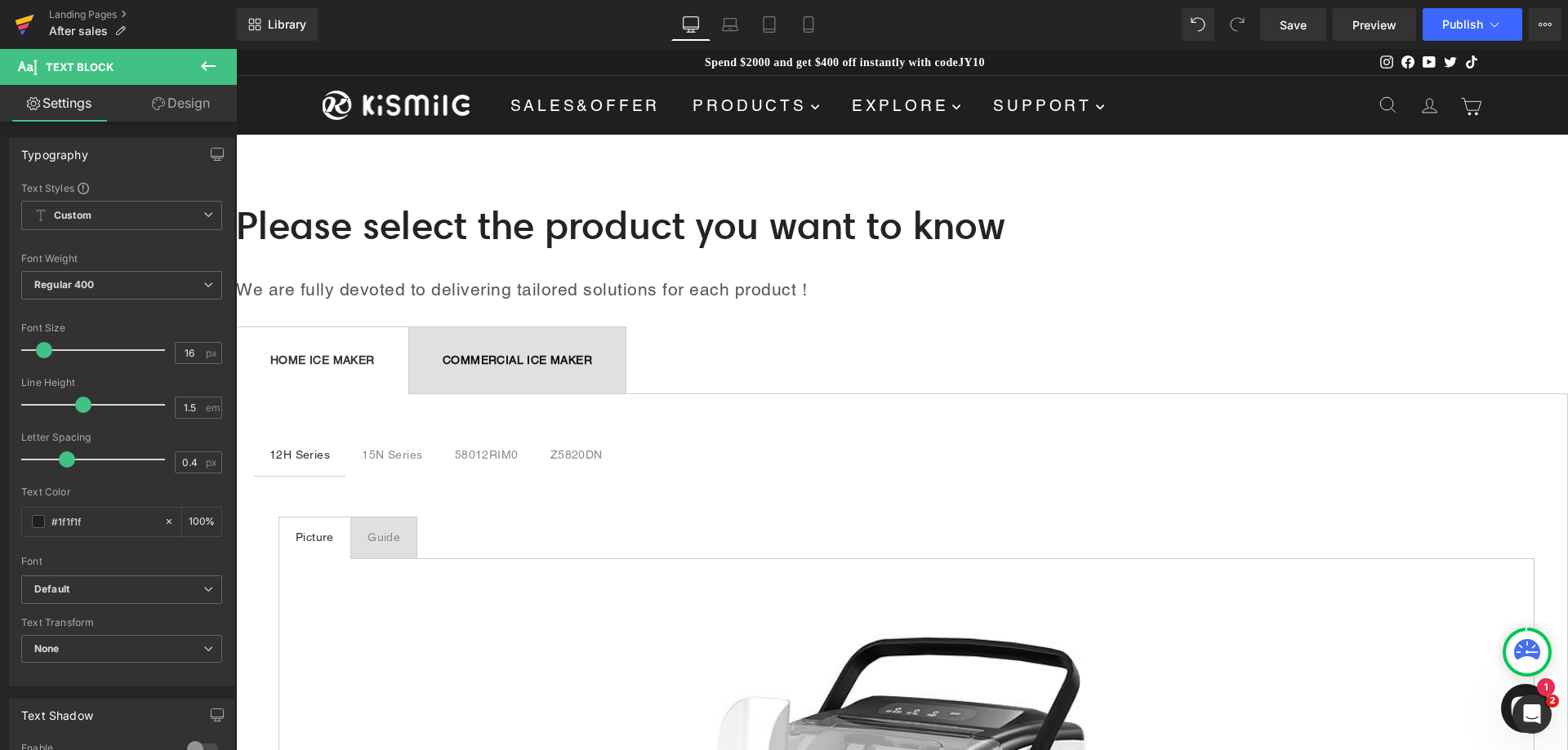
click at [16, 25] on icon at bounding box center [24, 24] width 20 height 41
